Goal: Answer question/provide support: Share knowledge or assist other users

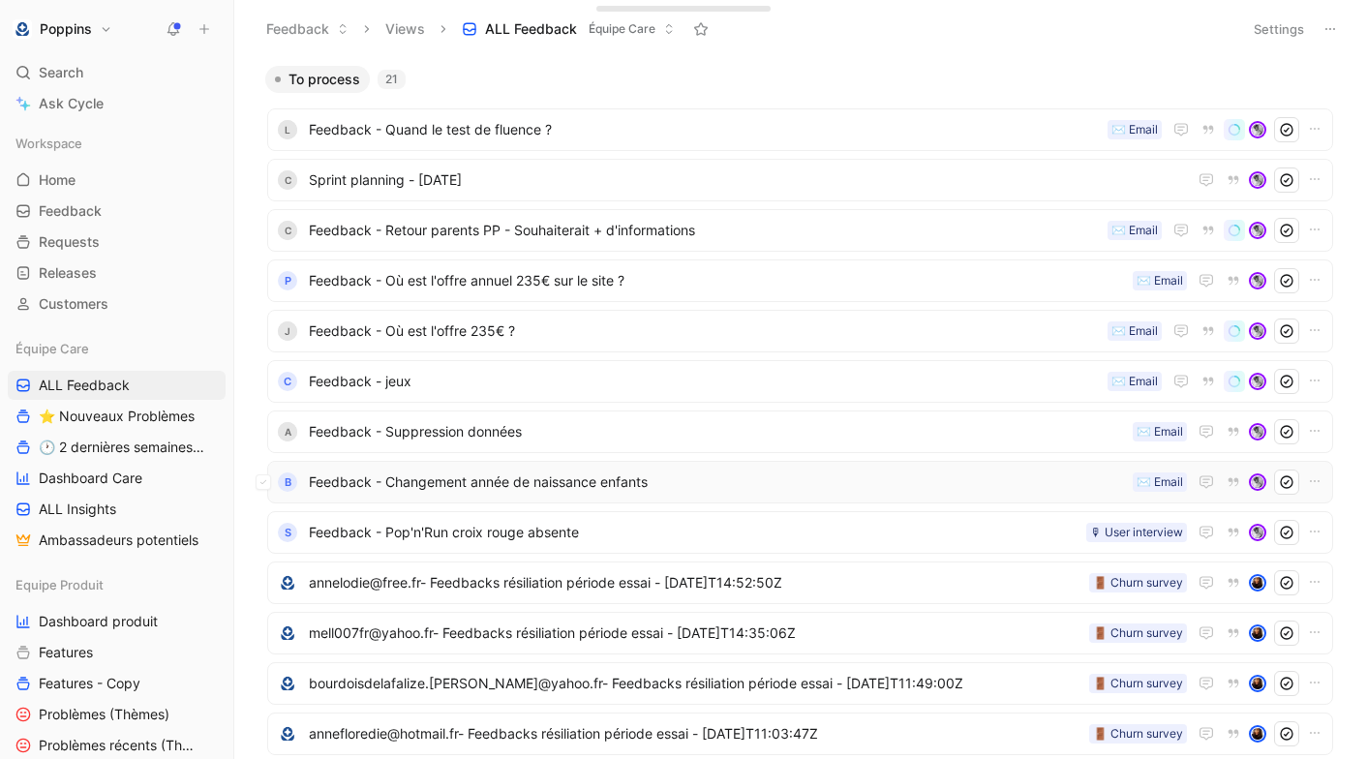
click at [551, 479] on span "Feedback - Changement année de naissance enfants" at bounding box center [717, 481] width 816 height 23
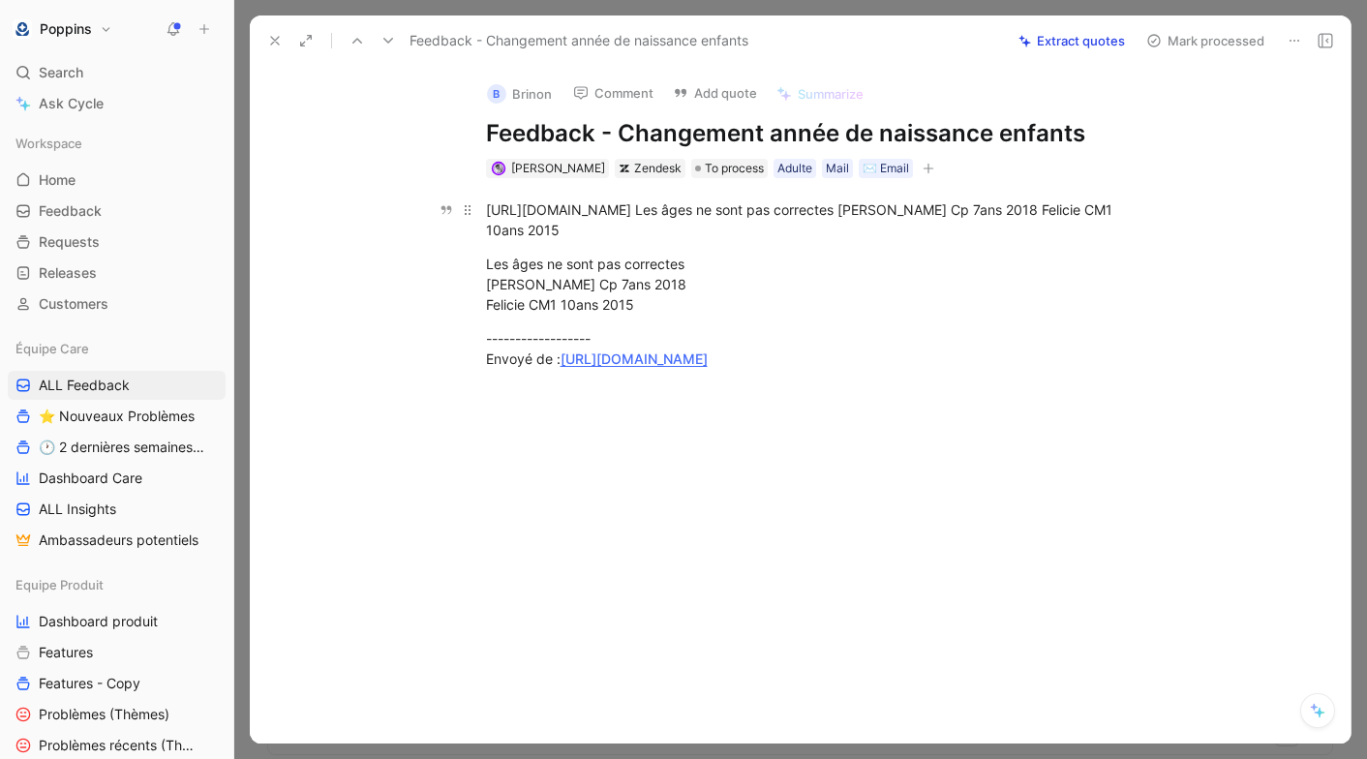
click at [817, 208] on div "[URL][DOMAIN_NAME] Les âges ne sont pas correctes [PERSON_NAME] Cp 7ans 2018 Fe…" at bounding box center [821, 219] width 670 height 41
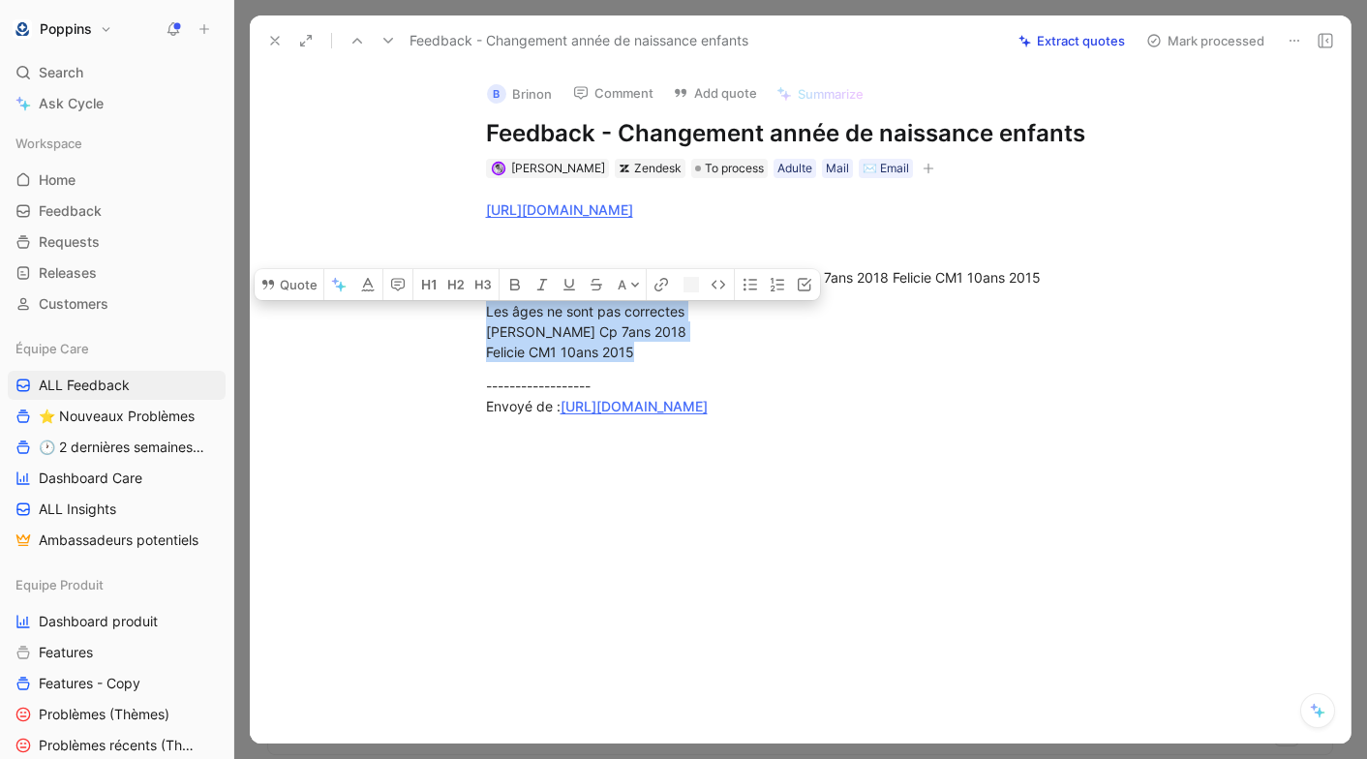
drag, startPoint x: 488, startPoint y: 309, endPoint x: 640, endPoint y: 349, distance: 157.3
click at [640, 349] on div "Les âges ne sont pas correctes [PERSON_NAME] Cp 7ans 2018 Felicie CM1 10ans 2015" at bounding box center [821, 331] width 670 height 61
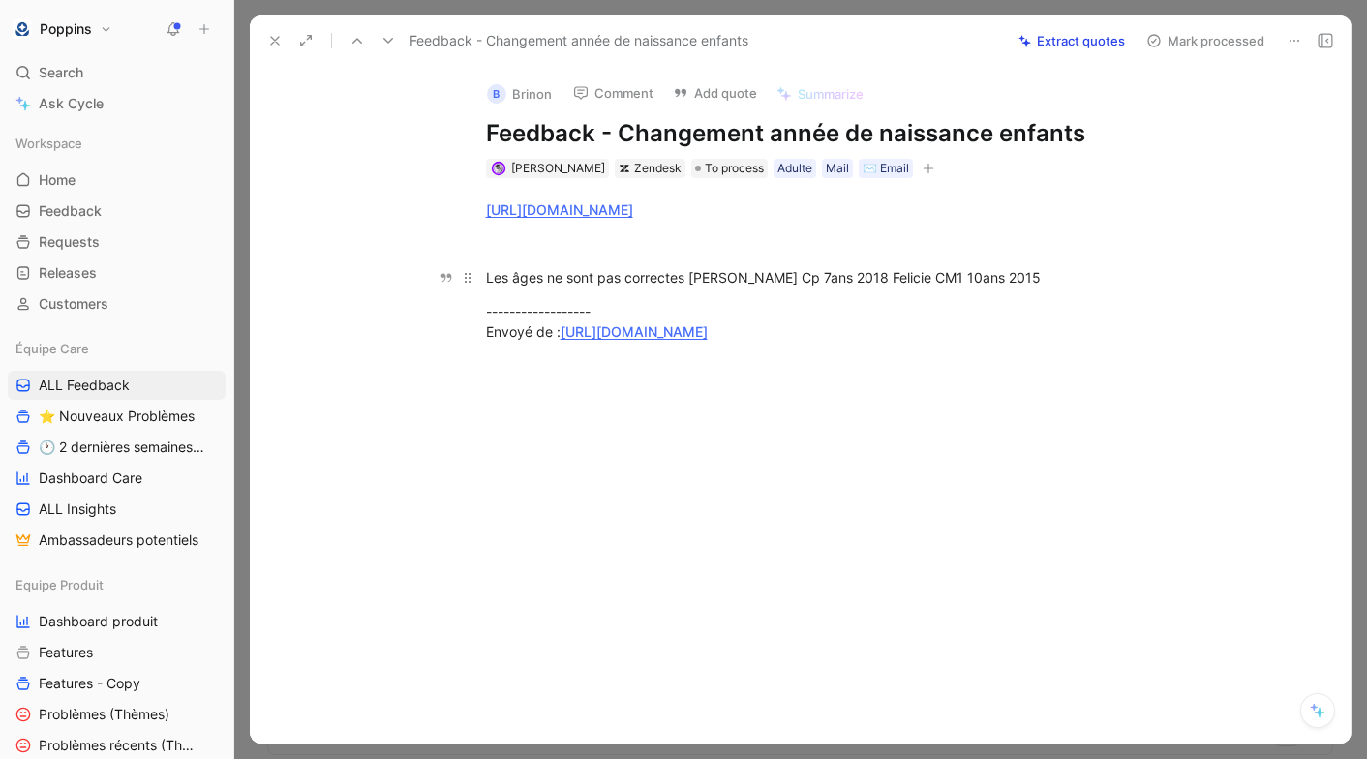
click at [623, 284] on div "Les âges ne sont pas correctes [PERSON_NAME] Cp 7ans 2018 Felicie CM1 10ans 2015" at bounding box center [821, 277] width 670 height 20
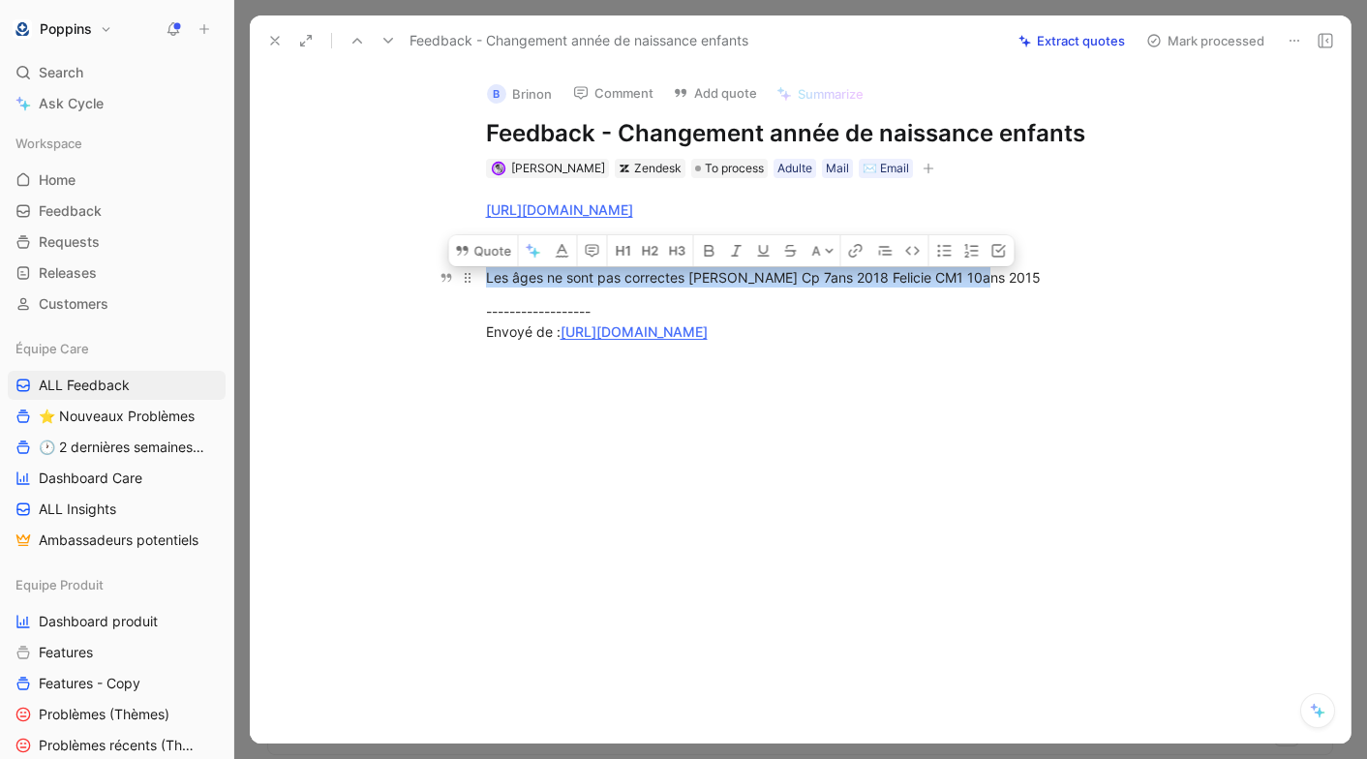
click at [623, 284] on div "Les âges ne sont pas correctes [PERSON_NAME] Cp 7ans 2018 Felicie CM1 10ans 2015" at bounding box center [821, 277] width 670 height 20
click at [494, 239] on button "Quote" at bounding box center [483, 245] width 69 height 31
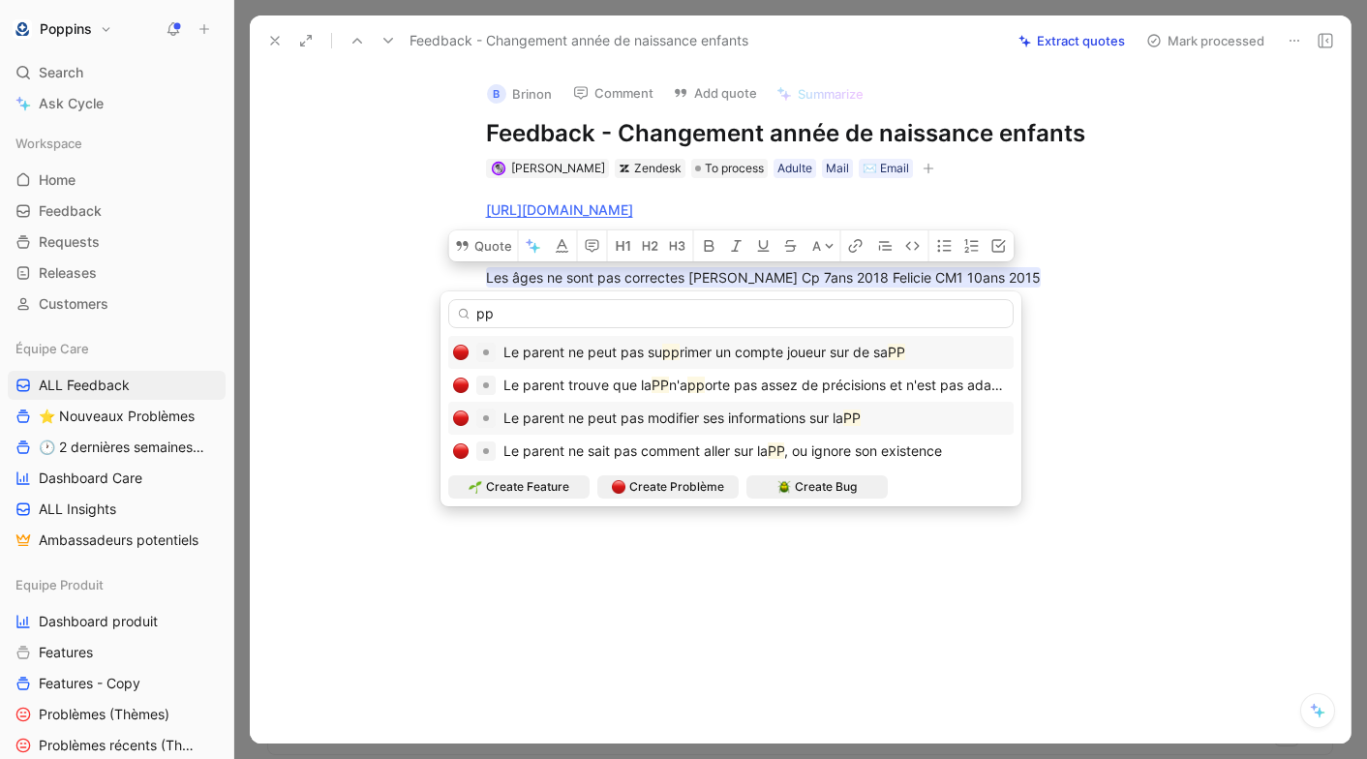
type input "pp"
click at [809, 431] on div "Le parent ne peut pas modifier ses informations sur la PP" at bounding box center [730, 418] width 565 height 33
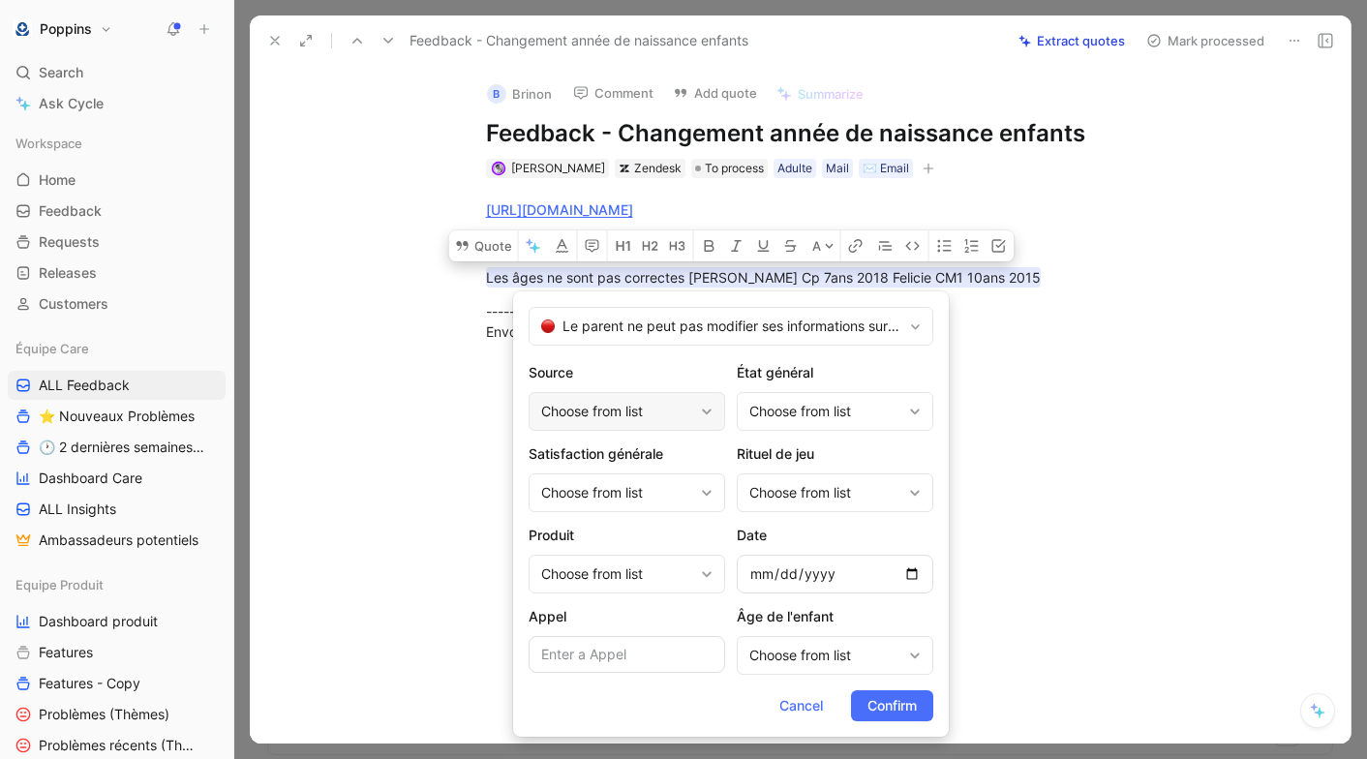
click at [650, 420] on div "Choose from list" at bounding box center [617, 411] width 152 height 23
click at [617, 562] on div "Choose from list" at bounding box center [617, 573] width 152 height 23
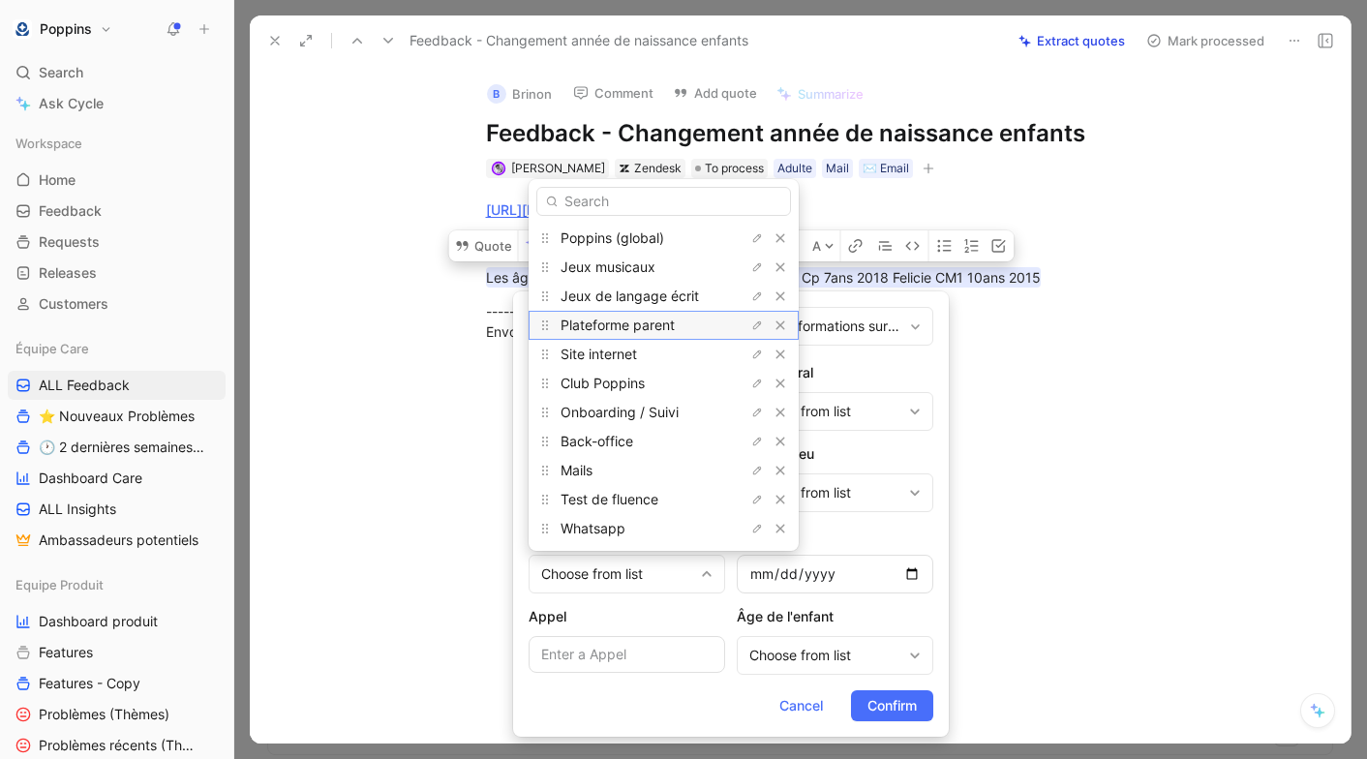
click at [644, 324] on span "Plateforme parent" at bounding box center [617, 325] width 114 height 16
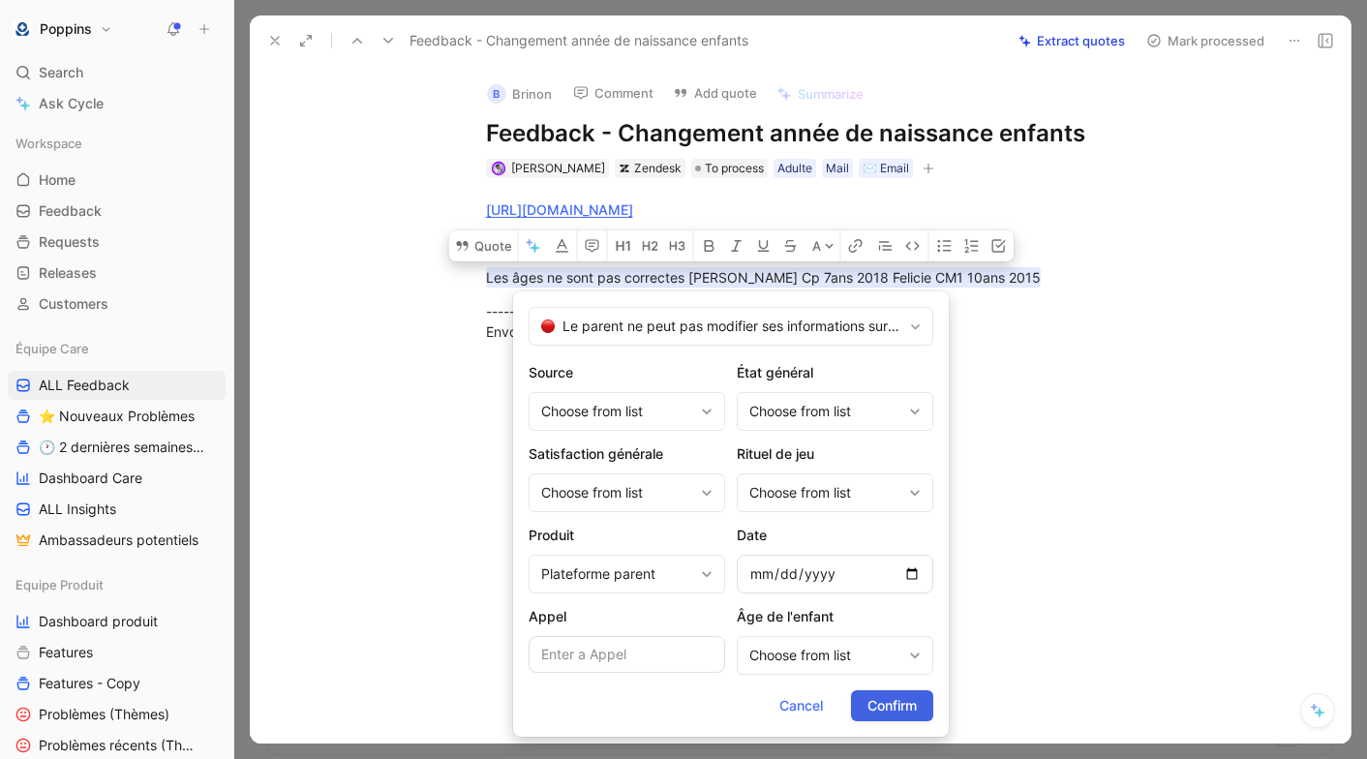
click at [908, 698] on span "Confirm" at bounding box center [891, 705] width 49 height 23
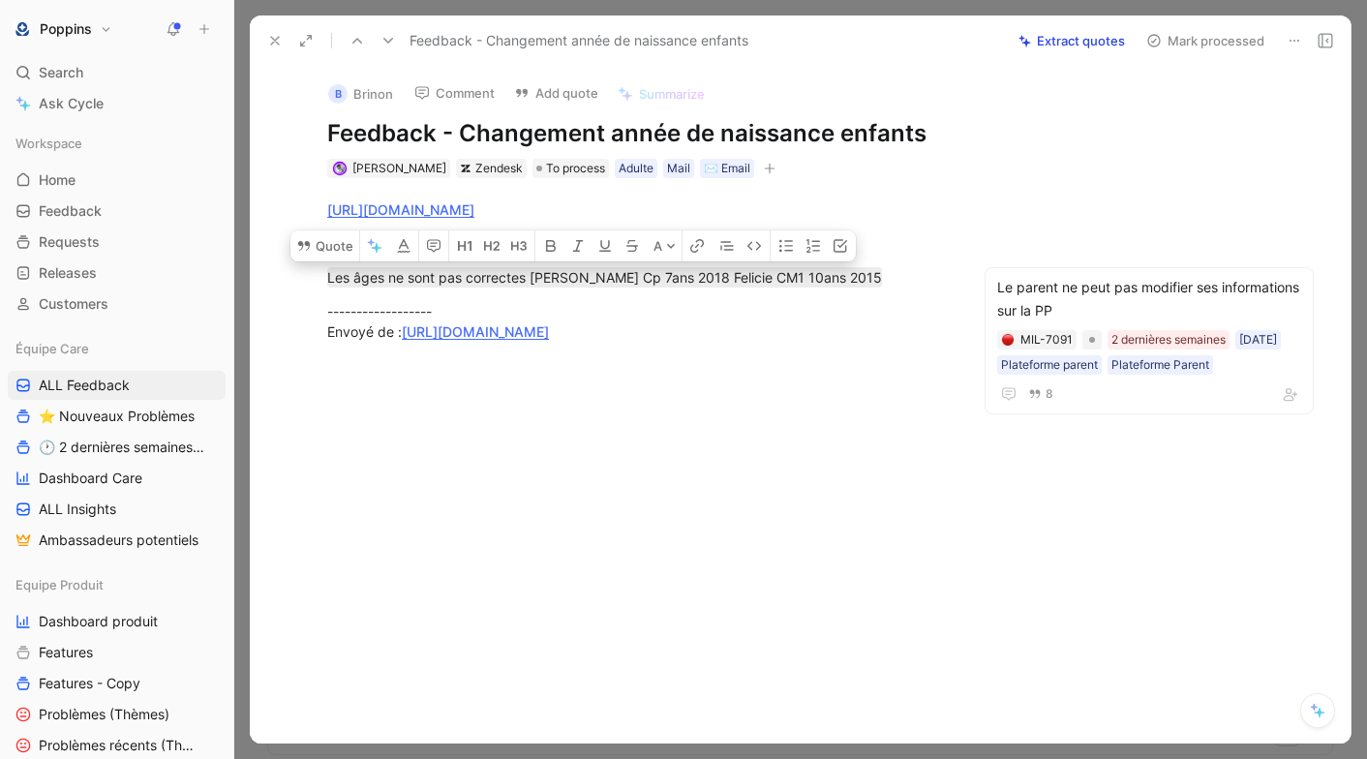
click at [760, 175] on button "button" at bounding box center [769, 168] width 19 height 19
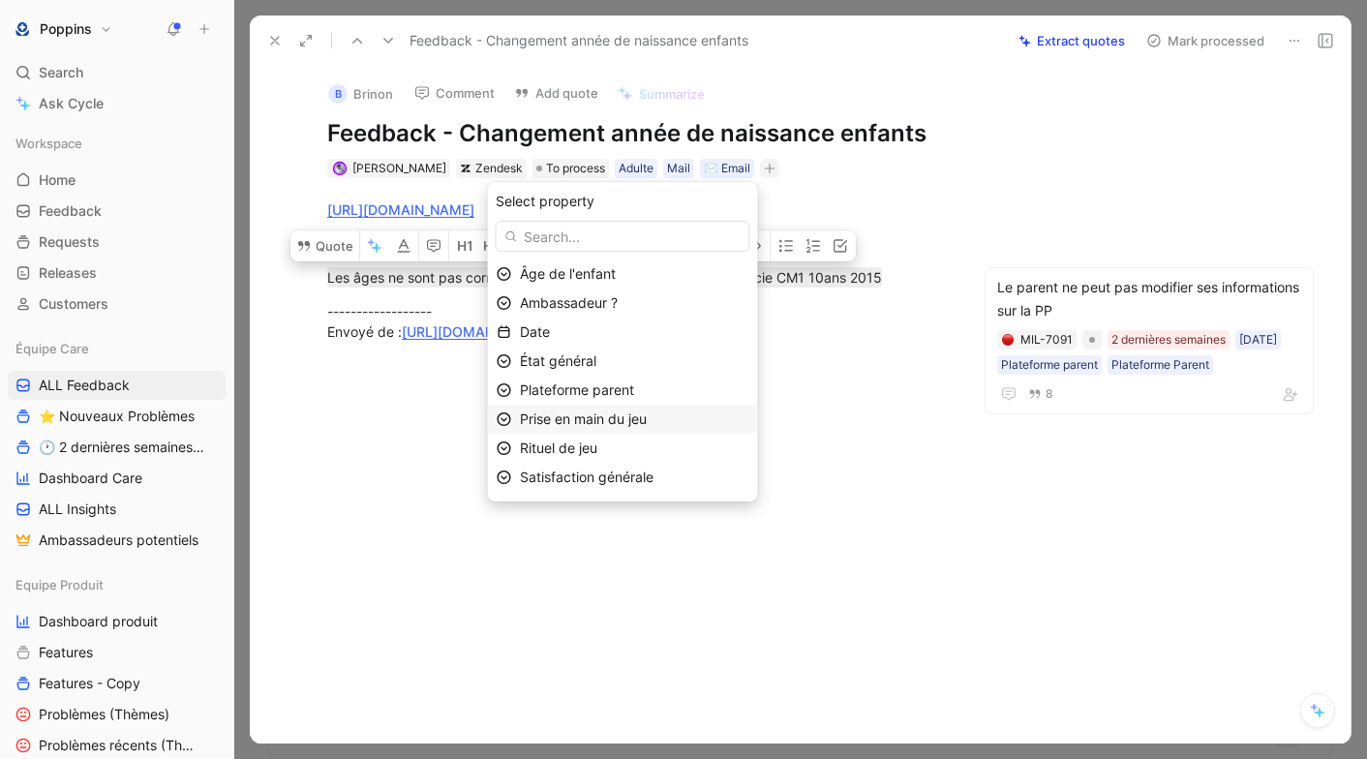
scroll to position [49, 0]
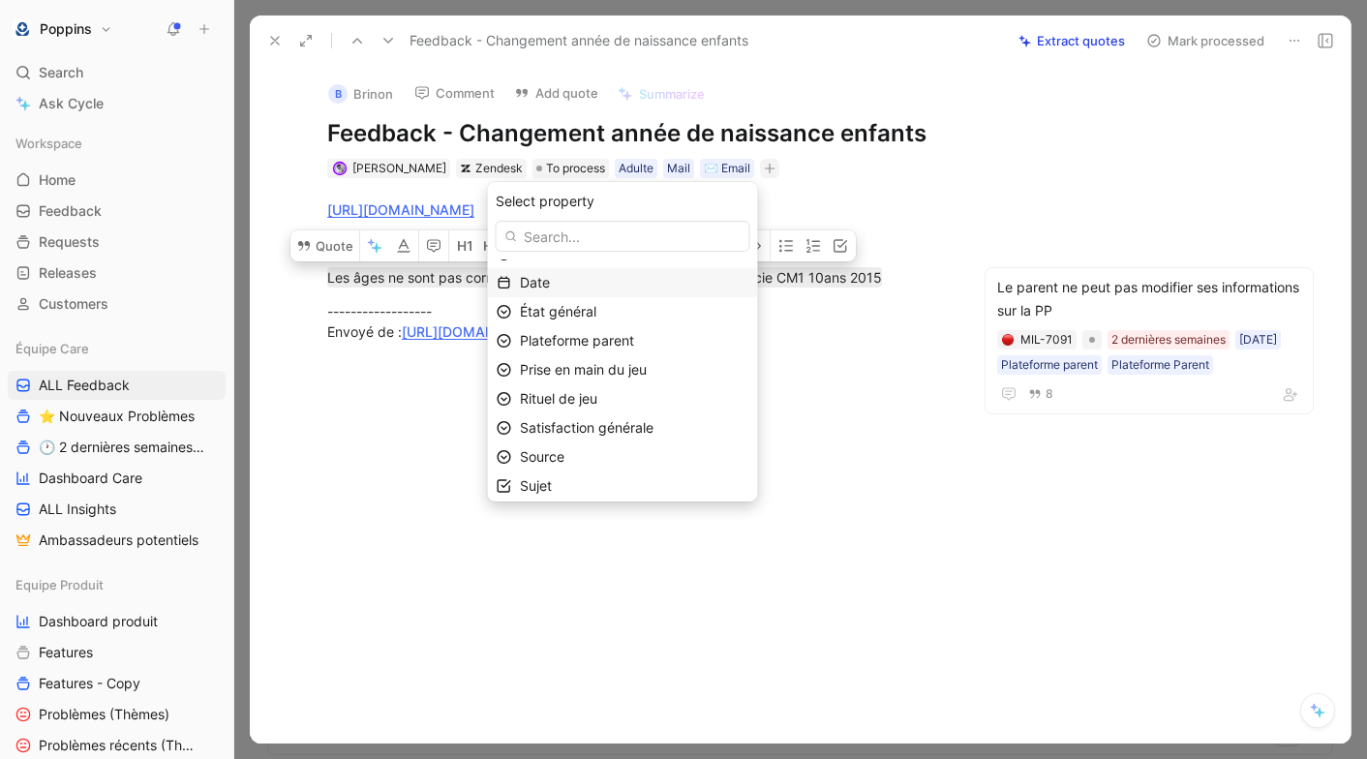
click at [632, 283] on div "Date" at bounding box center [634, 282] width 229 height 23
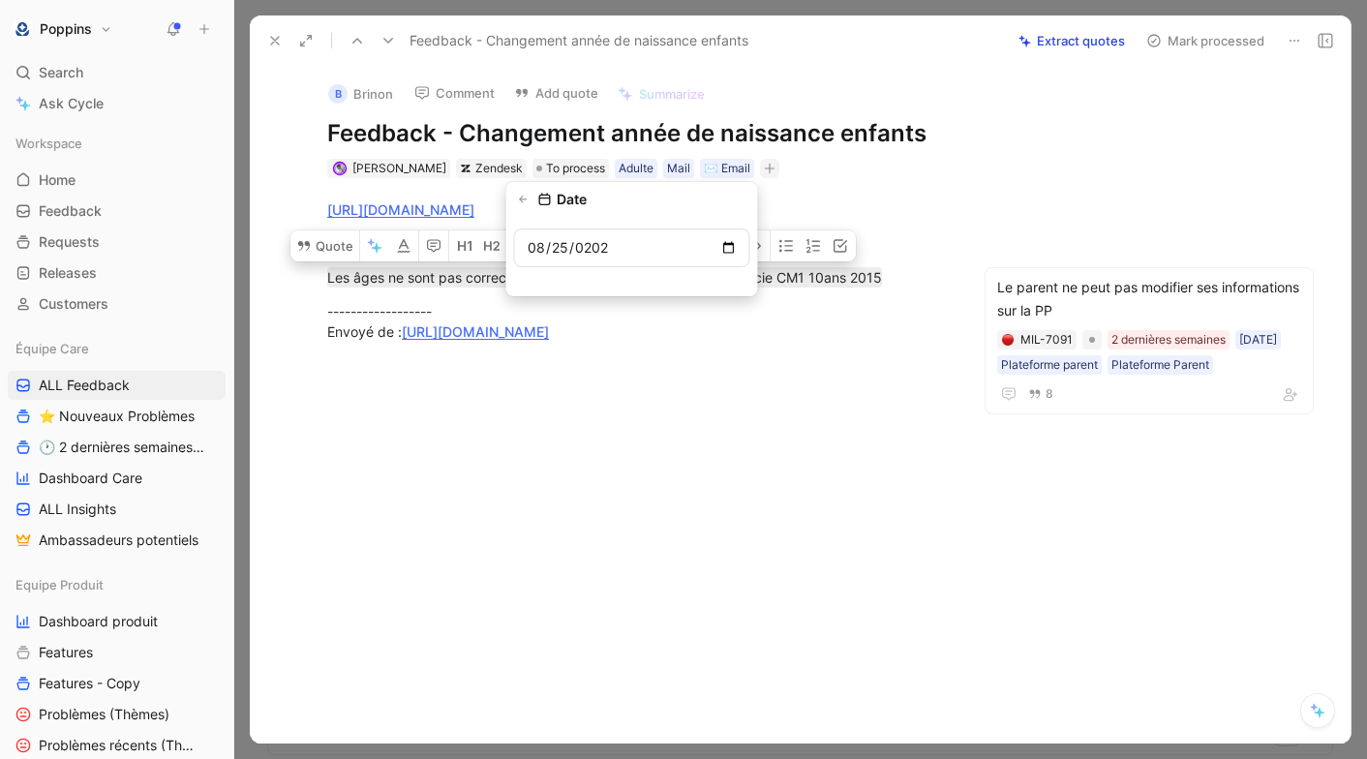
type input "[DATE]"
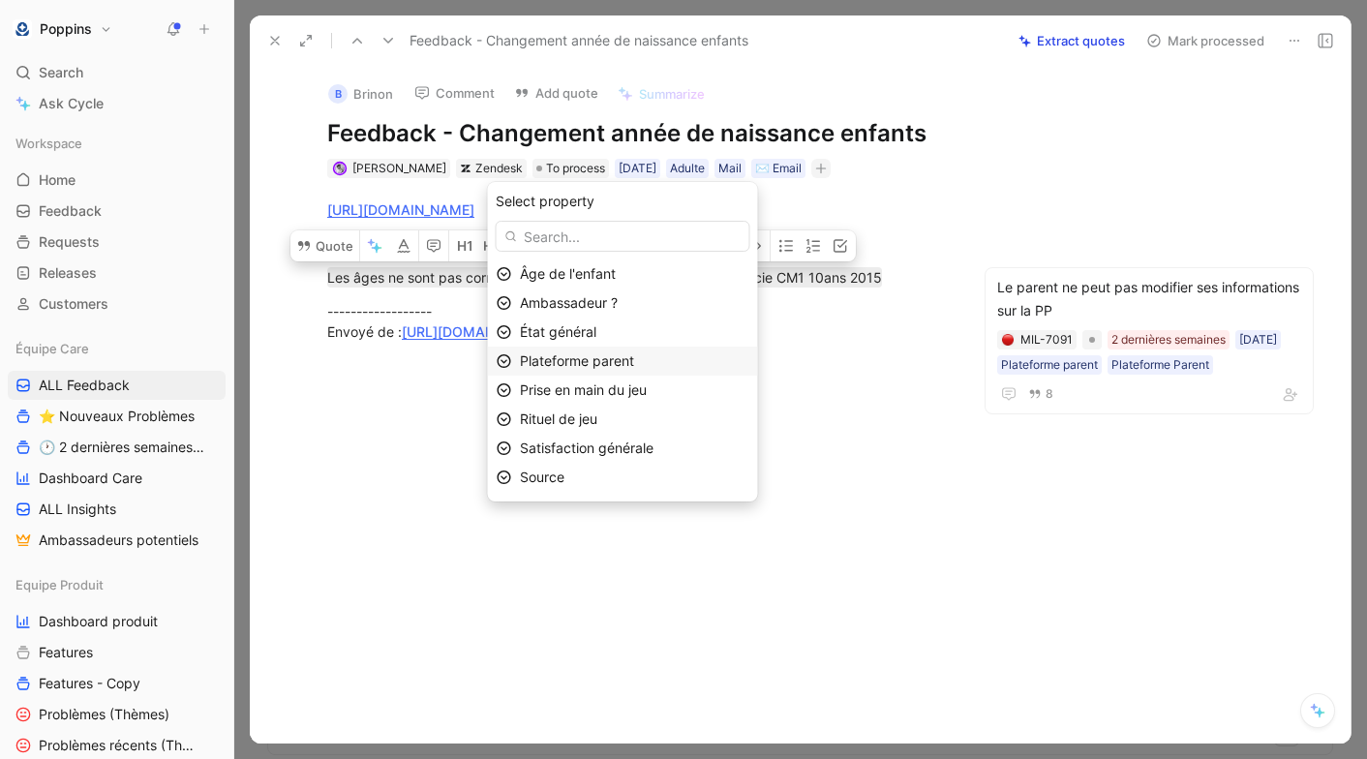
scroll to position [27, 0]
click at [656, 473] on div "Sujet" at bounding box center [634, 479] width 229 height 23
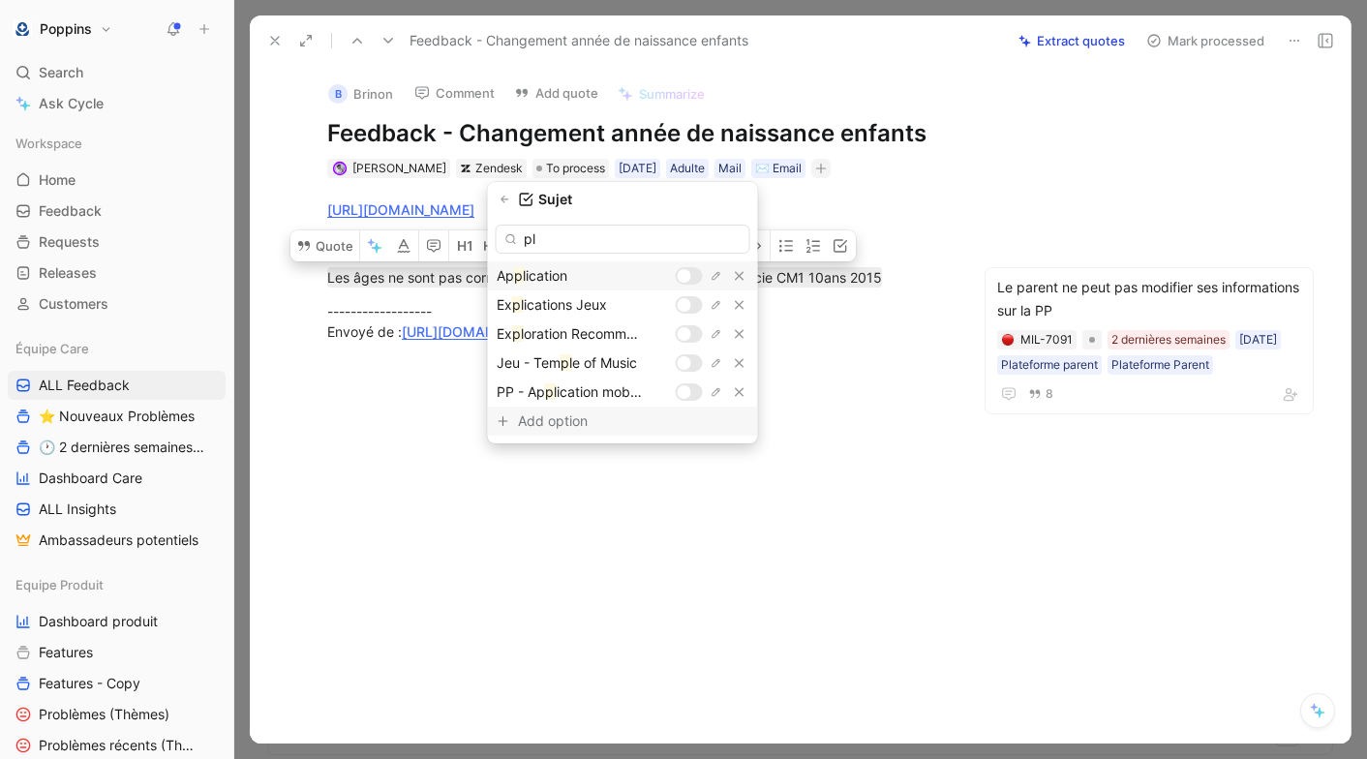
type input "p"
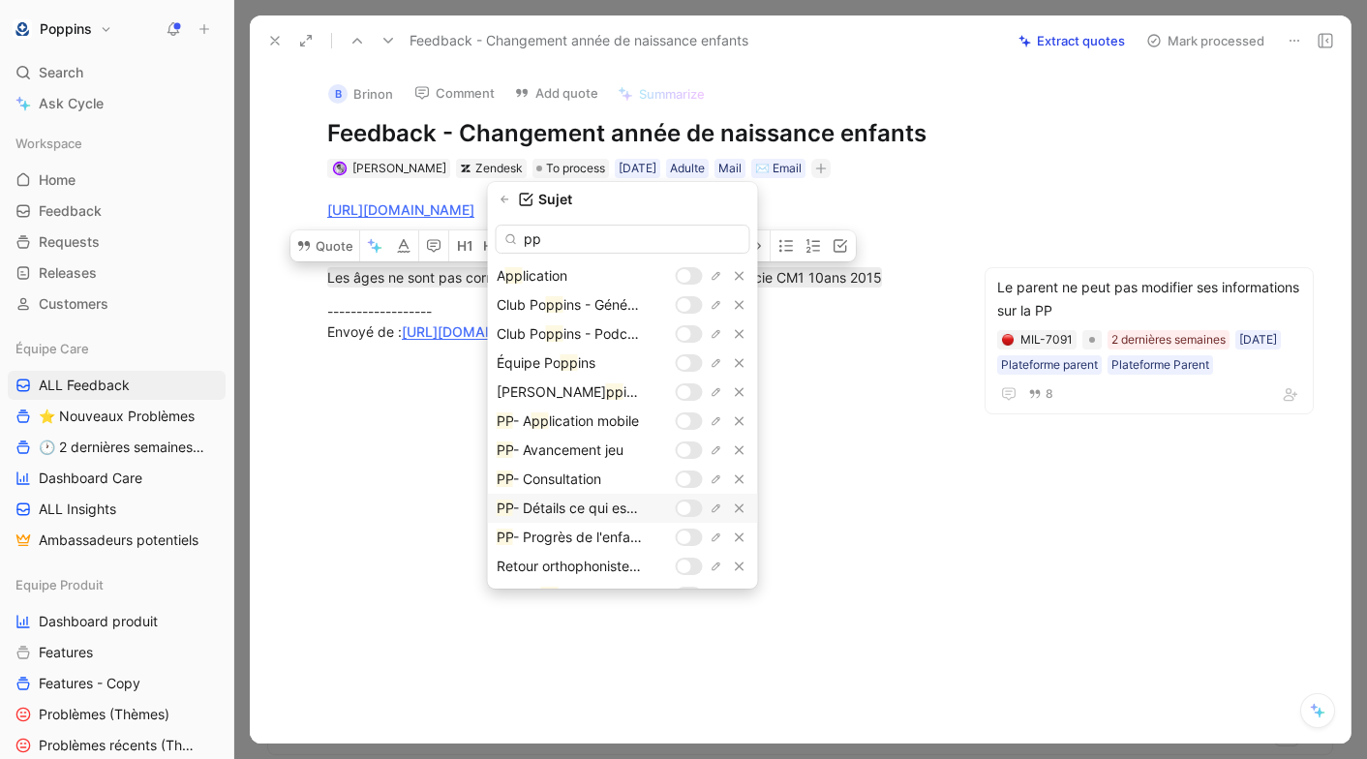
type input "pp"
click at [695, 504] on div at bounding box center [689, 507] width 27 height 17
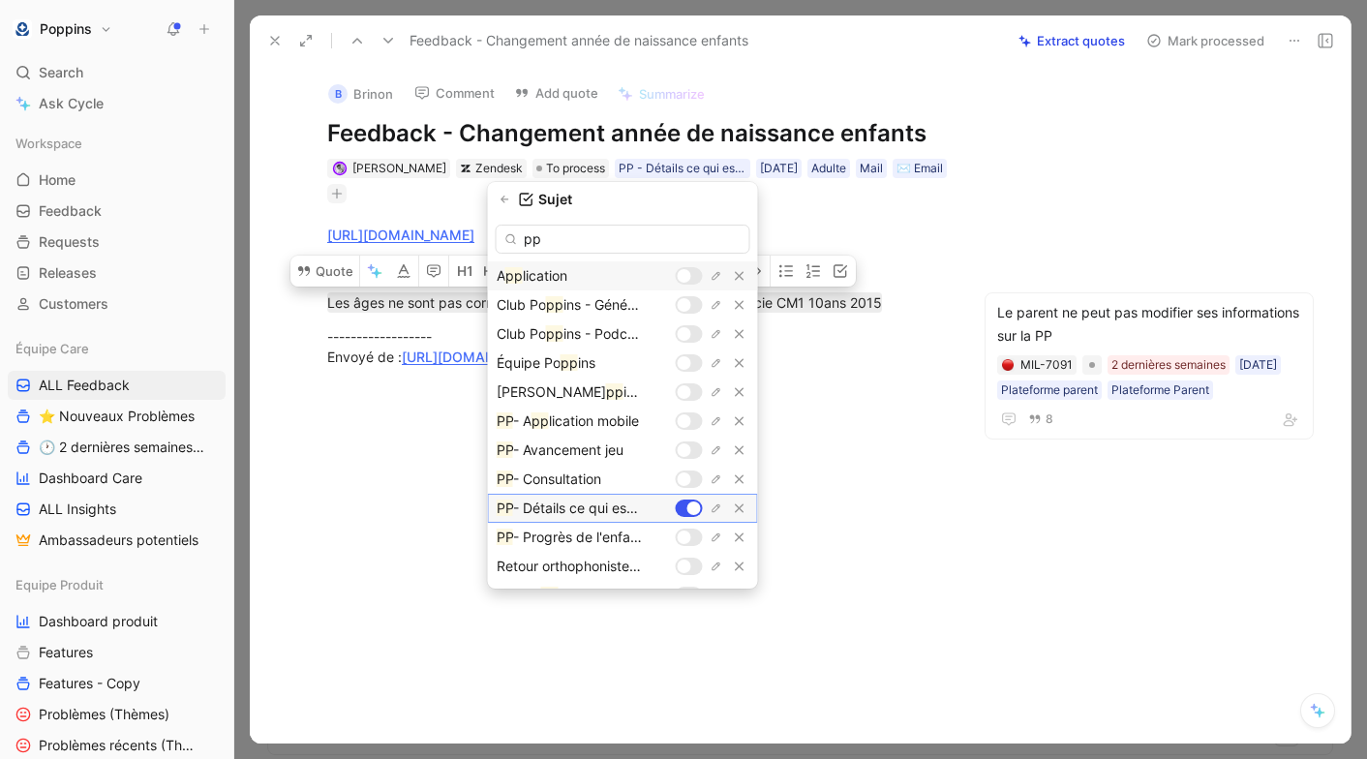
click at [695, 504] on div at bounding box center [694, 508] width 14 height 14
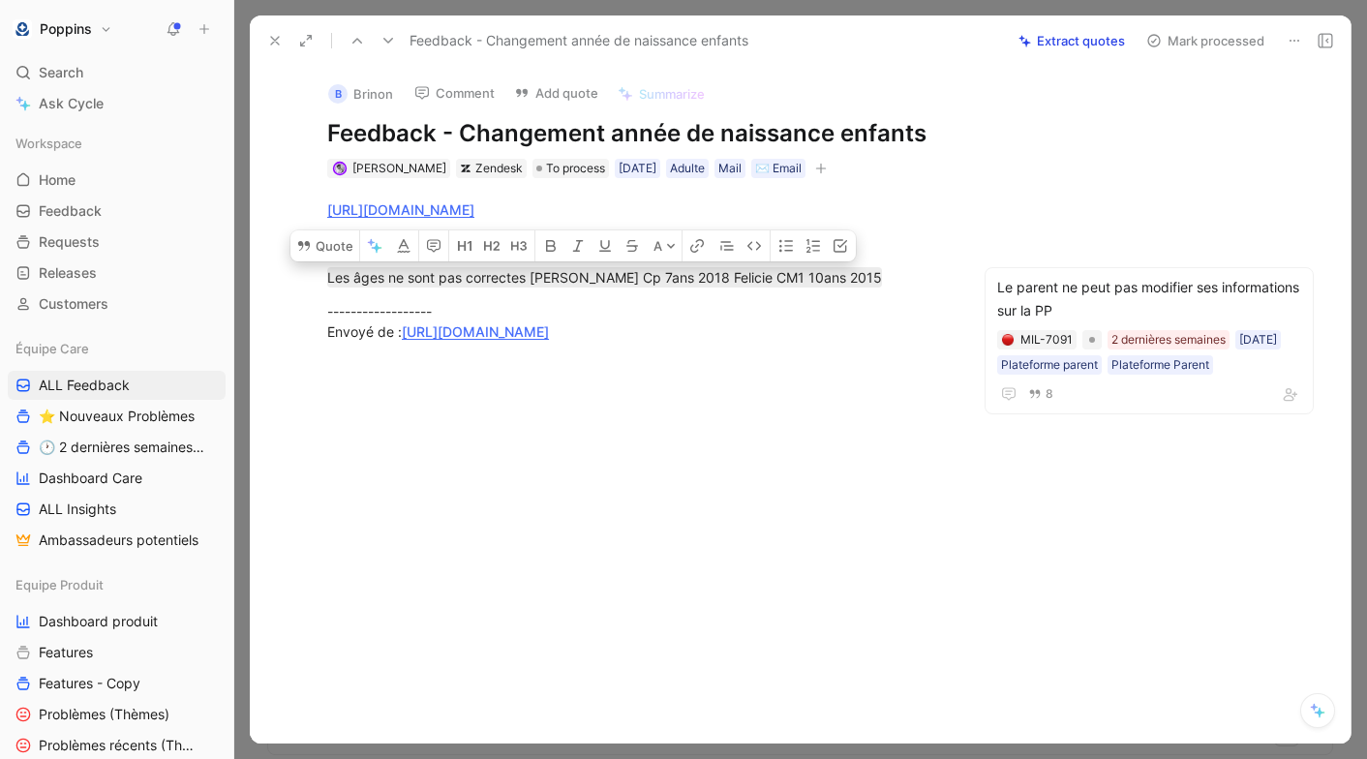
click at [824, 166] on icon "button" at bounding box center [821, 169] width 12 height 12
click at [555, 170] on span "To process" at bounding box center [575, 168] width 59 height 19
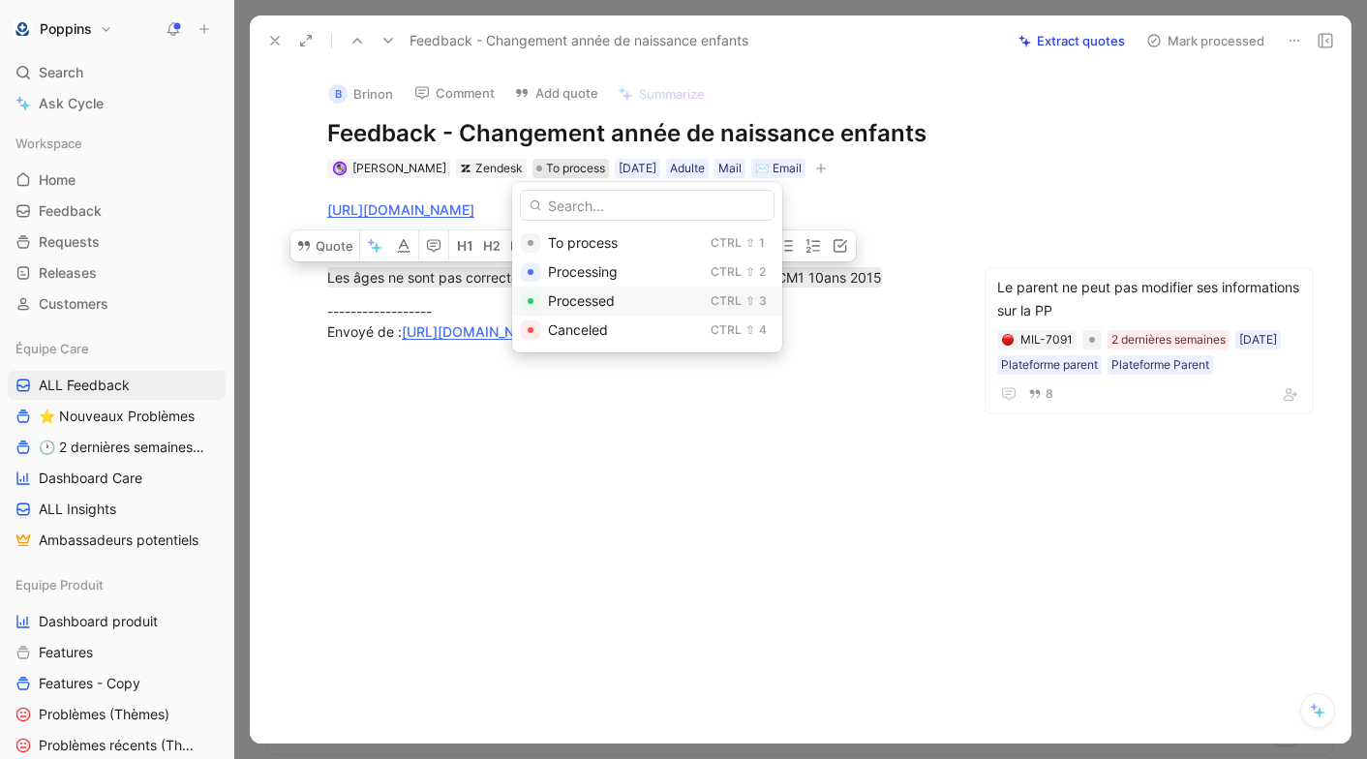
click at [582, 294] on span "Processed" at bounding box center [581, 300] width 67 height 16
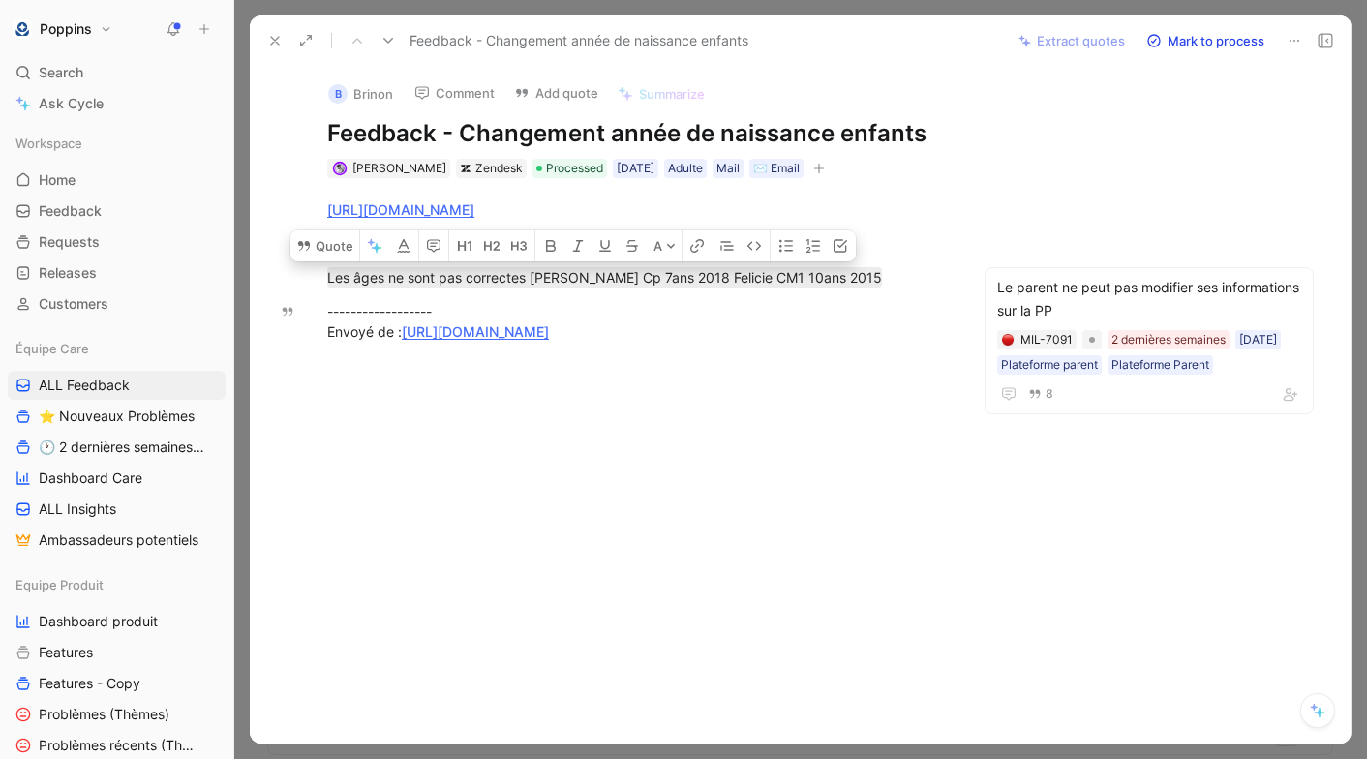
click at [281, 43] on icon at bounding box center [274, 40] width 15 height 15
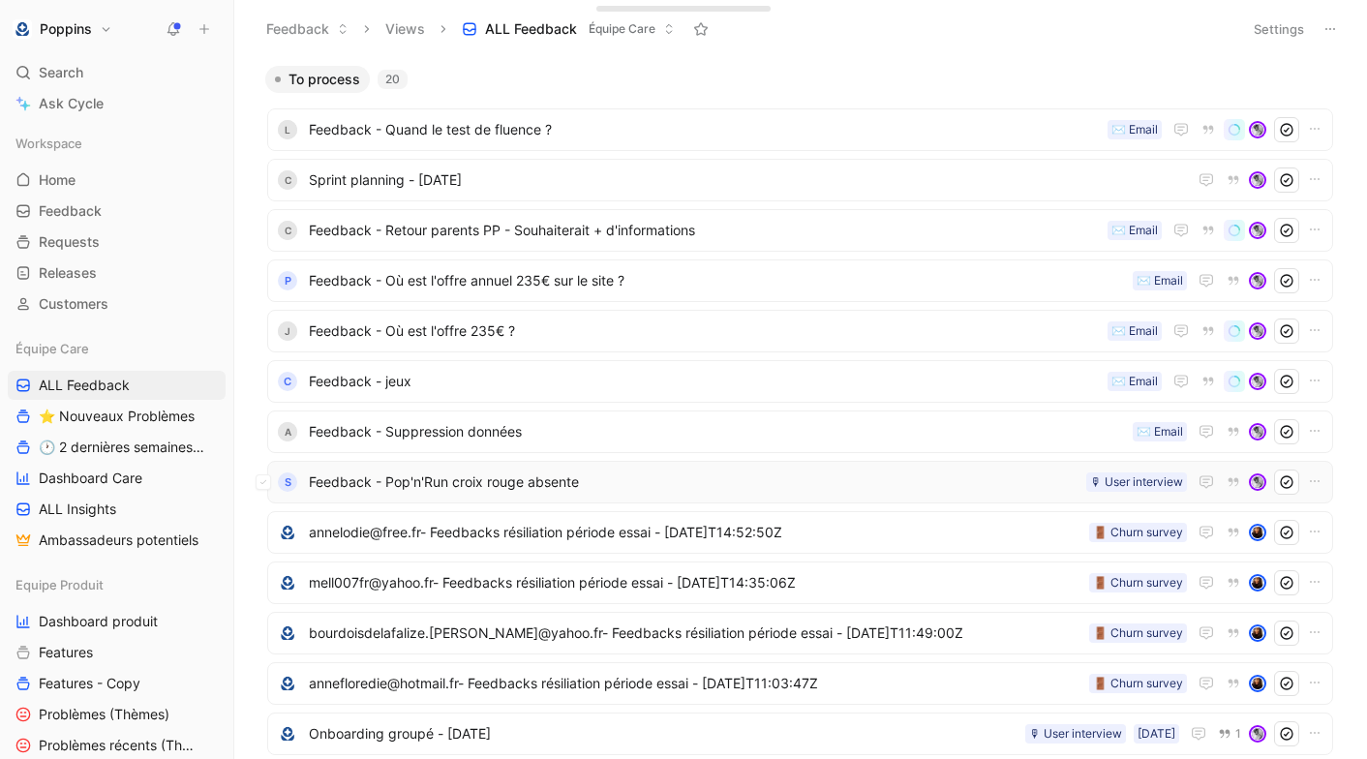
click at [527, 481] on span "Feedback - Pop'n'Run croix rouge absente" at bounding box center [694, 481] width 770 height 23
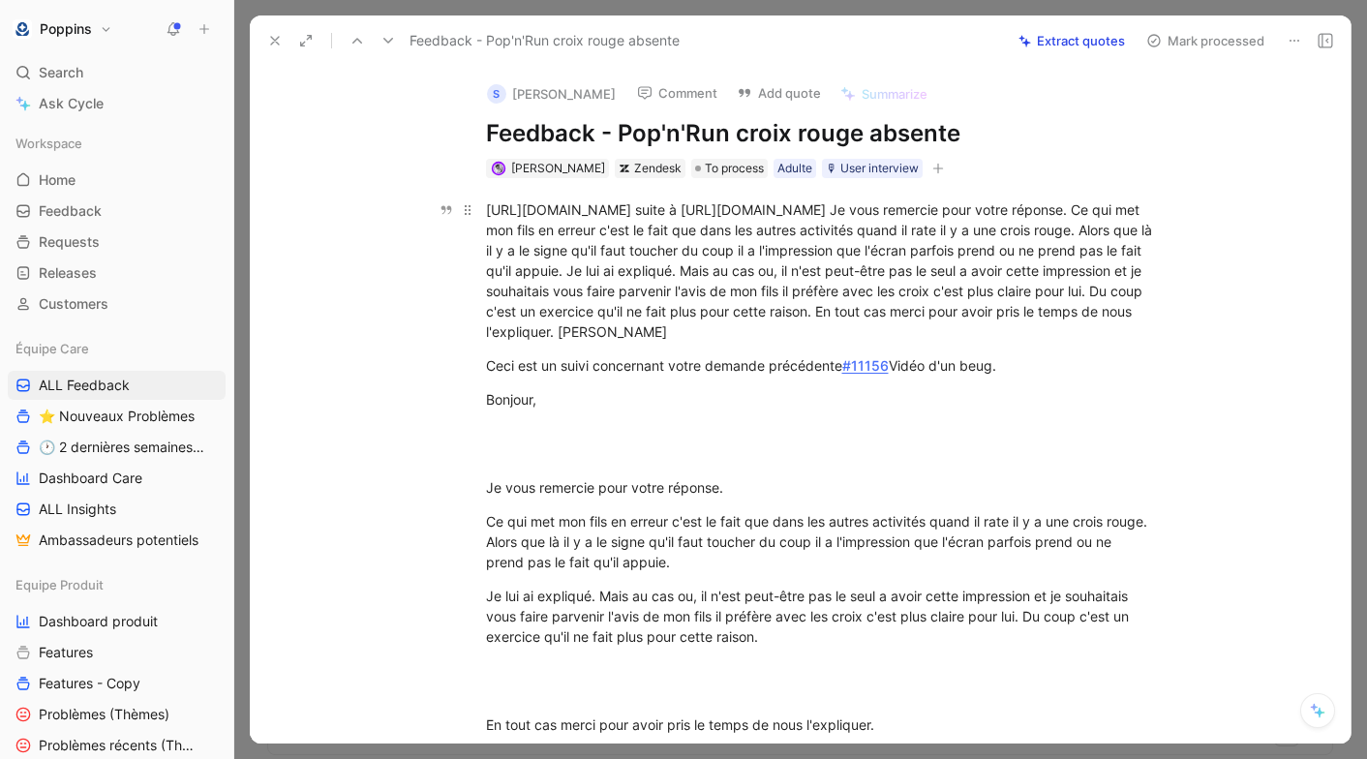
click at [503, 210] on div "[URL][DOMAIN_NAME] suite à [URL][DOMAIN_NAME] Je vous remercie pour votre répon…" at bounding box center [821, 270] width 670 height 142
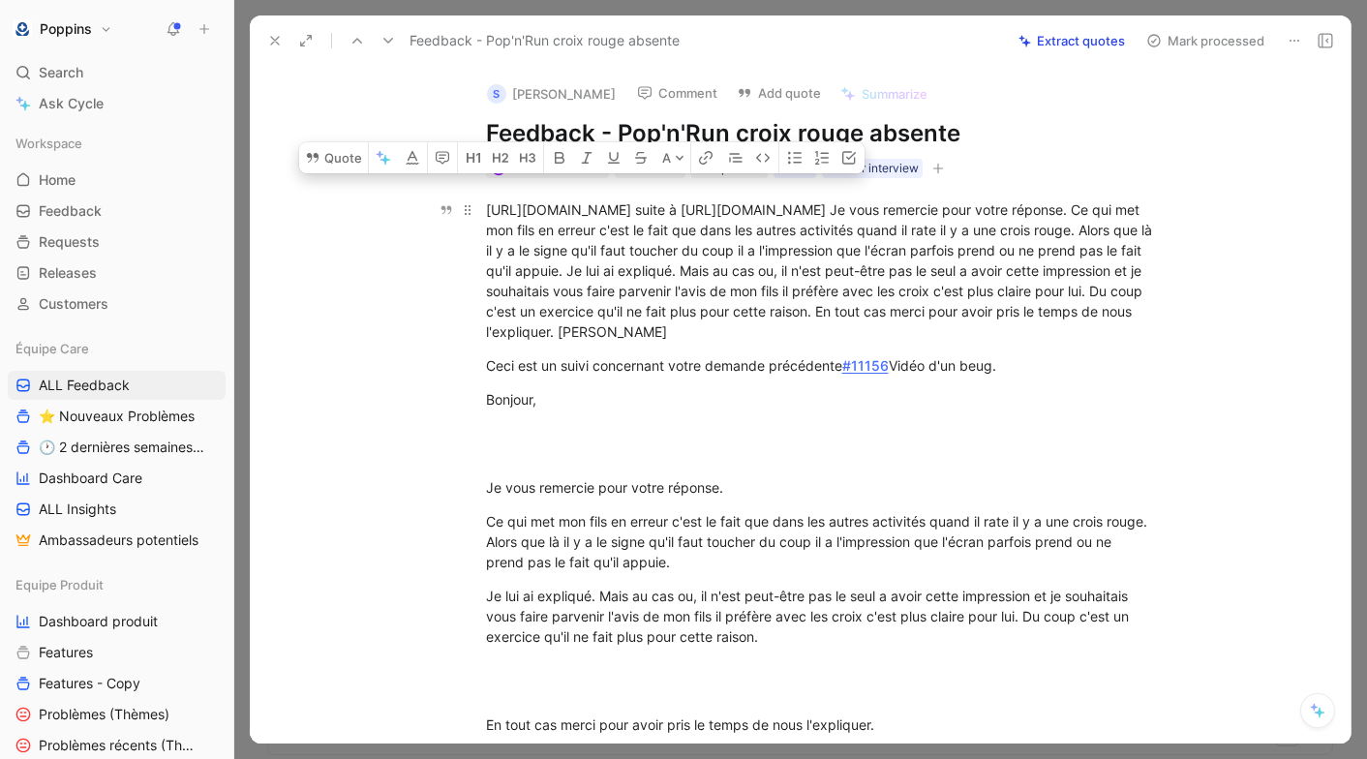
click at [570, 255] on div "[URL][DOMAIN_NAME] suite à [URL][DOMAIN_NAME] Je vous remercie pour votre répon…" at bounding box center [821, 270] width 670 height 142
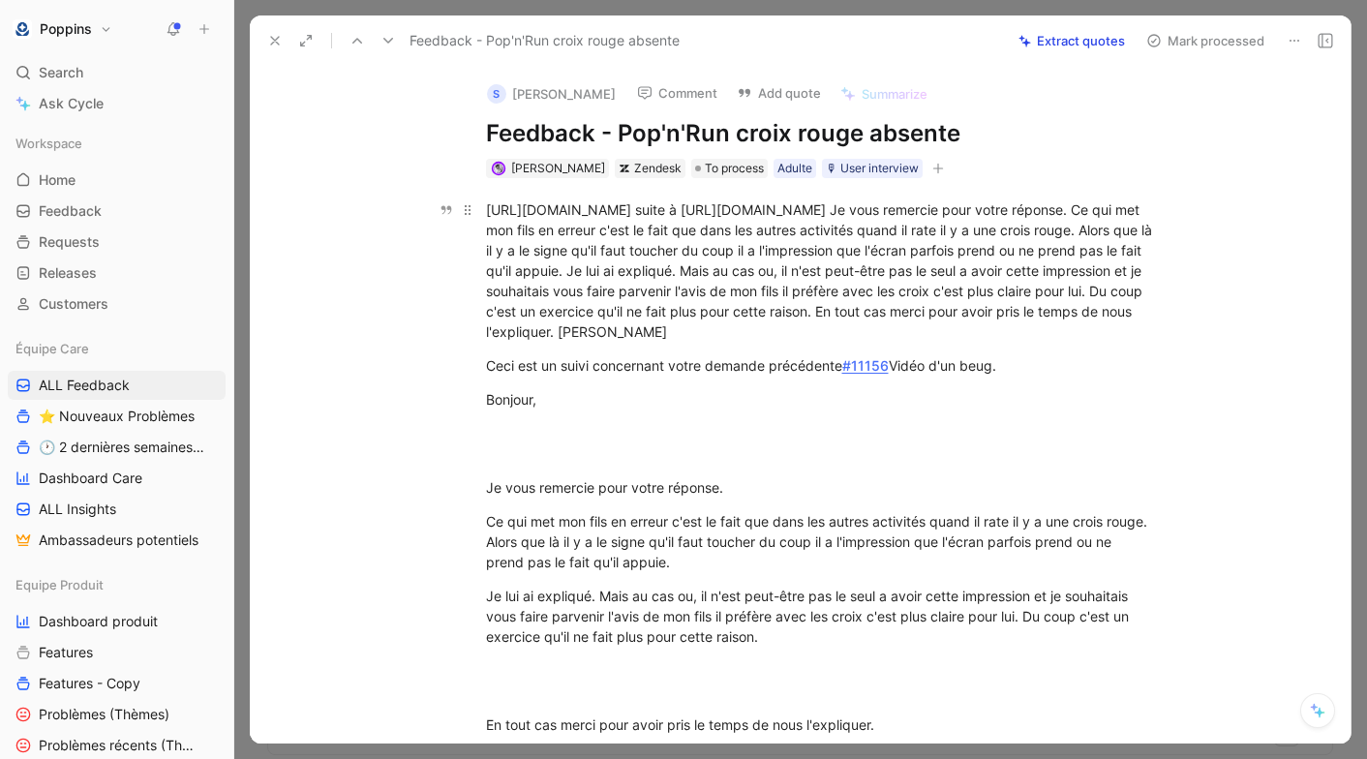
click at [816, 227] on div "[URL][DOMAIN_NAME] suite à [URL][DOMAIN_NAME] Je vous remercie pour votre répon…" at bounding box center [821, 270] width 670 height 142
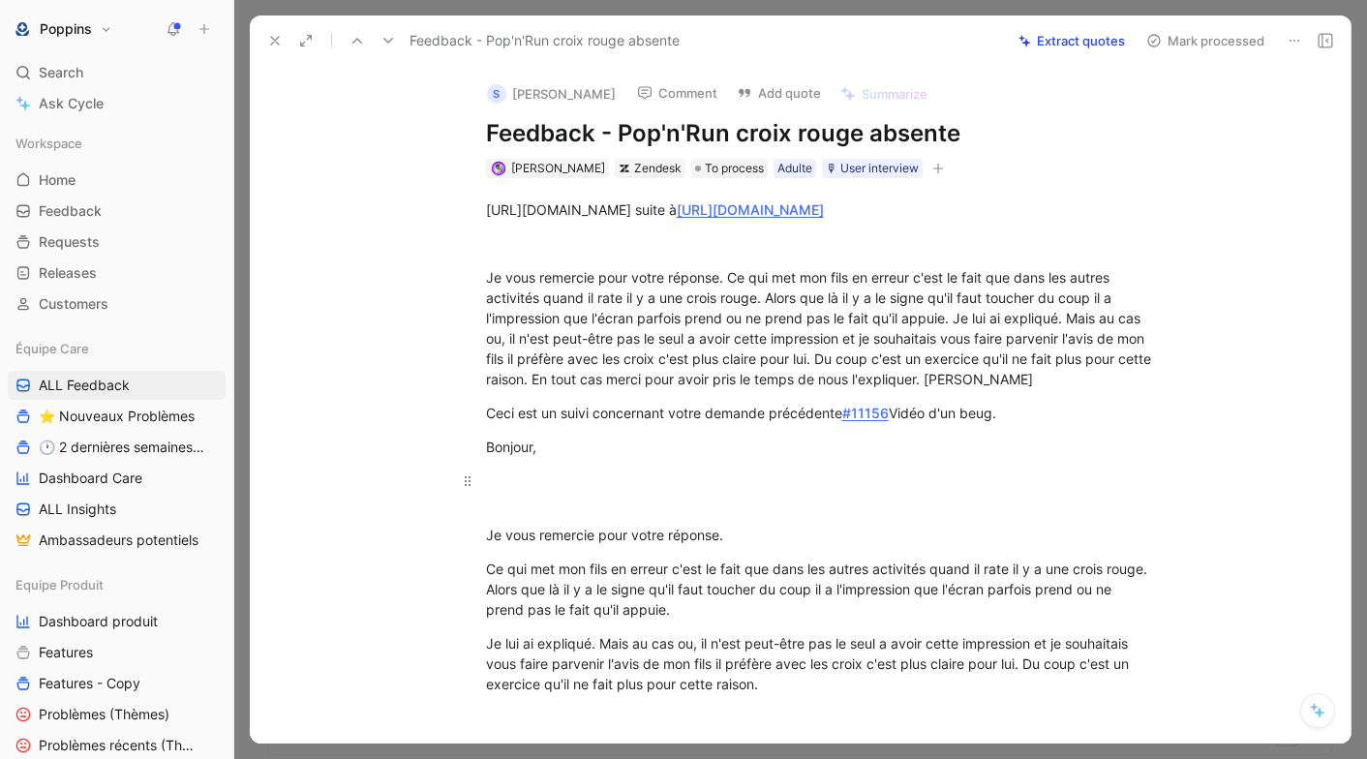
click at [536, 511] on div at bounding box center [821, 490] width 670 height 41
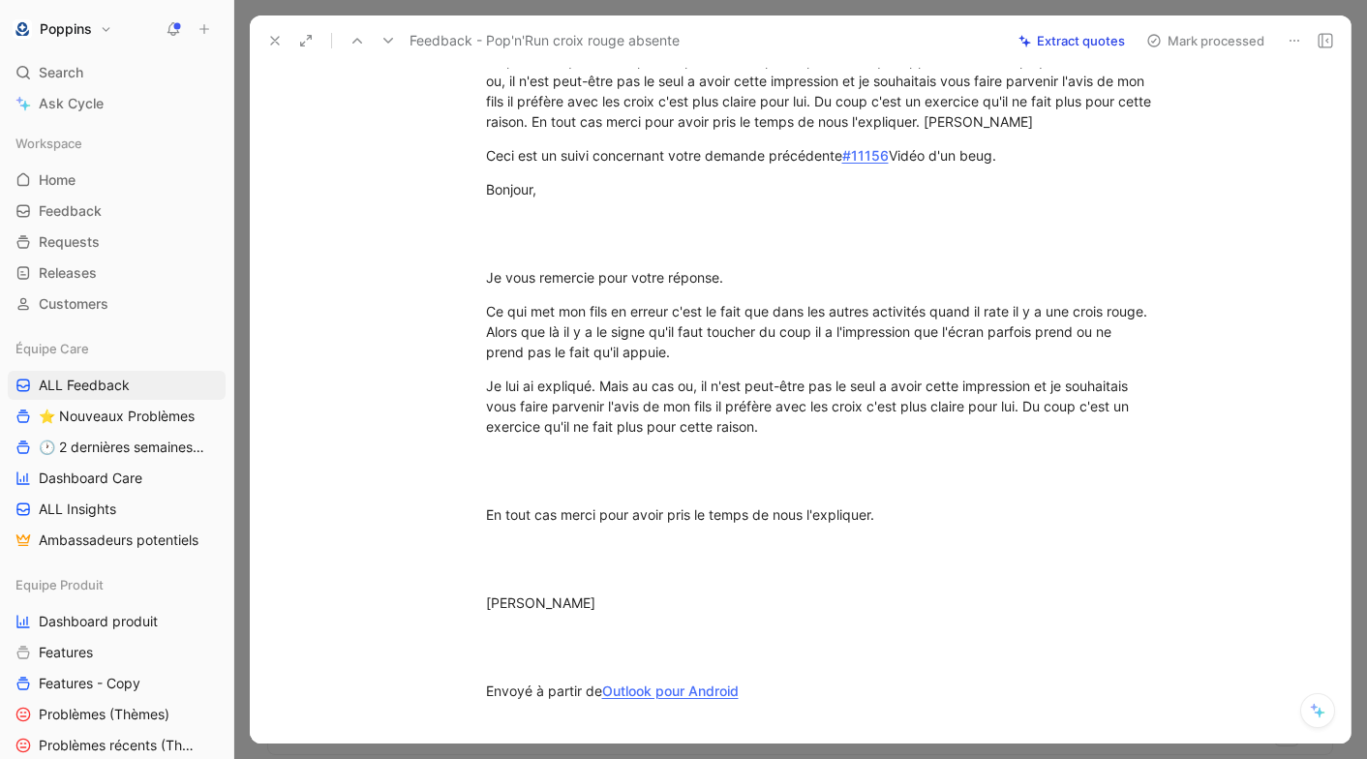
scroll to position [484, 0]
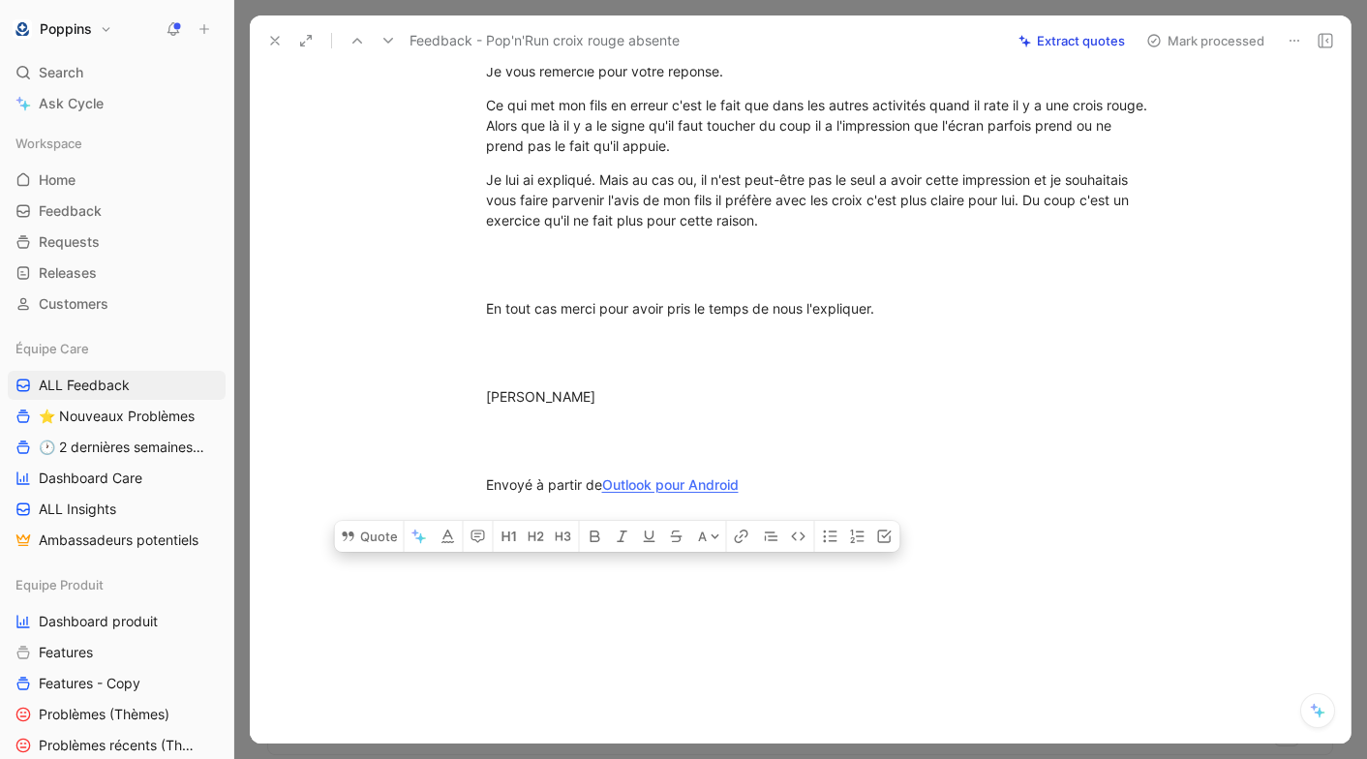
drag, startPoint x: 485, startPoint y: 467, endPoint x: 647, endPoint y: 771, distance: 345.1
click at [647, 758] on html "Poppins Search ⌘ K Ask Cycle Workspace Home G then H Feedback G then F Requests…" at bounding box center [683, 379] width 1367 height 759
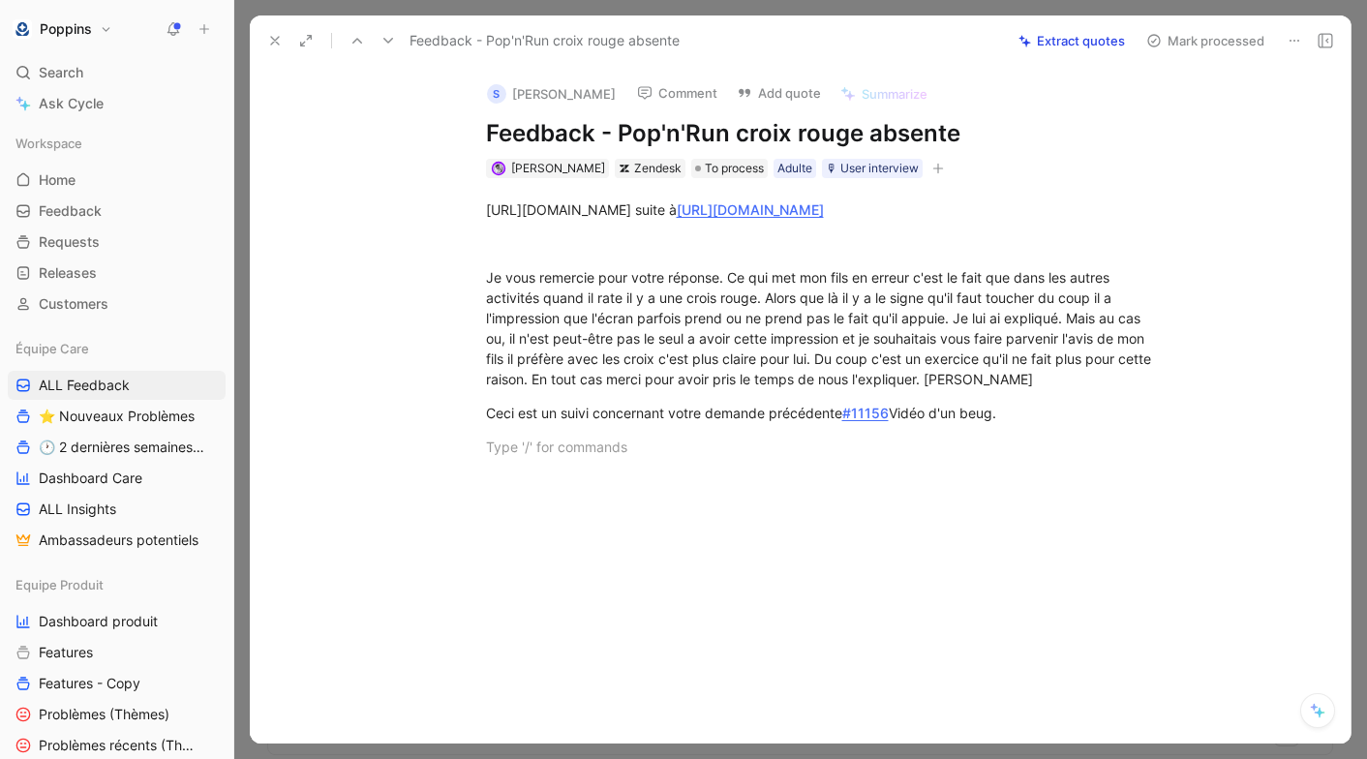
scroll to position [0, 0]
click at [281, 40] on icon at bounding box center [274, 40] width 15 height 15
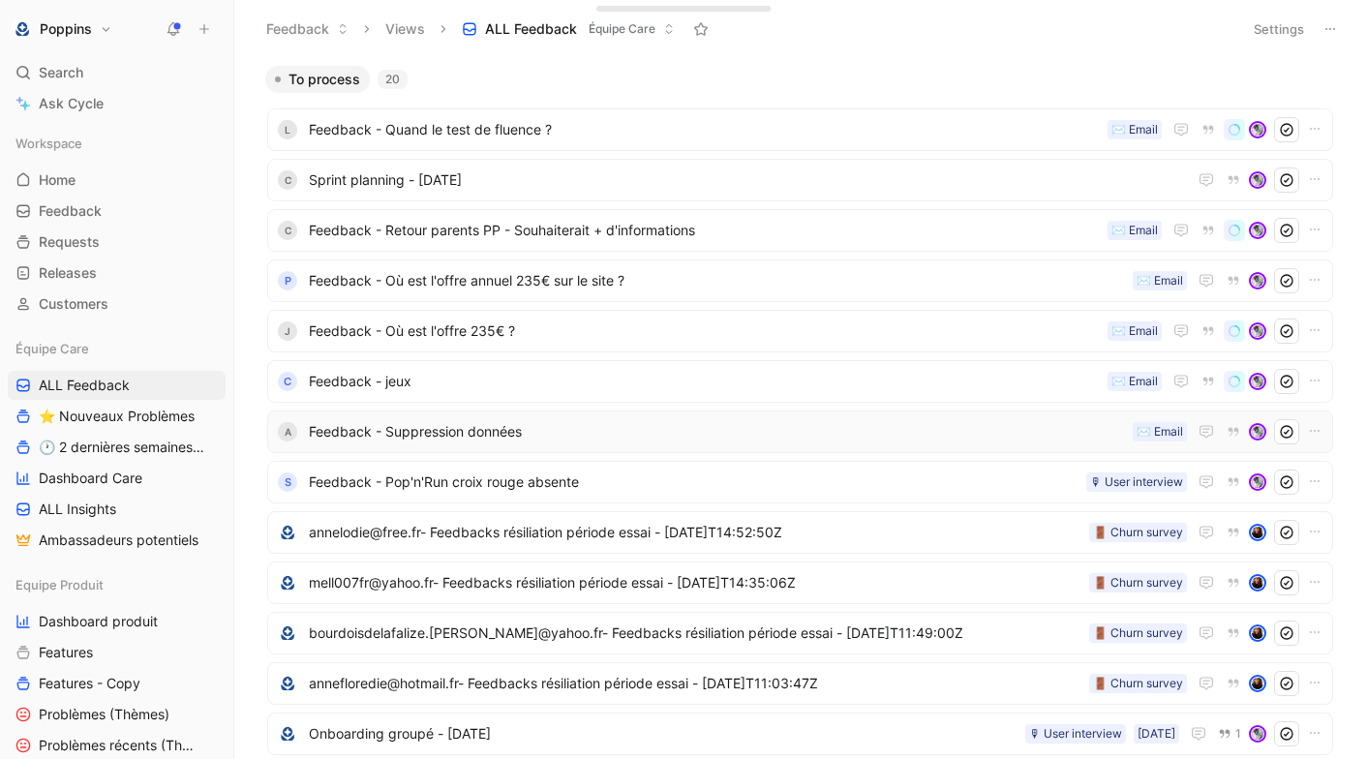
click at [404, 443] on div "A Feedback - Suppression données ✉️ Email" at bounding box center [800, 431] width 1052 height 25
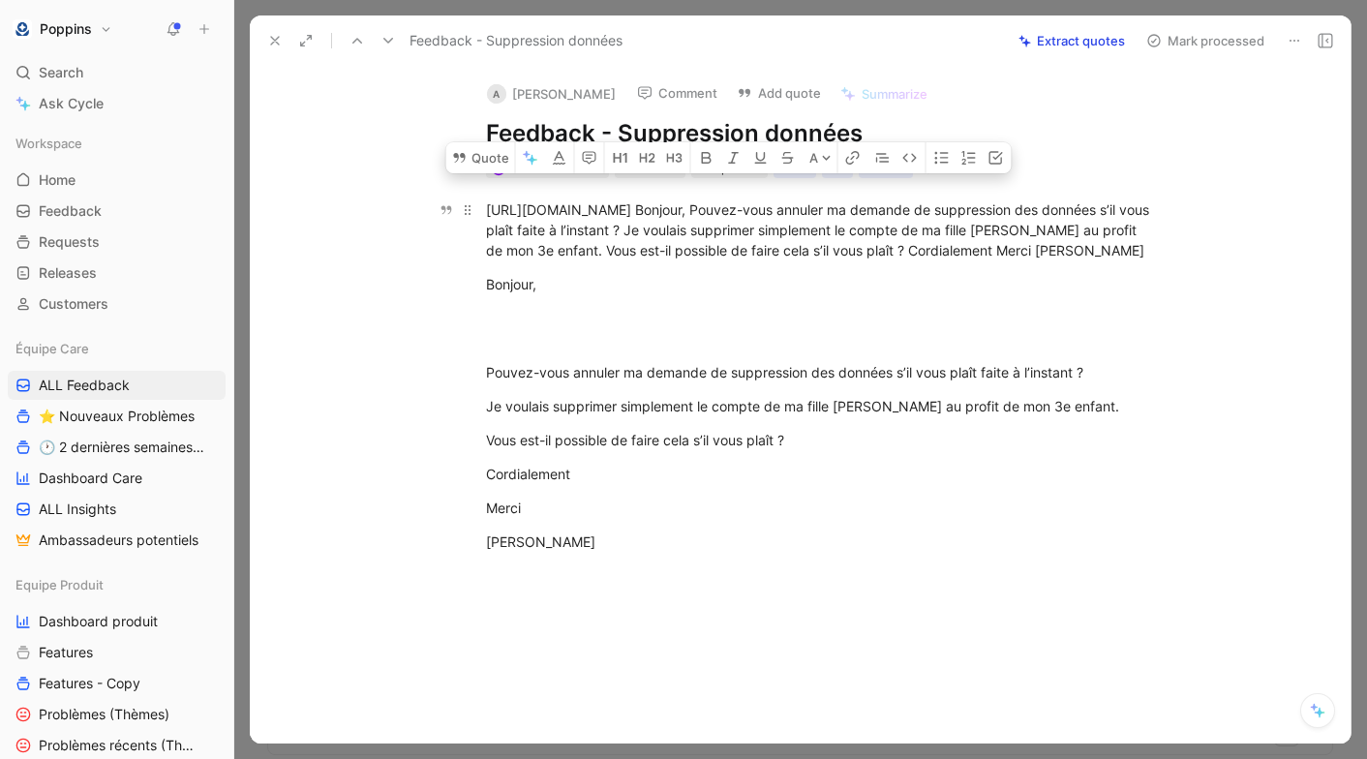
drag, startPoint x: 817, startPoint y: 207, endPoint x: 846, endPoint y: 279, distance: 77.3
click at [846, 260] on div "[URL][DOMAIN_NAME] Bonjour, Pouvez-vous annuler ma demande de suppression des d…" at bounding box center [821, 229] width 670 height 61
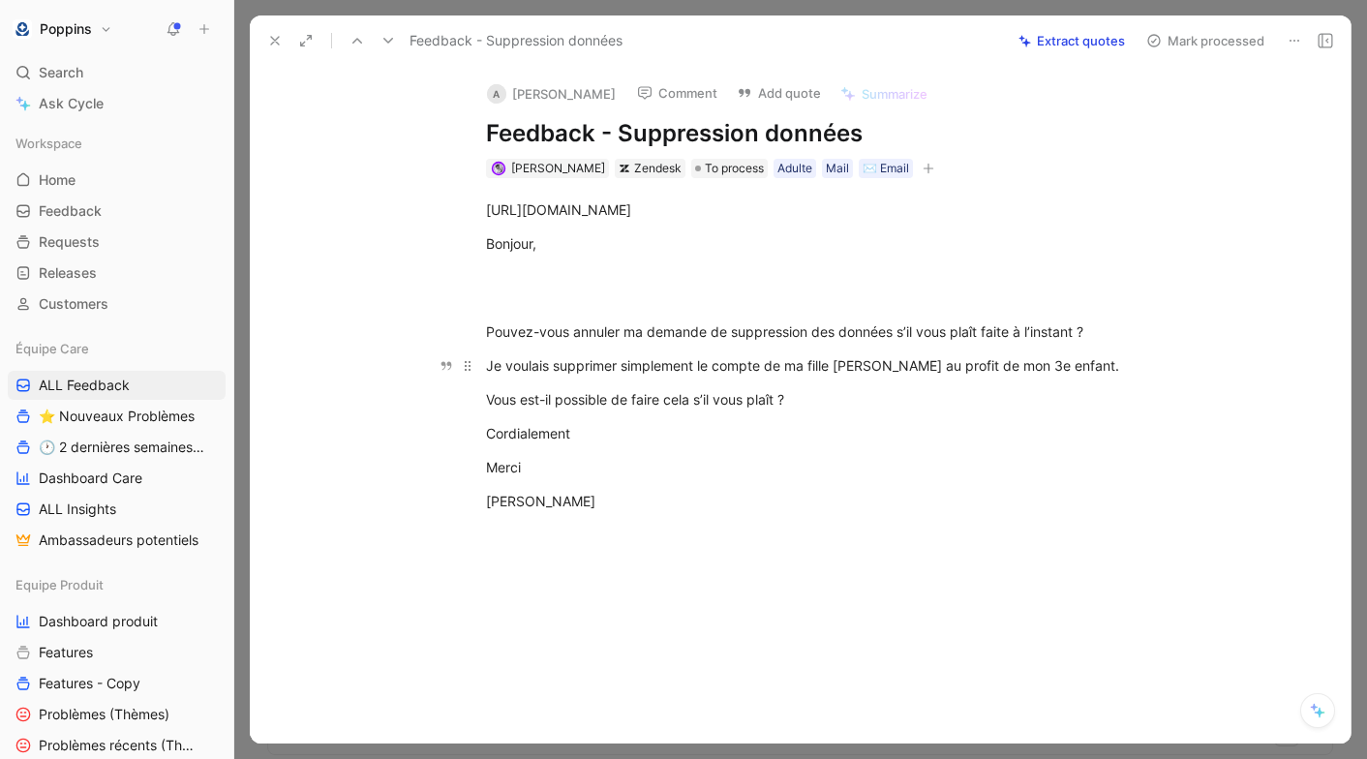
drag, startPoint x: 487, startPoint y: 365, endPoint x: 1116, endPoint y: 358, distance: 629.2
click at [1116, 358] on div "Je voulais supprimer simplement le compte de ma fille [PERSON_NAME] au profit d…" at bounding box center [821, 365] width 670 height 20
click at [1054, 383] on p "Vous est-il possible de faire cela s’il vous plaît ?" at bounding box center [820, 399] width 743 height 32
drag, startPoint x: 1087, startPoint y: 362, endPoint x: 390, endPoint y: 360, distance: 696.9
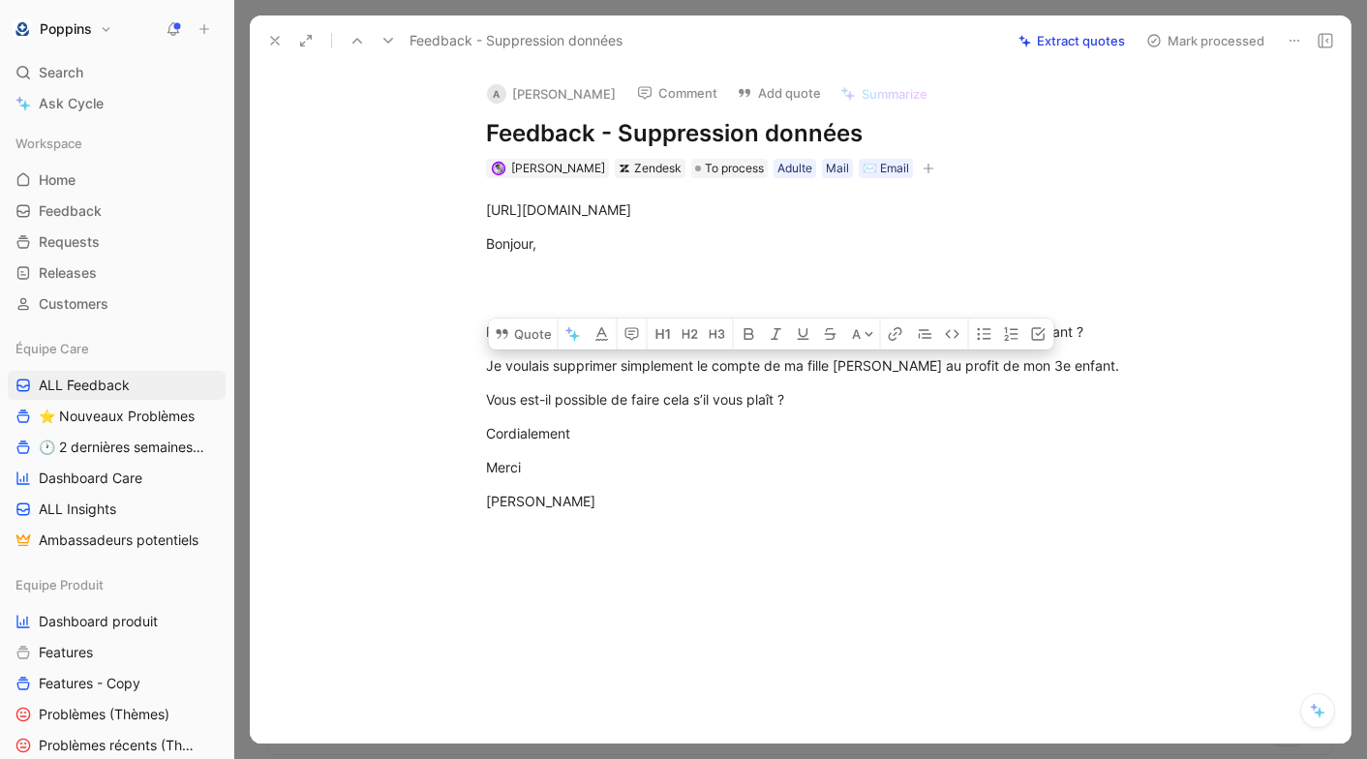
click at [390, 360] on div "[URL][DOMAIN_NAME] Bonjour, Pouvez-vous annuler ma demande de suppression des d…" at bounding box center [820, 355] width 1060 height 354
click at [527, 325] on button "Quote" at bounding box center [523, 333] width 69 height 31
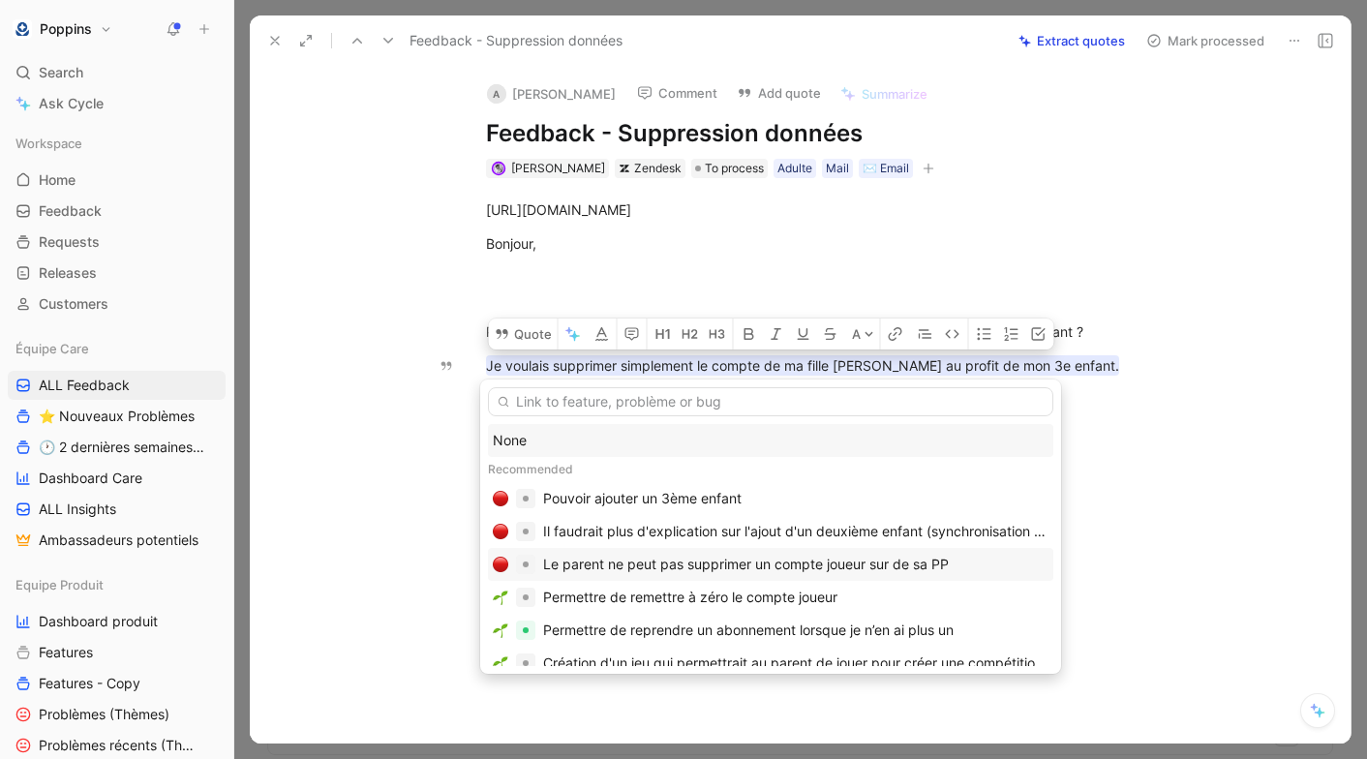
click at [704, 564] on div "Le parent ne peut pas supprimer un compte joueur sur de sa PP" at bounding box center [746, 564] width 406 height 23
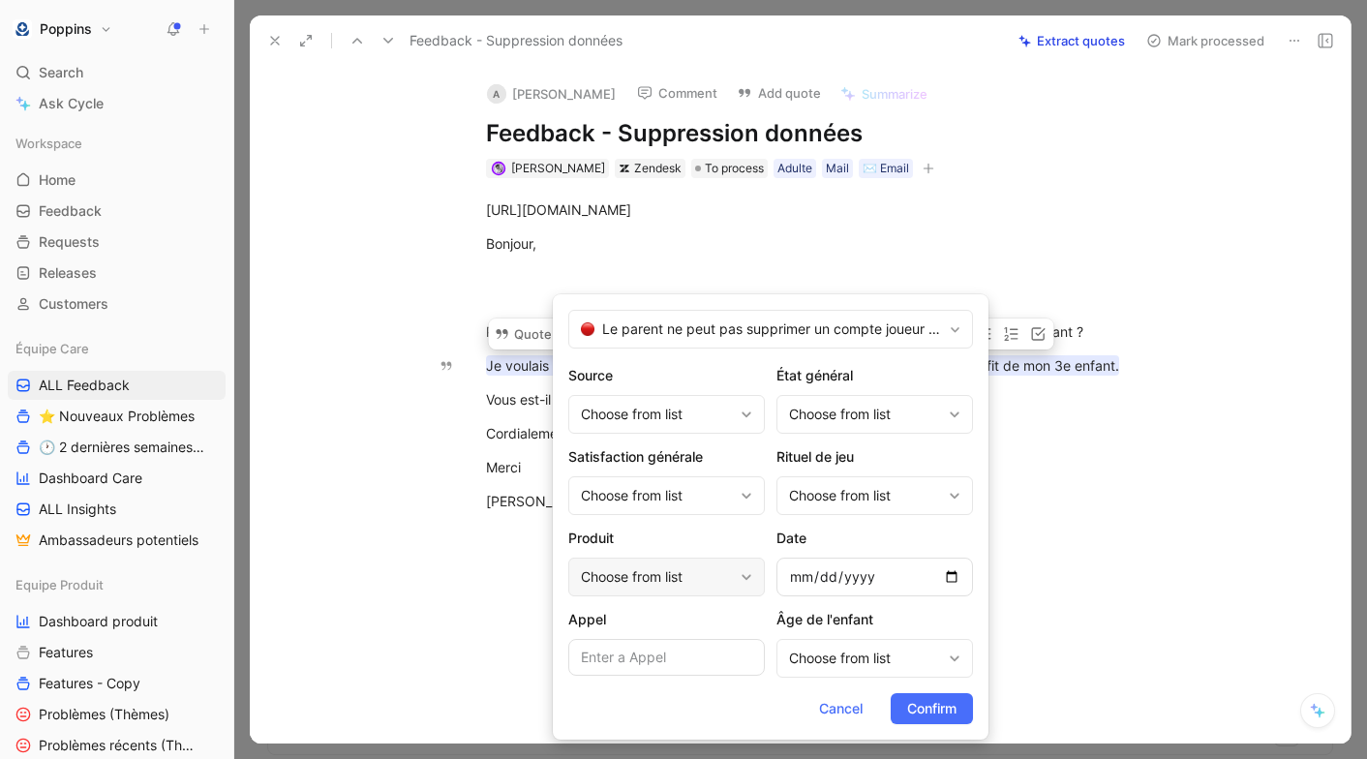
click at [673, 579] on div "Choose from list" at bounding box center [657, 576] width 152 height 23
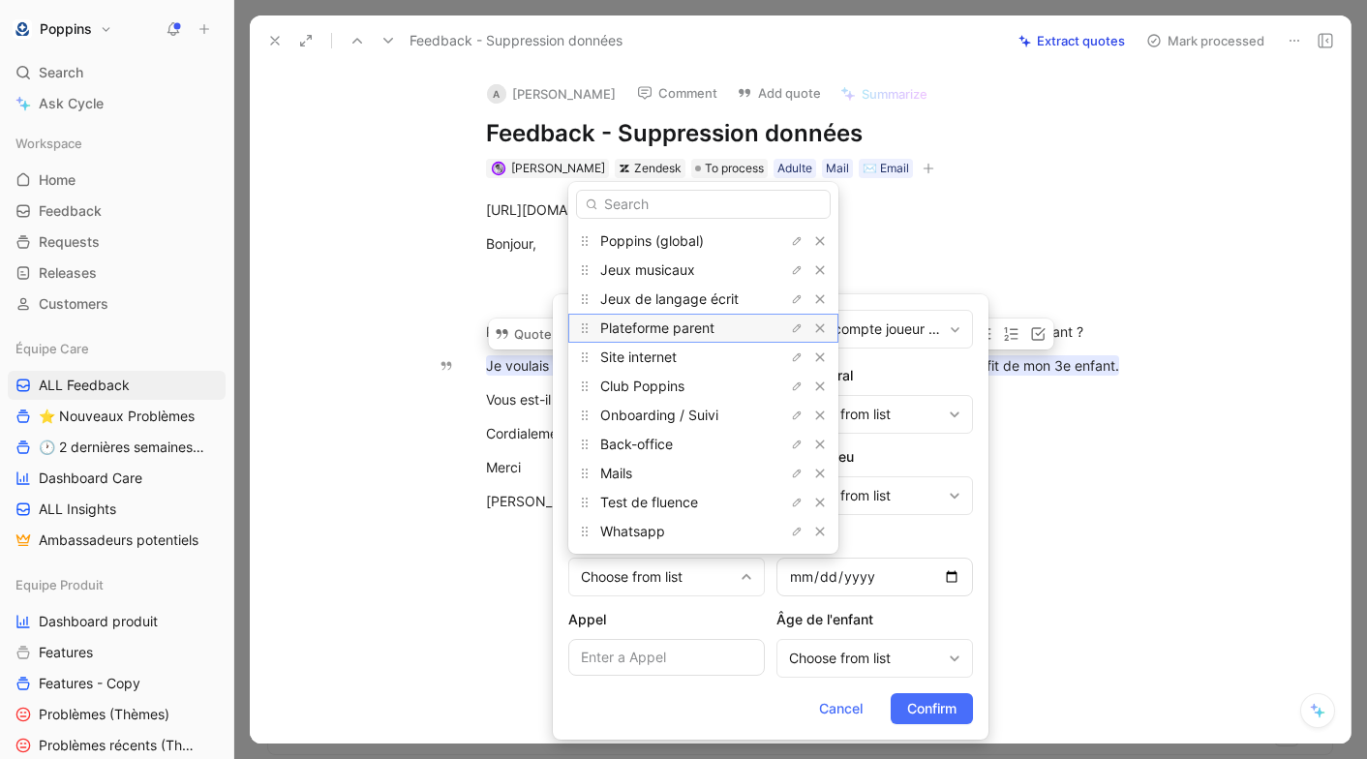
click at [681, 333] on span "Plateforme parent" at bounding box center [657, 327] width 114 height 16
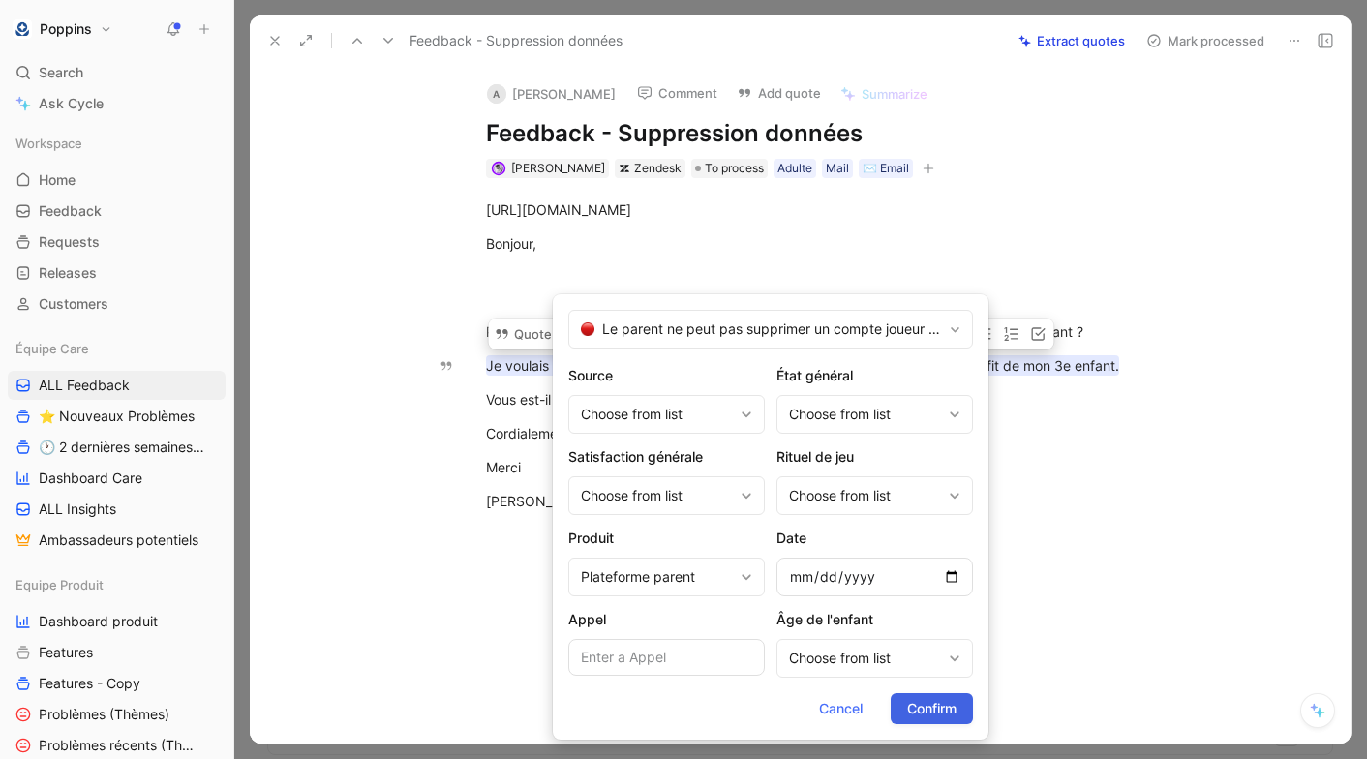
click at [924, 699] on span "Confirm" at bounding box center [931, 708] width 49 height 23
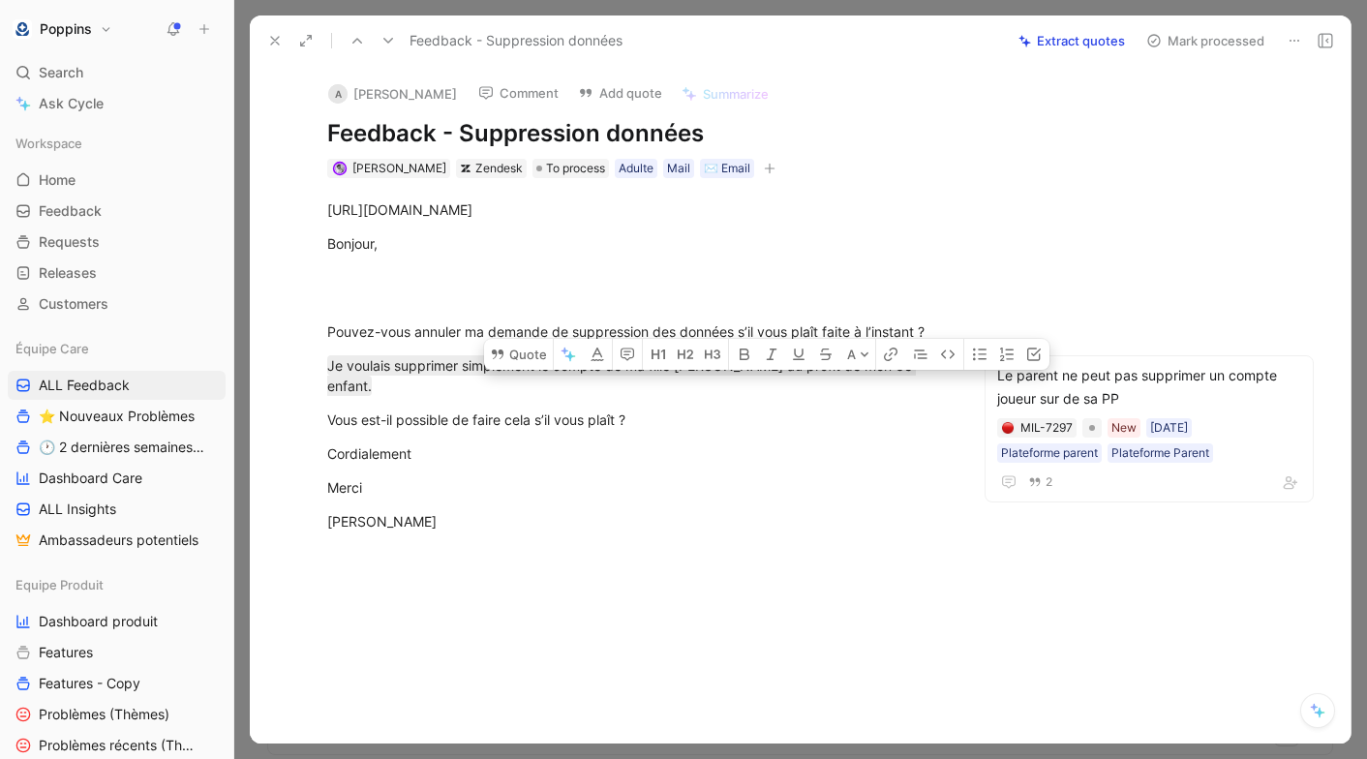
click at [764, 165] on icon "button" at bounding box center [770, 169] width 12 height 12
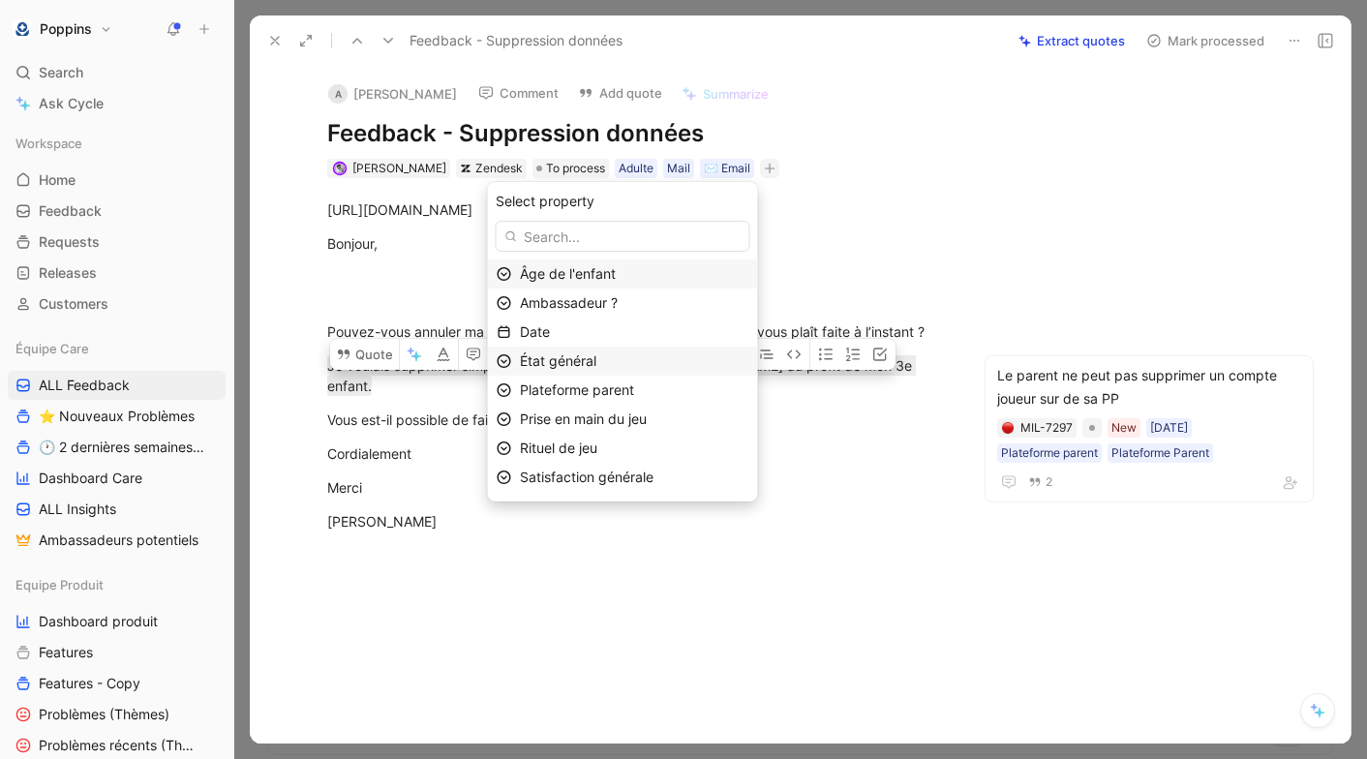
click at [680, 347] on div "État général" at bounding box center [623, 361] width 270 height 29
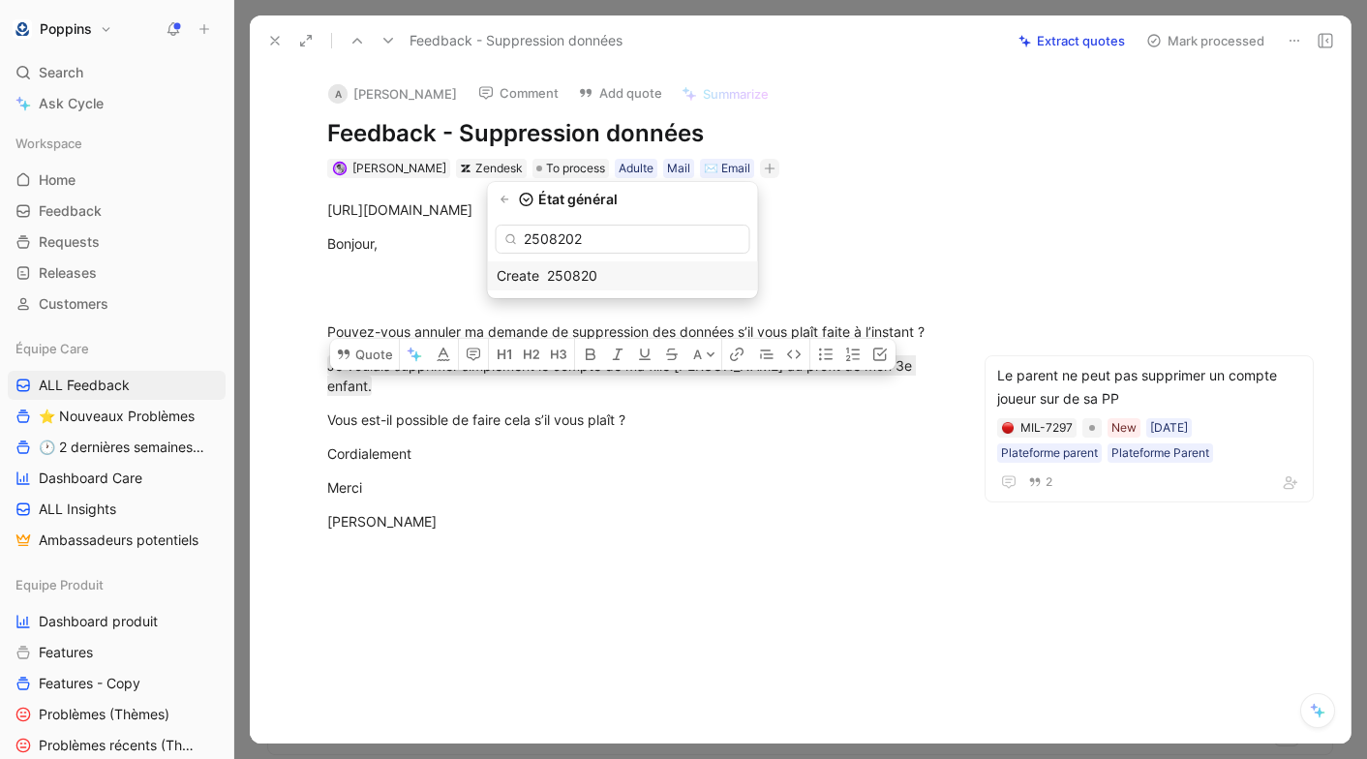
type input "25082025"
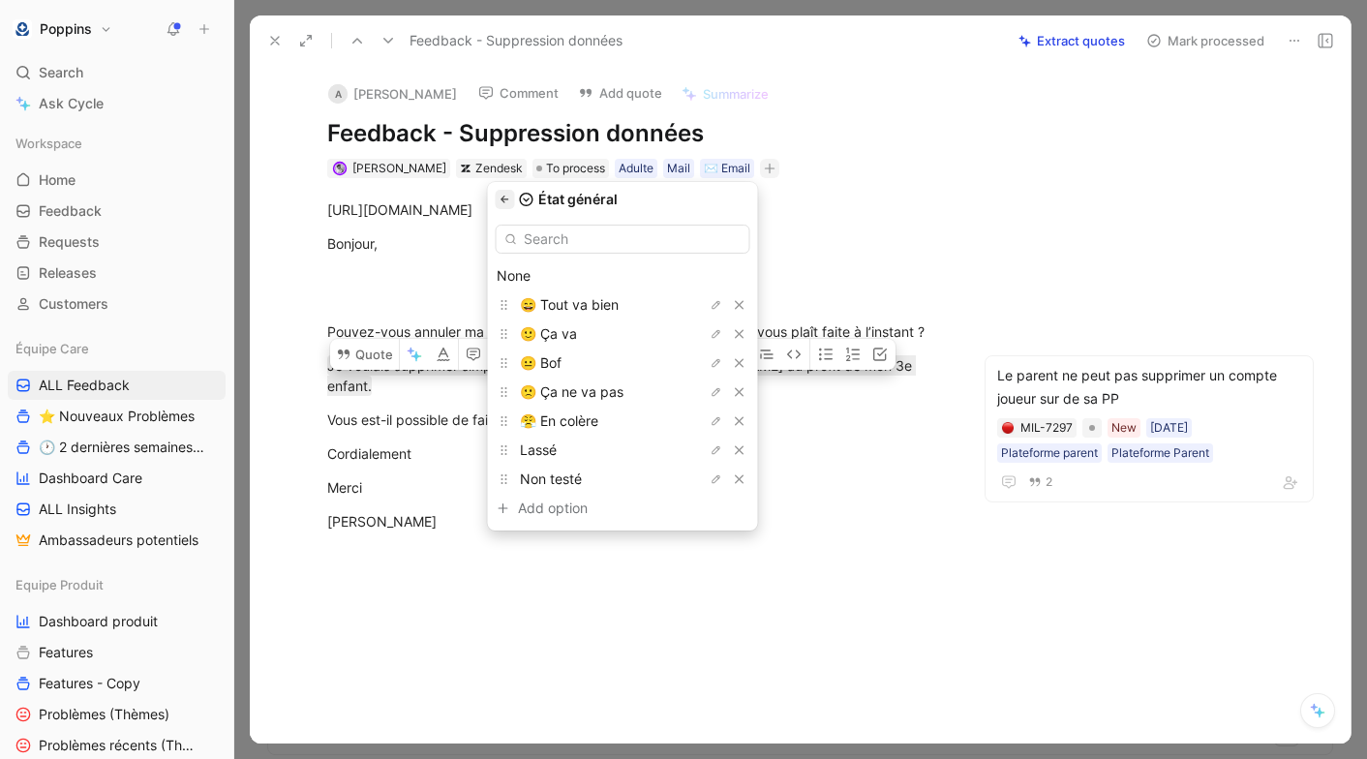
click at [511, 196] on icon "button" at bounding box center [505, 200] width 12 height 12
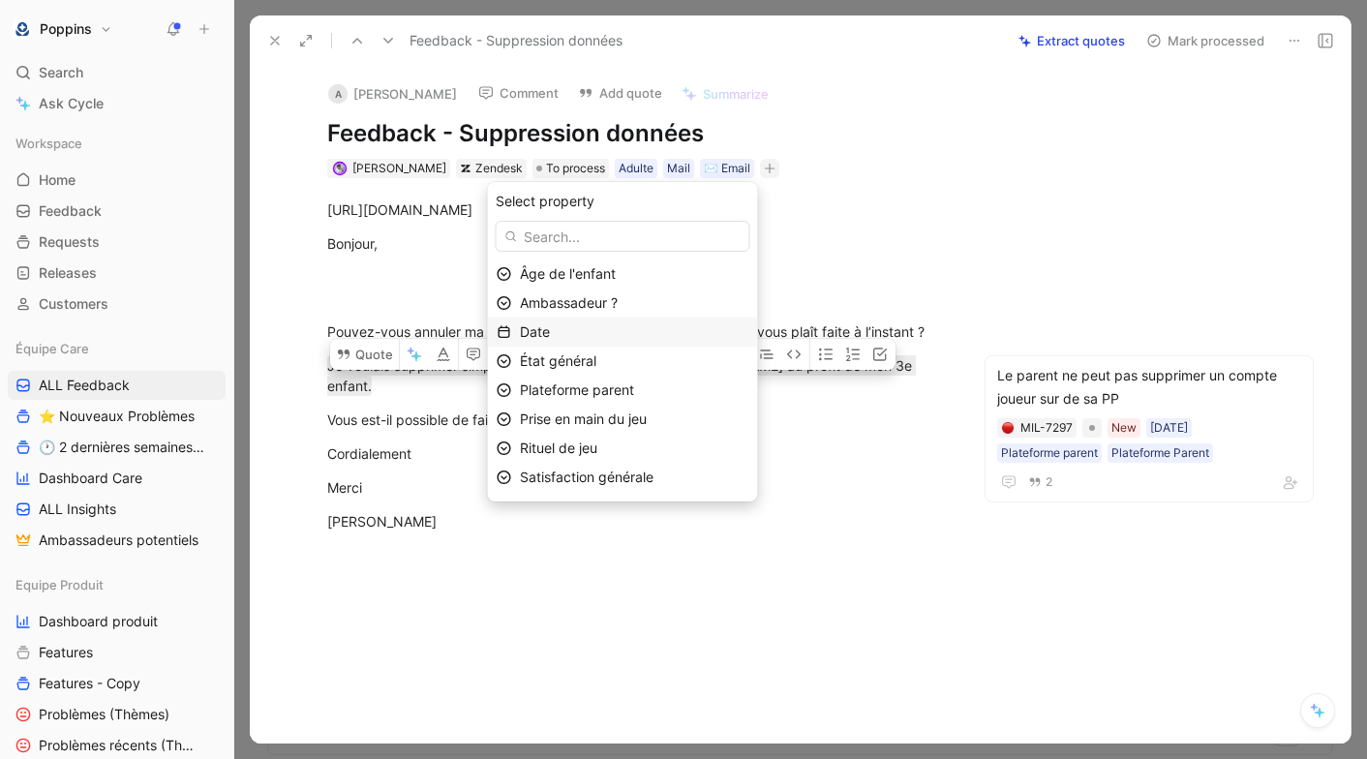
click at [581, 344] on div "Date" at bounding box center [623, 331] width 270 height 29
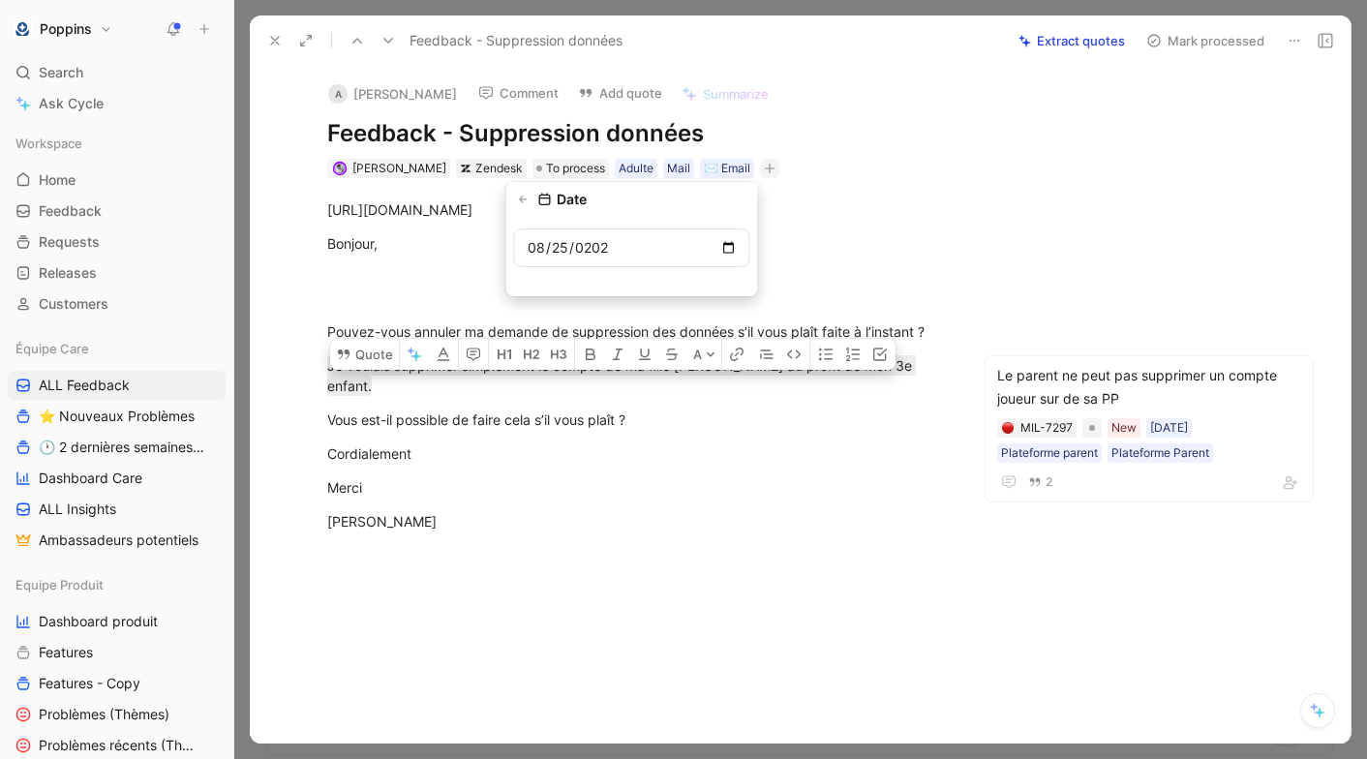
type input "[DATE]"
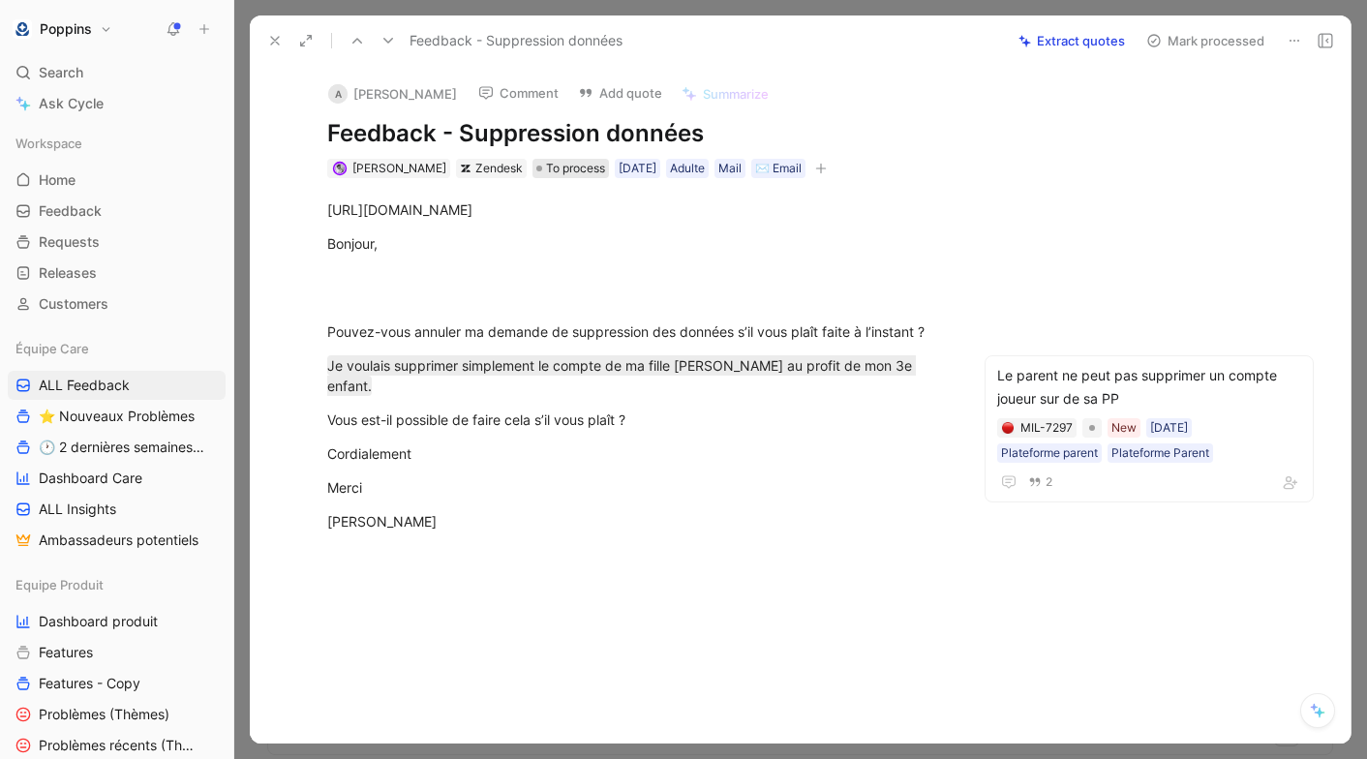
click at [552, 169] on span "To process" at bounding box center [575, 168] width 59 height 19
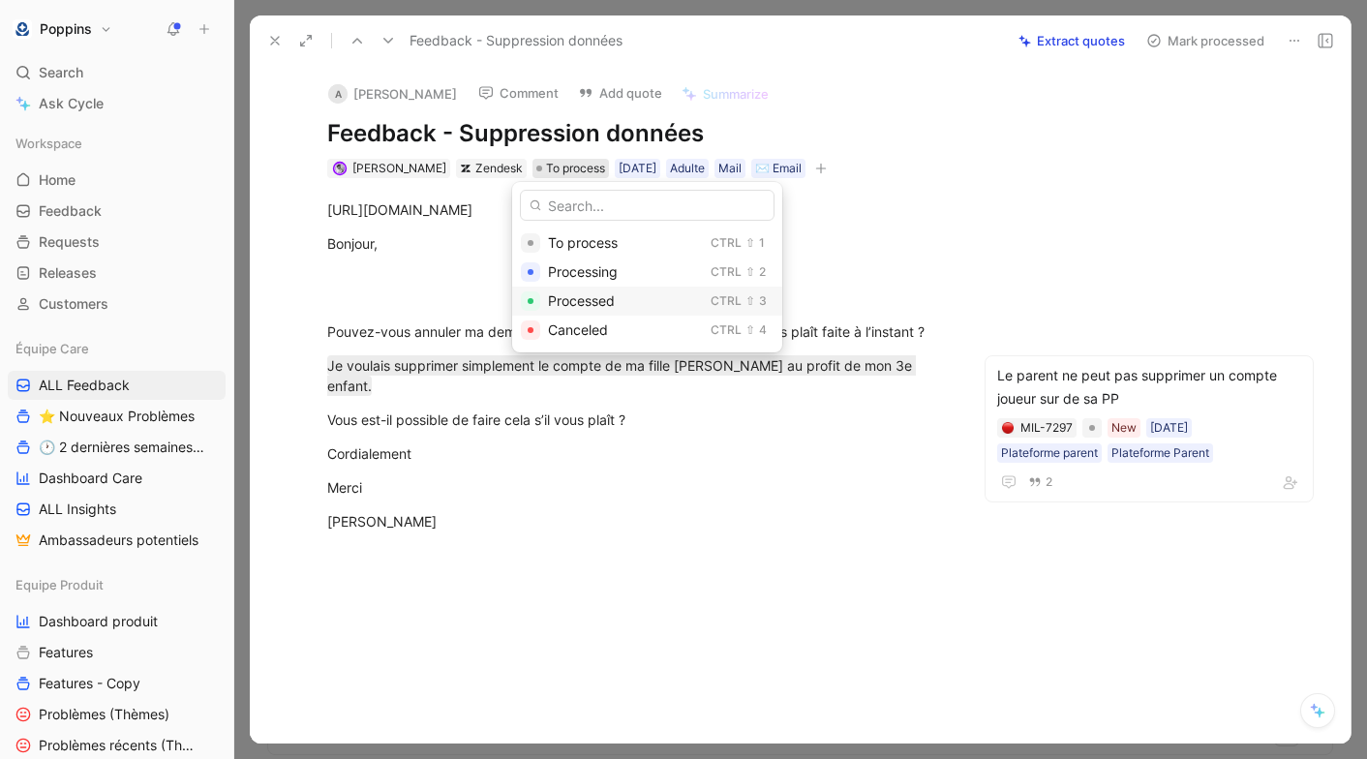
click at [587, 307] on span "Processed" at bounding box center [581, 300] width 67 height 16
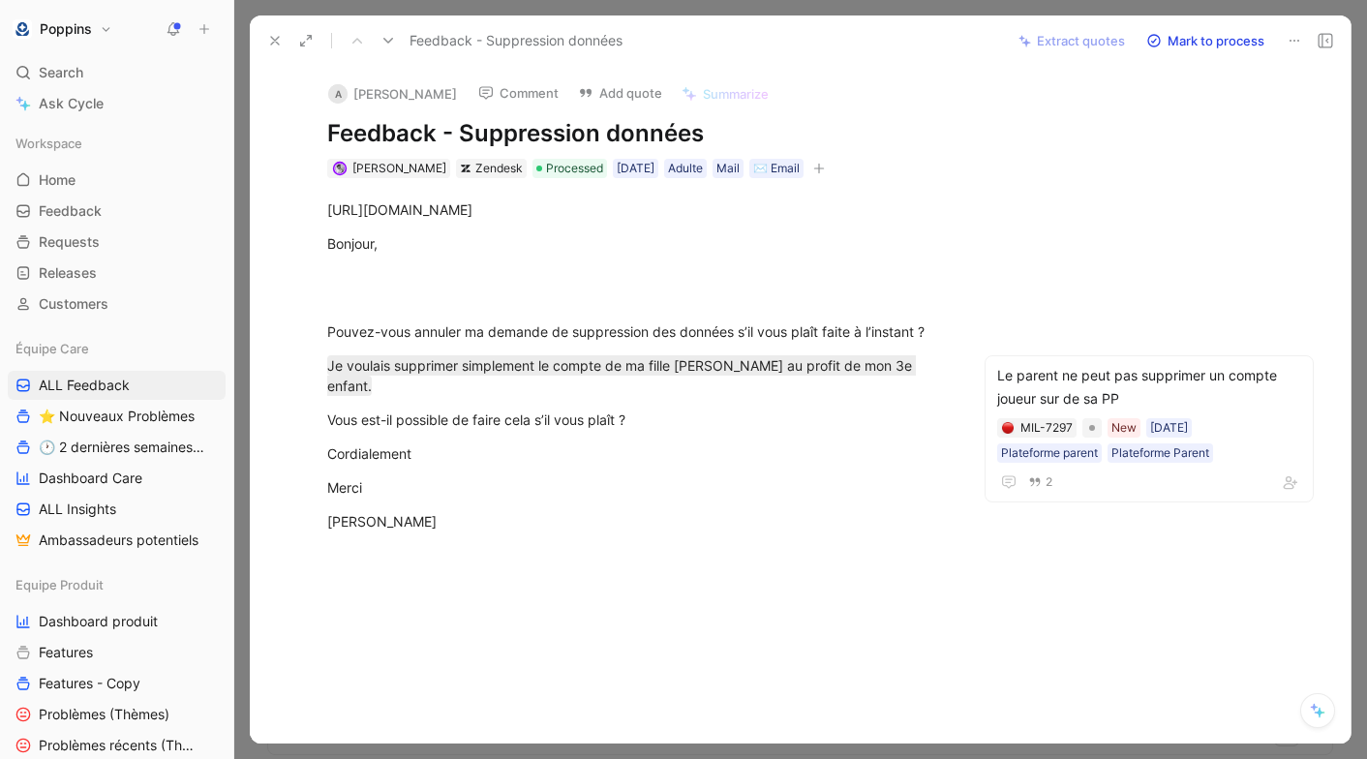
click at [281, 45] on icon at bounding box center [274, 40] width 15 height 15
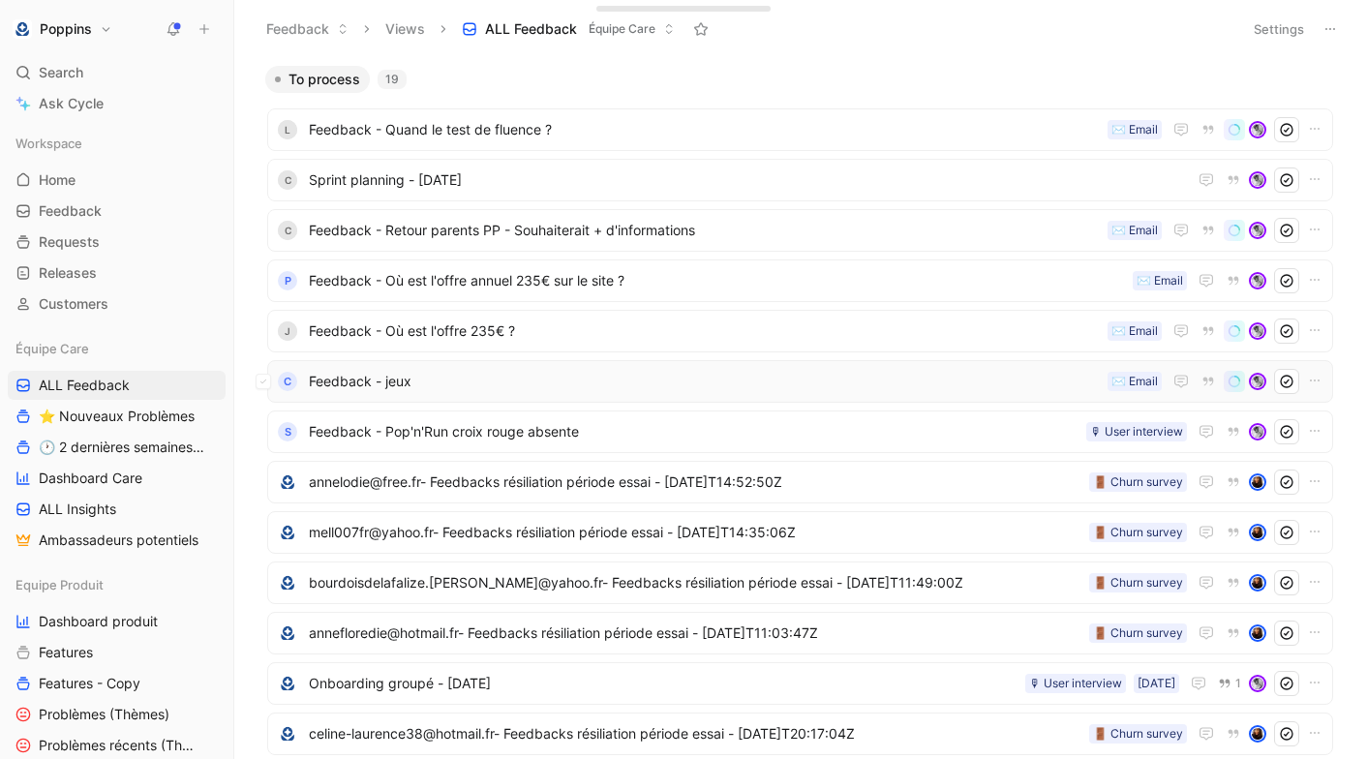
click at [525, 372] on span "Feedback - jeux" at bounding box center [704, 381] width 791 height 23
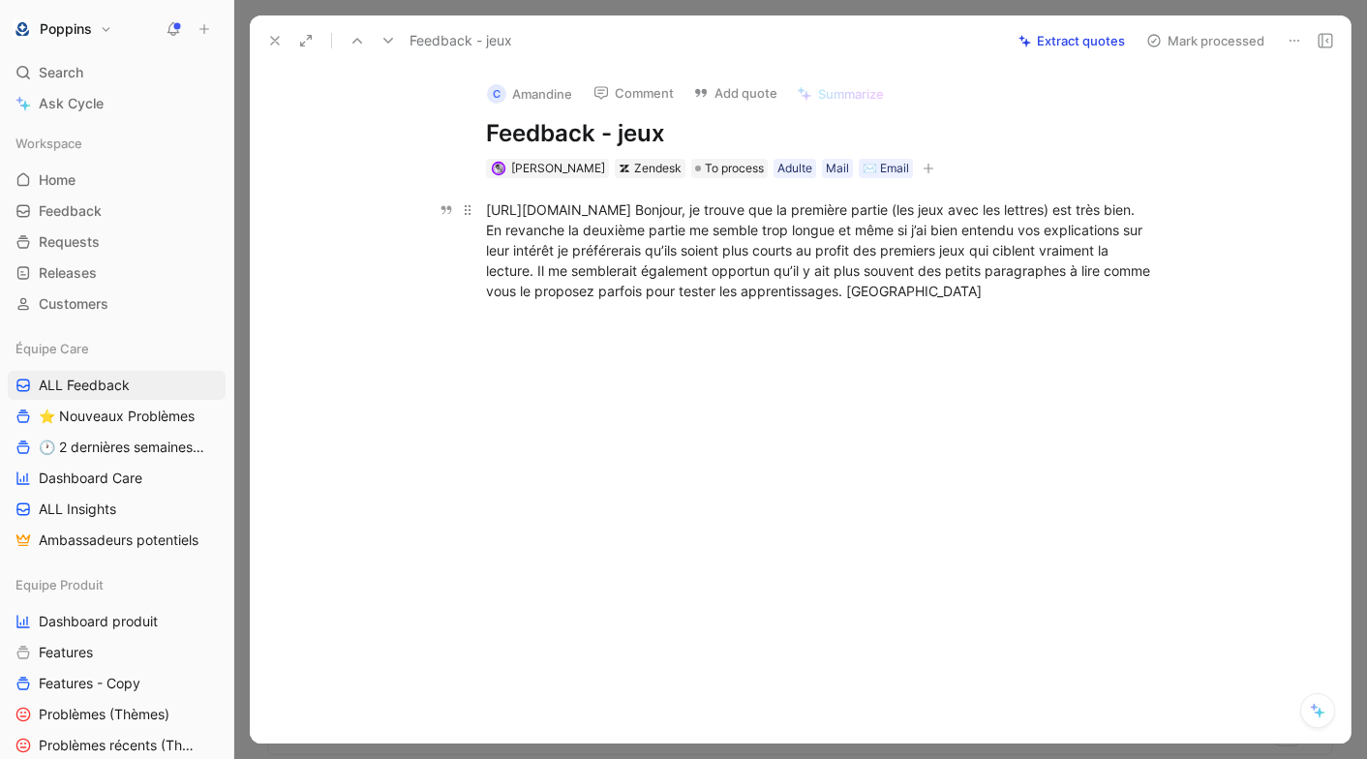
click at [820, 214] on div "[URL][DOMAIN_NAME] Bonjour, je trouve que la première partie (les jeux avec les…" at bounding box center [821, 250] width 670 height 102
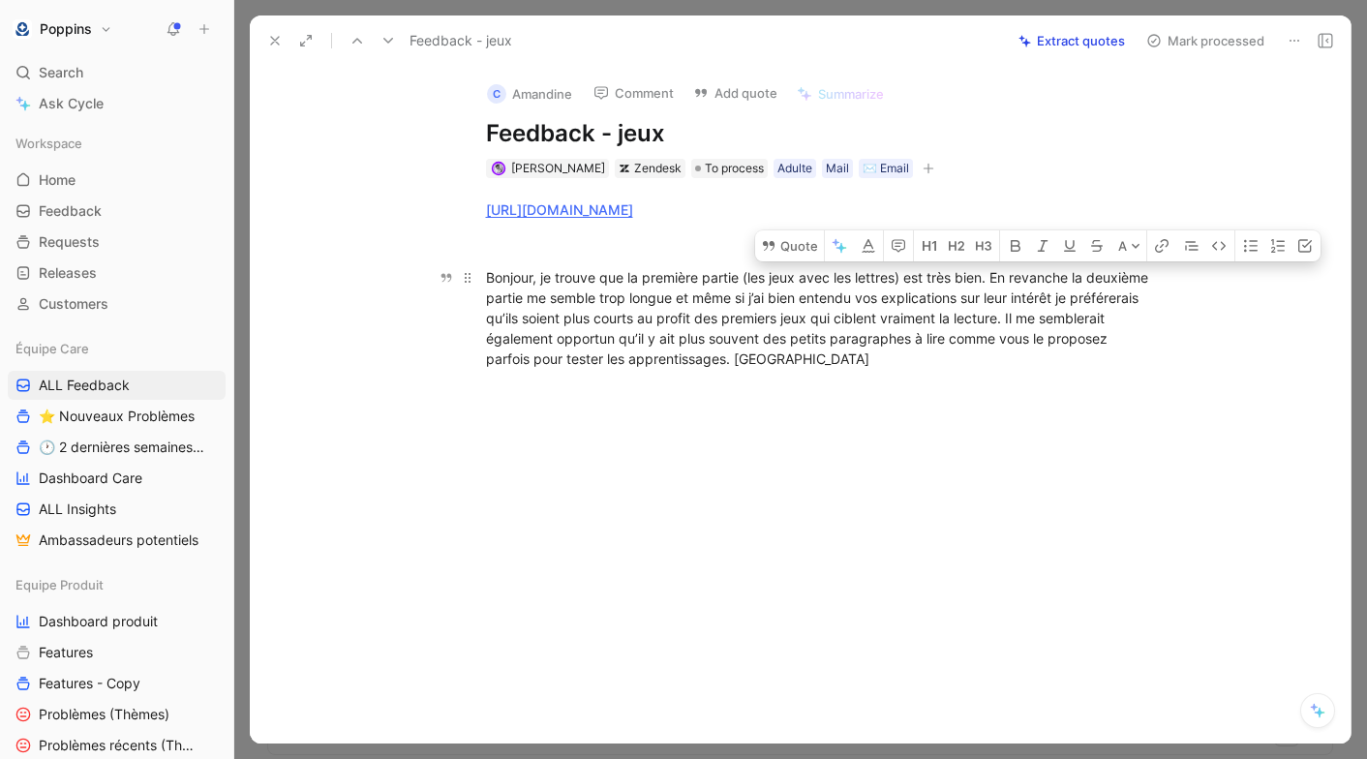
drag, startPoint x: 997, startPoint y: 272, endPoint x: 1077, endPoint y: 326, distance: 96.9
click at [1077, 326] on div "Bonjour, je trouve que la première partie (les jeux avec les lettres) est très …" at bounding box center [821, 318] width 670 height 102
click at [779, 250] on button "Quote" at bounding box center [789, 245] width 69 height 31
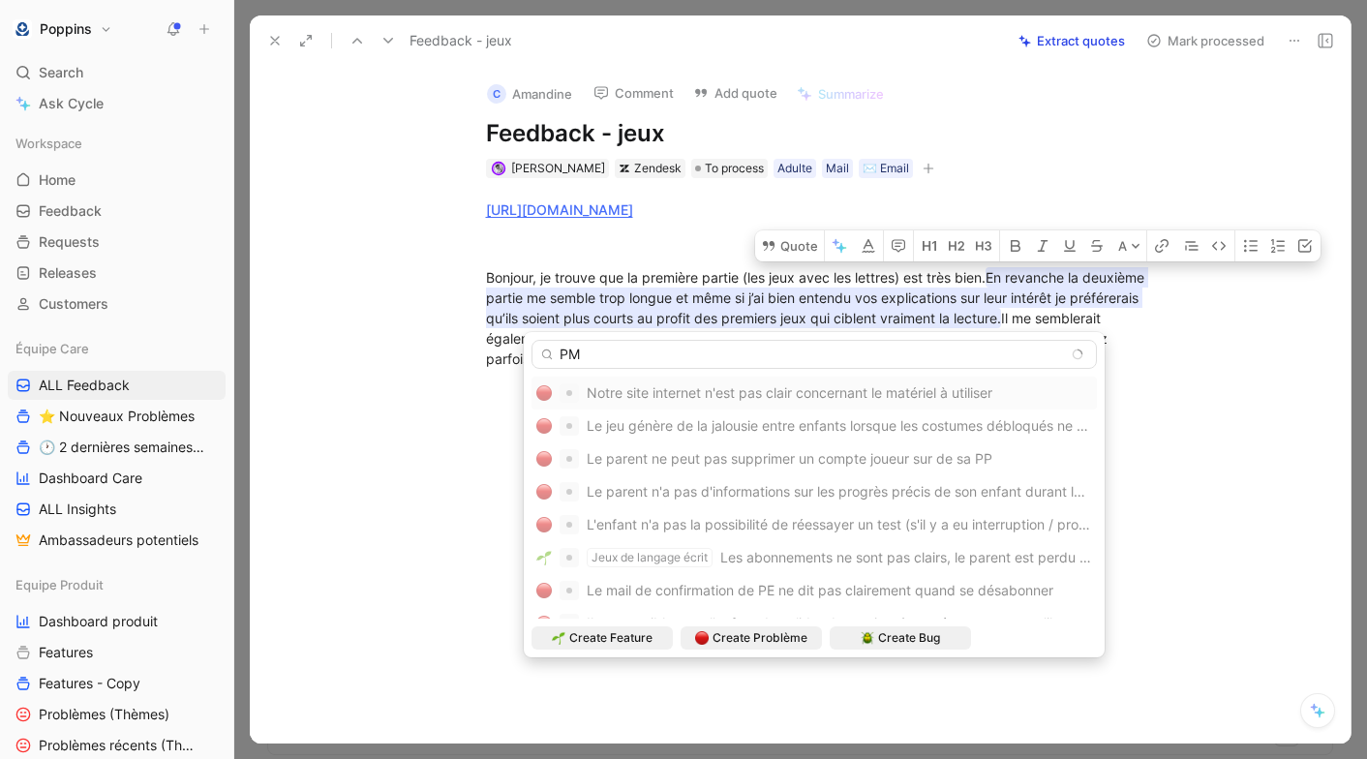
type input "P"
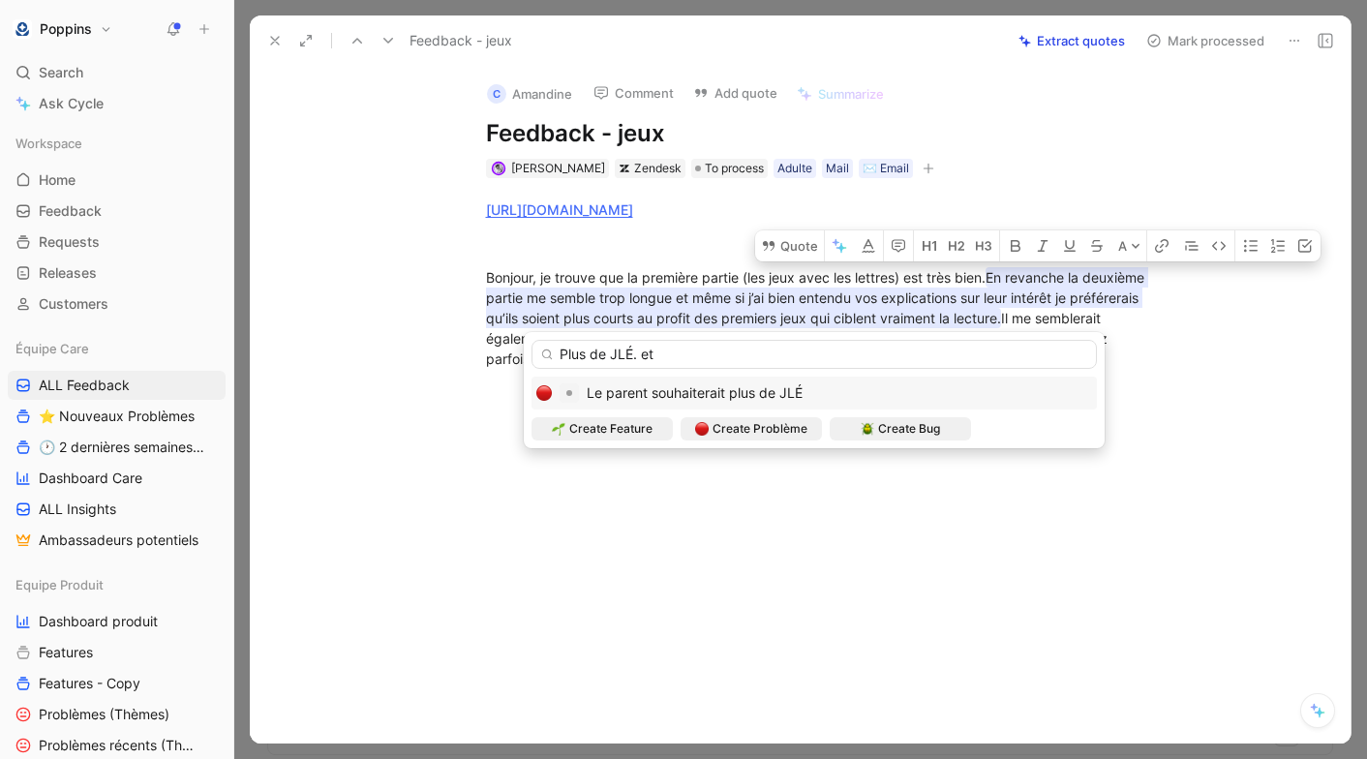
type input "Plus de JLÉ. et"
click at [739, 390] on span "Le parent souhaiterait plus de JLÉ" at bounding box center [695, 392] width 216 height 16
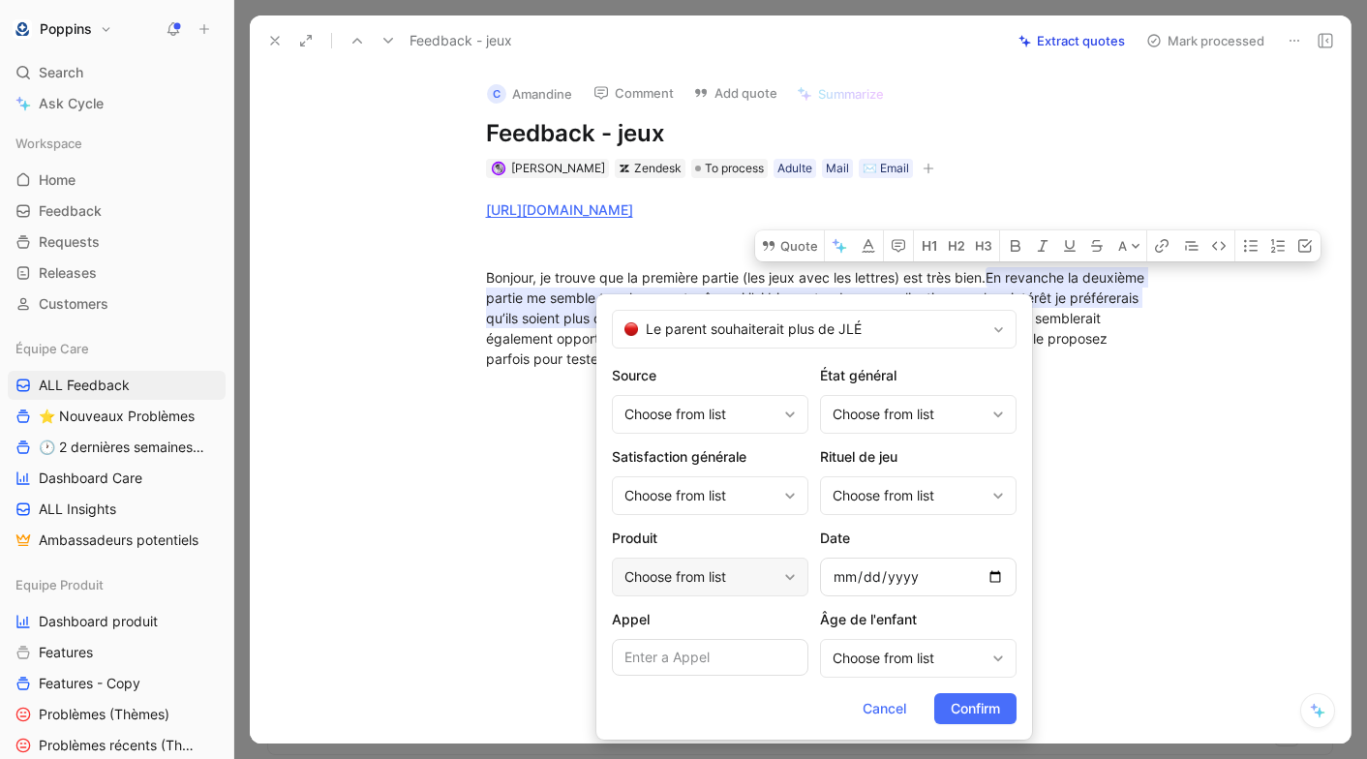
click at [733, 591] on div "Choose from list" at bounding box center [710, 577] width 196 height 39
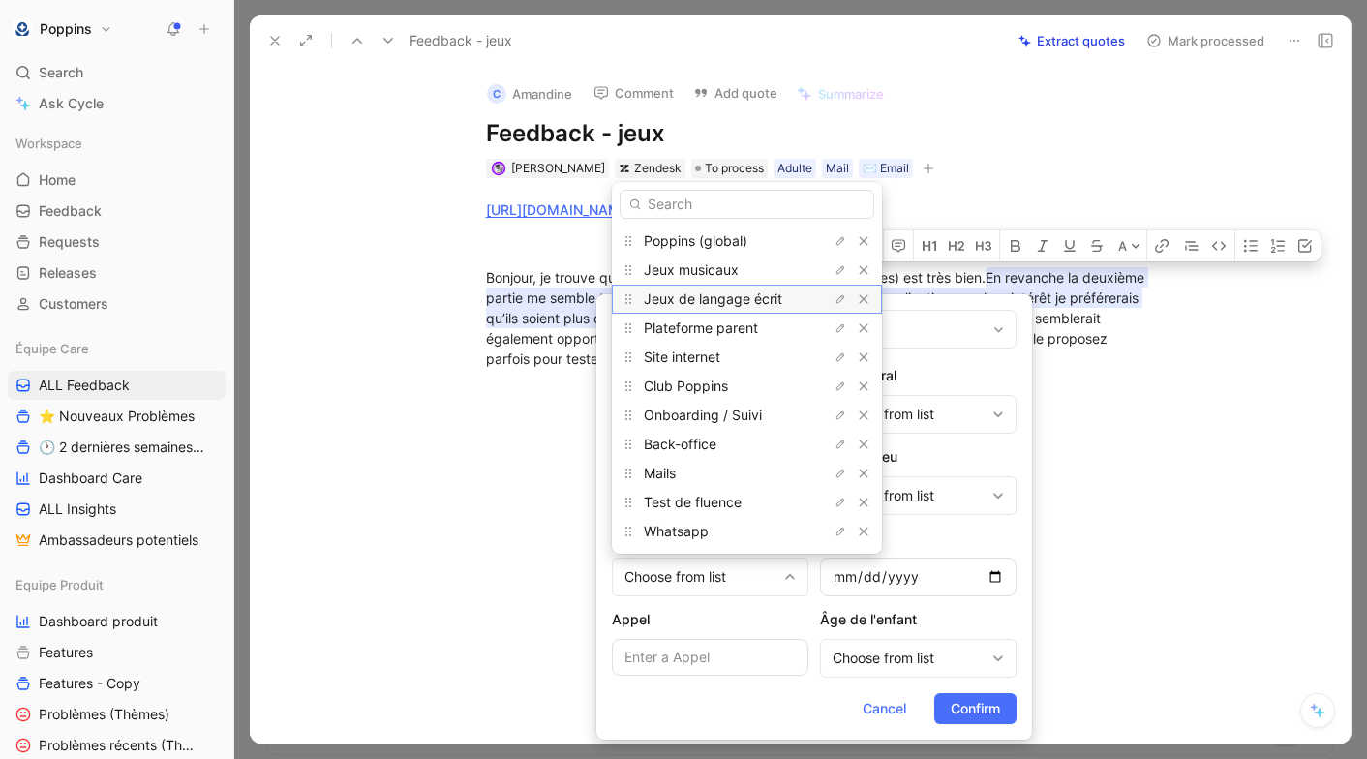
click at [765, 305] on span "Jeux de langage écrit" at bounding box center [713, 298] width 138 height 16
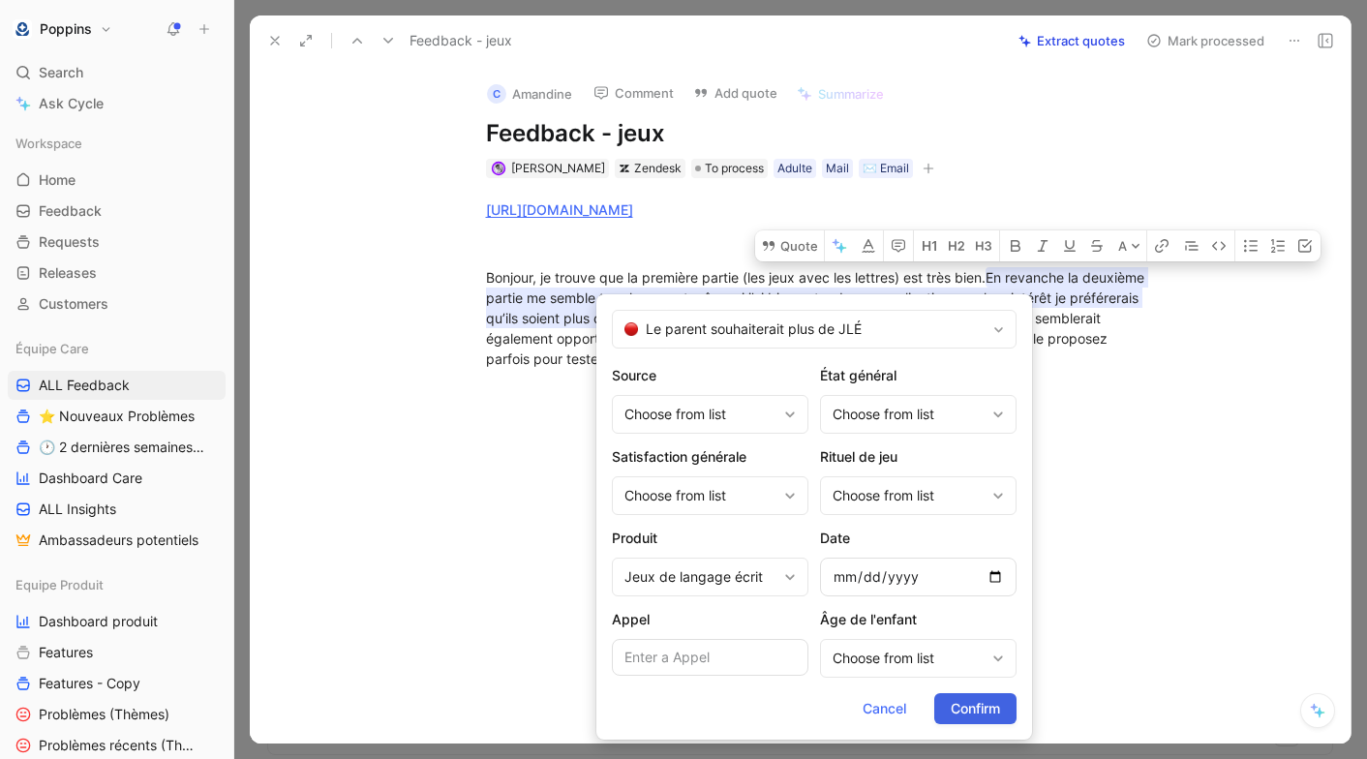
click at [992, 697] on span "Confirm" at bounding box center [975, 708] width 49 height 23
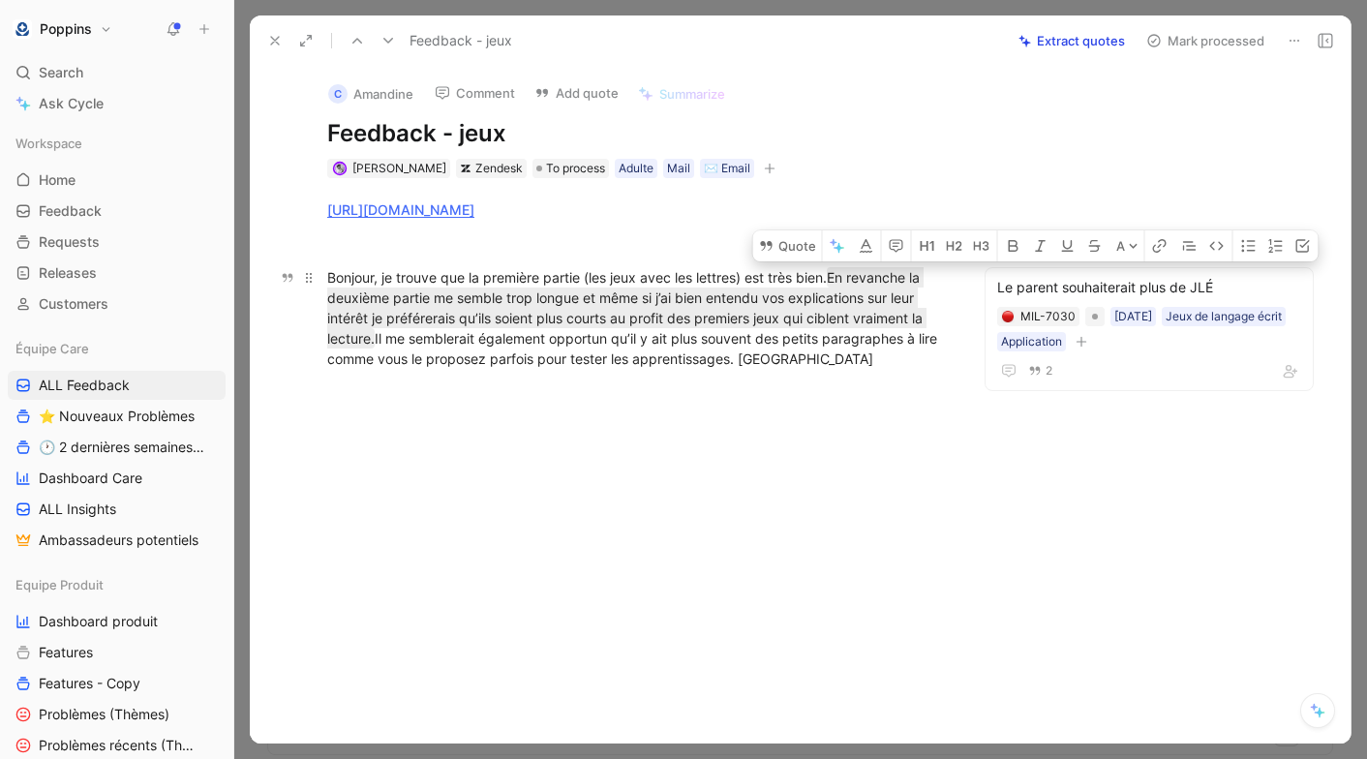
click at [806, 356] on div "Bonjour, je trouve que la première partie (les jeux avec les lettres) est très …" at bounding box center [637, 318] width 620 height 102
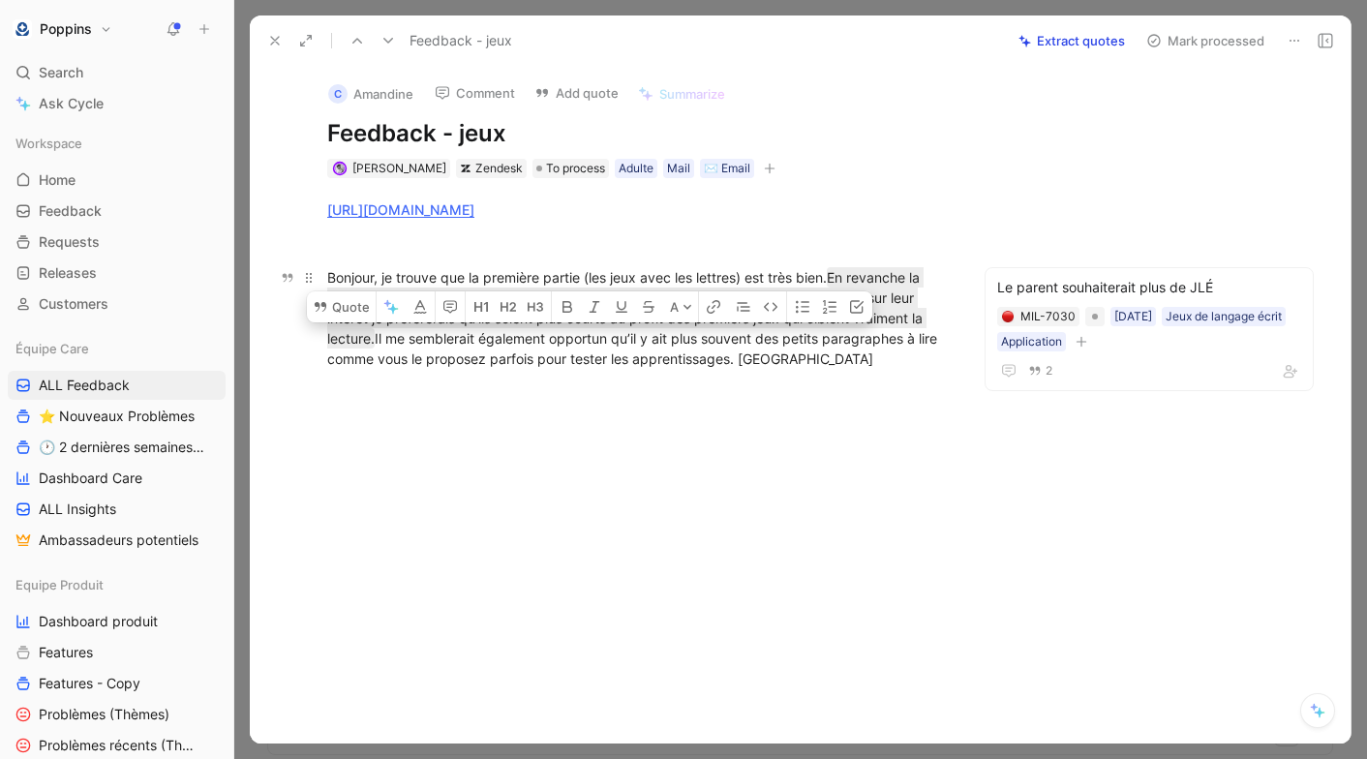
drag, startPoint x: 827, startPoint y: 360, endPoint x: 378, endPoint y: 338, distance: 449.7
click at [378, 338] on div "Bonjour, je trouve que la première partie (les jeux avec les lettres) est très …" at bounding box center [637, 318] width 620 height 102
click at [339, 315] on button "Quote" at bounding box center [341, 306] width 69 height 31
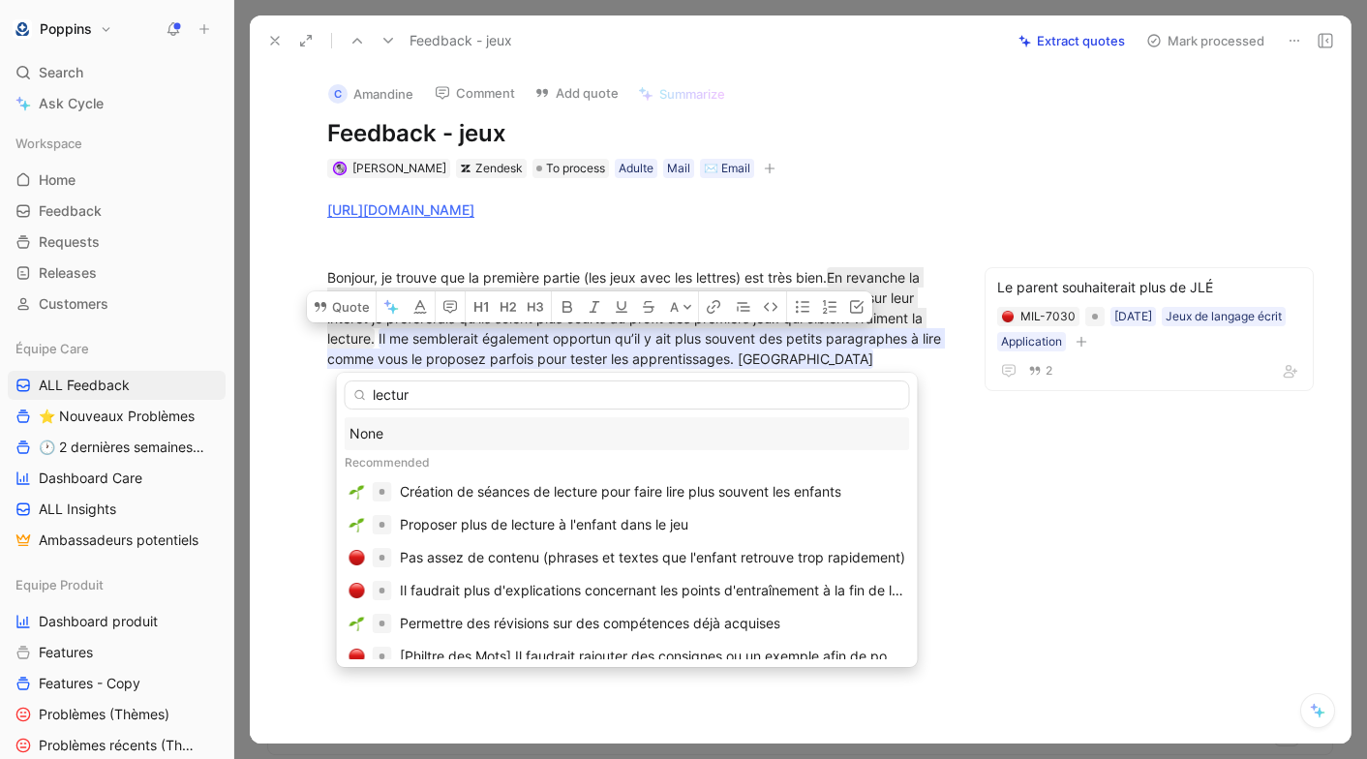
type input "lecture"
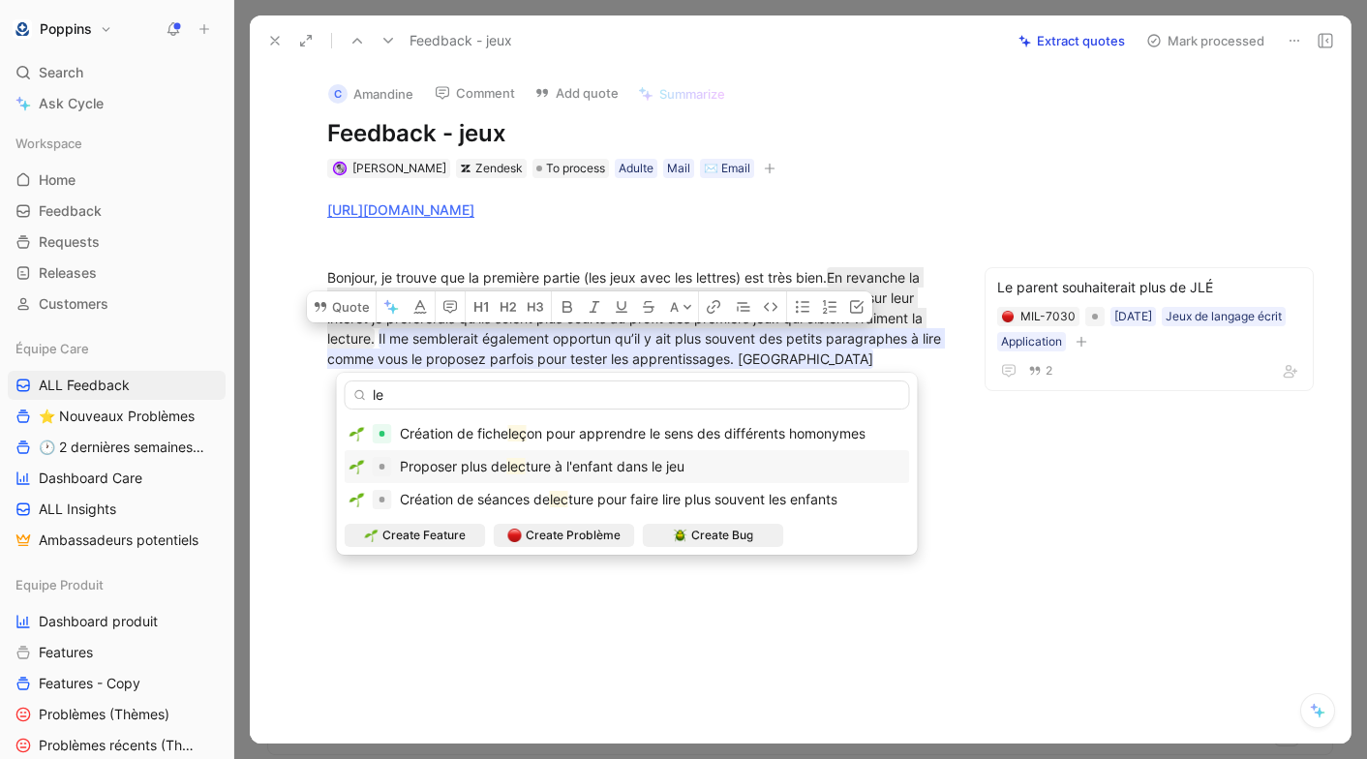
type input "l"
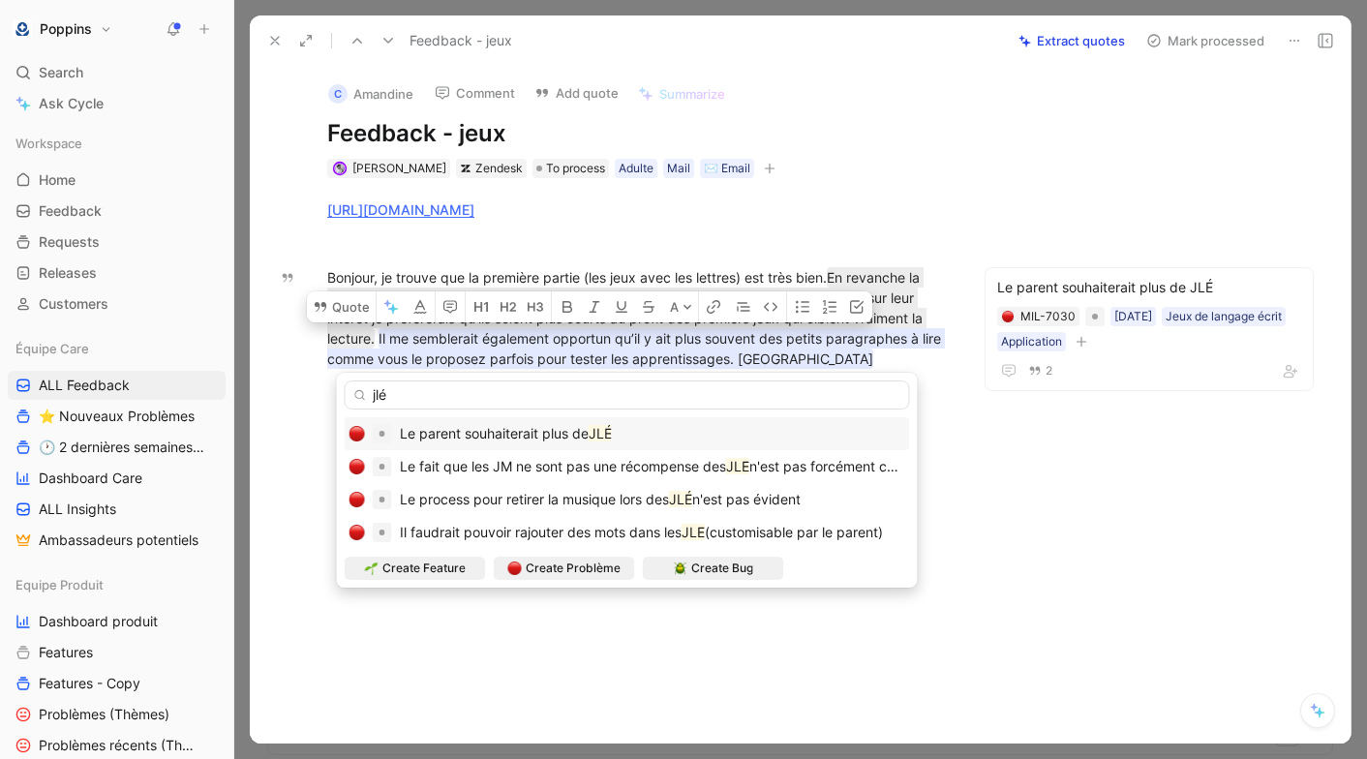
type input "jlé"
click at [538, 426] on span "Le parent souhaiterait plus de" at bounding box center [494, 433] width 189 height 16
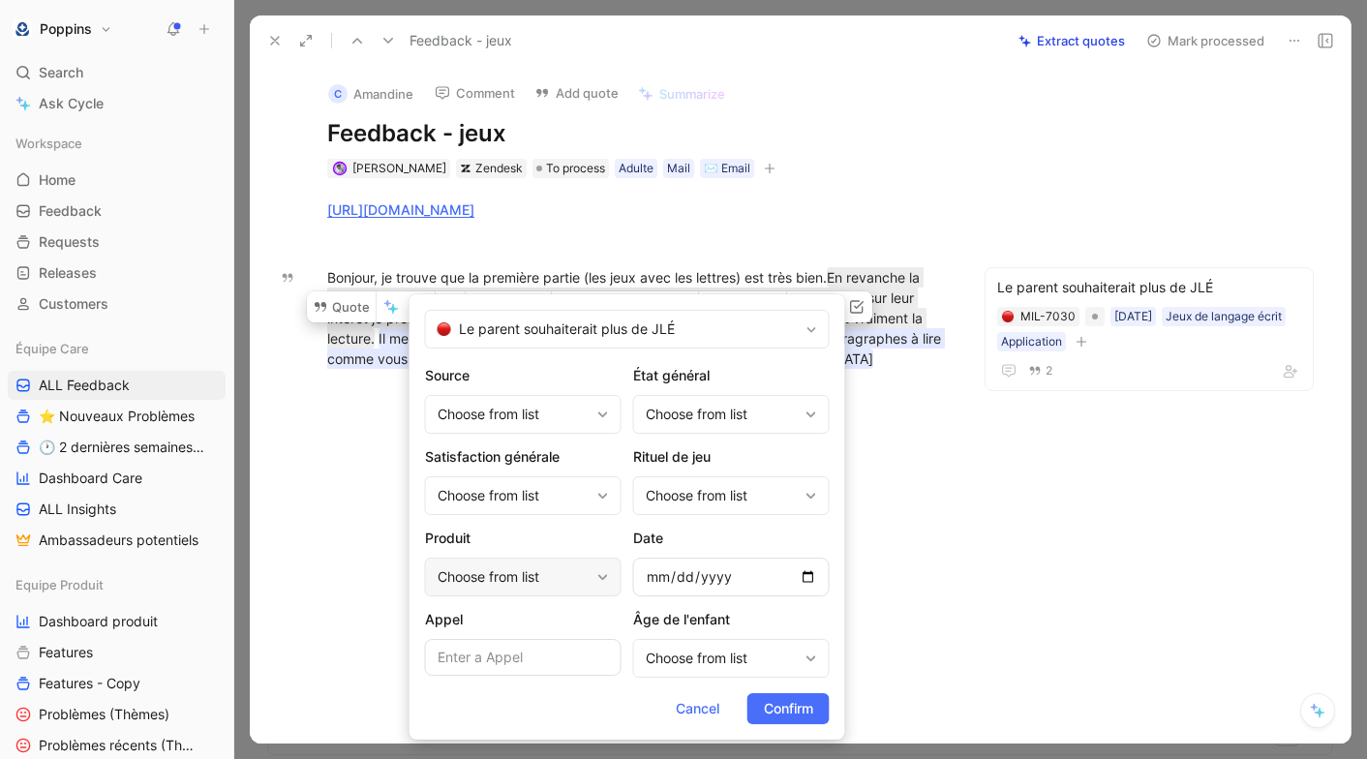
click at [523, 580] on div "Choose from list" at bounding box center [514, 576] width 152 height 23
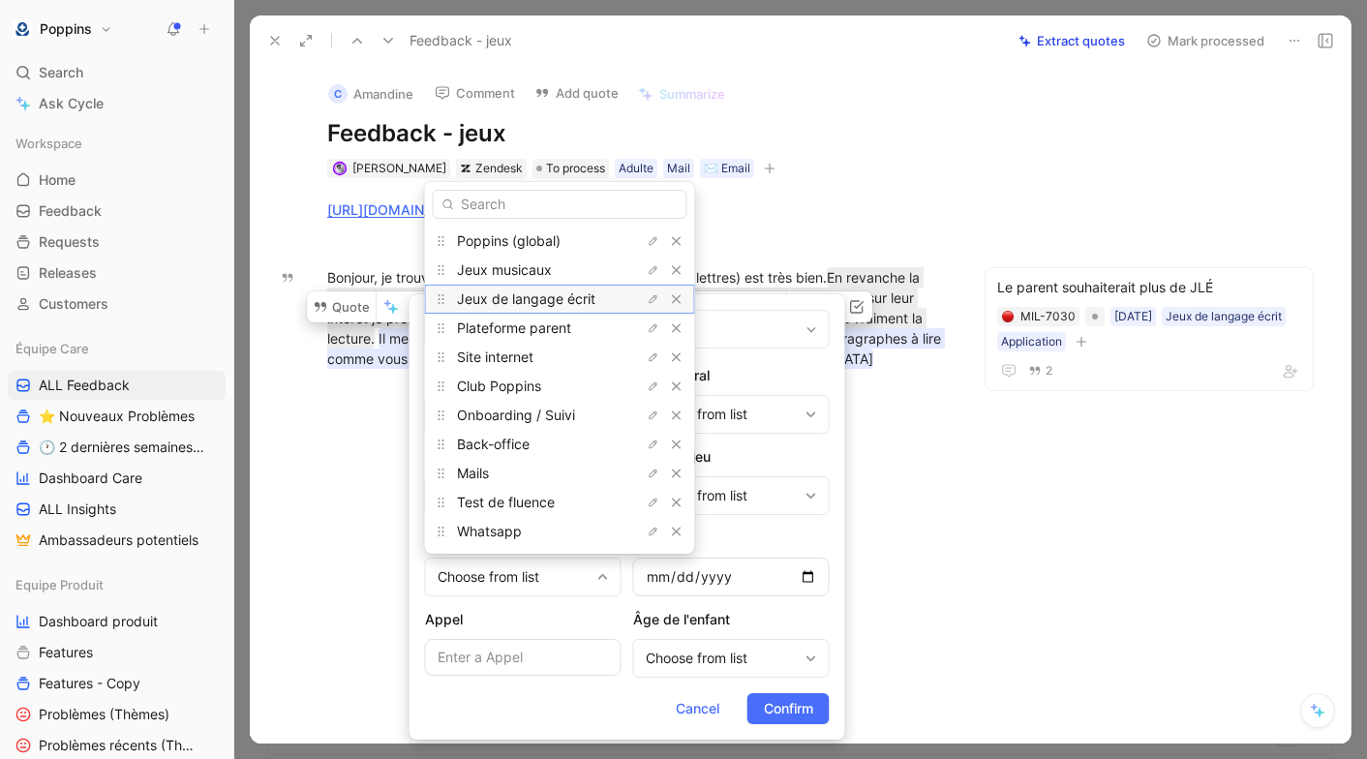
click at [533, 304] on span "Jeux de langage écrit" at bounding box center [526, 298] width 138 height 16
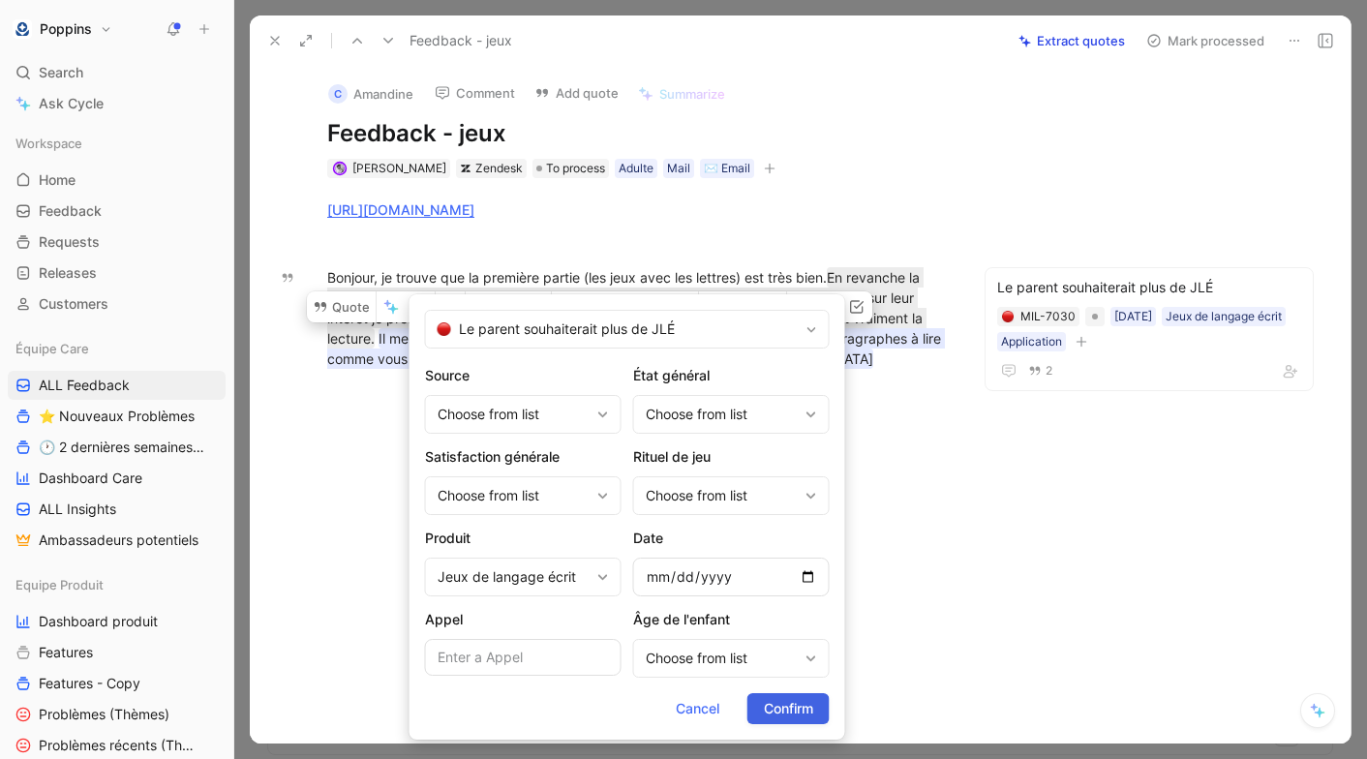
click at [800, 715] on span "Confirm" at bounding box center [788, 708] width 49 height 23
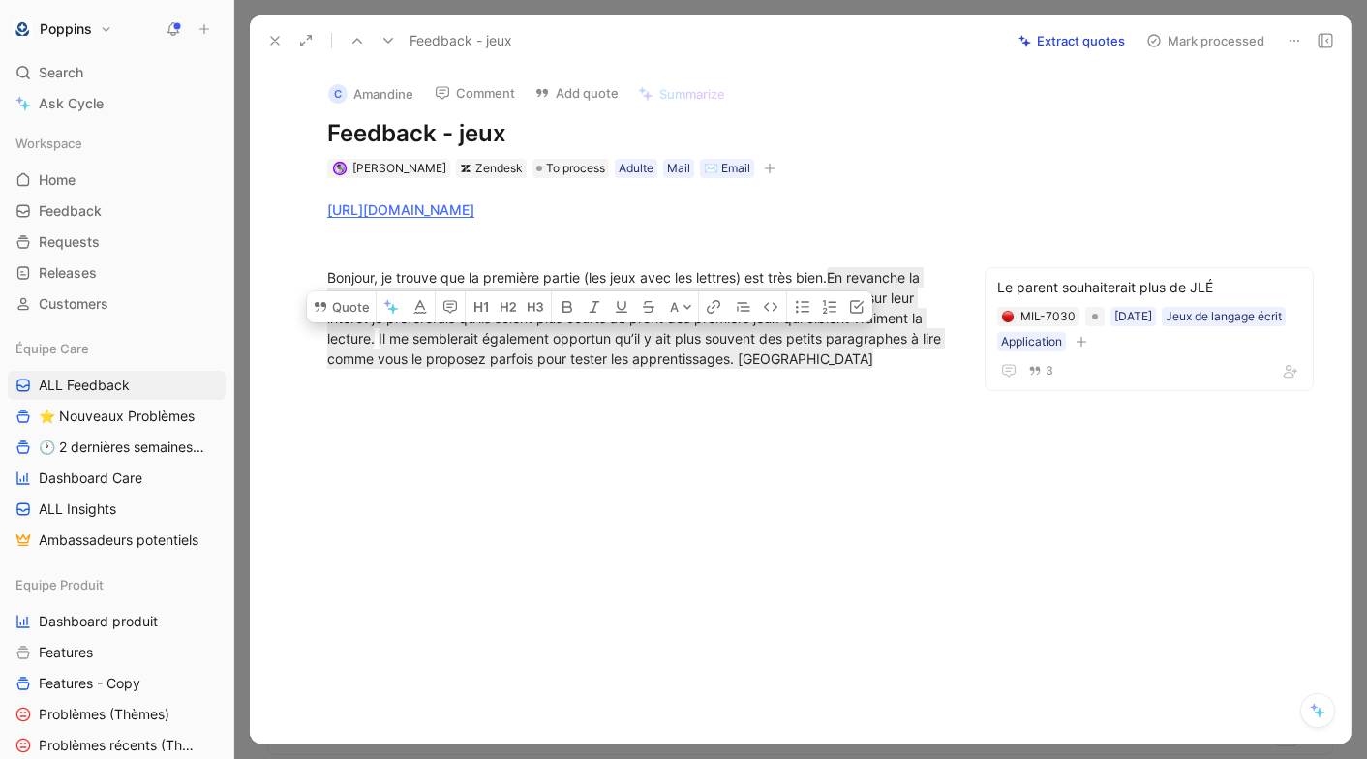
click at [764, 166] on icon "button" at bounding box center [770, 169] width 12 height 12
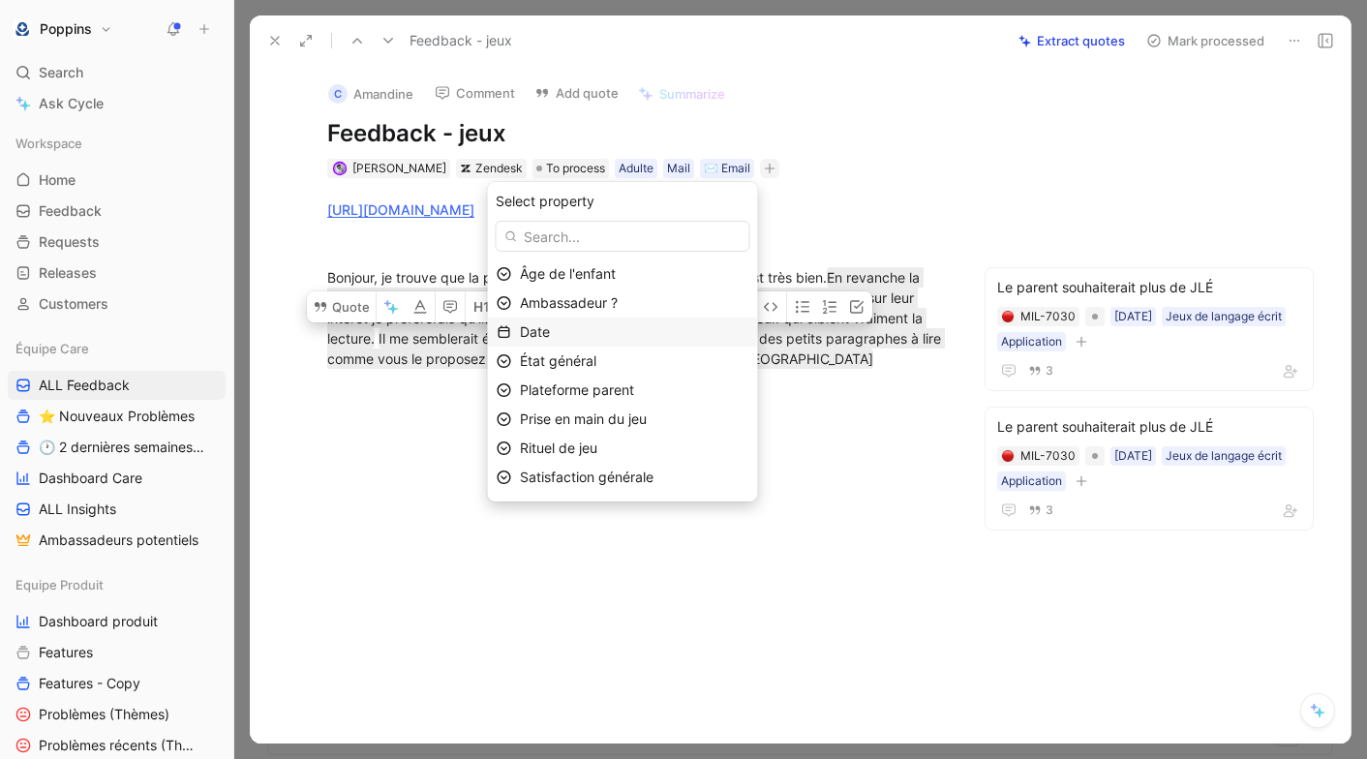
click at [663, 325] on div "Date" at bounding box center [634, 331] width 229 height 23
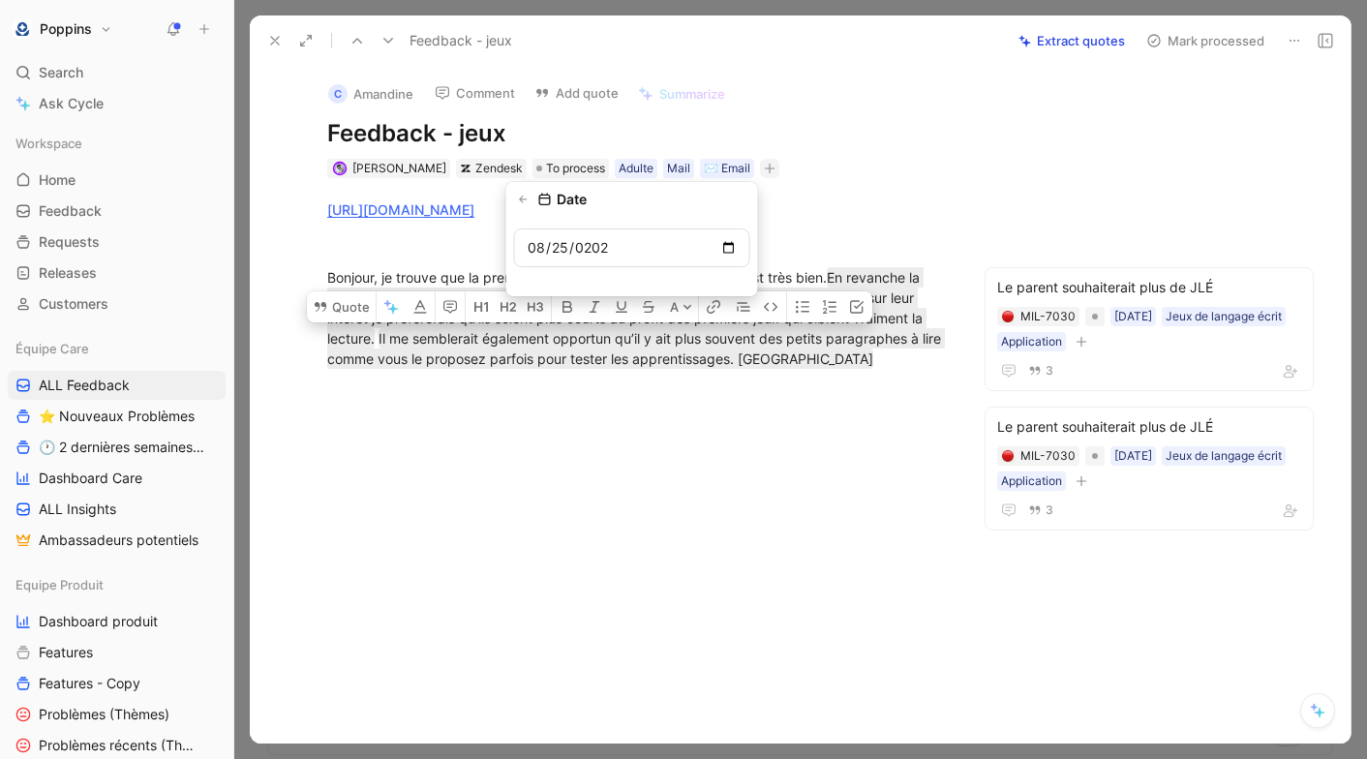
type input "[DATE]"
click at [567, 164] on span "To process" at bounding box center [575, 168] width 59 height 19
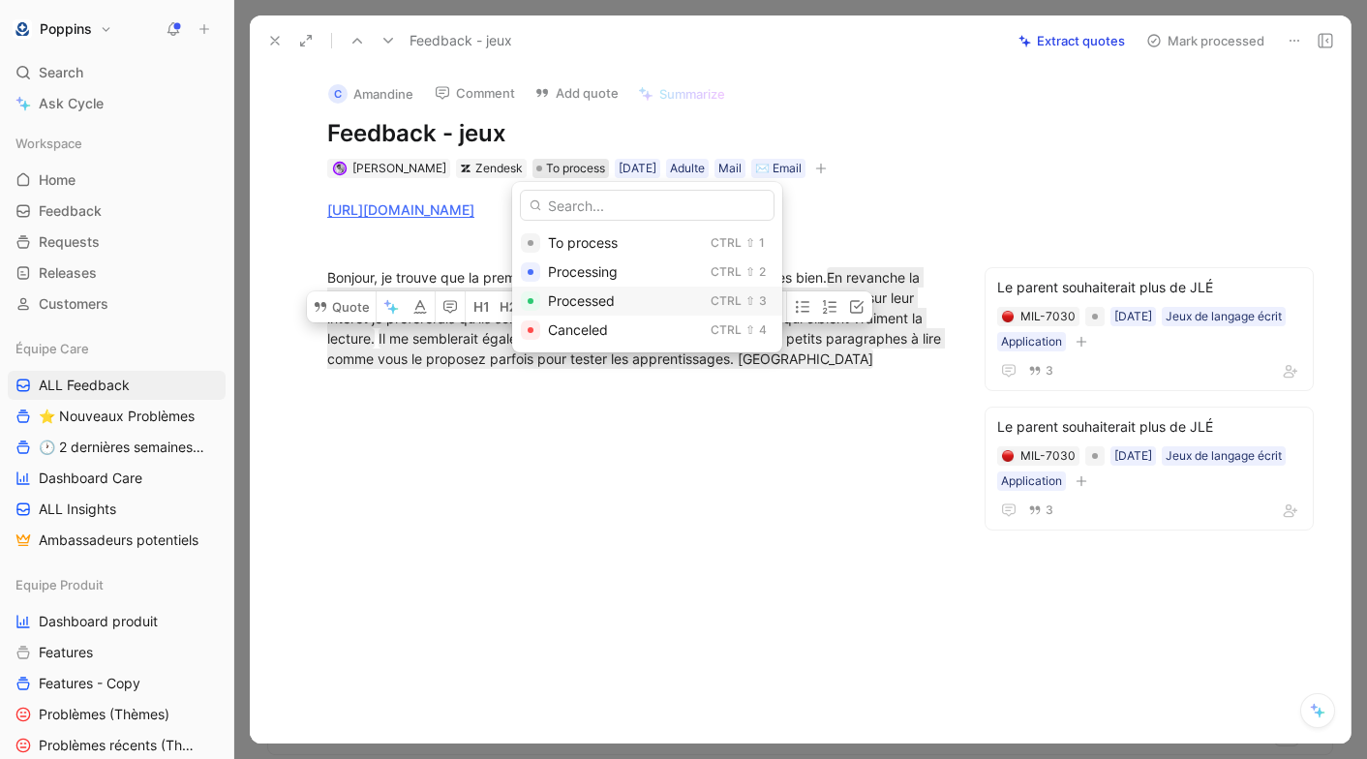
click at [579, 292] on span "Processed" at bounding box center [581, 300] width 67 height 16
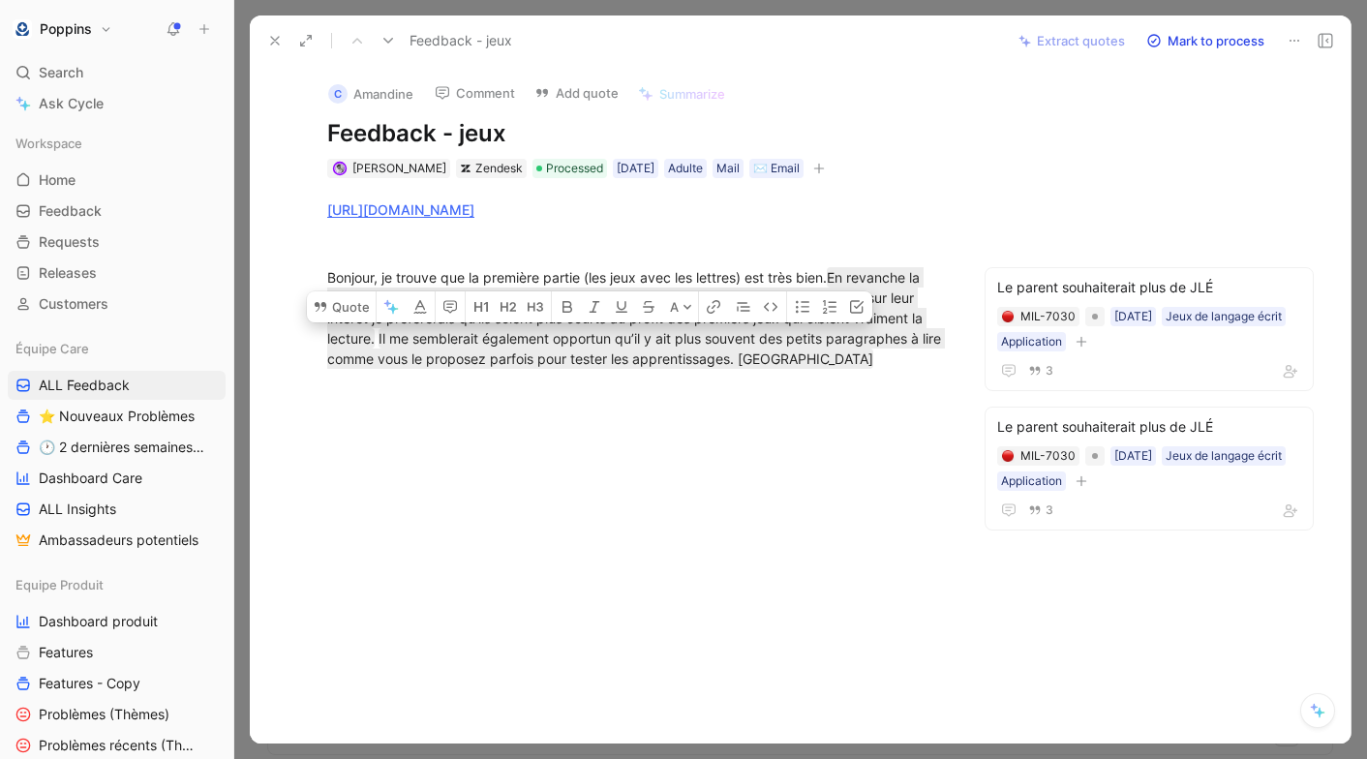
click at [551, 125] on h1 "Feedback - jeux" at bounding box center [637, 133] width 620 height 31
drag, startPoint x: 525, startPoint y: 127, endPoint x: 463, endPoint y: 123, distance: 62.1
click at [463, 123] on h1 "Feedback - jeux" at bounding box center [637, 133] width 620 height 31
click at [277, 38] on use at bounding box center [275, 41] width 8 height 8
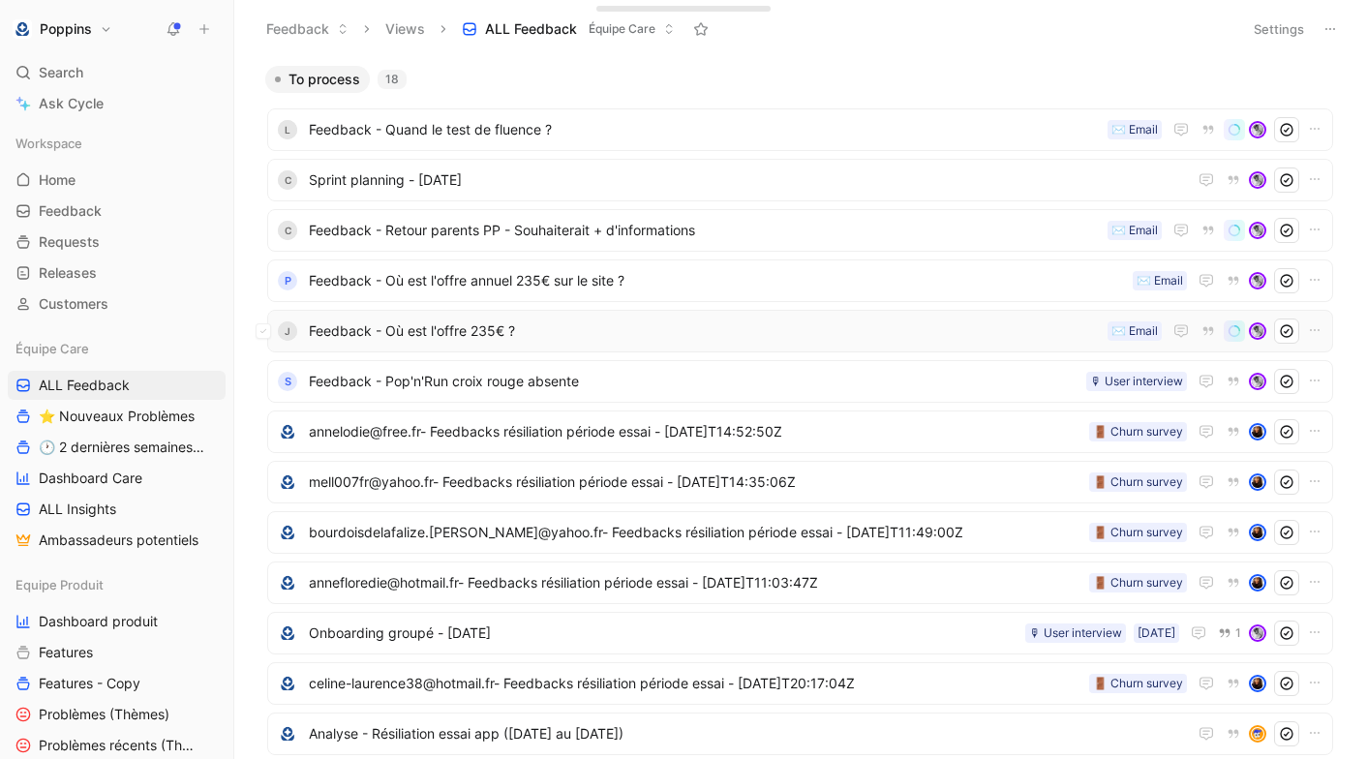
click at [514, 323] on span "Feedback - Où est l'offre 235€ ?" at bounding box center [704, 330] width 791 height 23
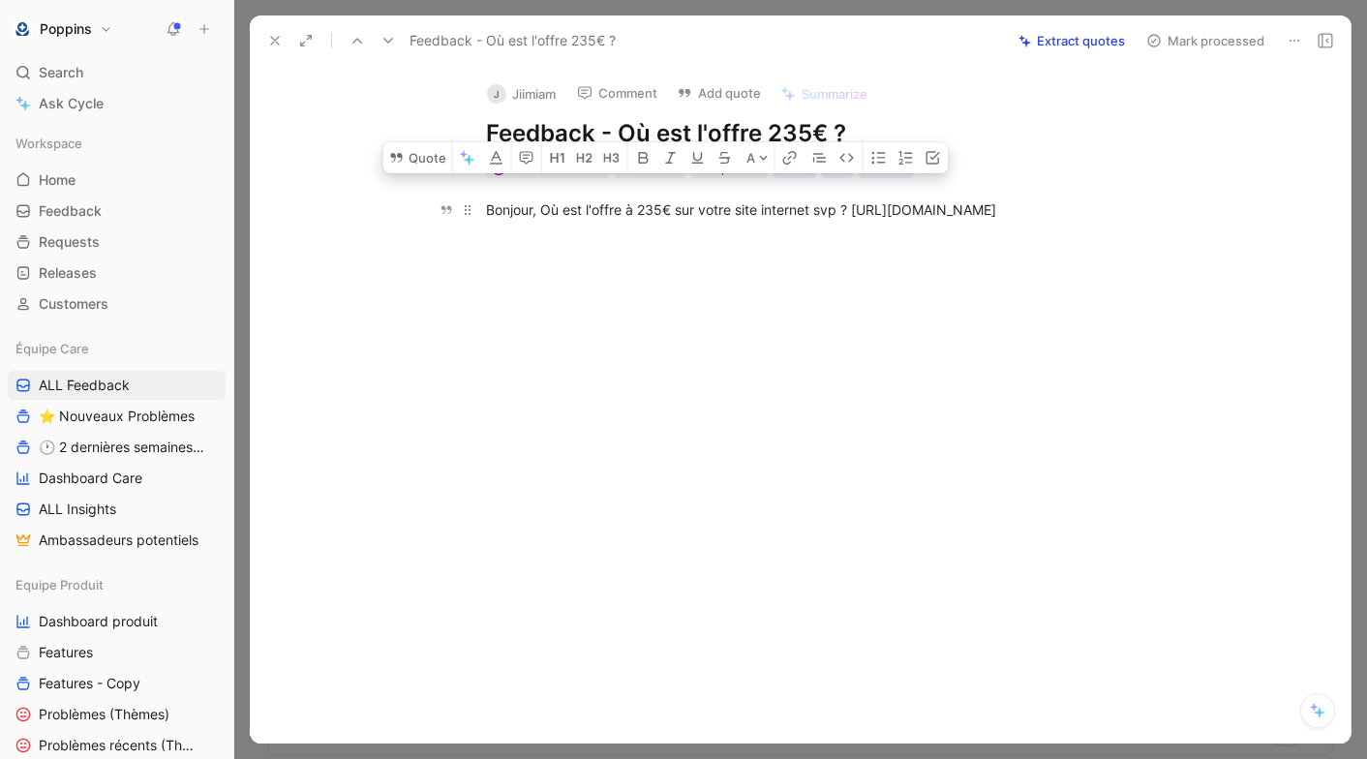
drag, startPoint x: 485, startPoint y: 202, endPoint x: 846, endPoint y: 203, distance: 361.0
click at [846, 203] on div "Bonjour, Où est l'offre à 235€ sur votre site internet svp ? [URL][DOMAIN_NAME]" at bounding box center [821, 209] width 670 height 20
click at [870, 217] on div "Bonjour, Où est l'offre à 235€ sur votre site internet svp ? [URL][DOMAIN_NAME]" at bounding box center [821, 209] width 670 height 20
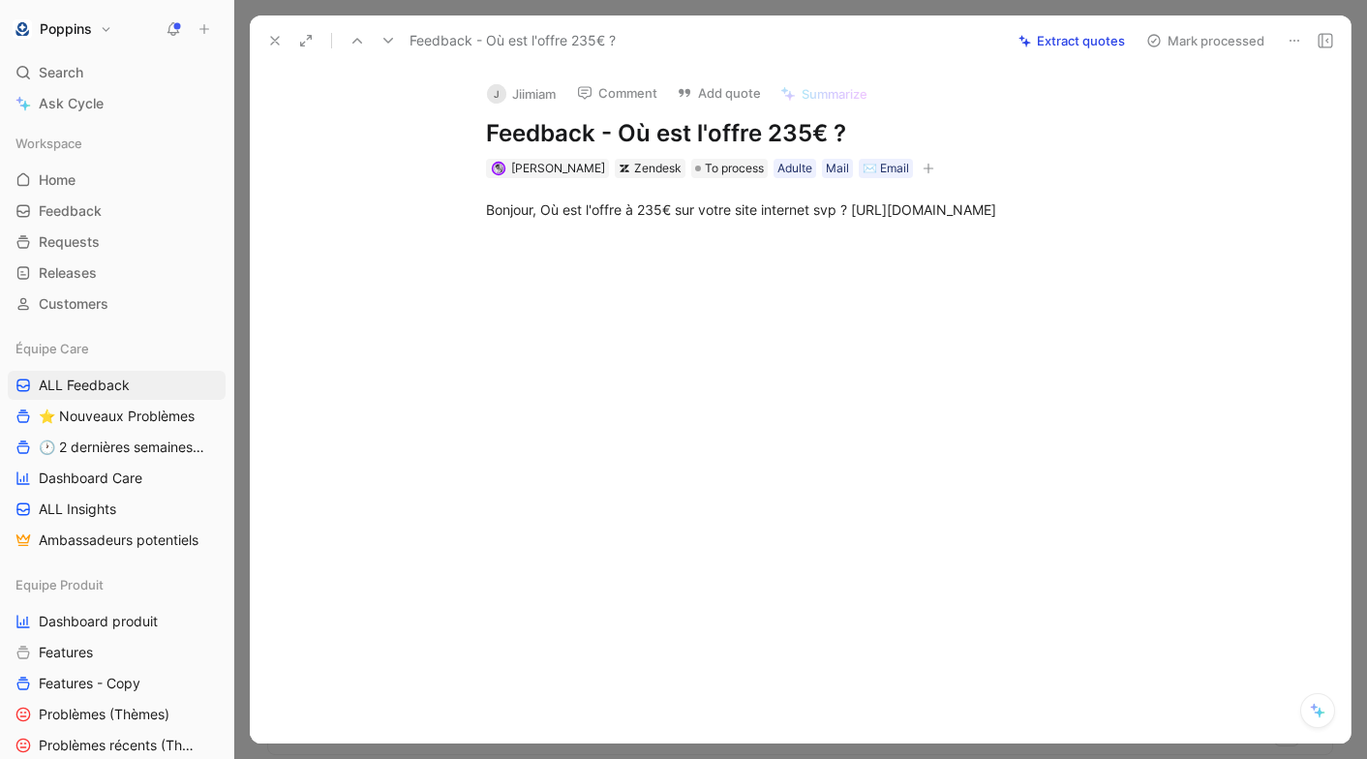
click at [922, 169] on icon "button" at bounding box center [928, 169] width 12 height 12
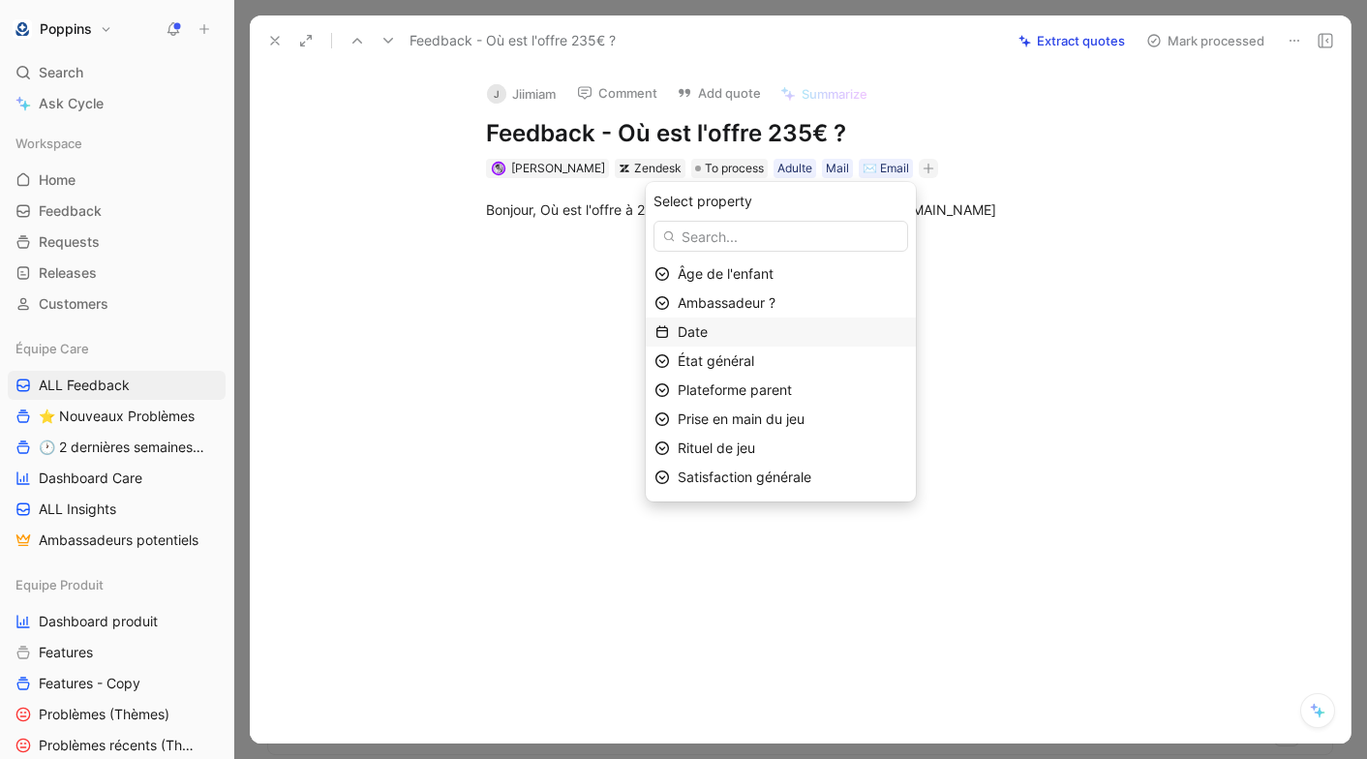
click at [792, 331] on div "Date" at bounding box center [792, 331] width 229 height 23
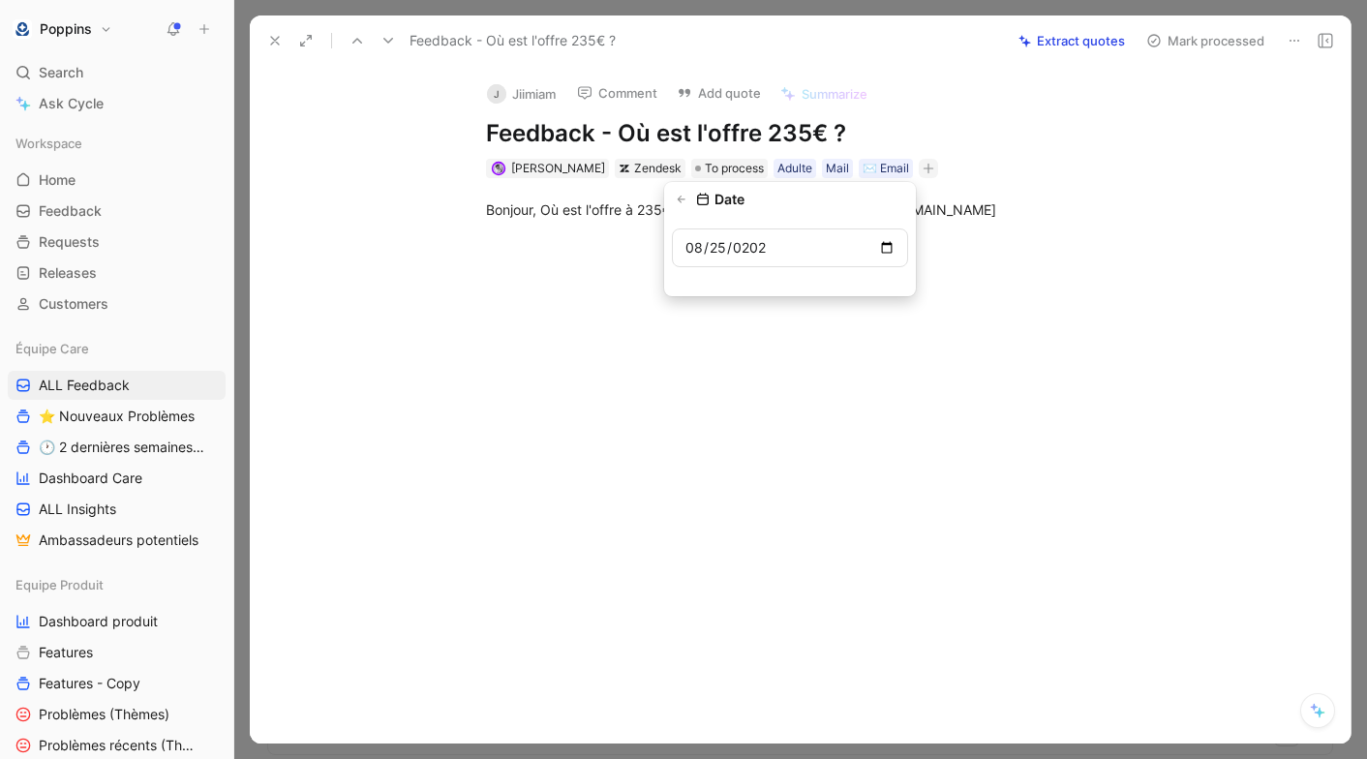
type input "[DATE]"
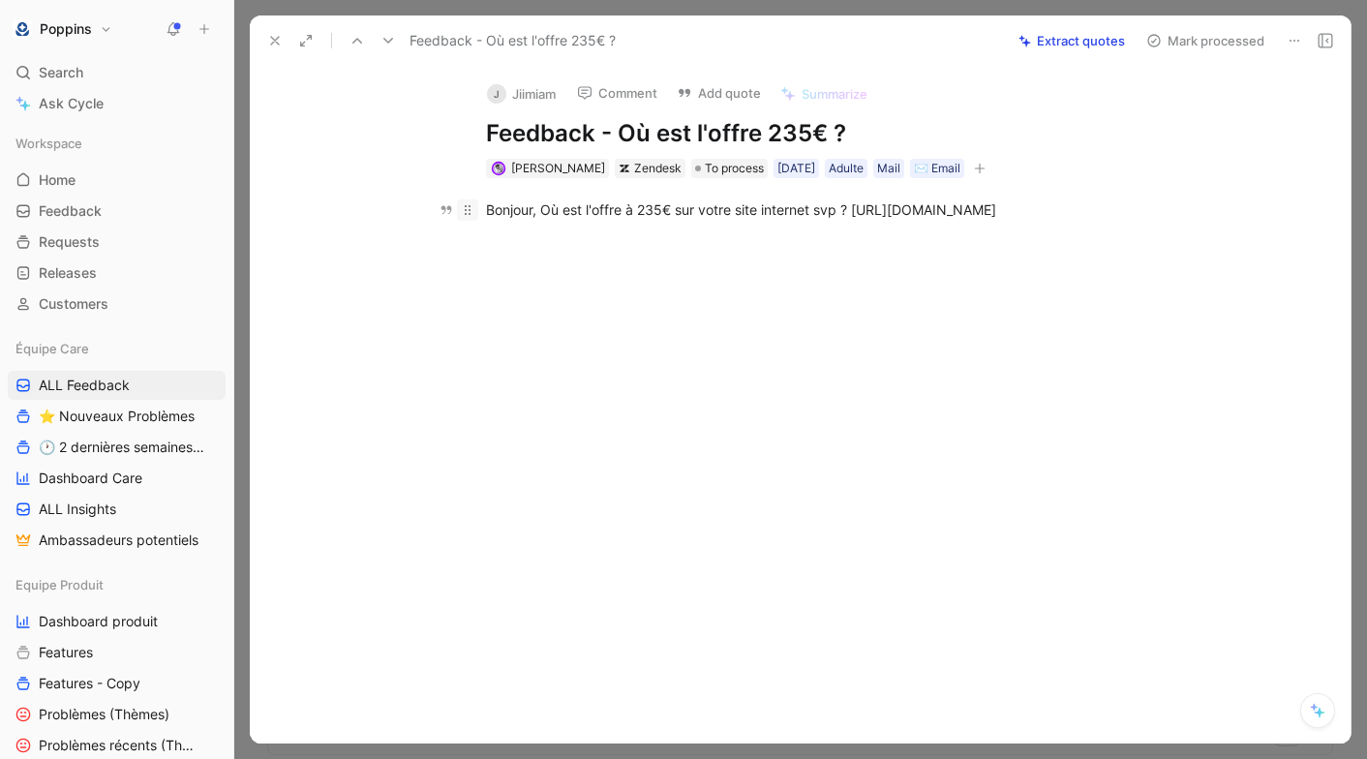
drag, startPoint x: 857, startPoint y: 206, endPoint x: 467, endPoint y: 203, distance: 390.1
click at [467, 203] on p "Bonjour, Où est l'offre à 235€ sur votre site internet svp ? [URL][DOMAIN_NAME]" at bounding box center [820, 210] width 743 height 32
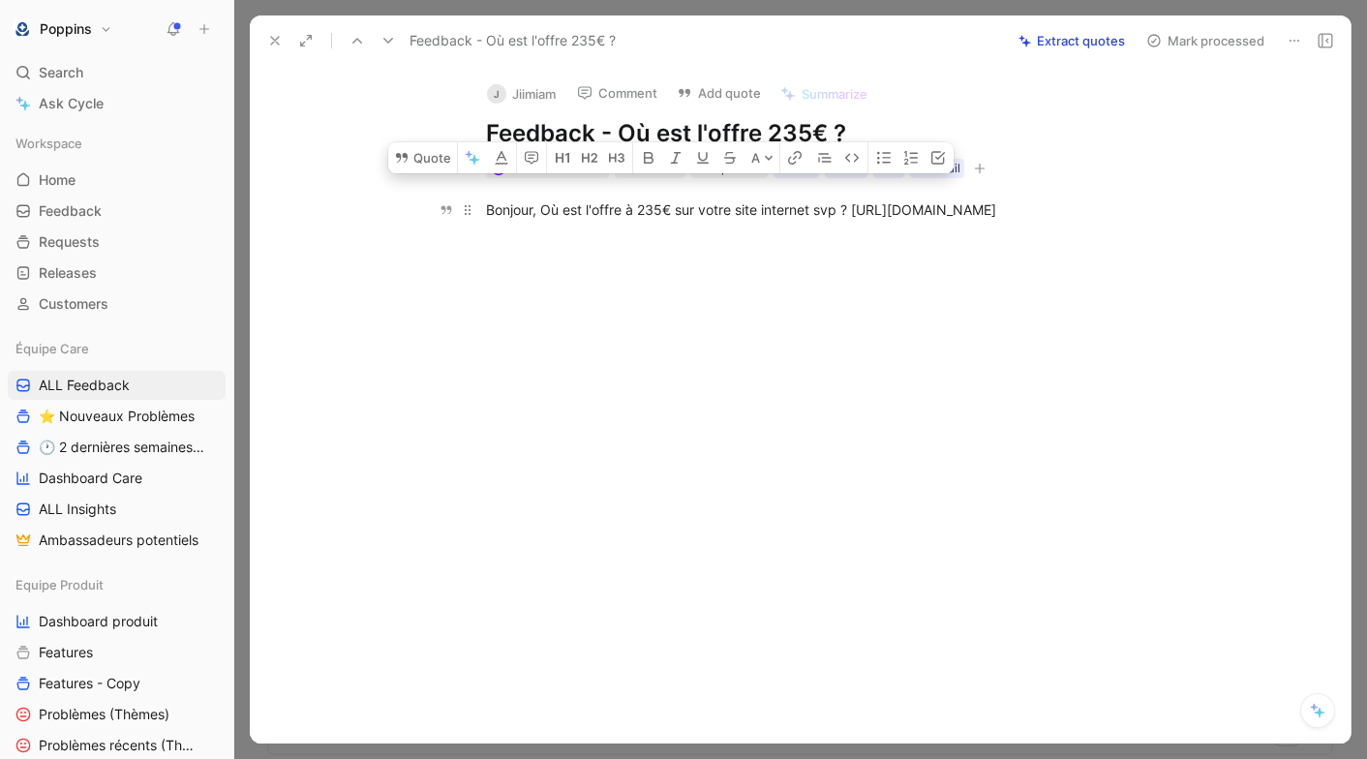
drag, startPoint x: 485, startPoint y: 204, endPoint x: 967, endPoint y: 207, distance: 482.0
click at [967, 207] on p "Bonjour, Où est l'offre à 235€ sur votre site internet svp ? [URL][DOMAIN_NAME]" at bounding box center [820, 210] width 743 height 32
click at [444, 170] on button "Quote" at bounding box center [422, 157] width 69 height 31
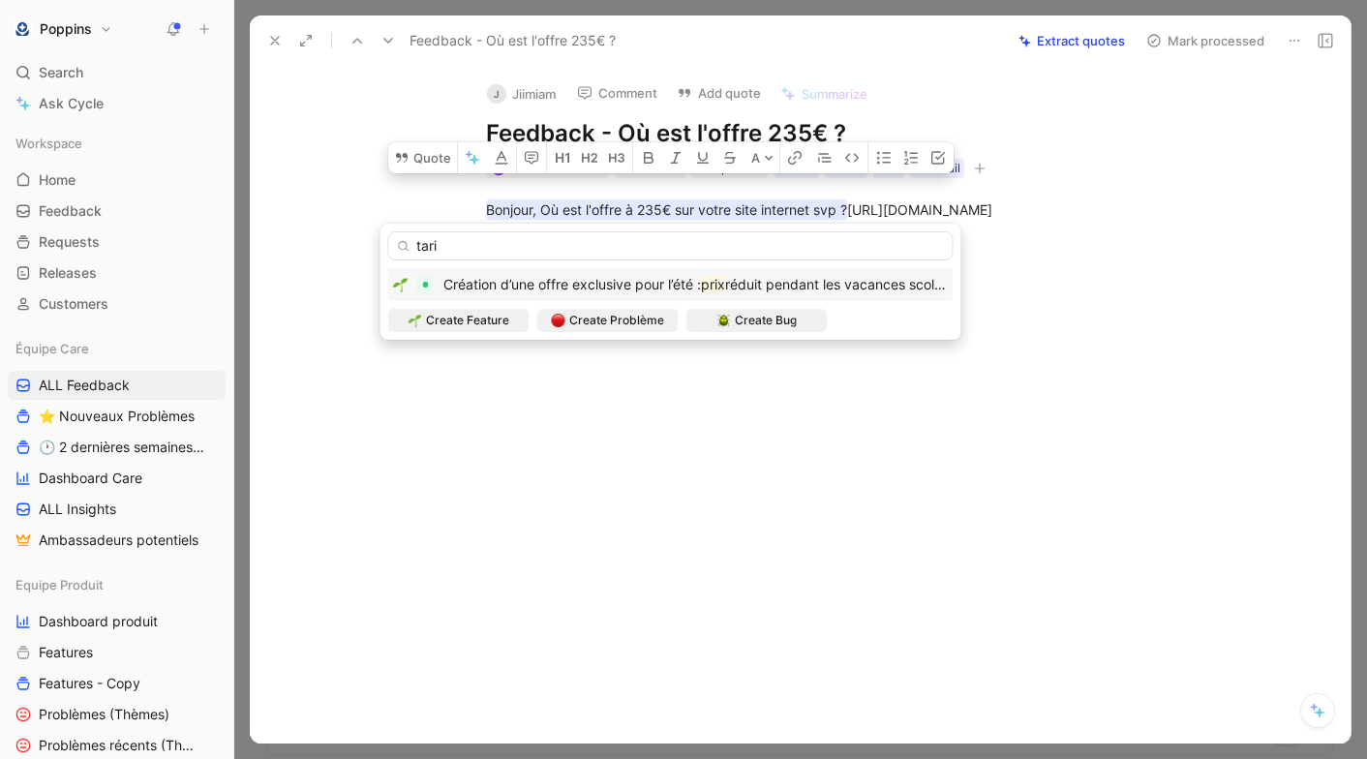
type input "tarif"
type input "p"
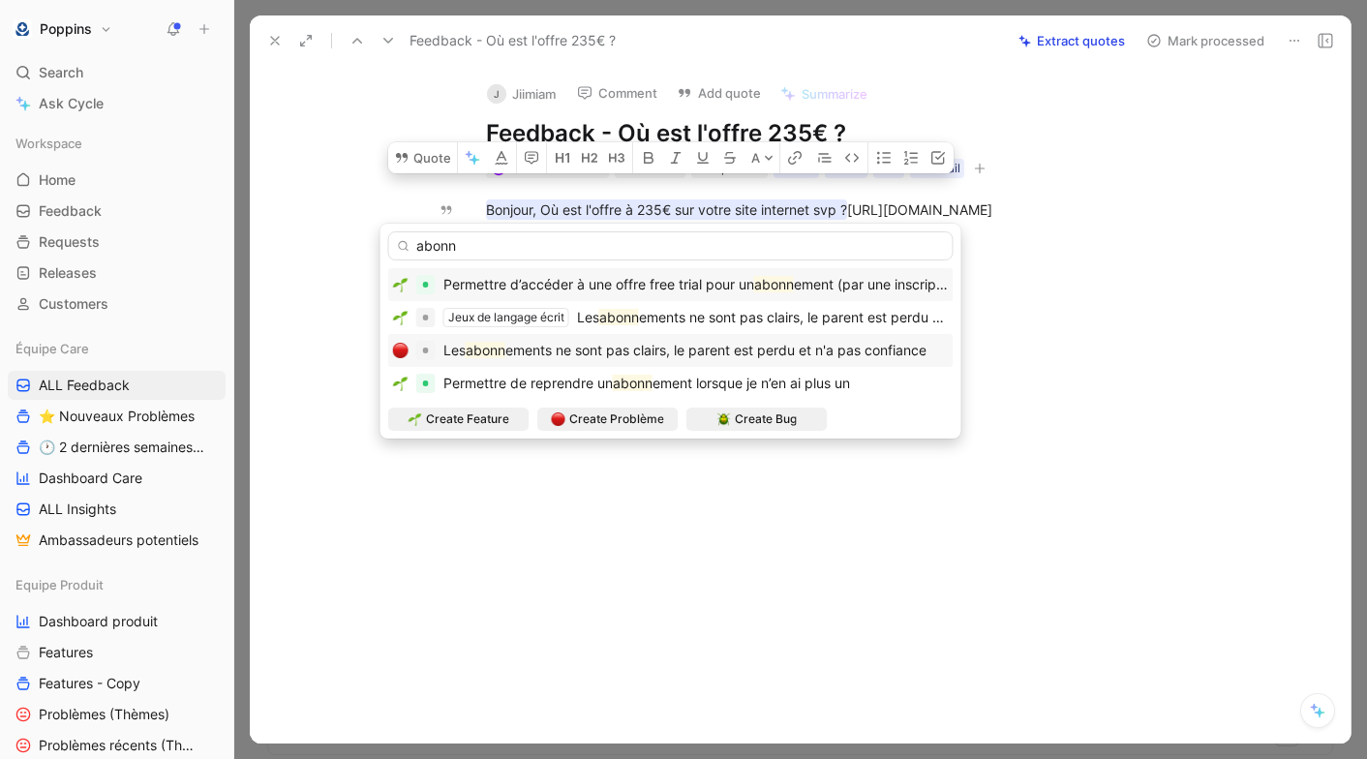
type input "abonn"
click at [766, 362] on div "Les abonn ements ne sont pas clairs, le parent est perdu et n'a pas confiance" at bounding box center [670, 350] width 565 height 33
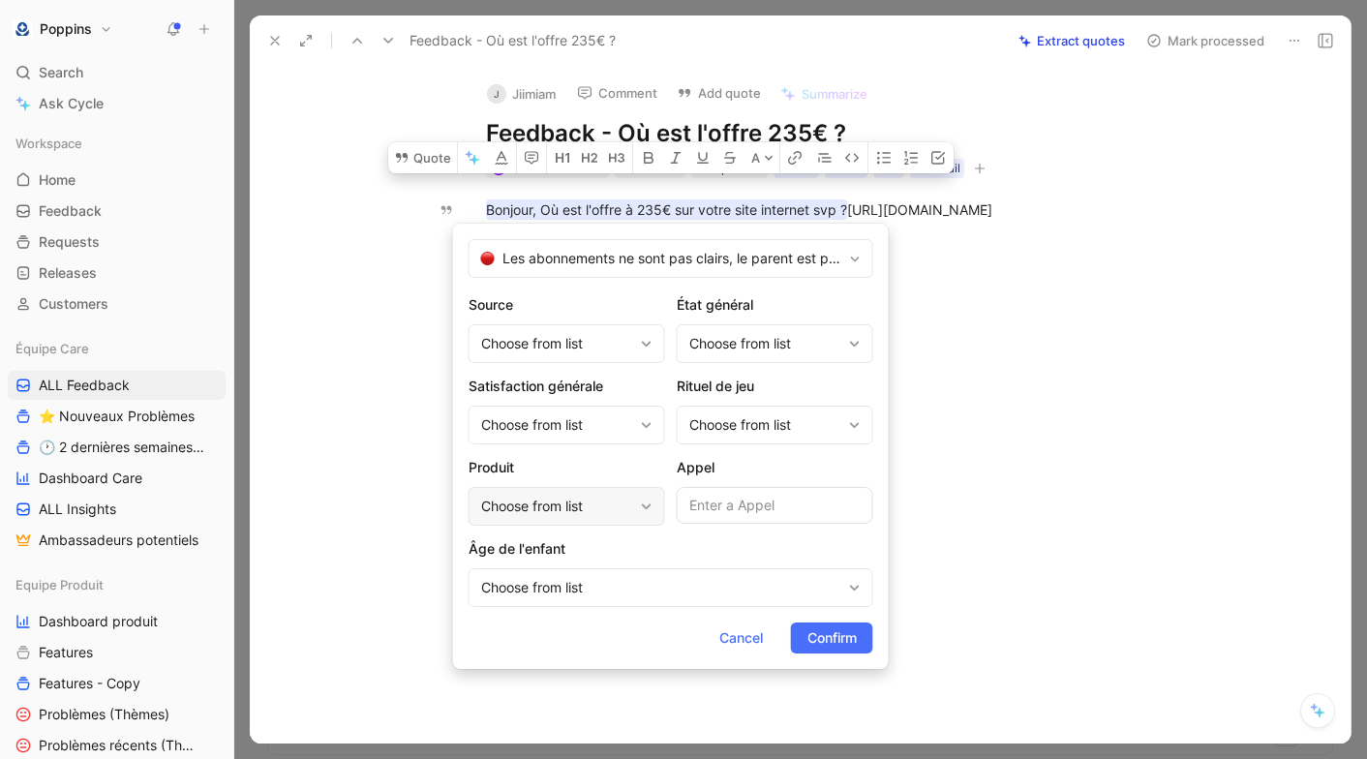
click at [590, 501] on div "Choose from list" at bounding box center [557, 506] width 152 height 23
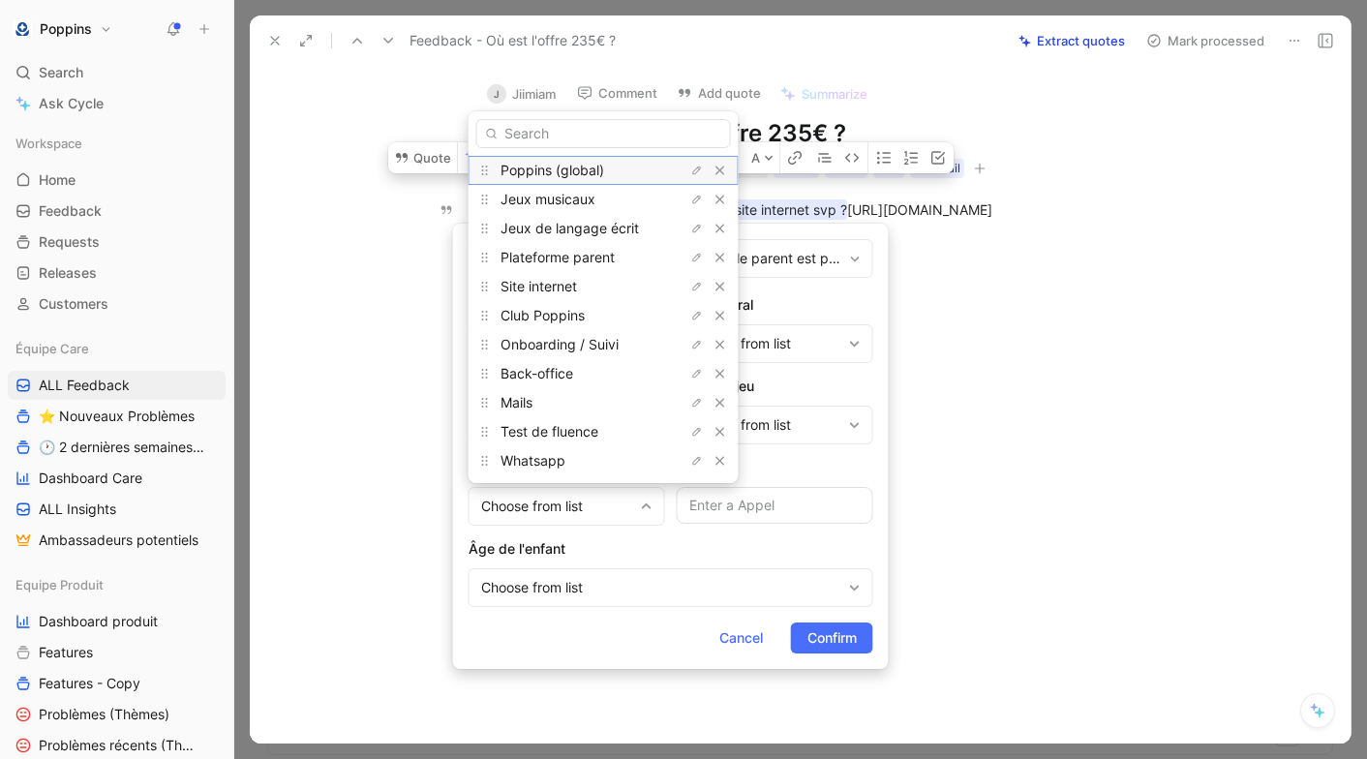
click at [584, 167] on span "Poppins (global)" at bounding box center [552, 170] width 104 height 16
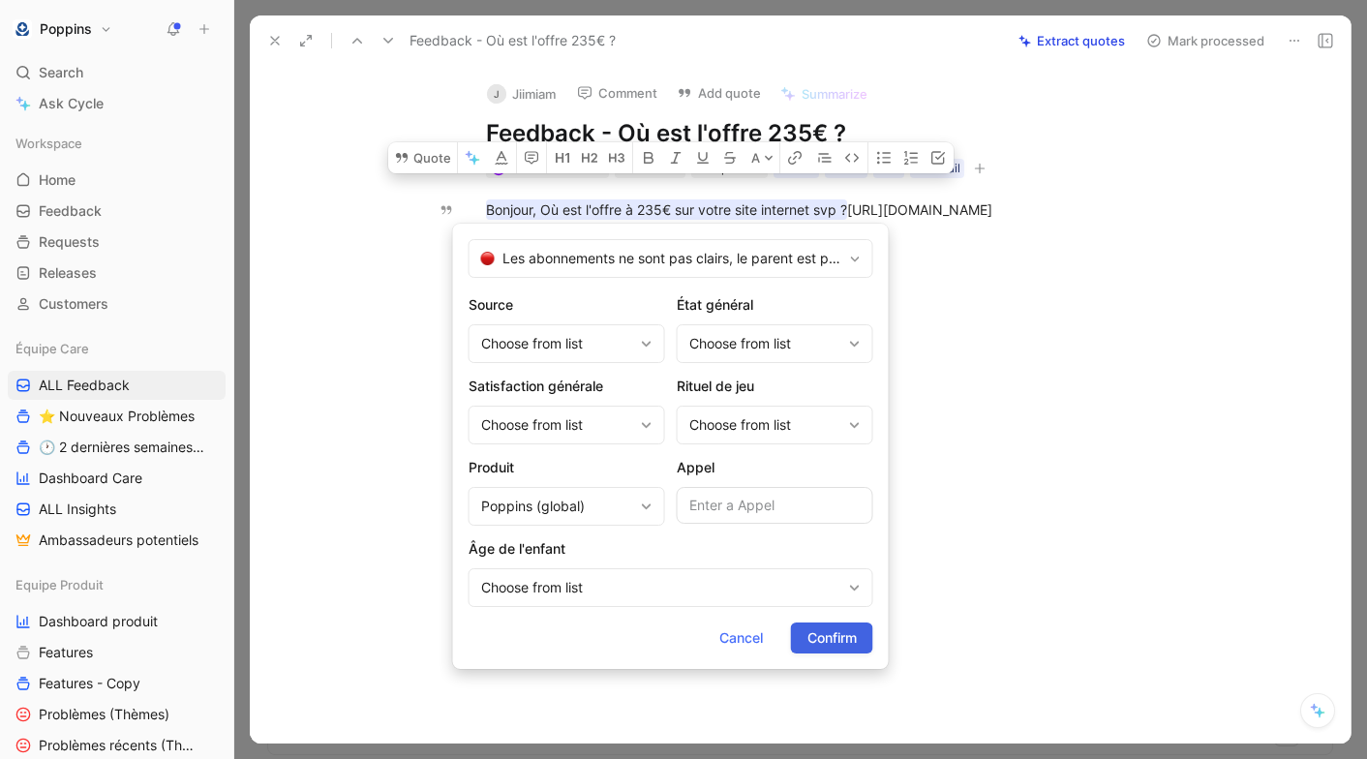
click at [836, 624] on button "Confirm" at bounding box center [832, 637] width 82 height 31
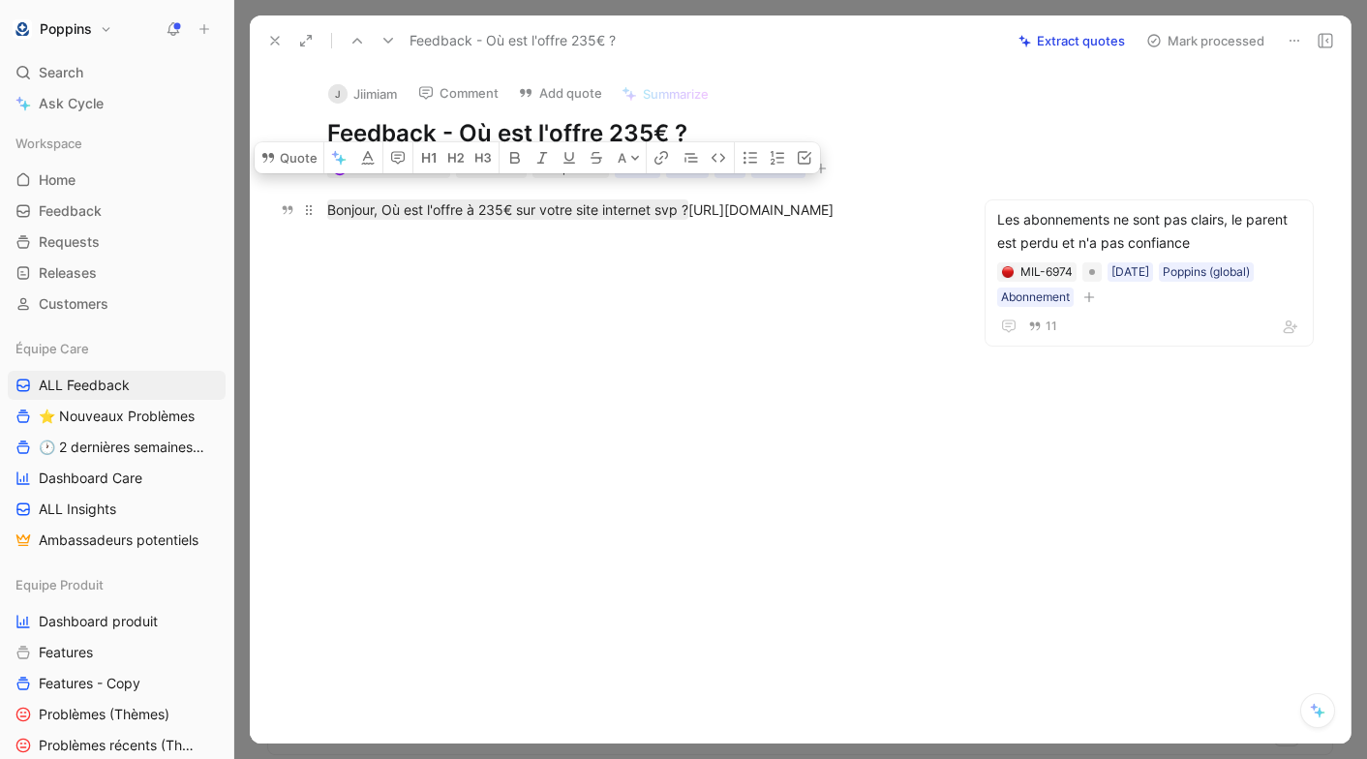
click at [791, 220] on div "Bonjour, Où est l'offre à 235€ sur votre site internet svp ? [URL][DOMAIN_NAME]" at bounding box center [637, 209] width 620 height 20
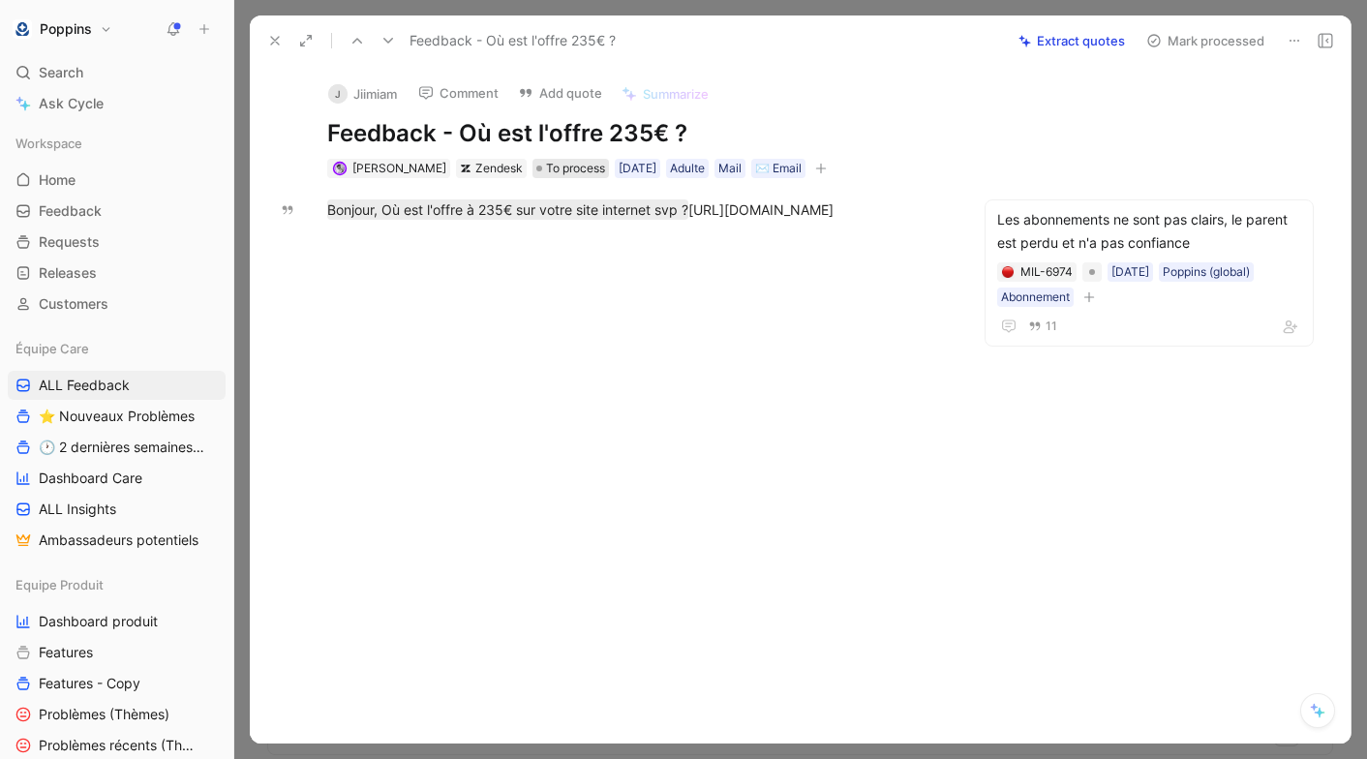
click at [546, 163] on span "To process" at bounding box center [575, 168] width 59 height 19
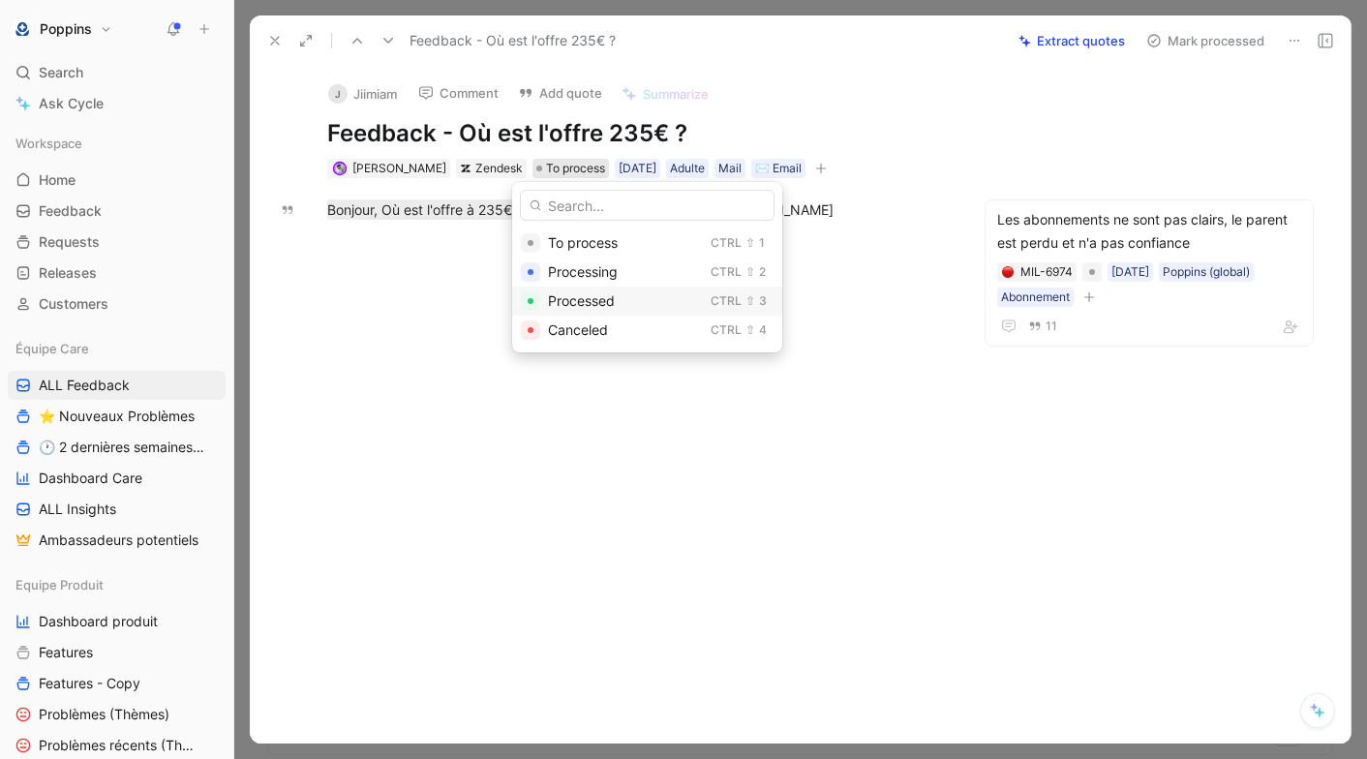
click at [570, 312] on div "Processed" at bounding box center [625, 300] width 155 height 23
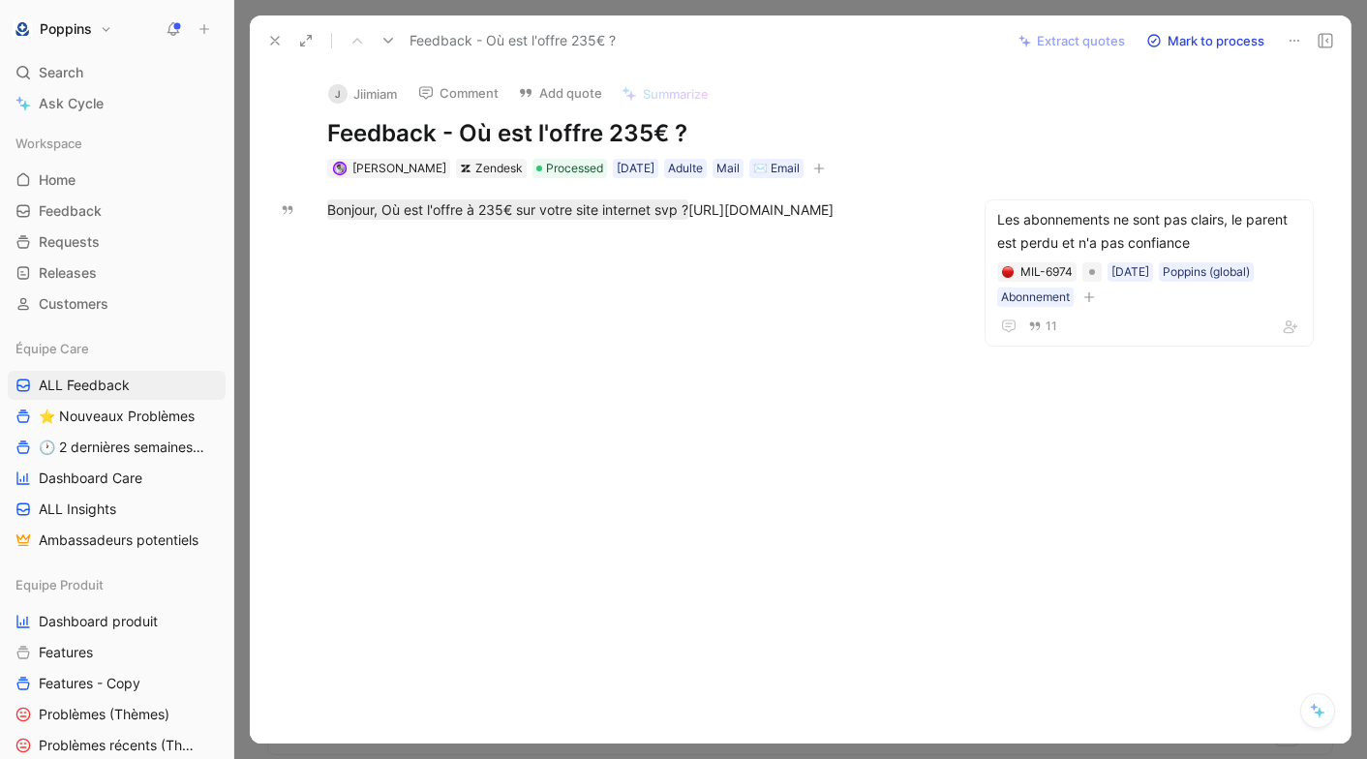
click at [341, 308] on div at bounding box center [637, 354] width 694 height 227
click at [269, 51] on button at bounding box center [274, 40] width 27 height 27
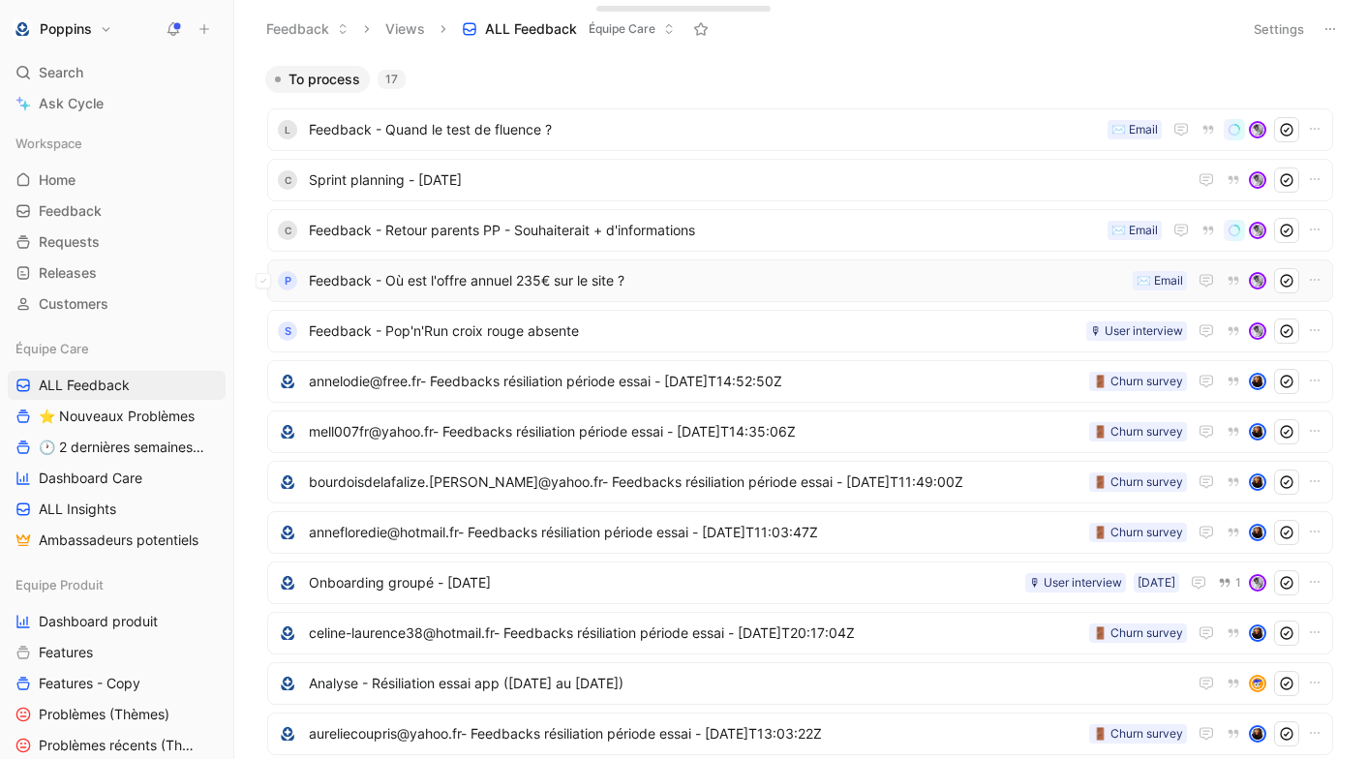
click at [487, 282] on span "Feedback - Où est l'offre annuel 235€ sur le site ?" at bounding box center [717, 280] width 816 height 23
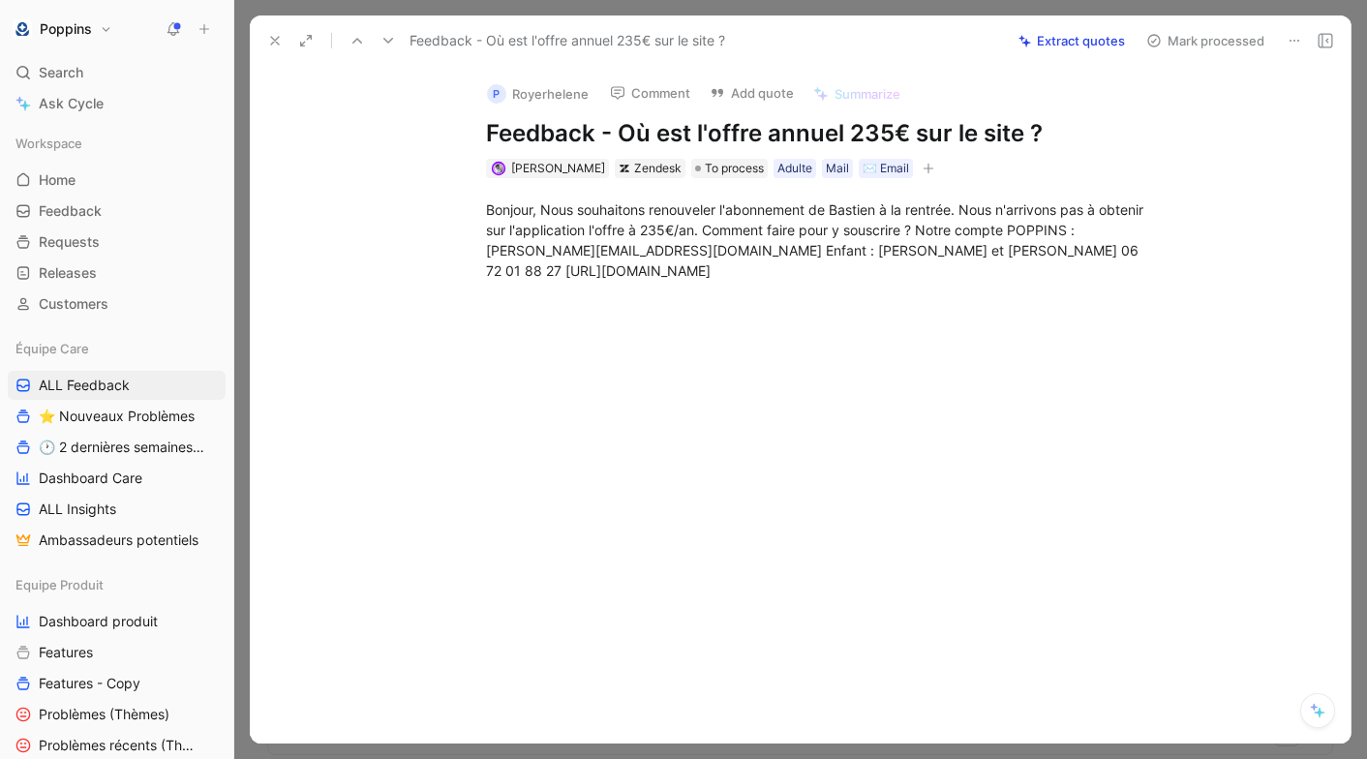
click at [1302, 39] on button at bounding box center [1294, 40] width 27 height 27
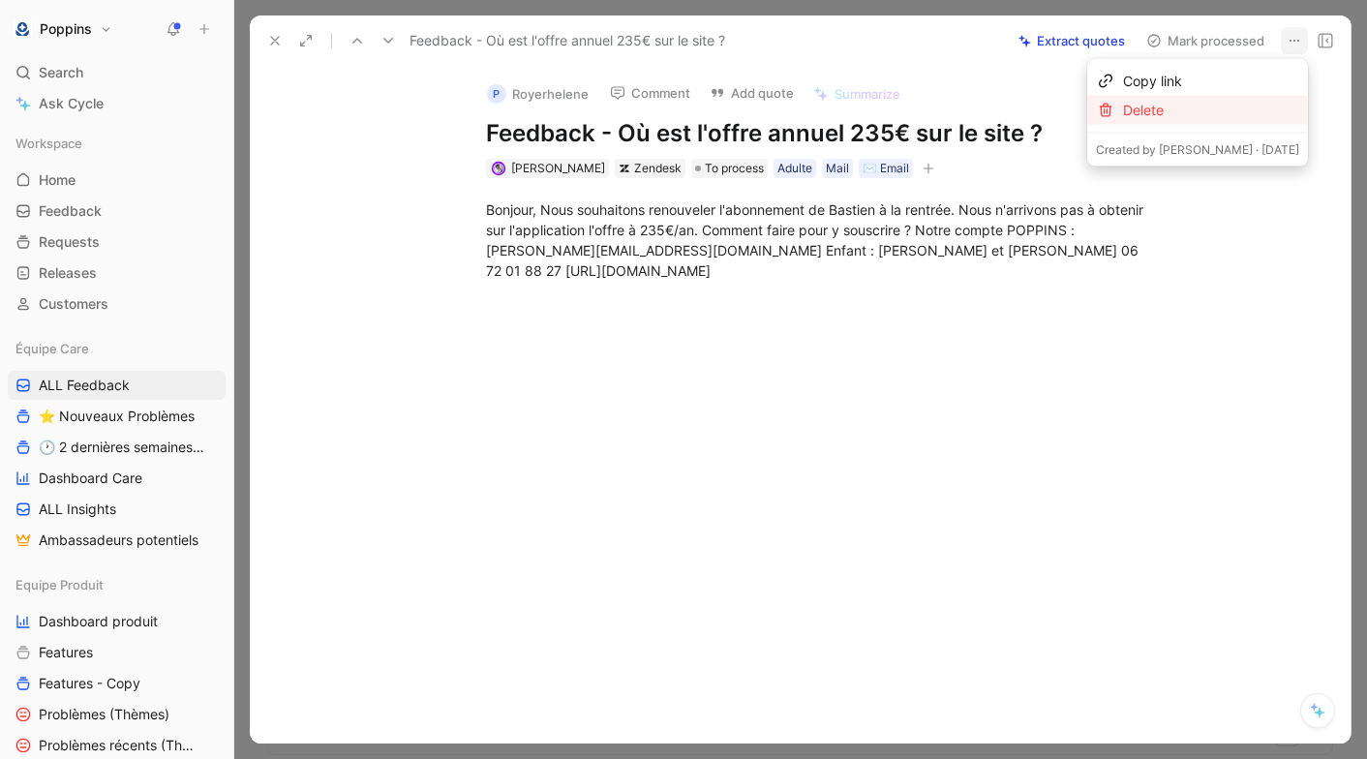
click at [1239, 104] on div "Delete" at bounding box center [1211, 110] width 176 height 23
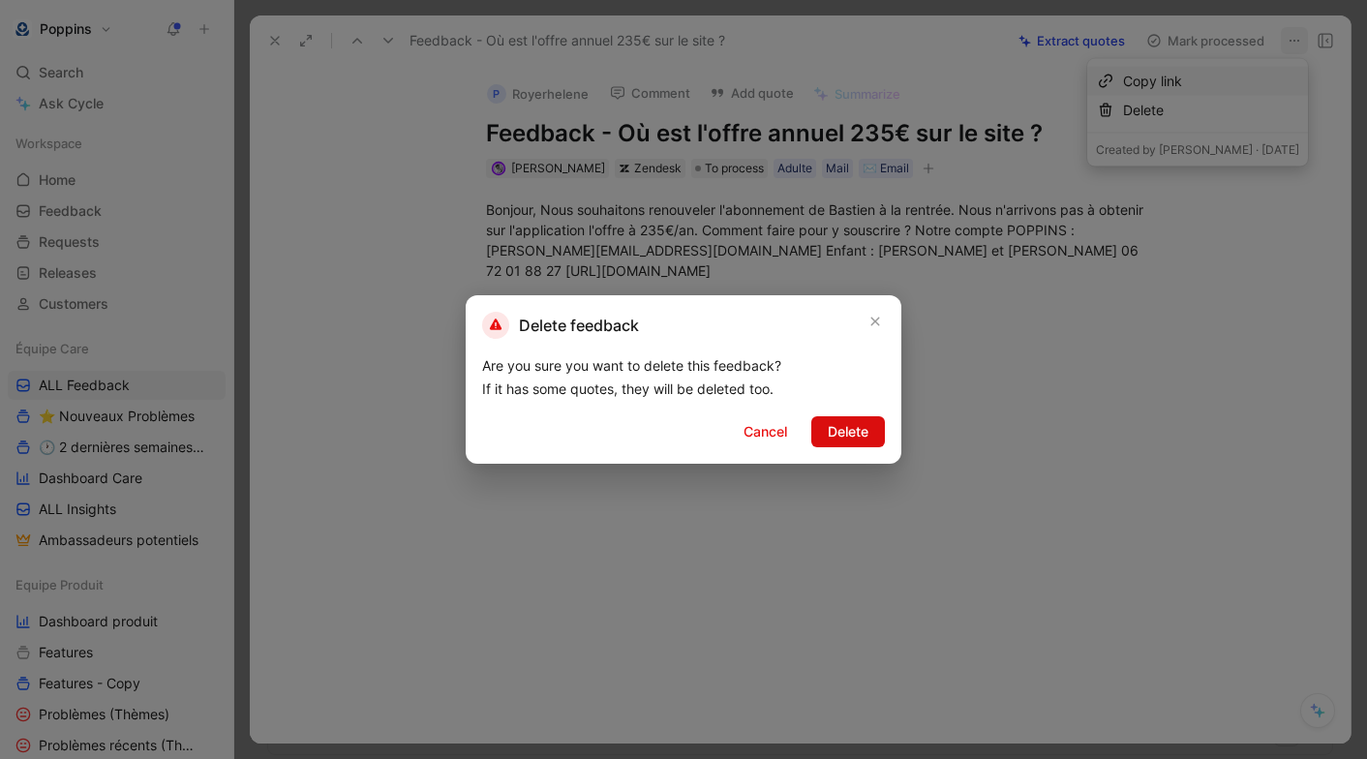
click at [848, 427] on span "Delete" at bounding box center [848, 431] width 41 height 23
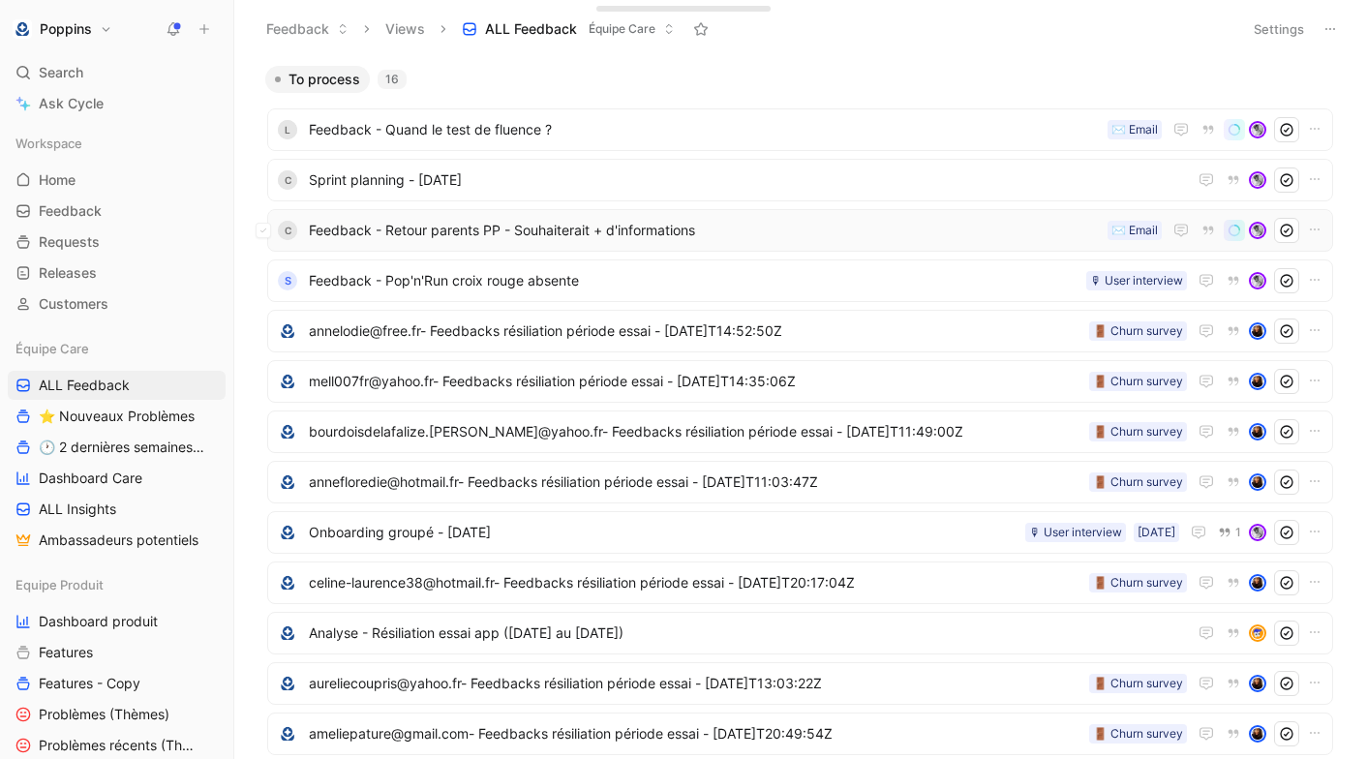
click at [509, 243] on div "C Feedback - Retour parents PP - Souhaiterait + d'informations ✉️ Email" at bounding box center [800, 230] width 1066 height 43
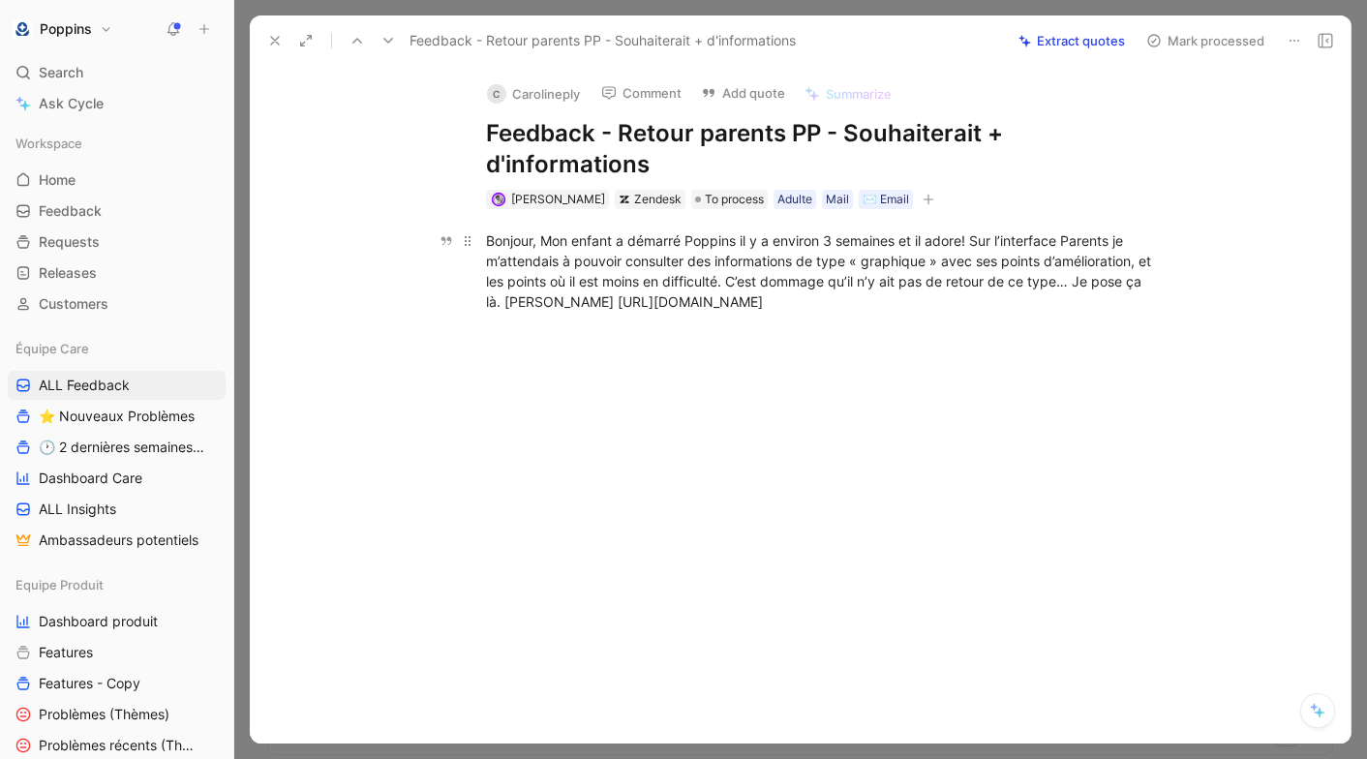
click at [640, 308] on div "Bonjour, Mon enfant a démarré Poppins il y a environ 3 semaines et il adore! Su…" at bounding box center [821, 270] width 670 height 81
click at [905, 216] on div "Bonjour, Mon enfant a démarré Poppins il y a environ 3 semaines et il adore! Su…" at bounding box center [820, 305] width 1060 height 192
click at [919, 205] on button "button" at bounding box center [928, 199] width 19 height 19
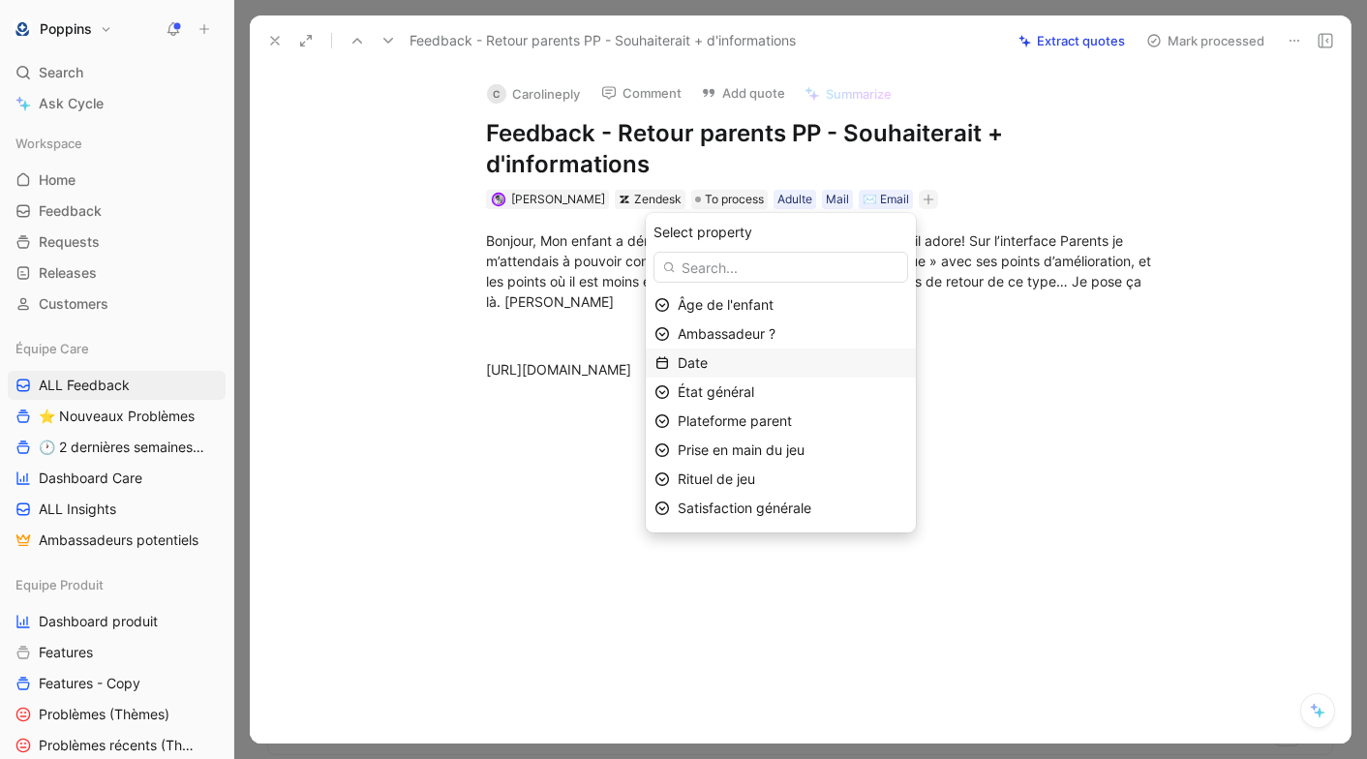
click at [759, 357] on div "Date" at bounding box center [792, 362] width 229 height 23
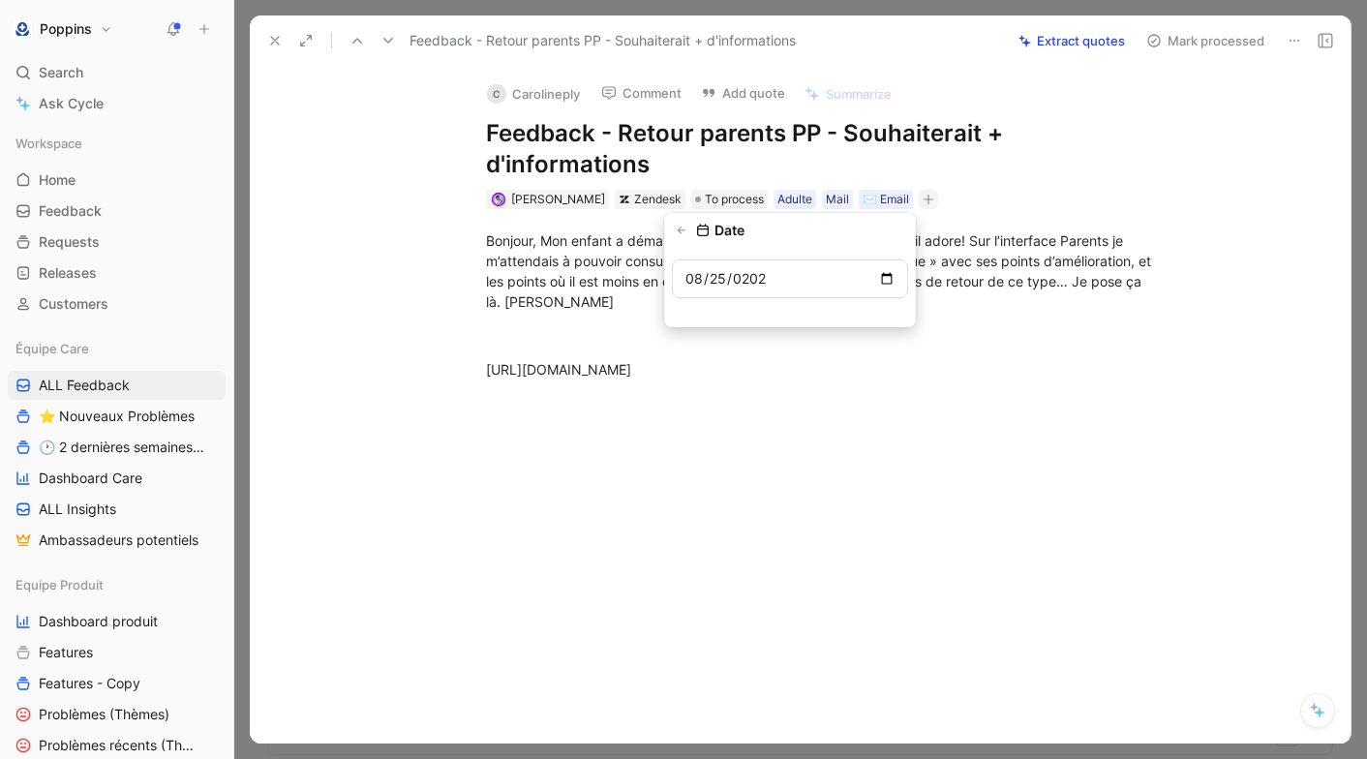
type input "[DATE]"
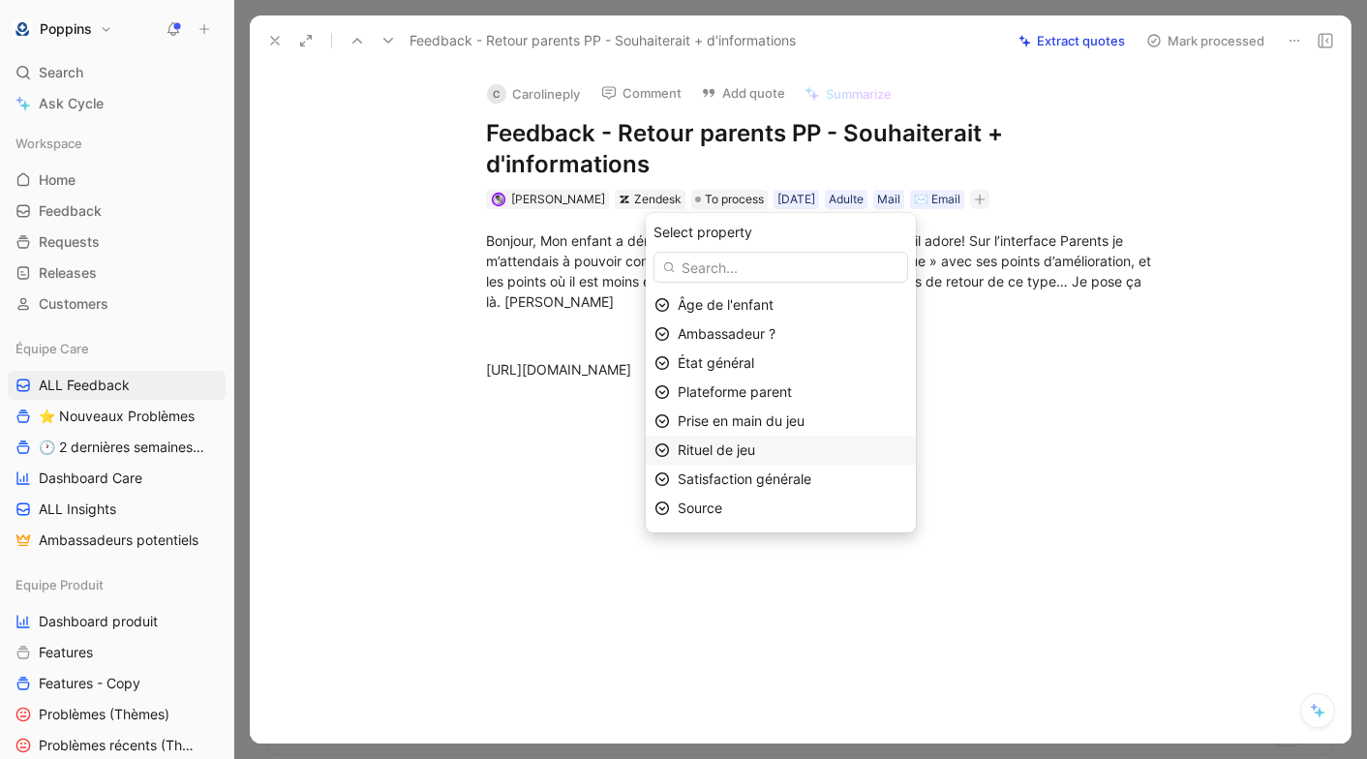
scroll to position [27, 0]
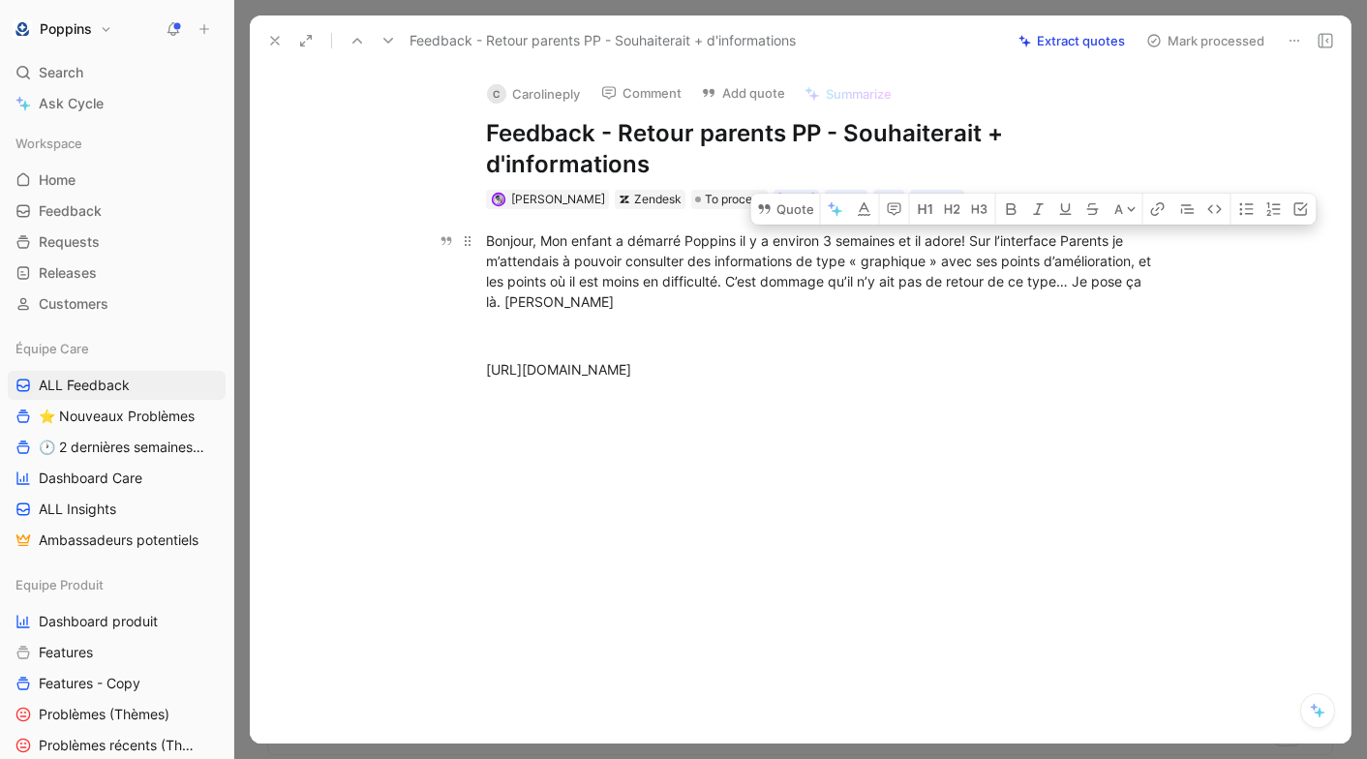
drag, startPoint x: 973, startPoint y: 239, endPoint x: 1092, endPoint y: 274, distance: 124.1
click at [1092, 274] on div "Bonjour, Mon enfant a démarré Poppins il y a environ 3 semaines et il adore! Su…" at bounding box center [821, 270] width 670 height 81
click at [807, 218] on button "Quote" at bounding box center [785, 209] width 69 height 31
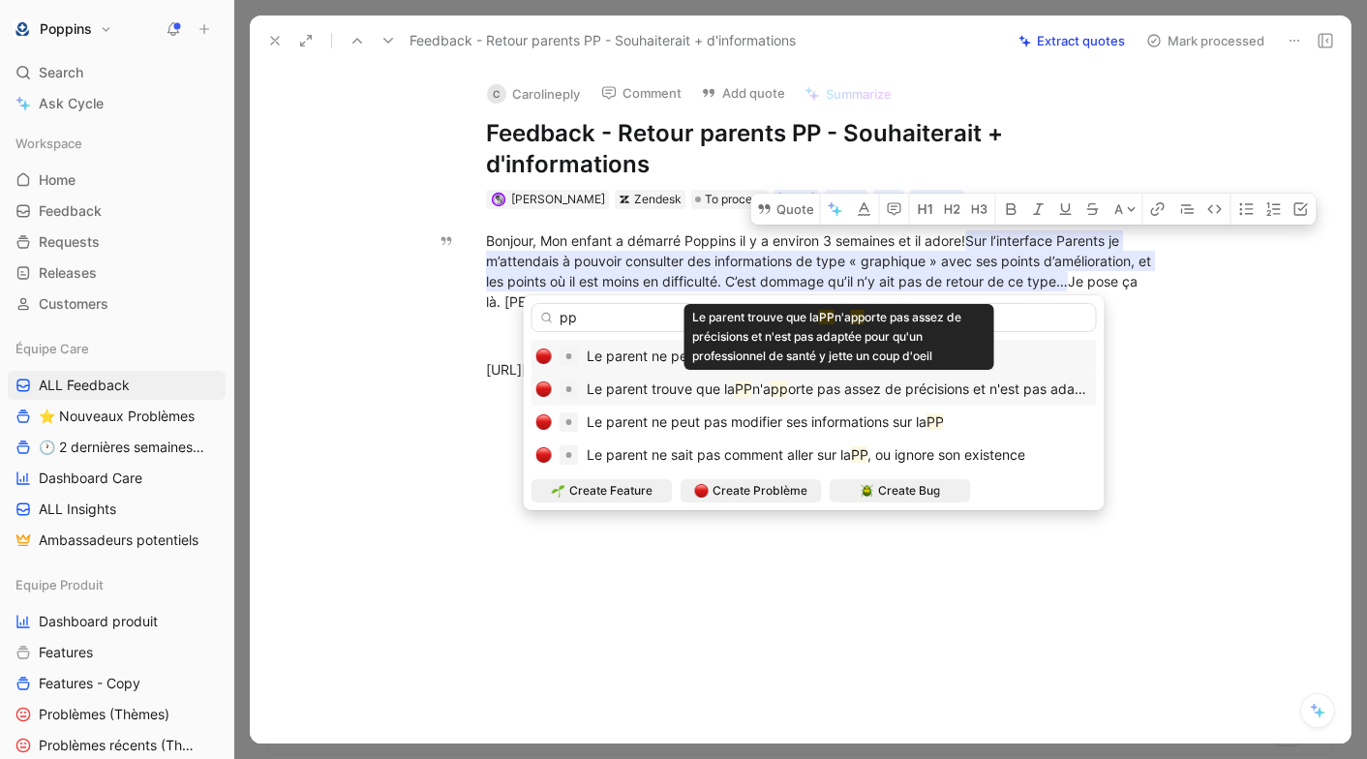
type input "pp"
click at [788, 388] on mark "pp" at bounding box center [778, 388] width 17 height 16
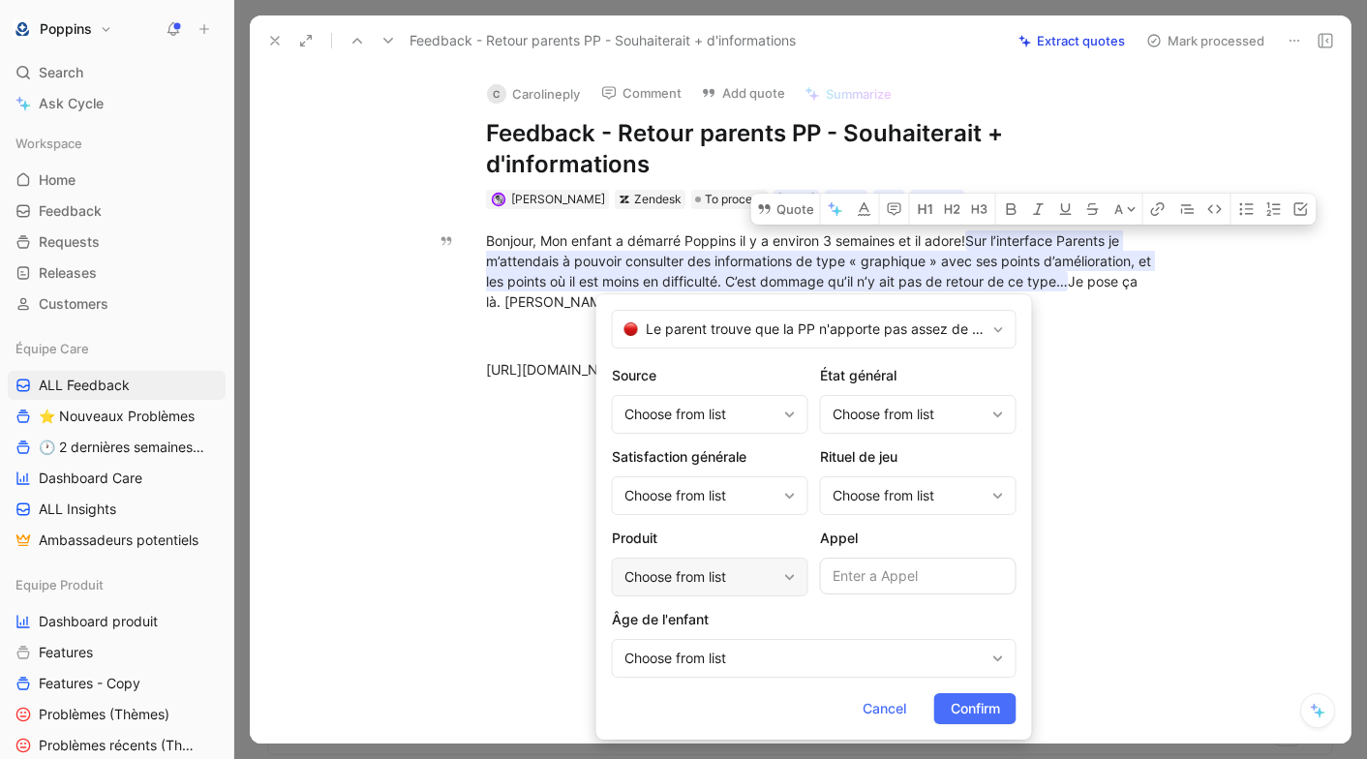
click at [683, 595] on div "Choose from list" at bounding box center [710, 577] width 196 height 39
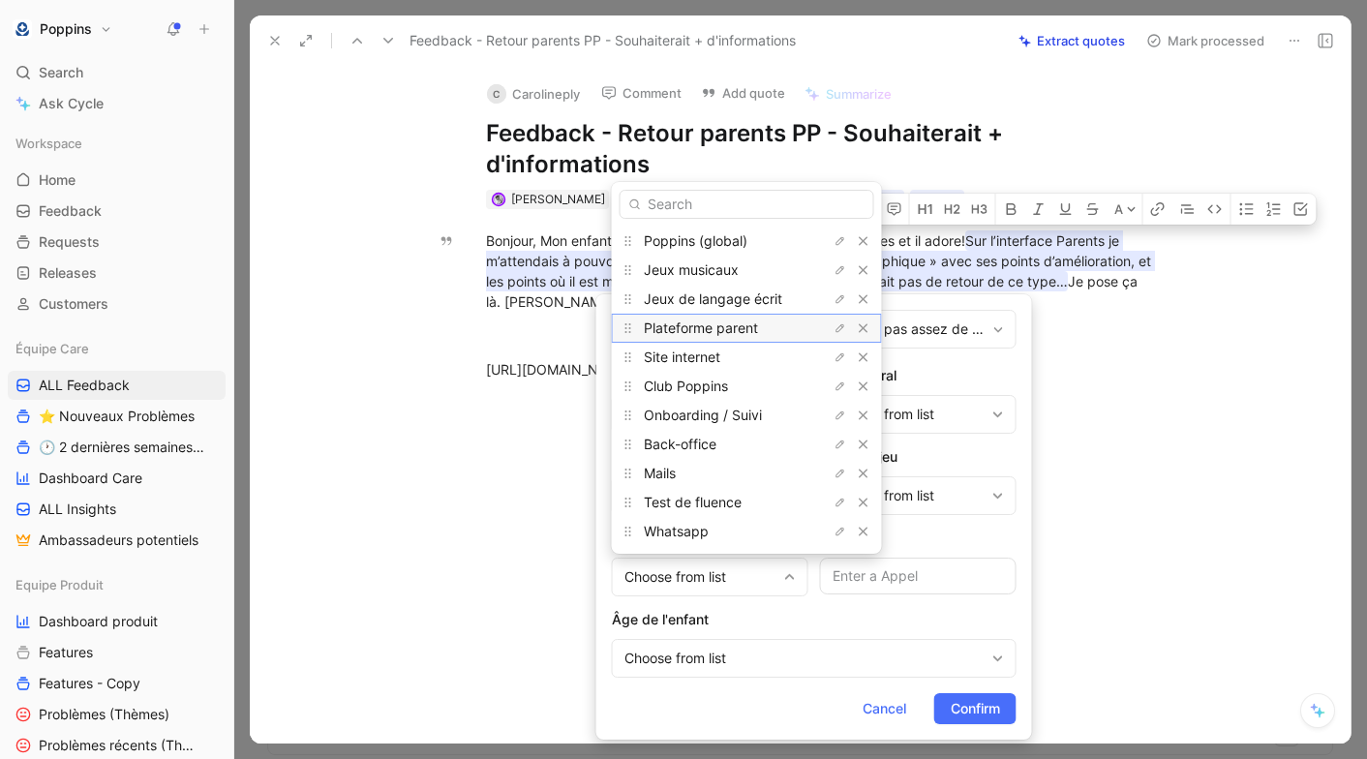
click at [711, 326] on span "Plateforme parent" at bounding box center [701, 327] width 114 height 16
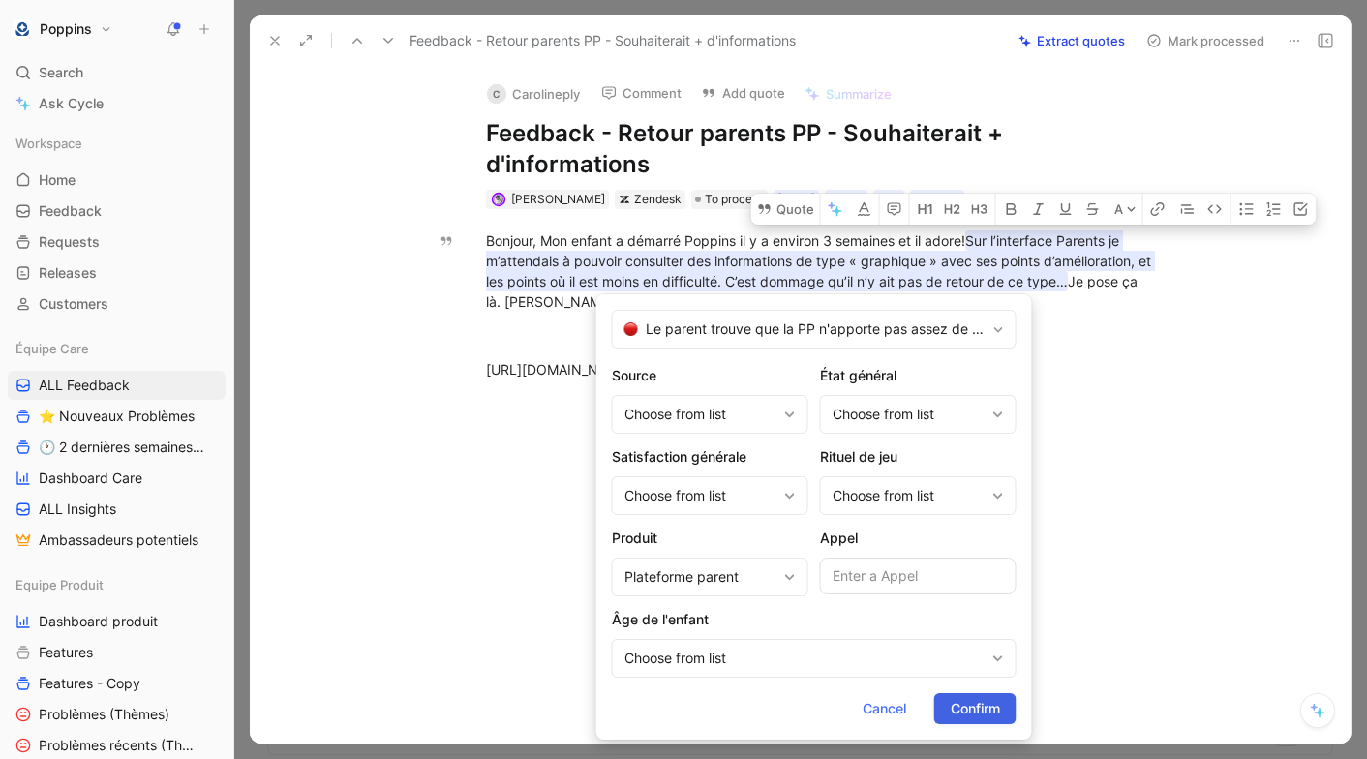
click at [961, 697] on span "Confirm" at bounding box center [975, 708] width 49 height 23
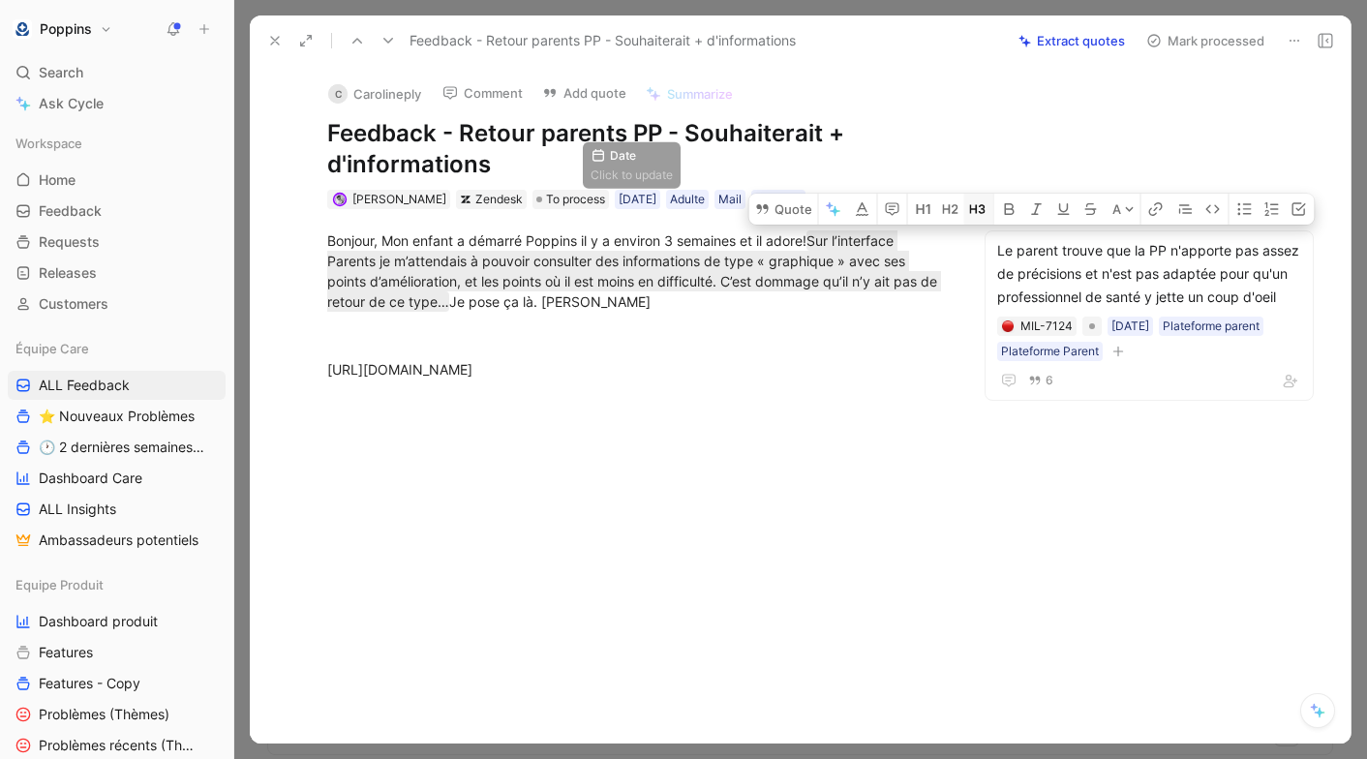
click at [582, 196] on div "C Carolineply Comment Add quote Summarize Feedback - Retour parents PP - Souhai…" at bounding box center [800, 405] width 1101 height 678
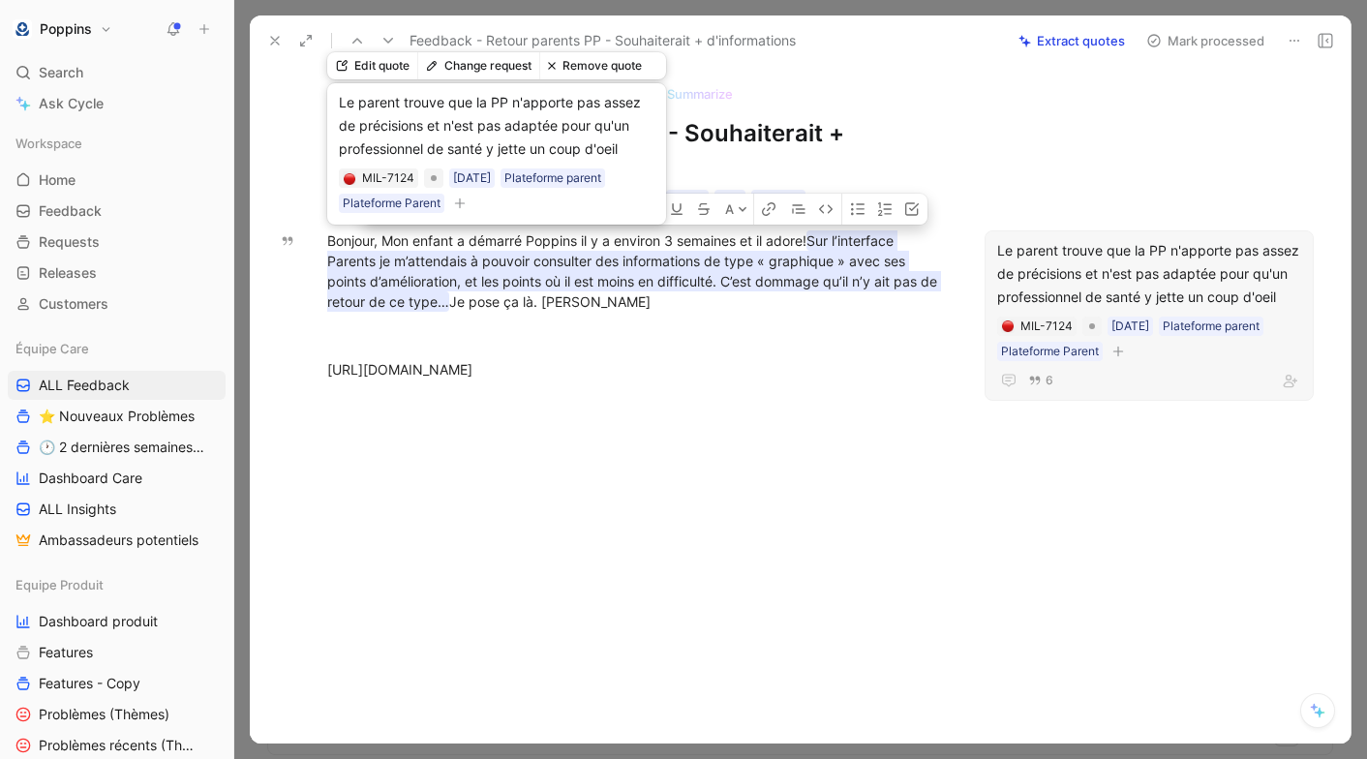
click at [724, 159] on h1 "Feedback - Retour parents PP - Souhaiterait + d'informations" at bounding box center [637, 149] width 620 height 62
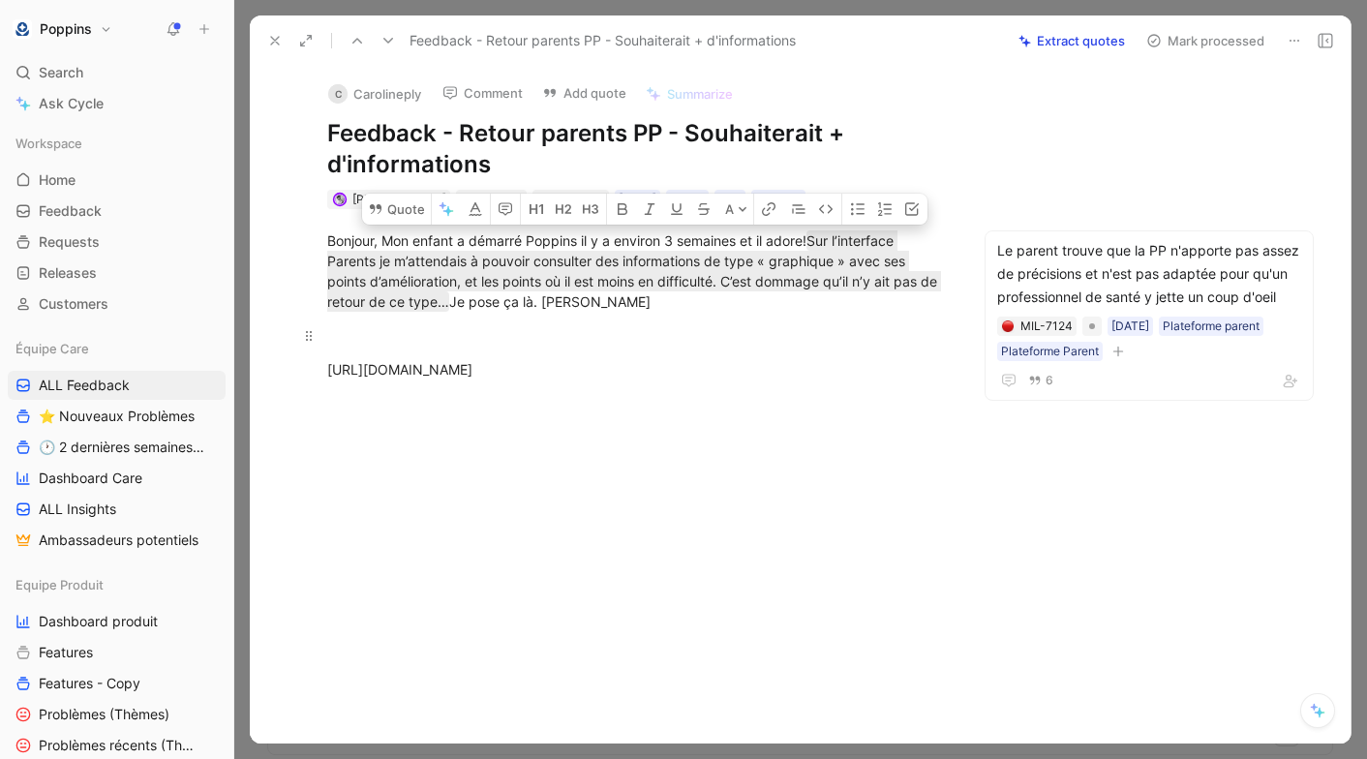
click at [694, 350] on p at bounding box center [637, 335] width 694 height 32
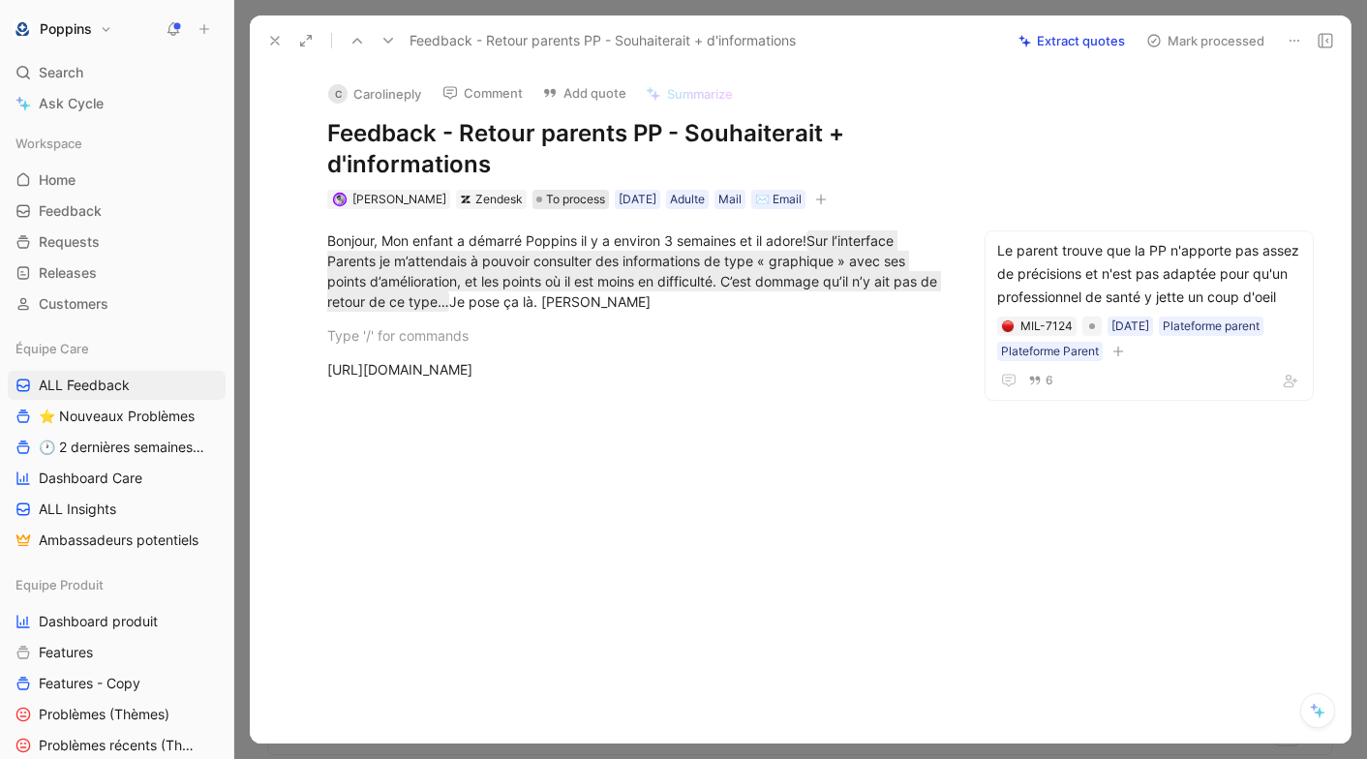
click at [551, 193] on span "To process" at bounding box center [575, 199] width 59 height 19
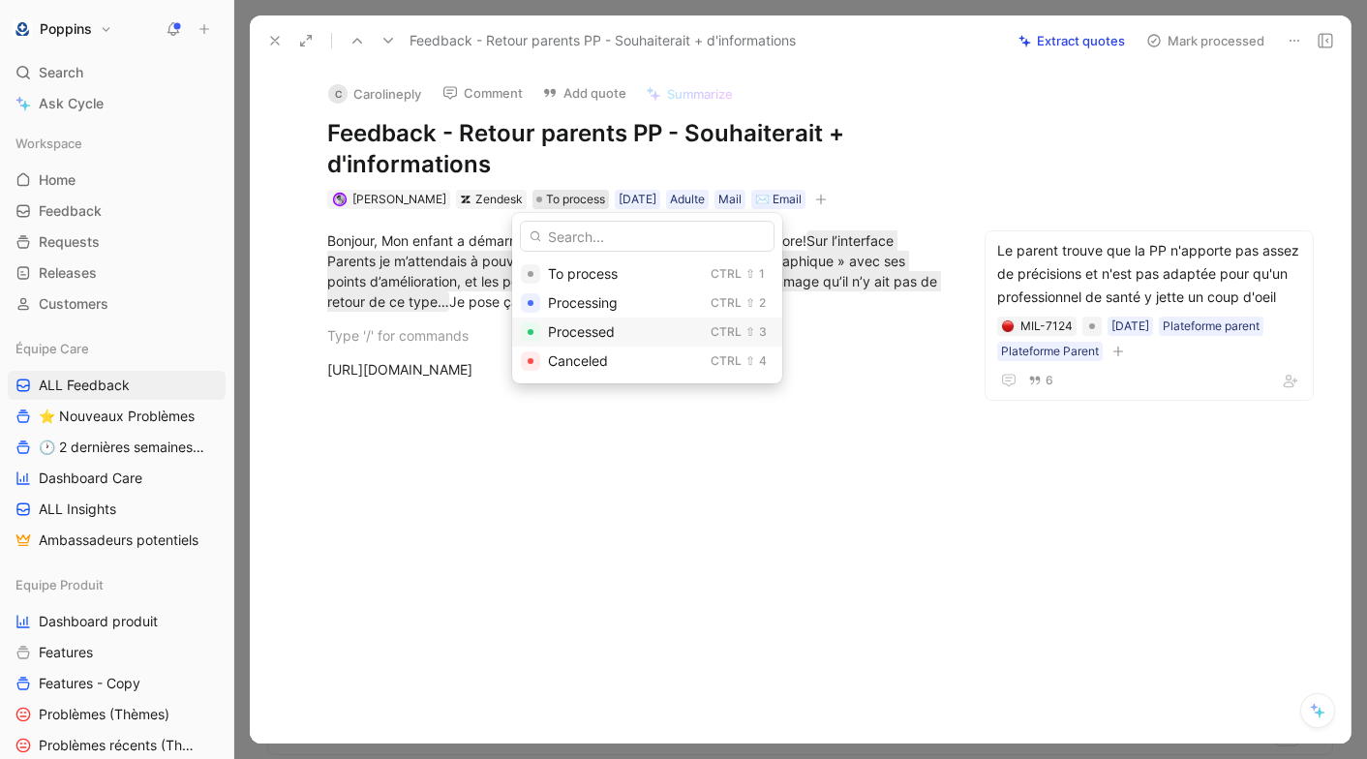
click at [591, 325] on span "Processed" at bounding box center [581, 331] width 67 height 16
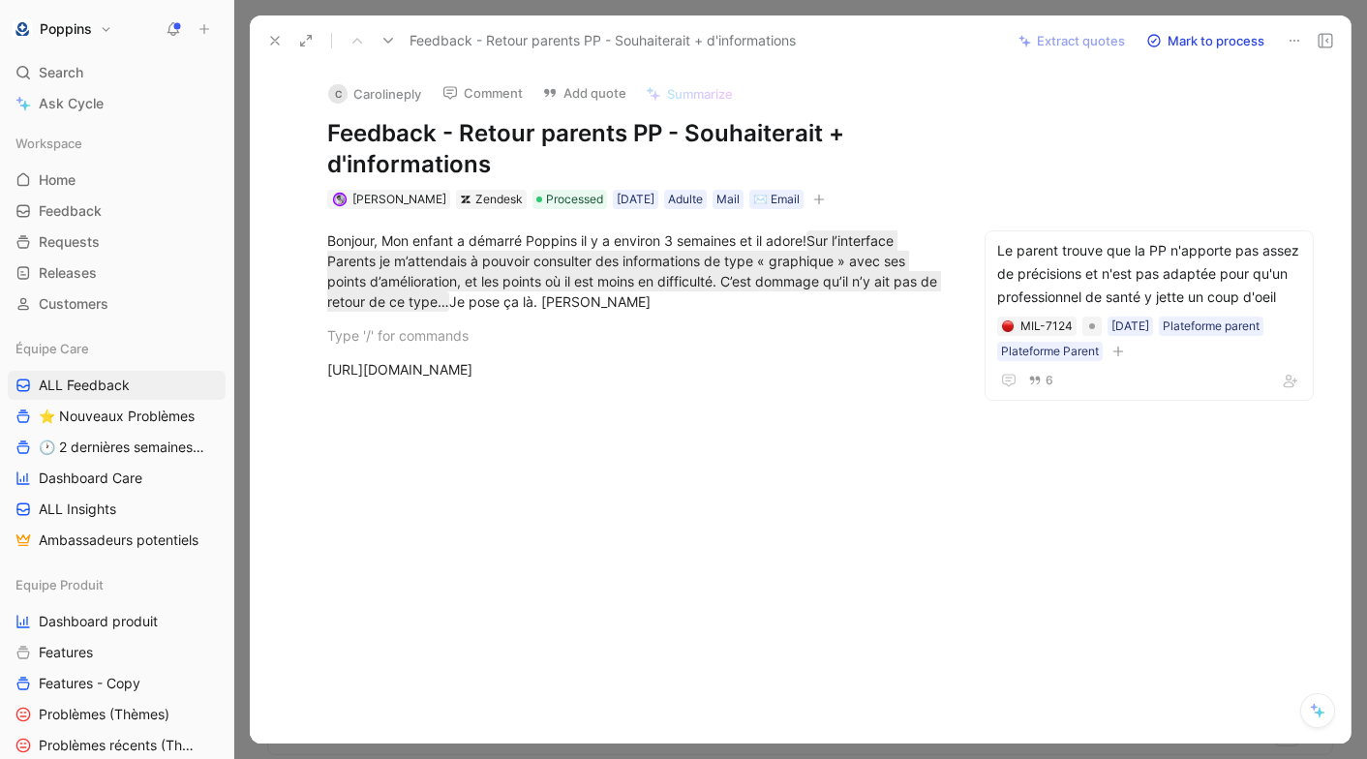
click at [267, 30] on button at bounding box center [274, 40] width 27 height 27
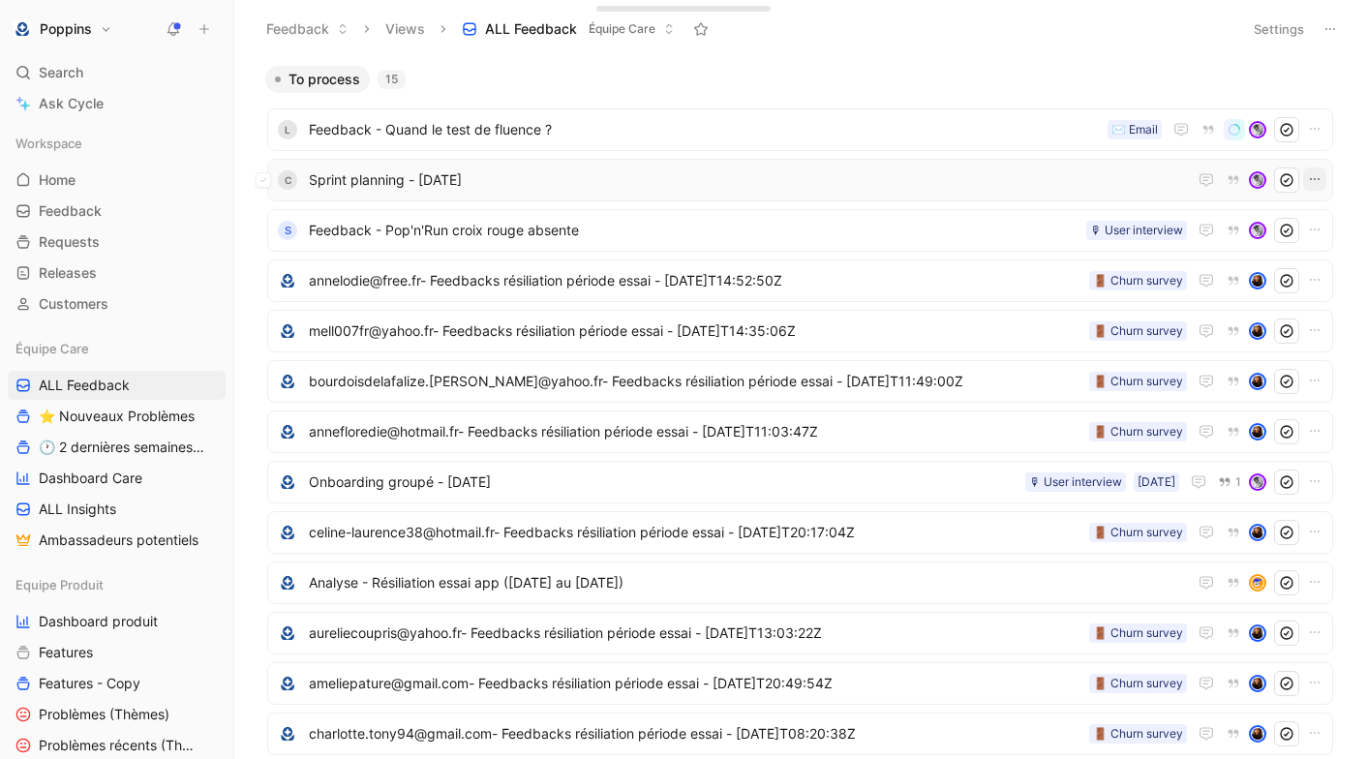
click at [1317, 171] on icon "button" at bounding box center [1314, 178] width 15 height 15
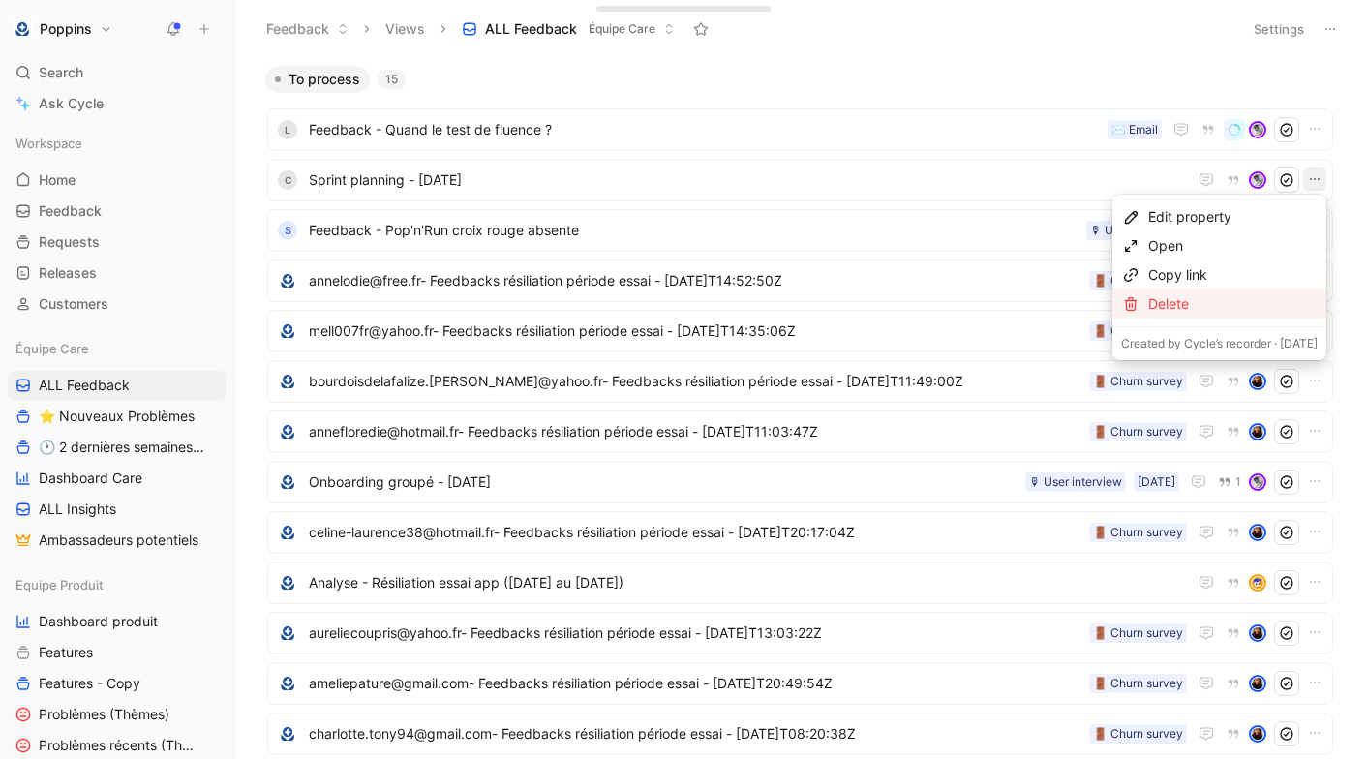
click at [1197, 295] on div "Delete" at bounding box center [1232, 303] width 169 height 23
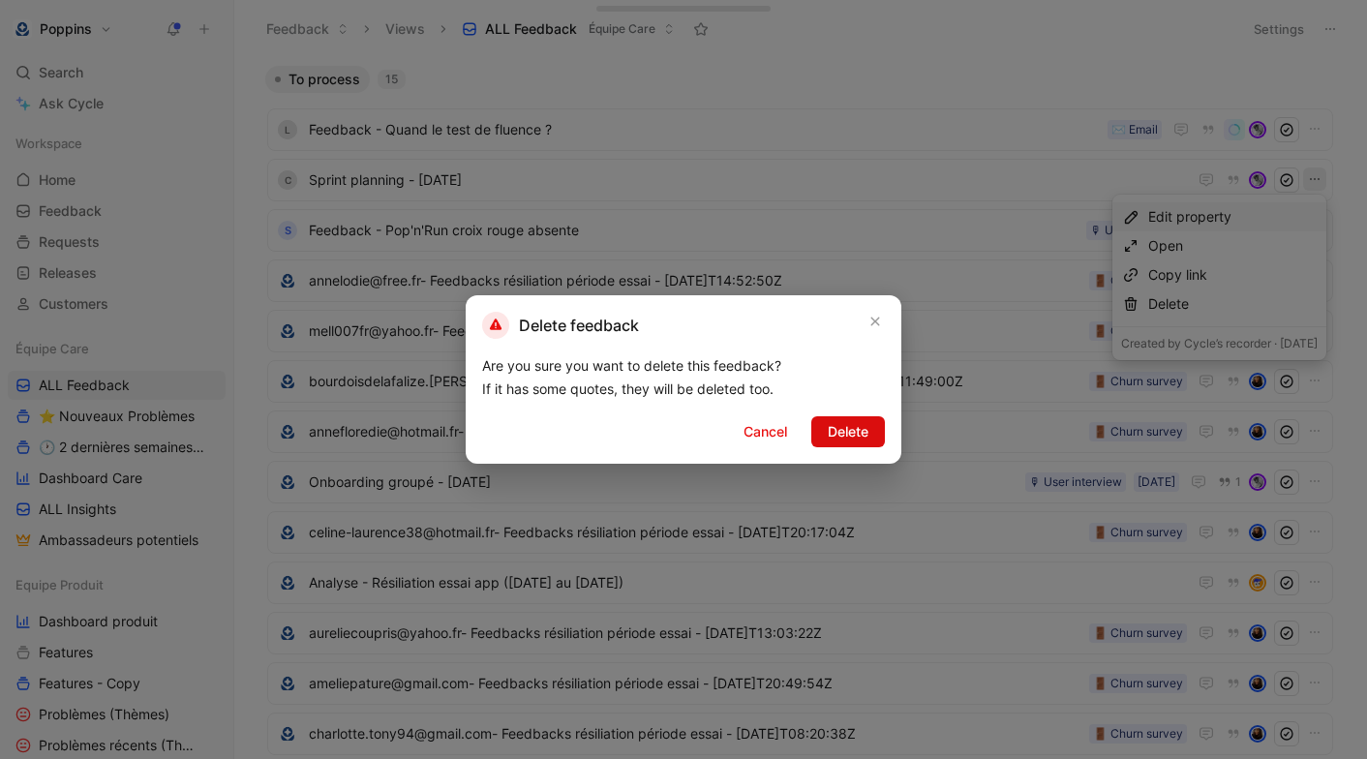
click at [869, 427] on button "Delete" at bounding box center [848, 431] width 74 height 31
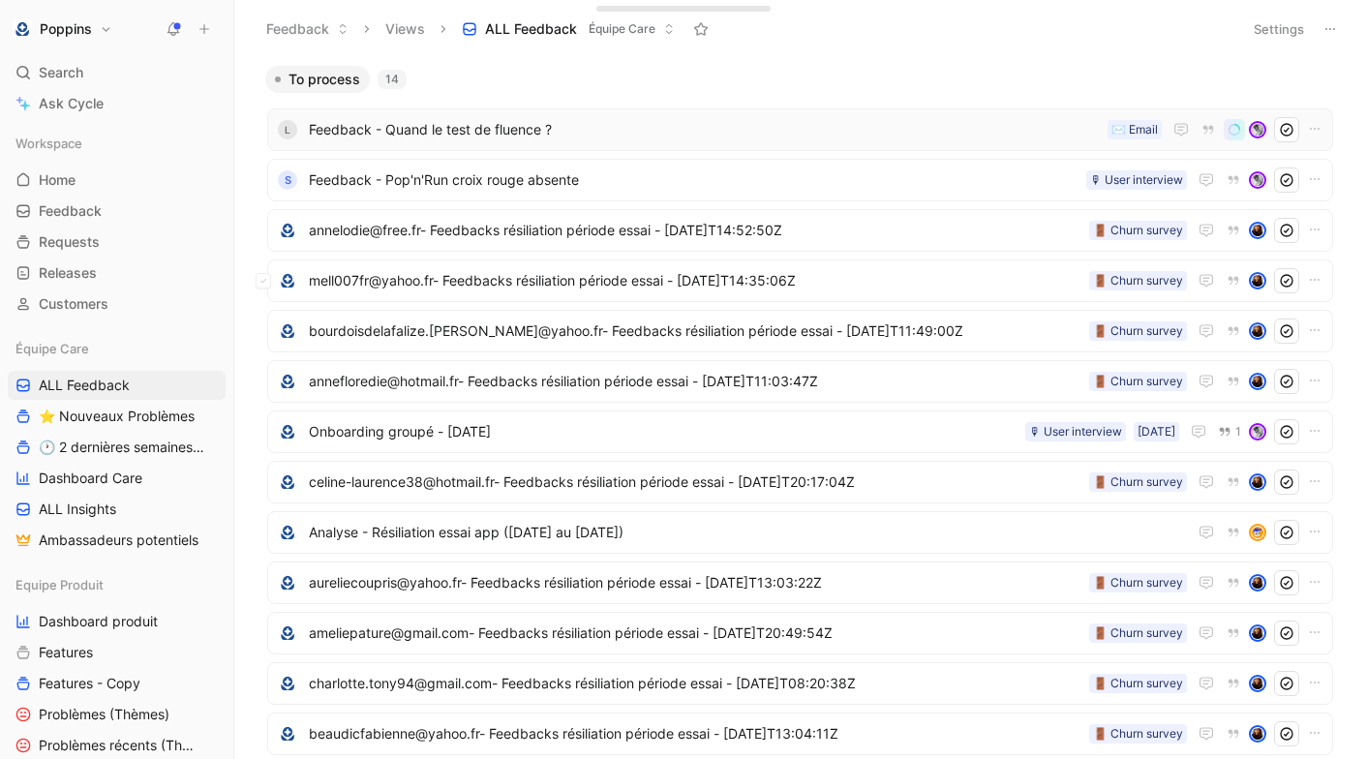
click at [607, 132] on span "Feedback - Quand le test de fluence ?" at bounding box center [704, 129] width 791 height 23
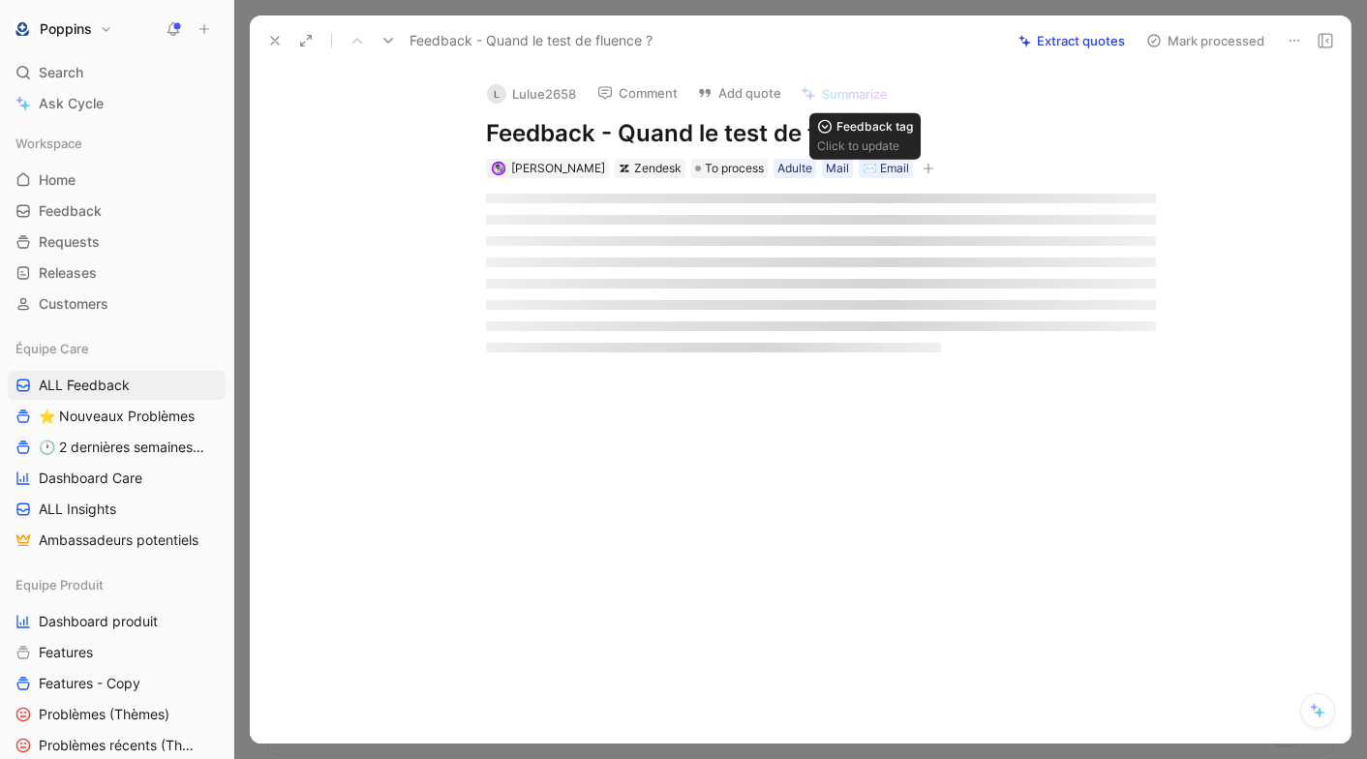
click at [922, 170] on icon "button" at bounding box center [928, 169] width 12 height 12
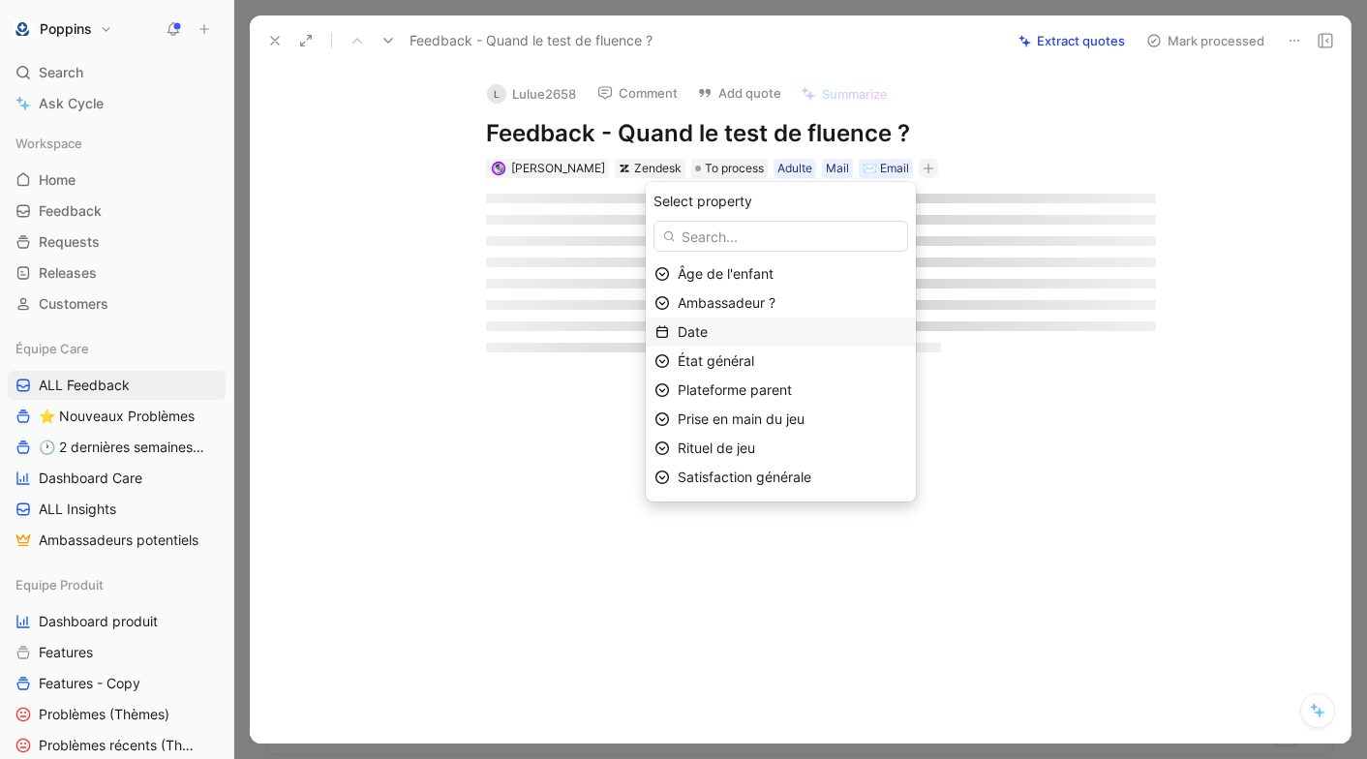
click at [778, 330] on div "Date" at bounding box center [792, 331] width 229 height 23
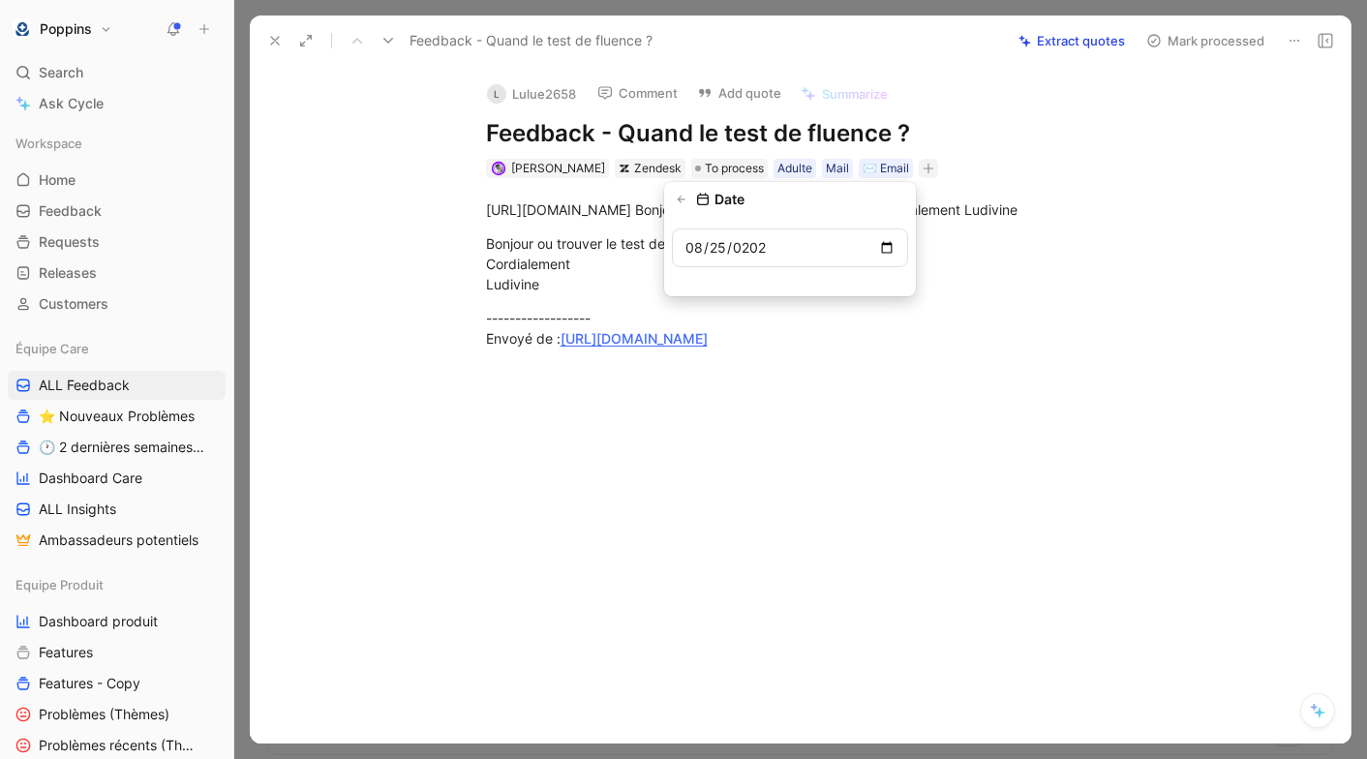
type input "[DATE]"
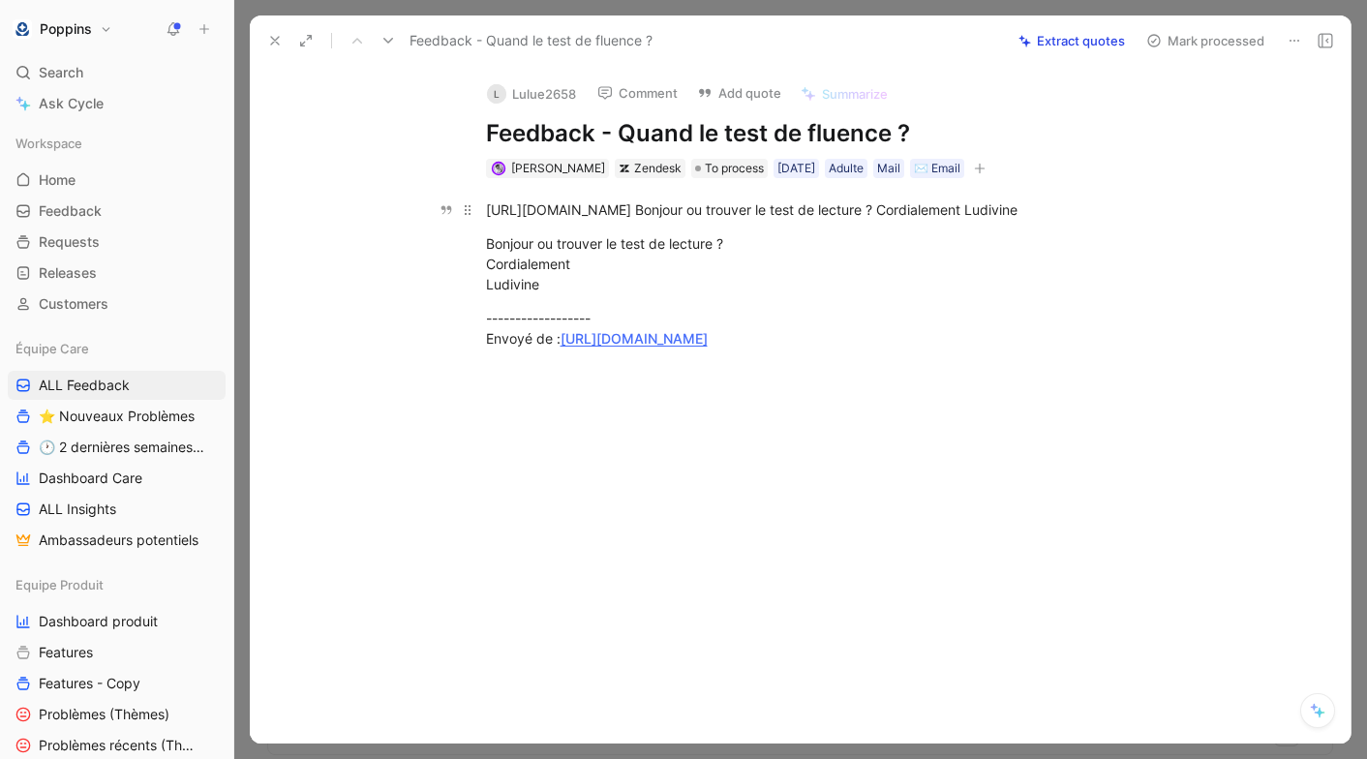
click at [820, 207] on div "[URL][DOMAIN_NAME] Bonjour ou trouver le test de lecture ? Cordialement Ludivine" at bounding box center [821, 209] width 670 height 20
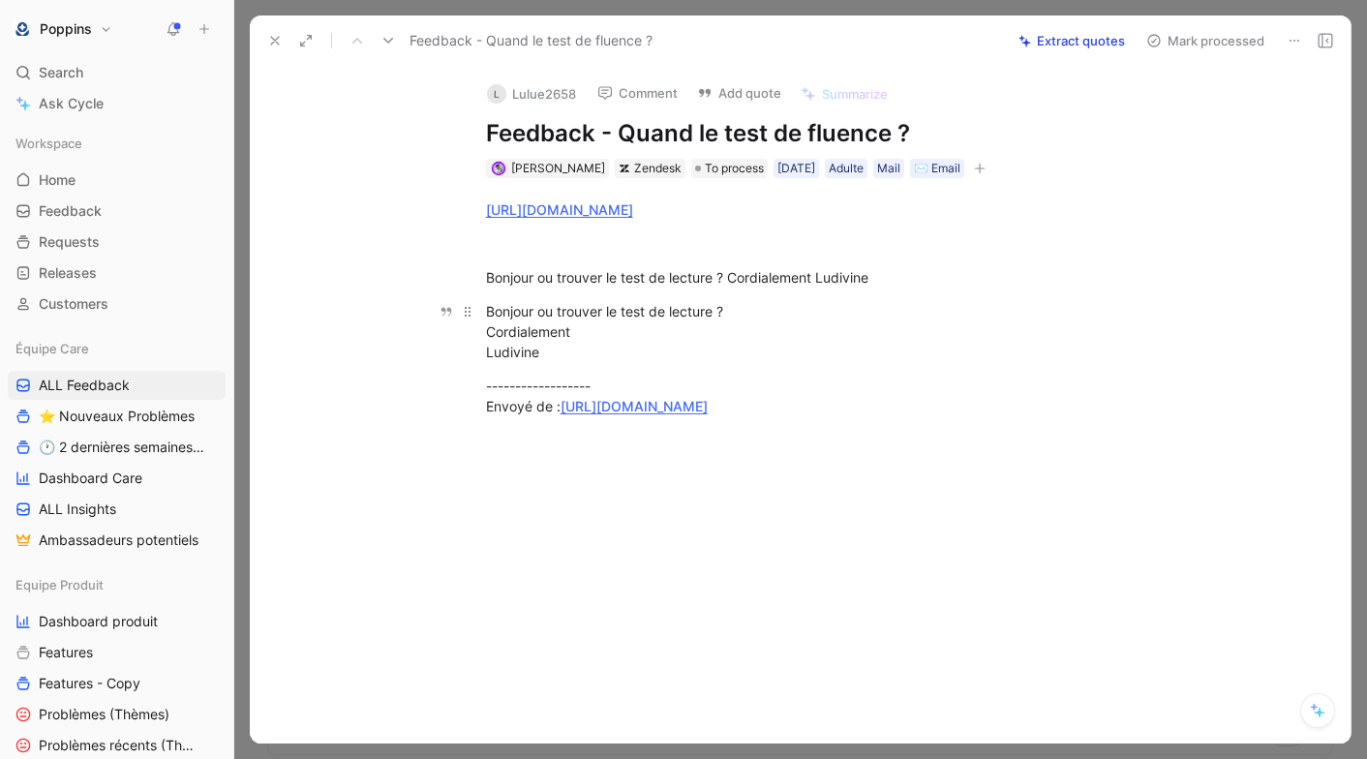
click at [513, 309] on div "Bonjour ou trouver le test de lecture ? Cordialement Ludivine" at bounding box center [821, 331] width 670 height 61
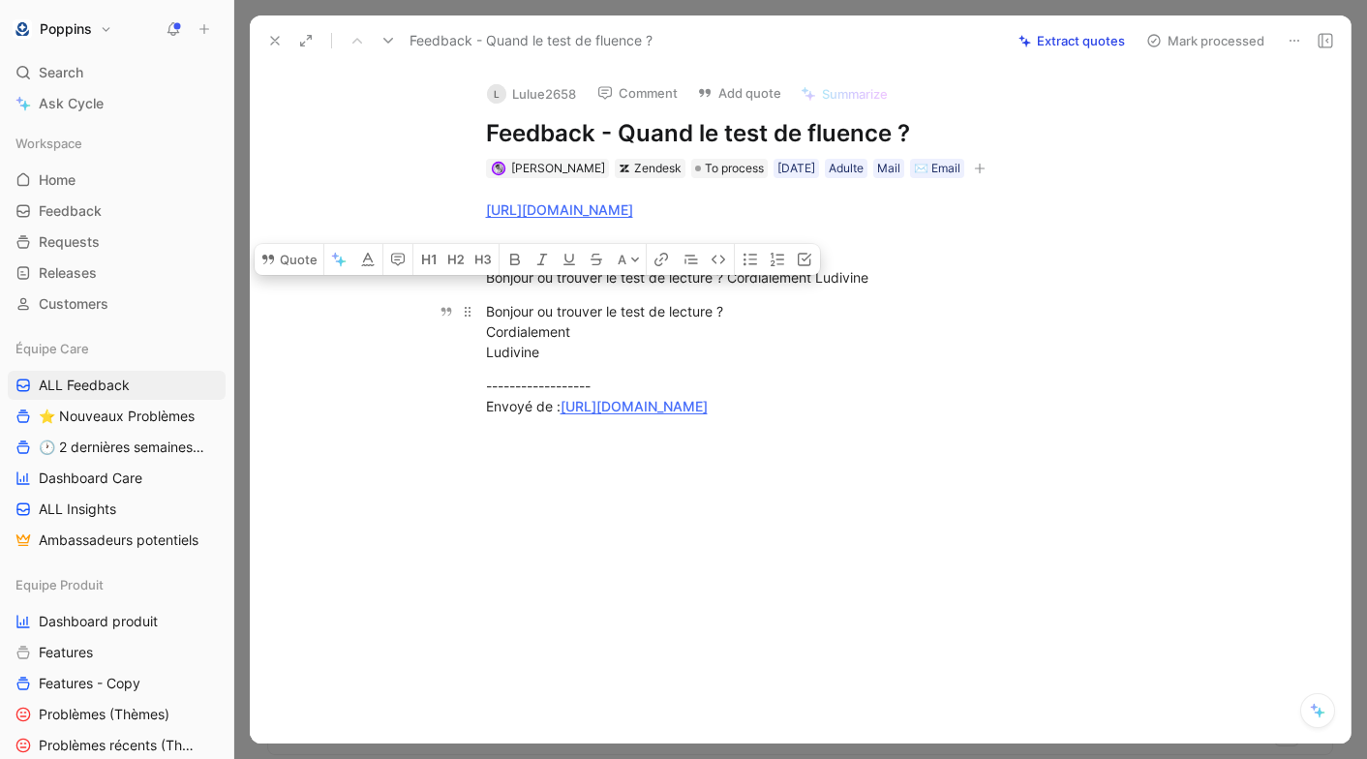
click at [512, 364] on p "Bonjour ou trouver le test de lecture ? Cordialement Ludivine" at bounding box center [820, 331] width 743 height 73
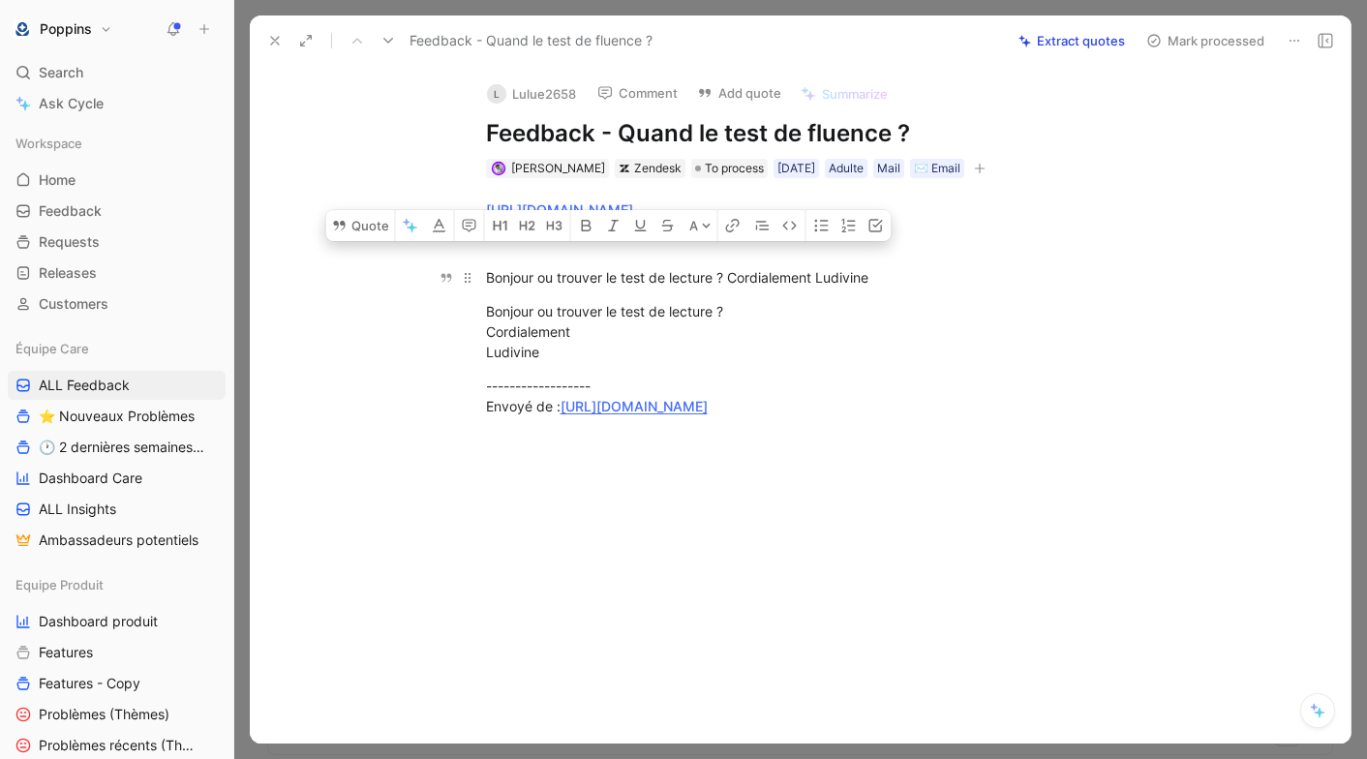
drag, startPoint x: 483, startPoint y: 276, endPoint x: 729, endPoint y: 277, distance: 245.9
click at [729, 277] on p "Bonjour ou trouver le test de lecture ? Cordialement Ludivine" at bounding box center [820, 277] width 743 height 32
click at [373, 241] on button "Quote" at bounding box center [360, 225] width 69 height 31
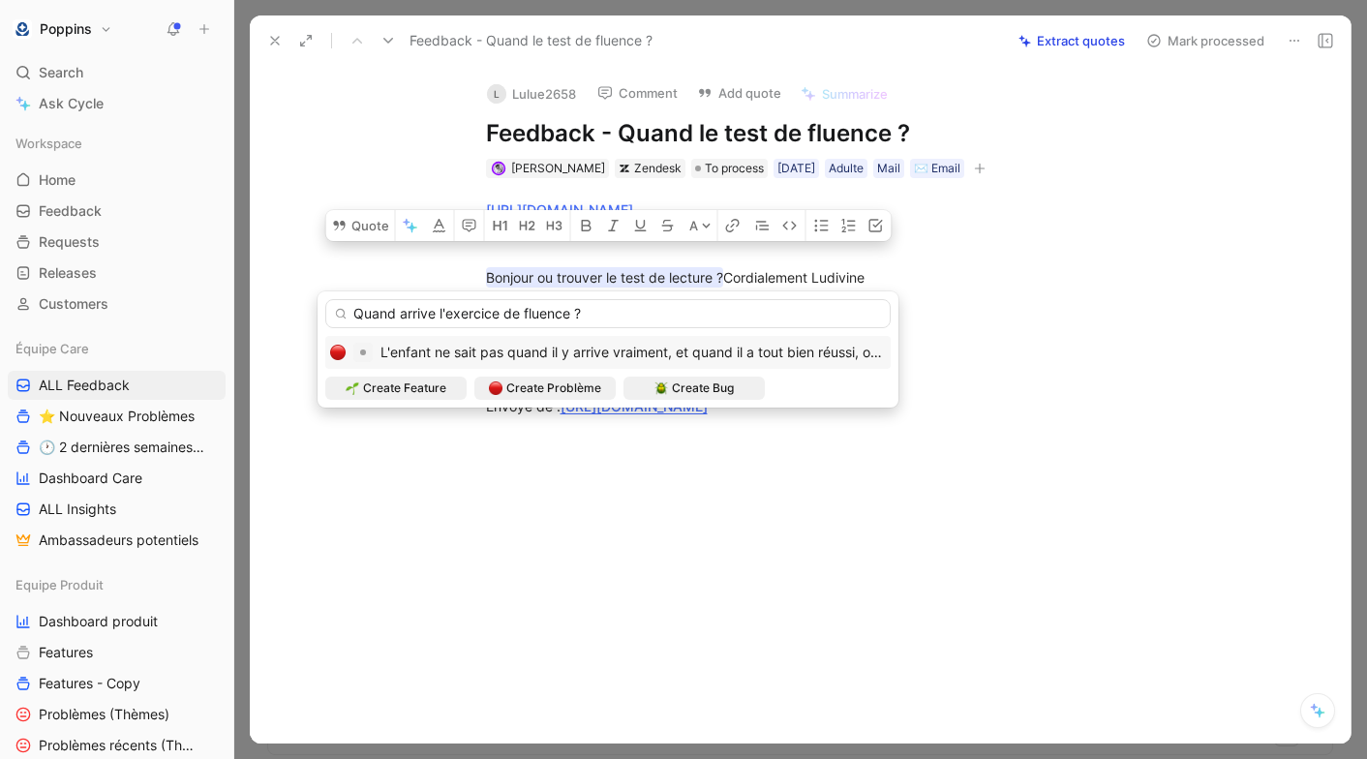
drag, startPoint x: 357, startPoint y: 316, endPoint x: 669, endPoint y: 320, distance: 311.7
click at [671, 322] on input "Quand arrive l'exercice de fluence ?" at bounding box center [607, 313] width 565 height 29
type input "N"
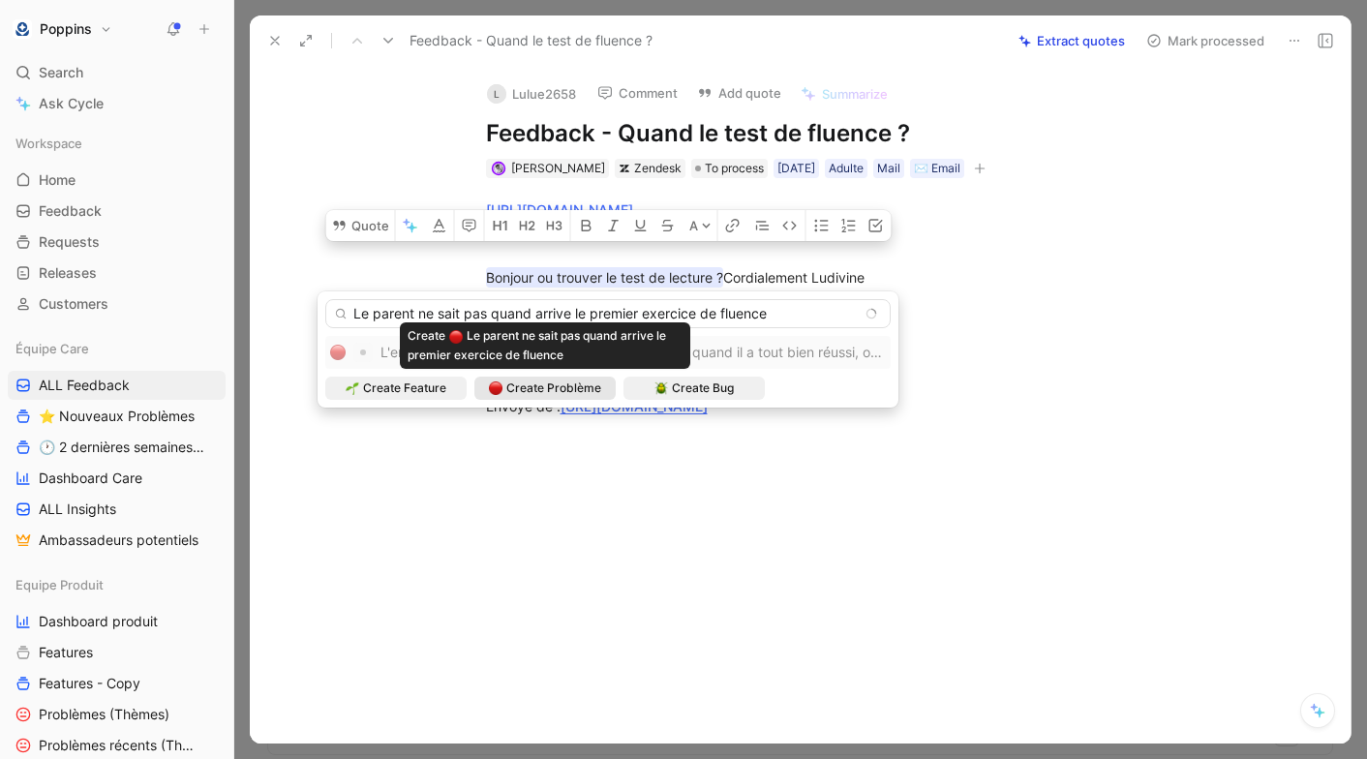
type input "Le parent ne sait pas quand arrive le premier exercice de fluence"
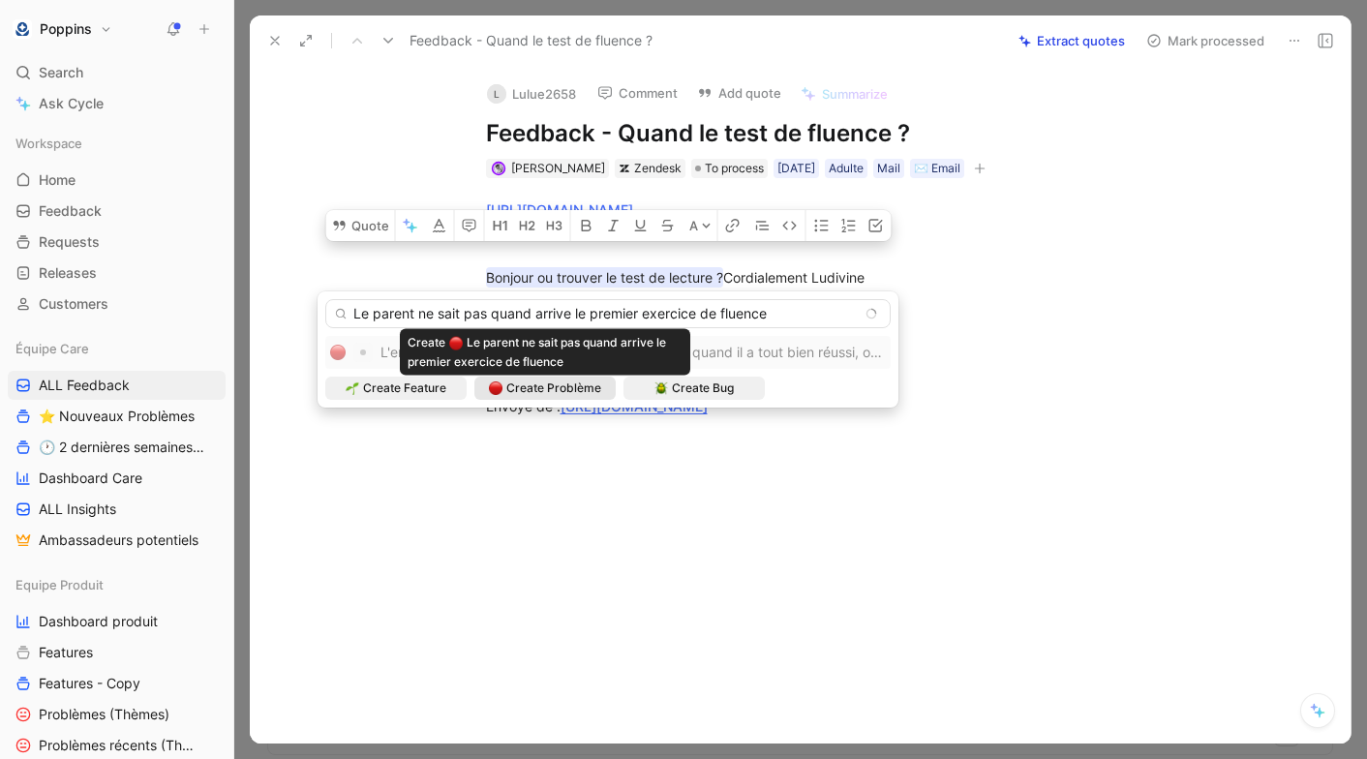
click at [588, 394] on span "Create Problème" at bounding box center [553, 387] width 95 height 19
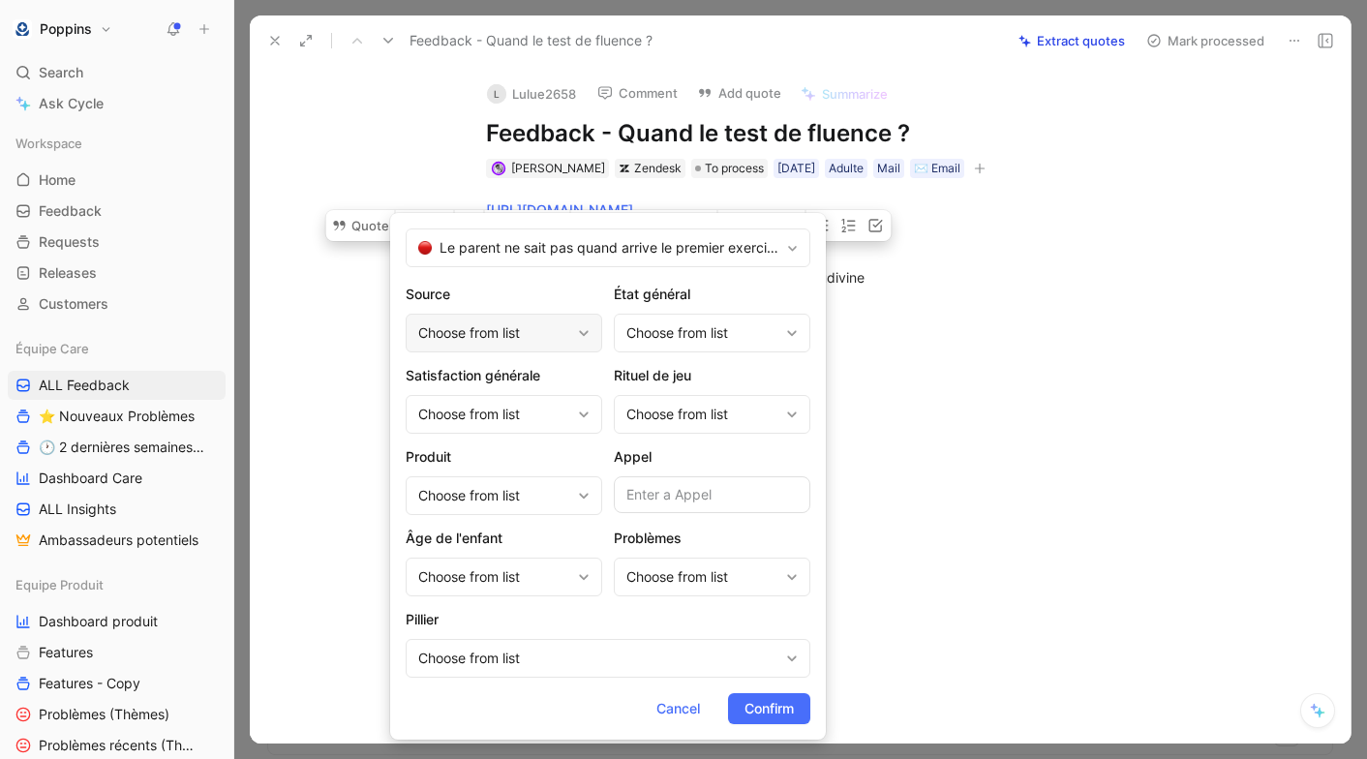
click at [516, 335] on div "Choose from list" at bounding box center [494, 332] width 152 height 23
click at [497, 502] on div "Choose from list" at bounding box center [494, 495] width 152 height 23
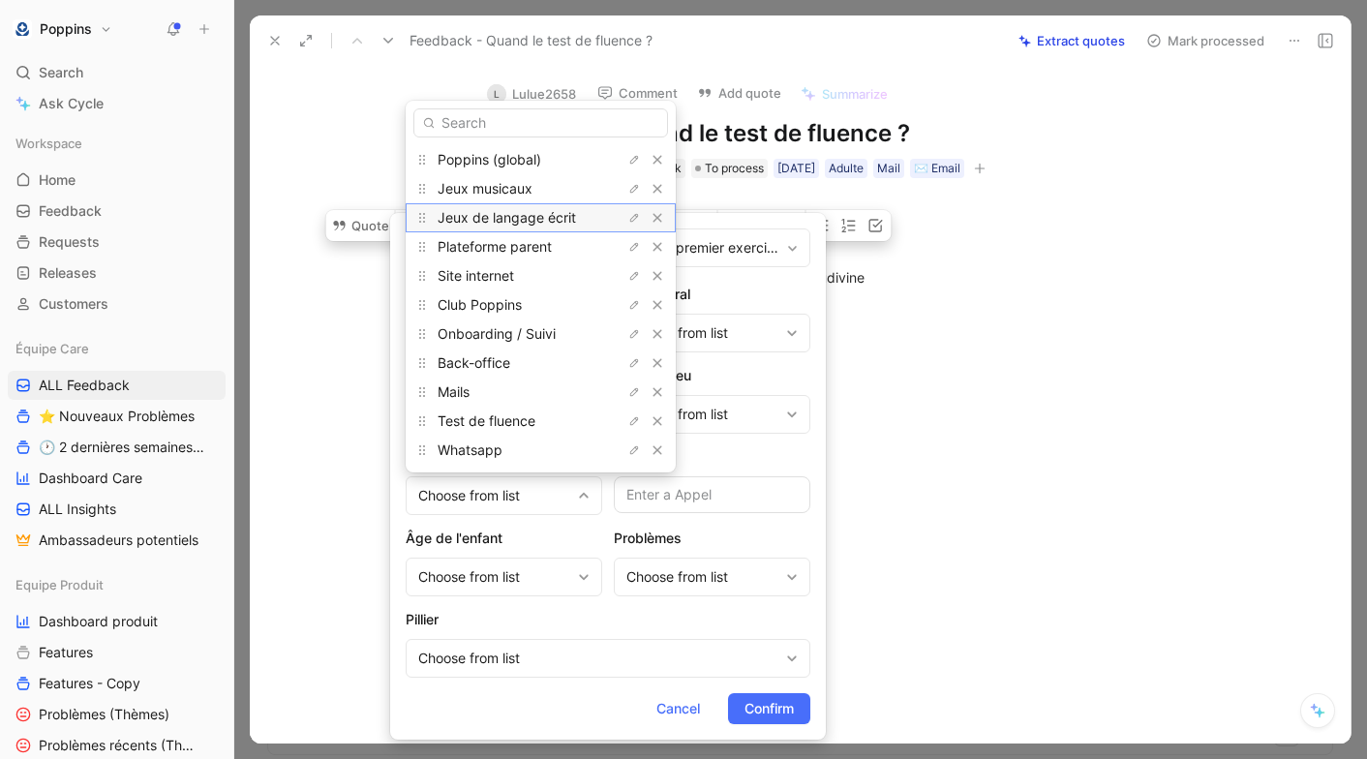
click at [522, 222] on span "Jeux de langage écrit" at bounding box center [507, 217] width 138 height 16
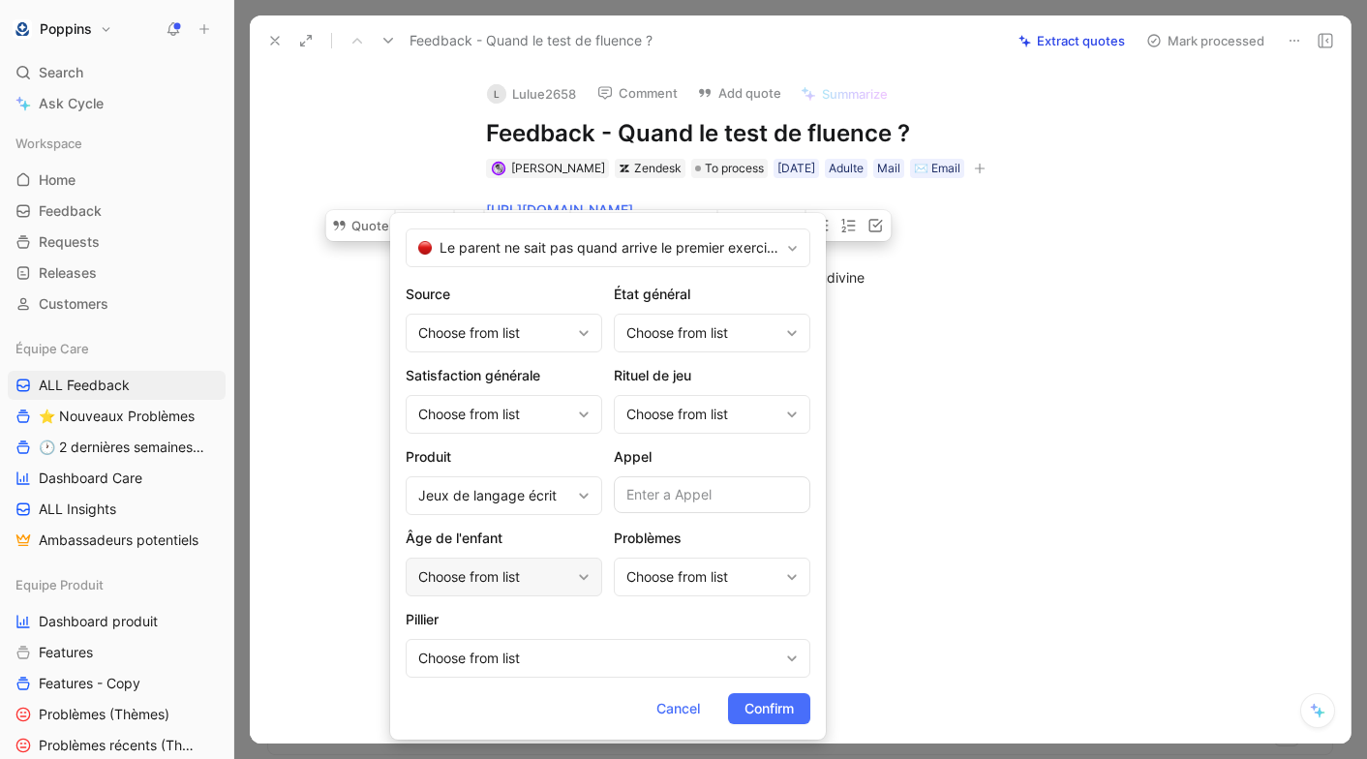
click at [529, 578] on div "Choose from list" at bounding box center [494, 576] width 152 height 23
click at [529, 662] on div "Choose from list" at bounding box center [598, 658] width 360 height 23
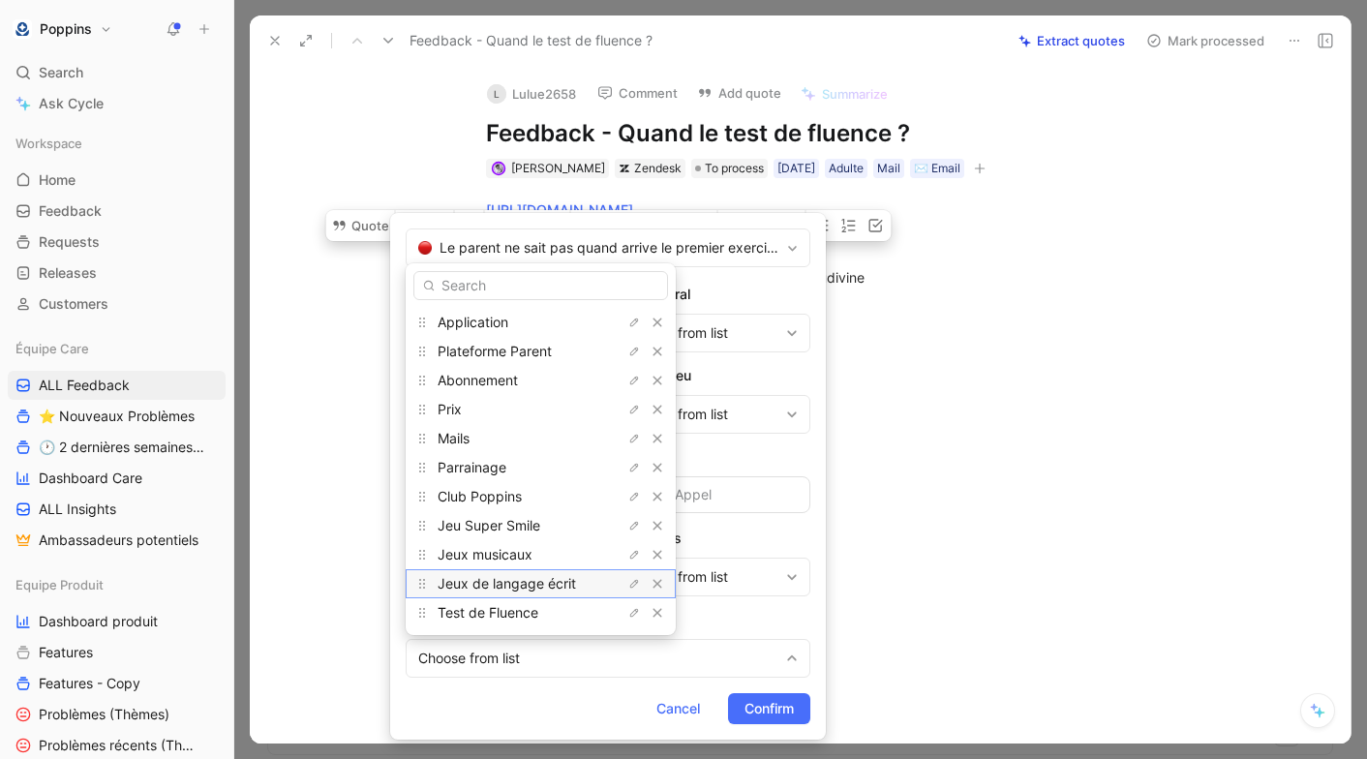
click at [527, 580] on span "Jeux de langage écrit" at bounding box center [507, 583] width 138 height 16
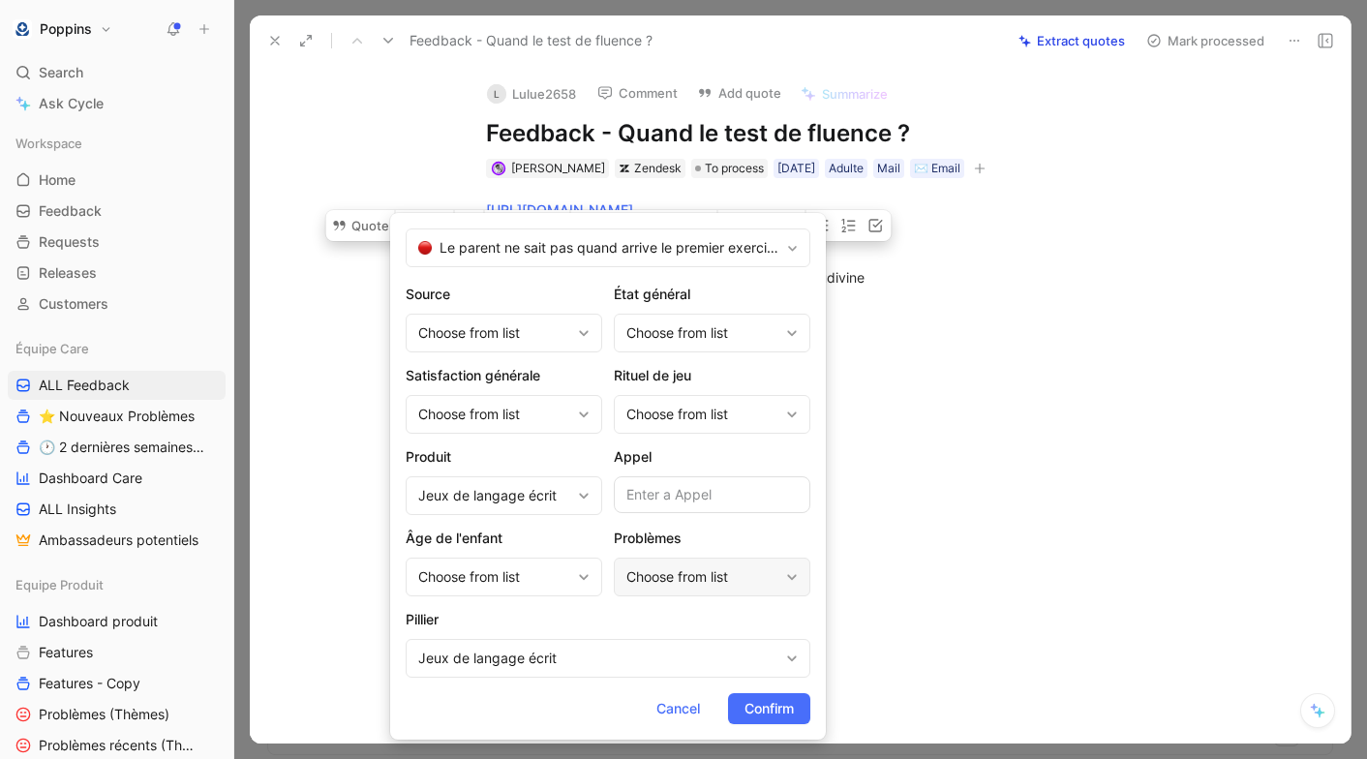
click at [656, 581] on div "Choose from list" at bounding box center [702, 576] width 152 height 23
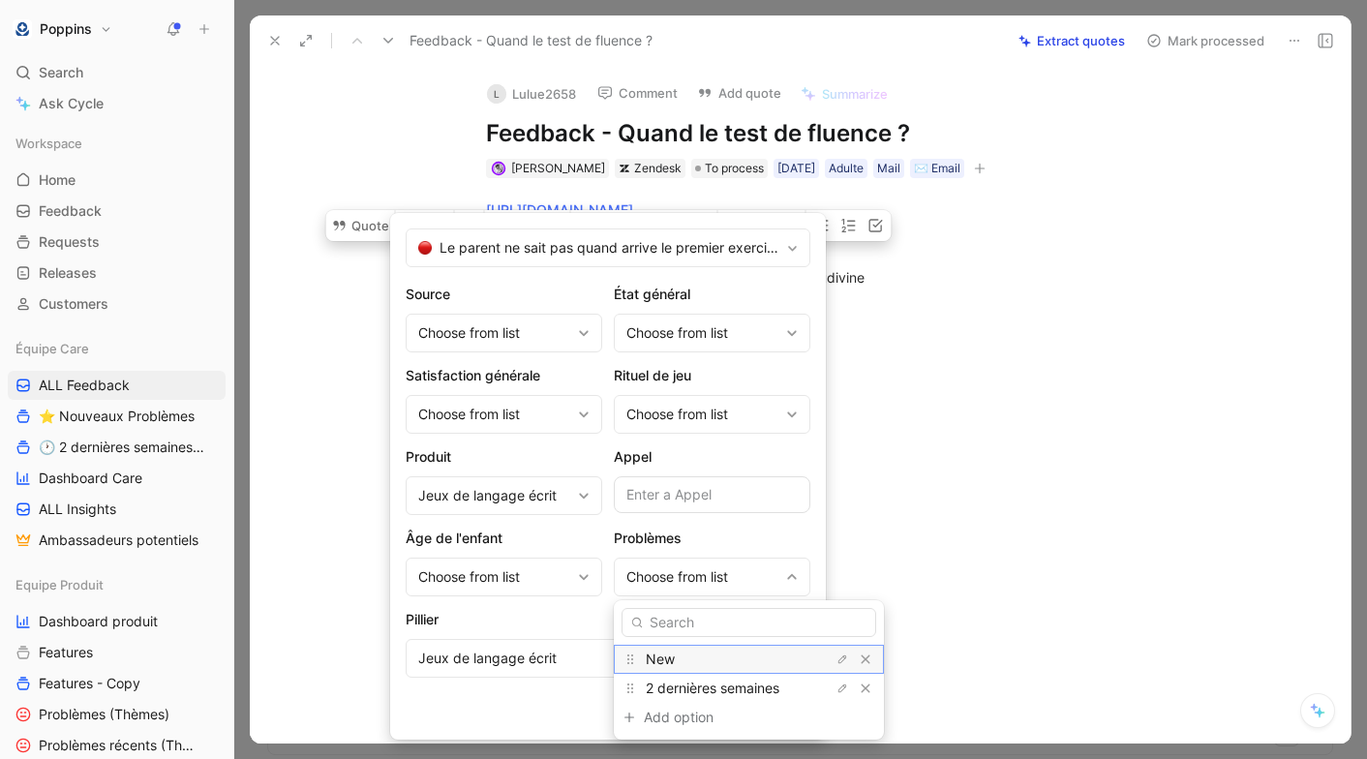
click at [680, 657] on div "New" at bounding box center [718, 659] width 145 height 23
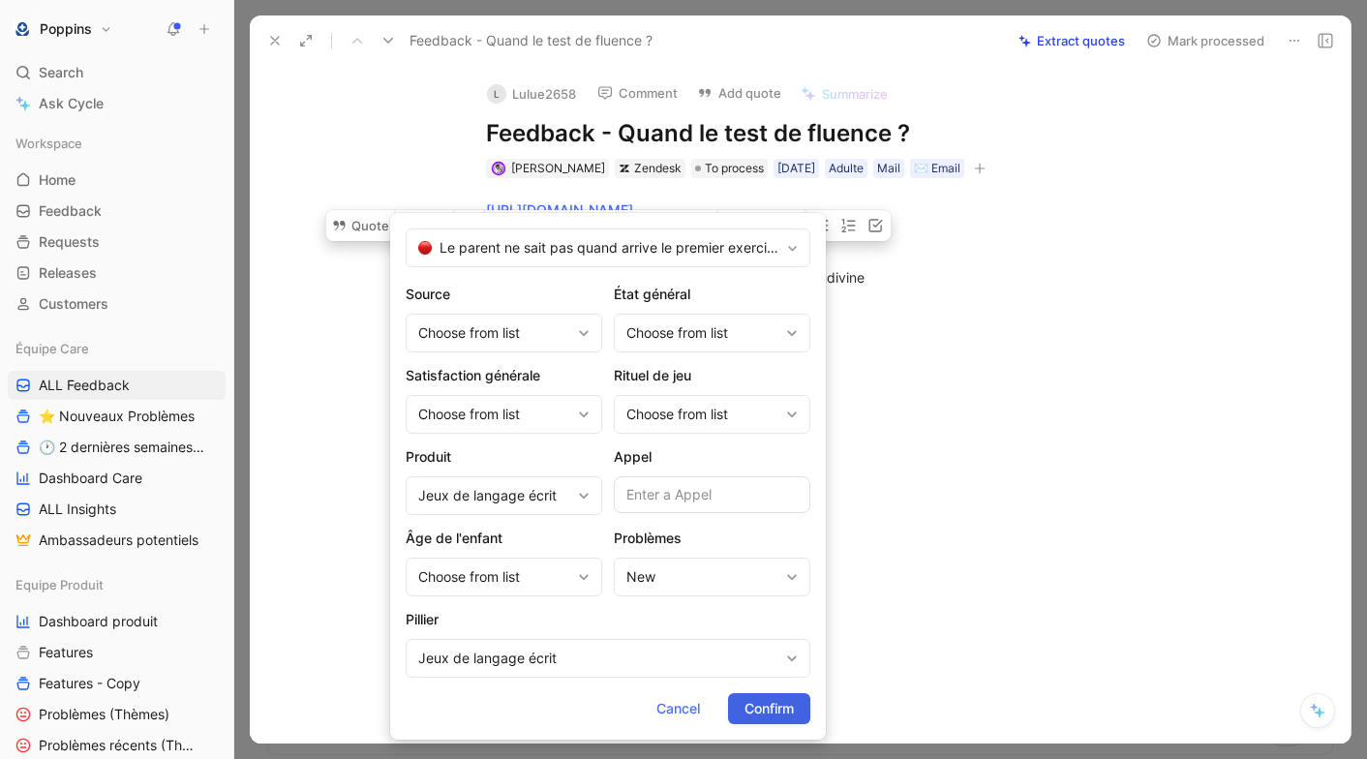
click at [772, 697] on span "Confirm" at bounding box center [768, 708] width 49 height 23
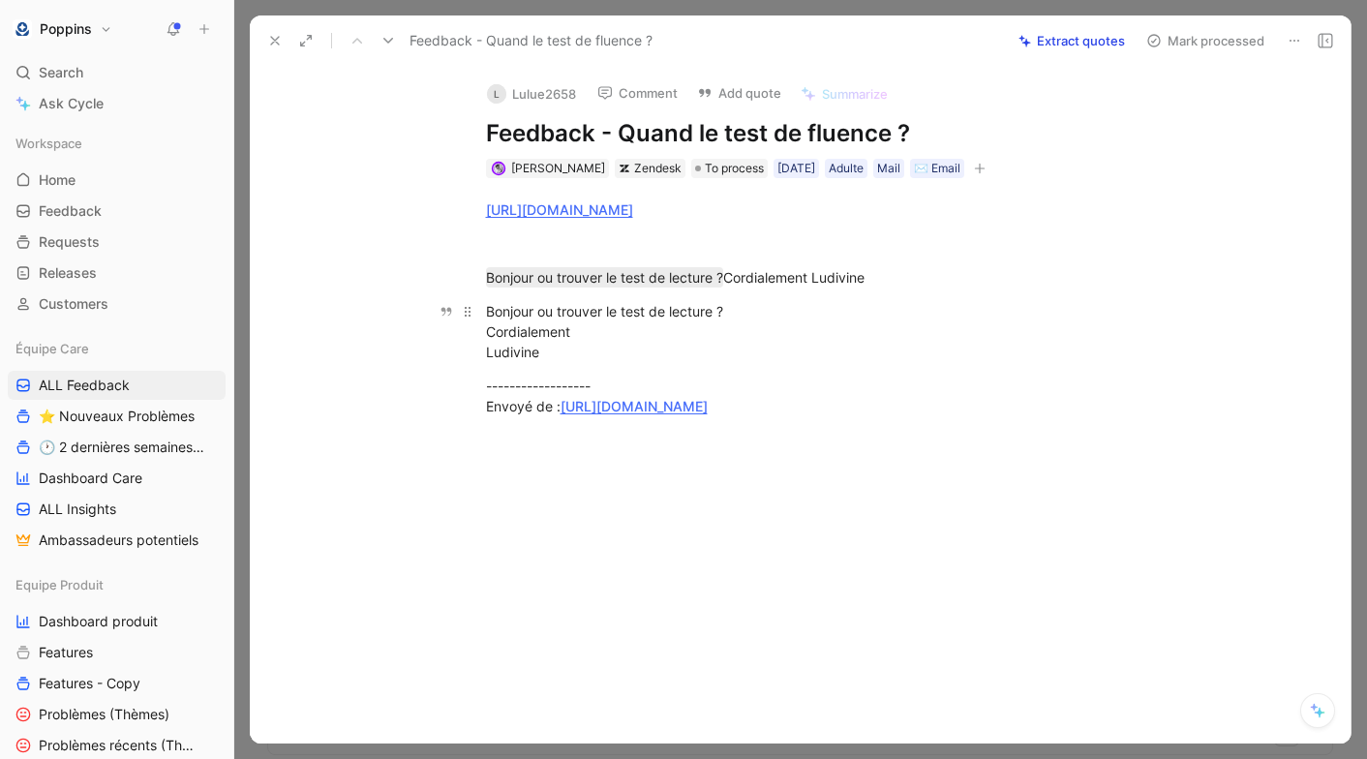
click at [742, 332] on div "Bonjour ou trouver le test de lecture ? Cordialement Ludivine" at bounding box center [821, 331] width 670 height 61
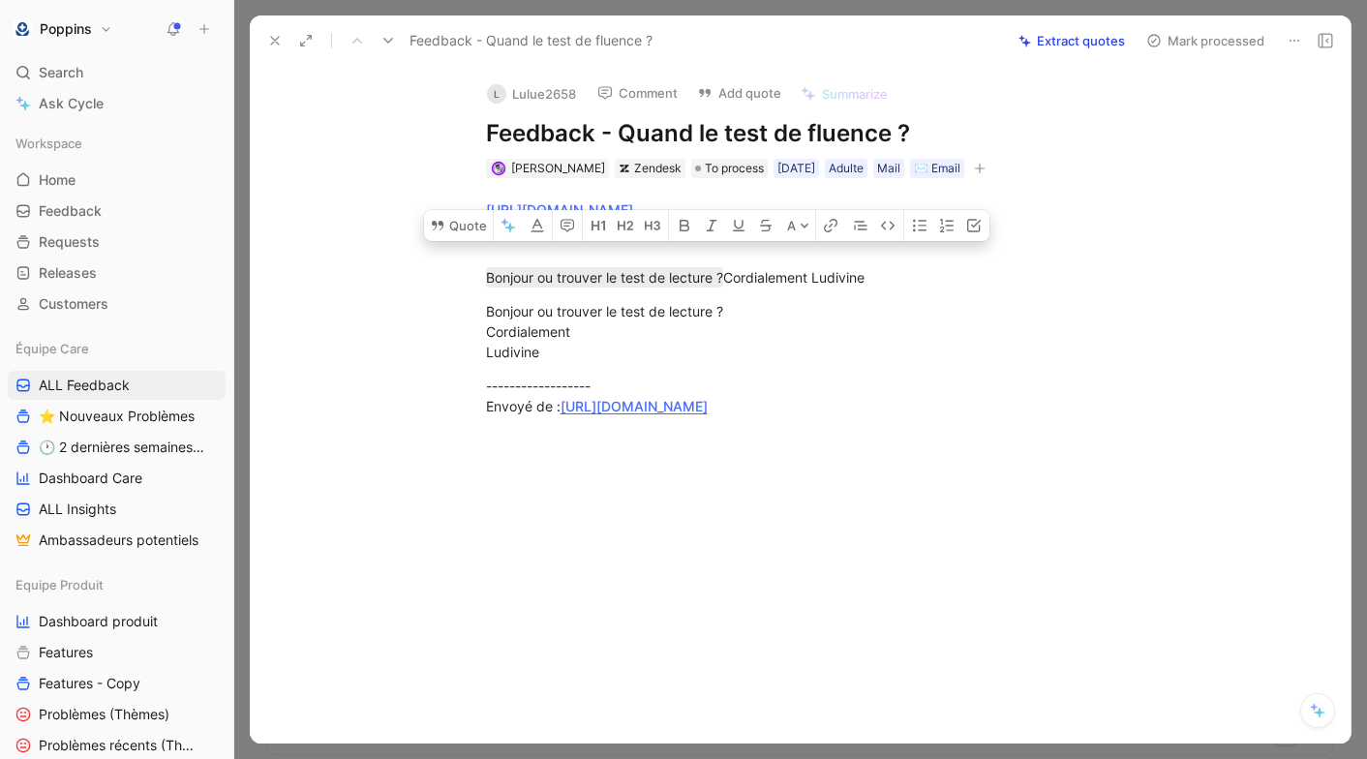
drag, startPoint x: 667, startPoint y: 347, endPoint x: 447, endPoint y: 290, distance: 227.0
click at [447, 290] on div "[URL][DOMAIN_NAME] Bonjour ou trouver le test de lecture ? Cordialement Ludivin…" at bounding box center [820, 307] width 1060 height 259
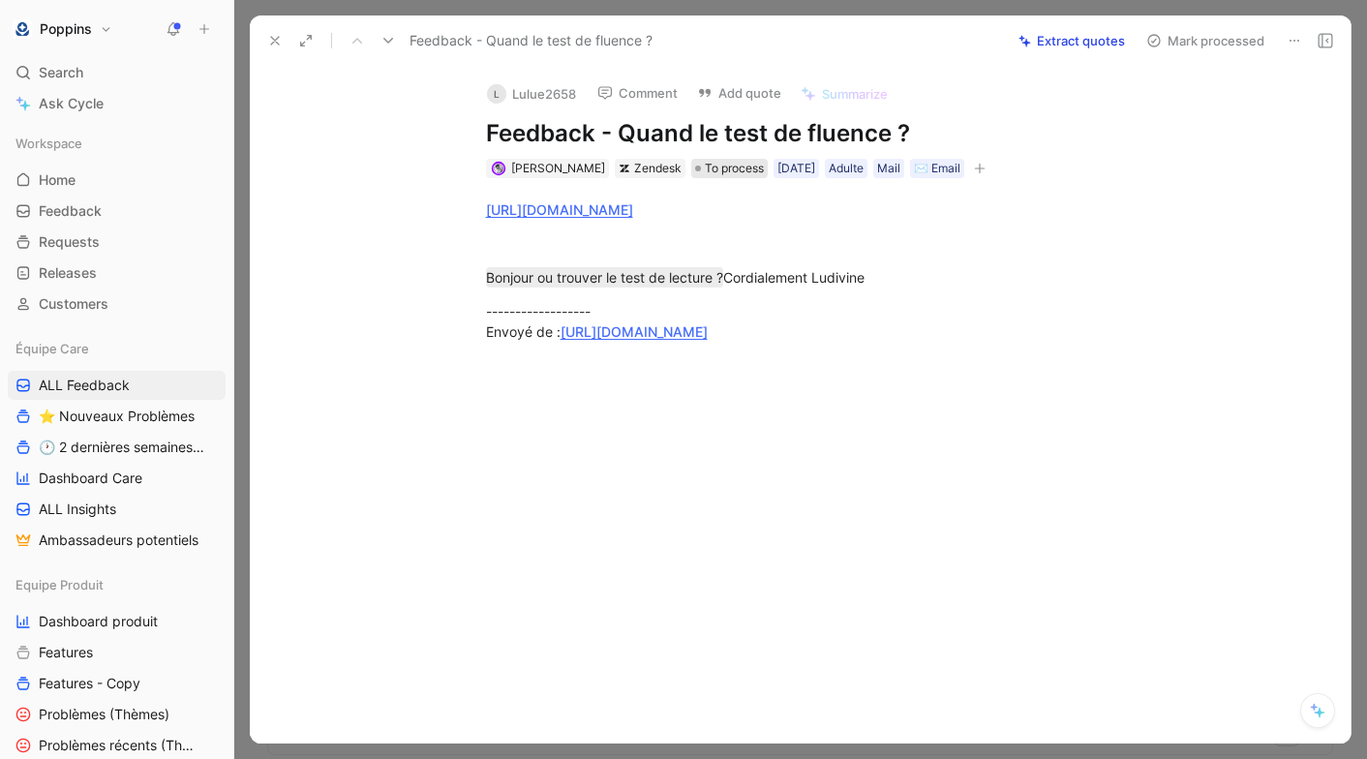
click at [722, 170] on span "To process" at bounding box center [734, 168] width 59 height 19
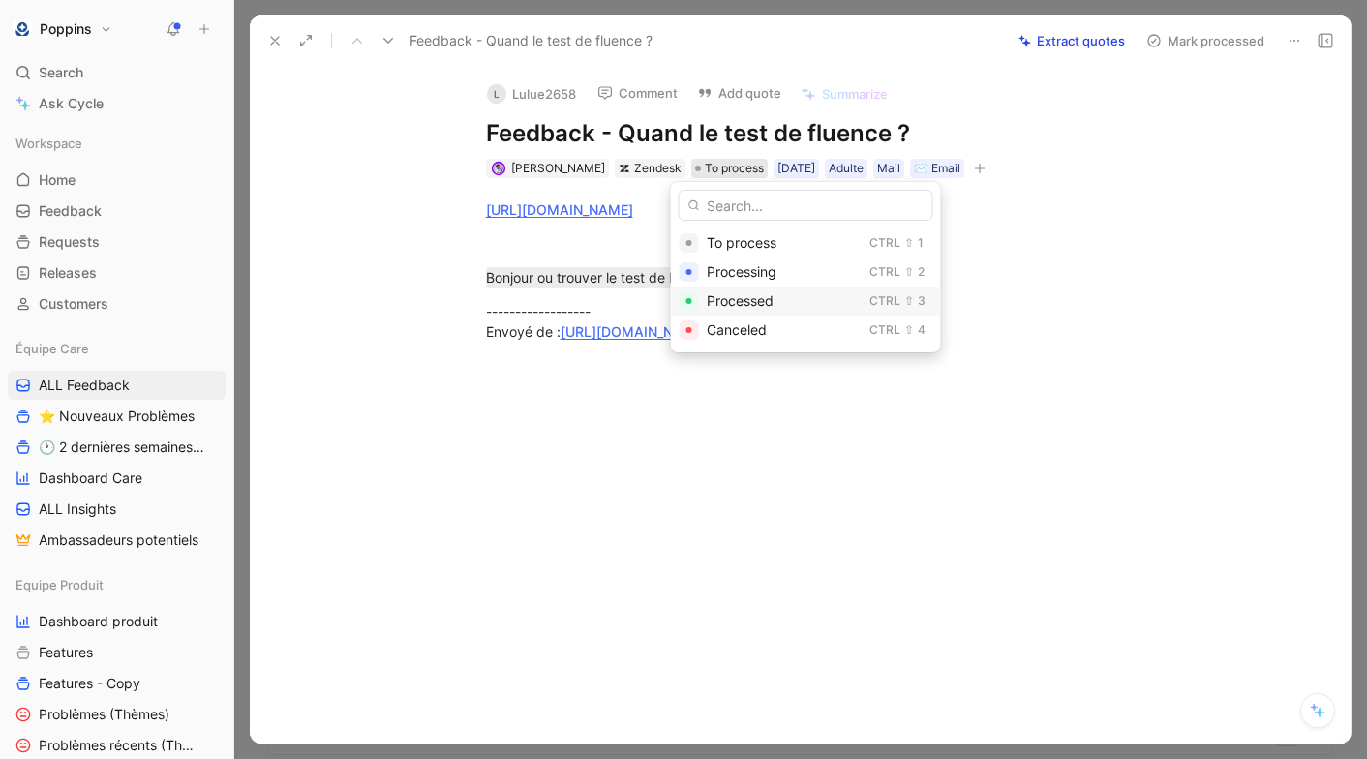
click at [731, 293] on span "Processed" at bounding box center [740, 300] width 67 height 16
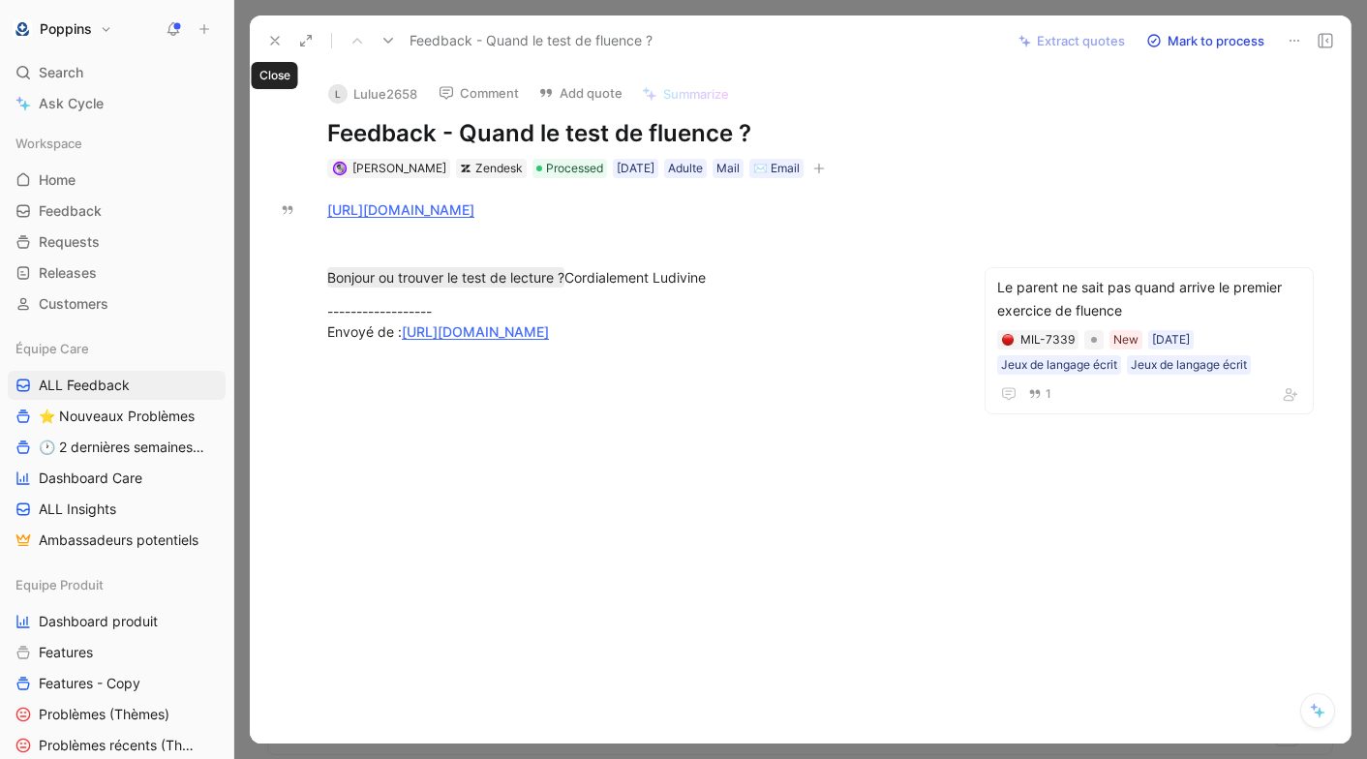
click at [271, 42] on icon at bounding box center [274, 40] width 15 height 15
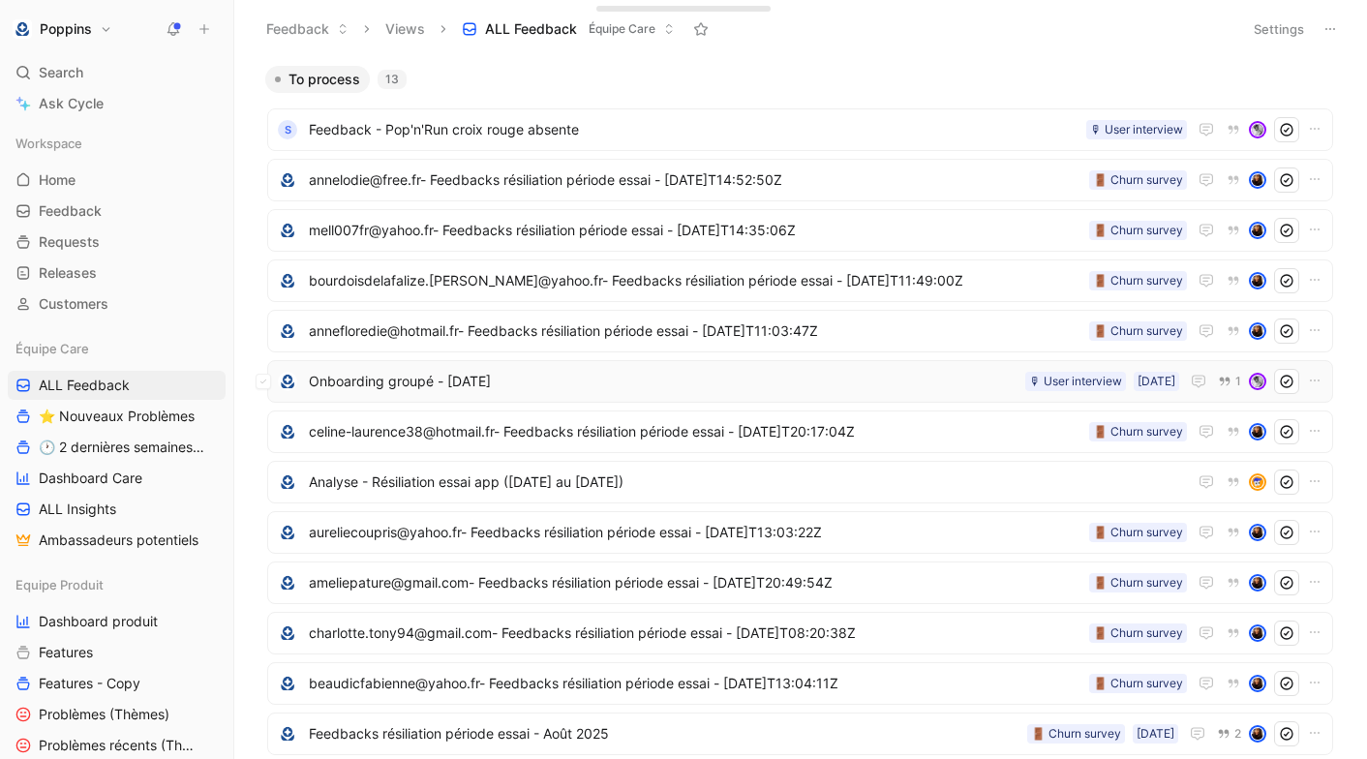
click at [596, 375] on span "Onboarding groupé - [DATE]" at bounding box center [663, 381] width 709 height 23
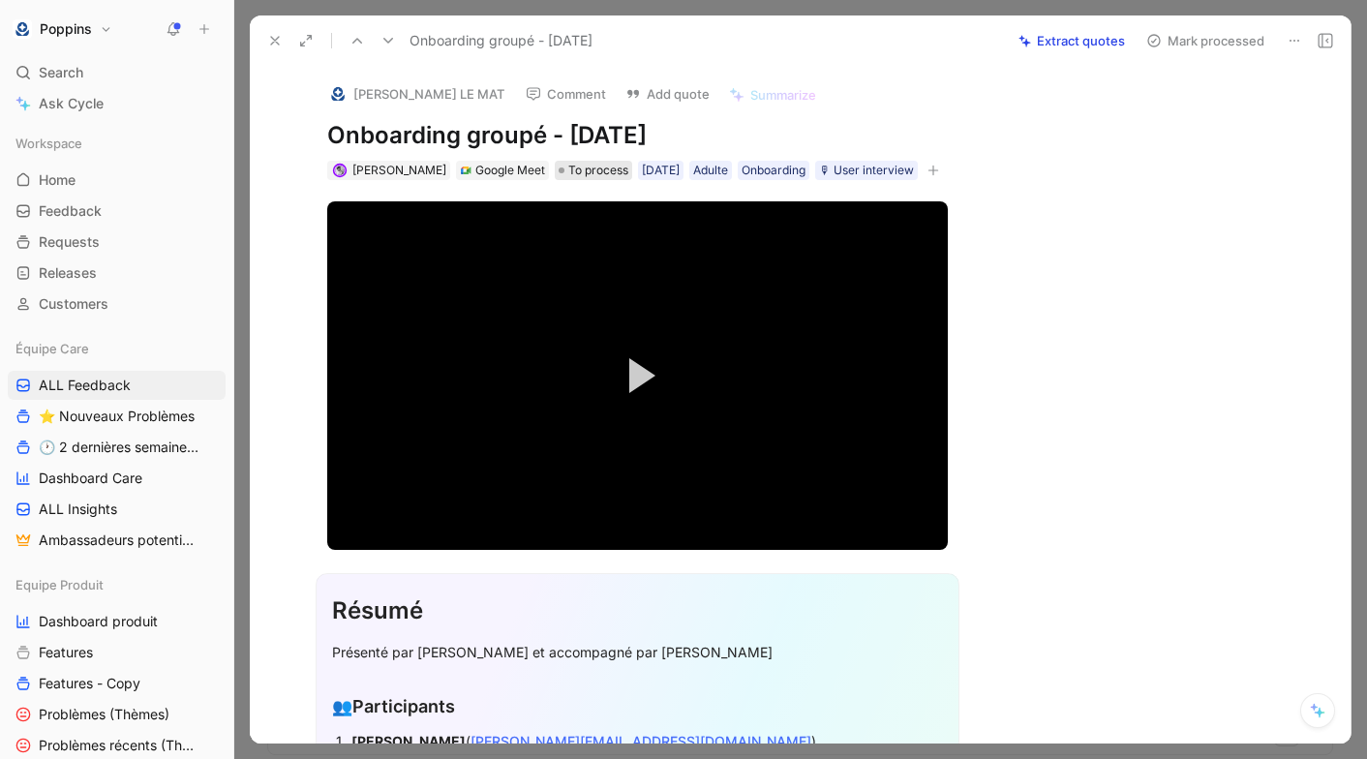
click at [568, 172] on span "To process" at bounding box center [598, 170] width 60 height 19
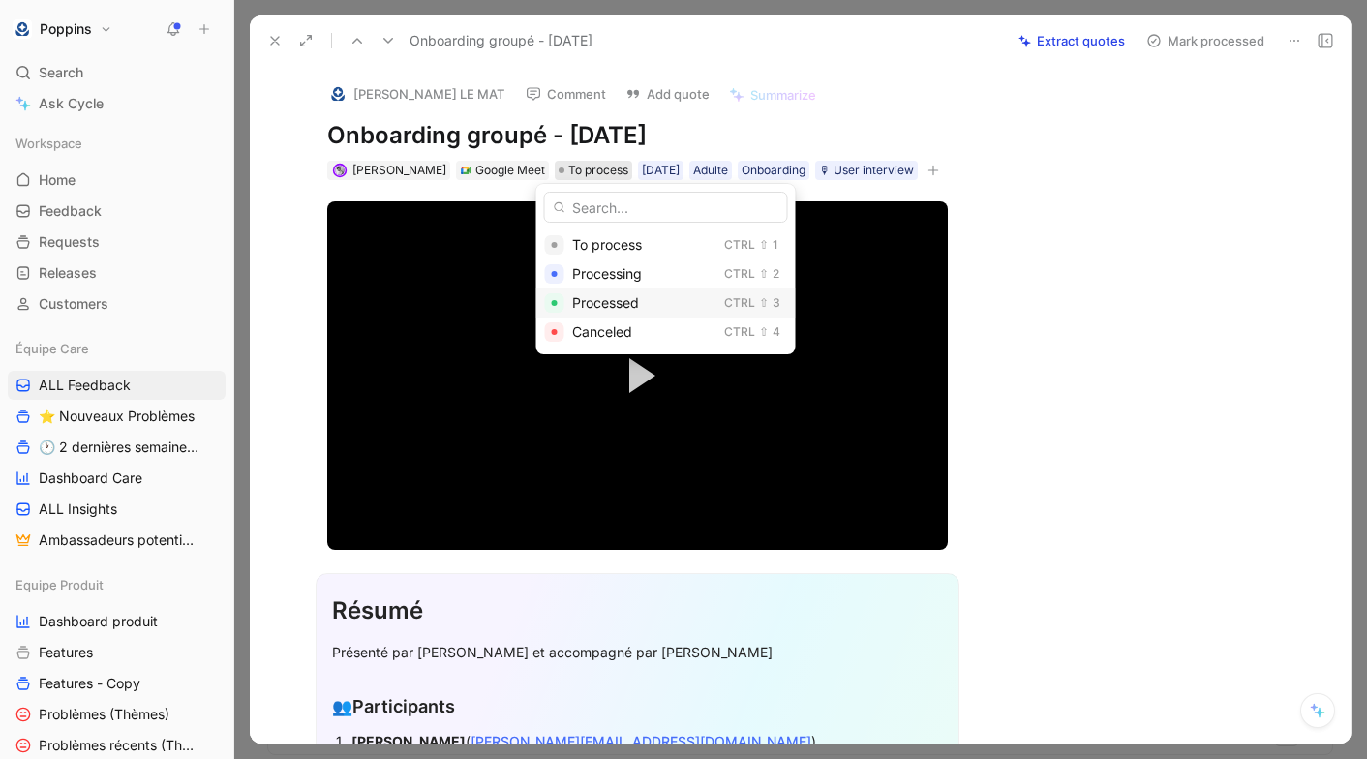
click at [595, 290] on div "Processed Ctrl ⇧ 3" at bounding box center [665, 302] width 259 height 29
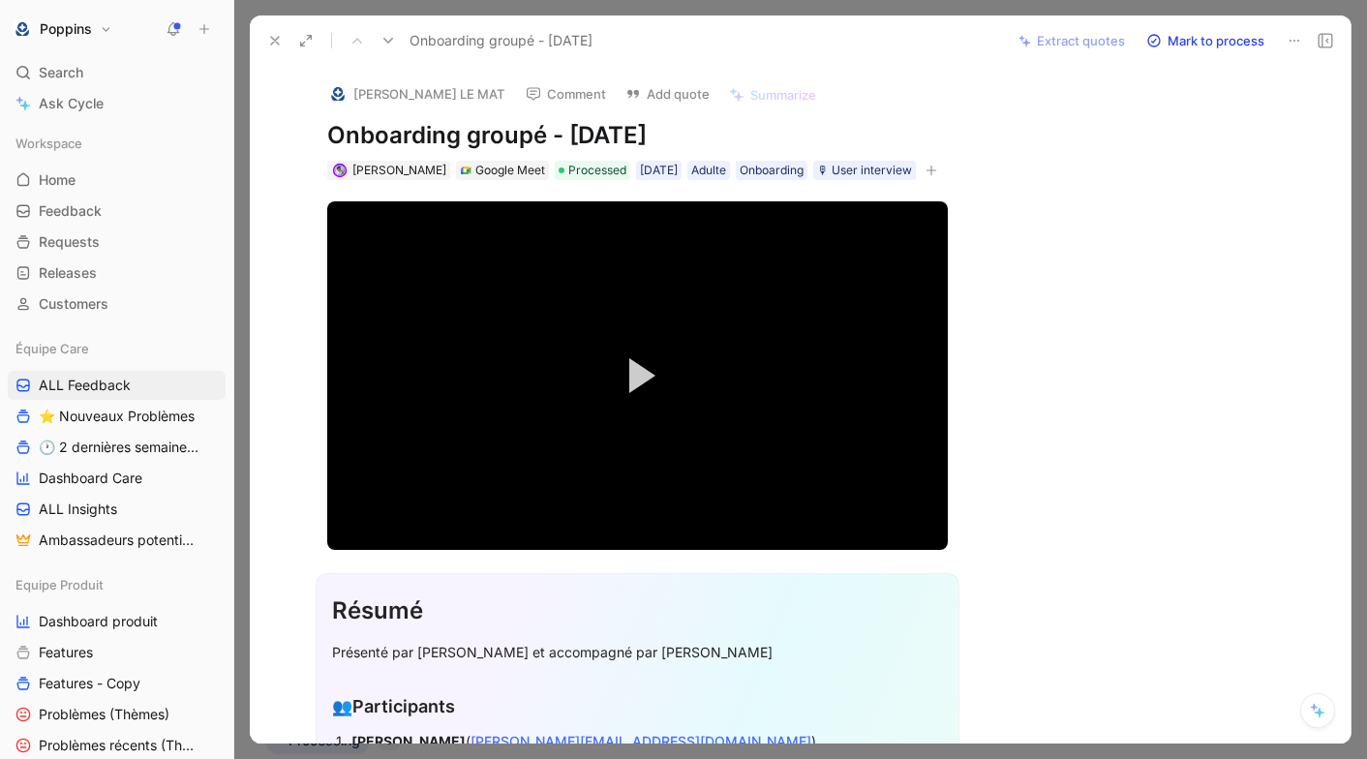
click at [265, 36] on button at bounding box center [274, 40] width 27 height 27
